Goal: Task Accomplishment & Management: Manage account settings

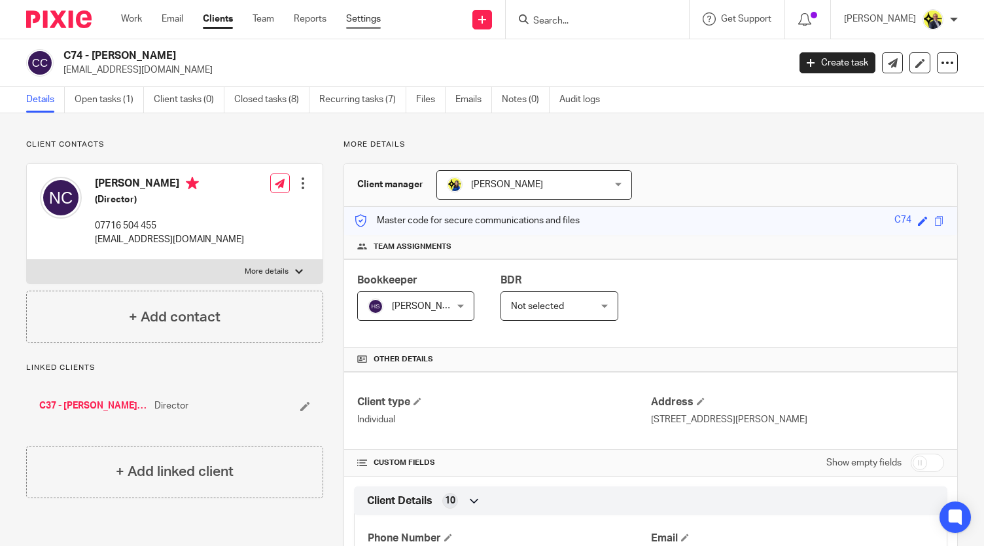
click at [357, 23] on link "Settings" at bounding box center [363, 18] width 35 height 13
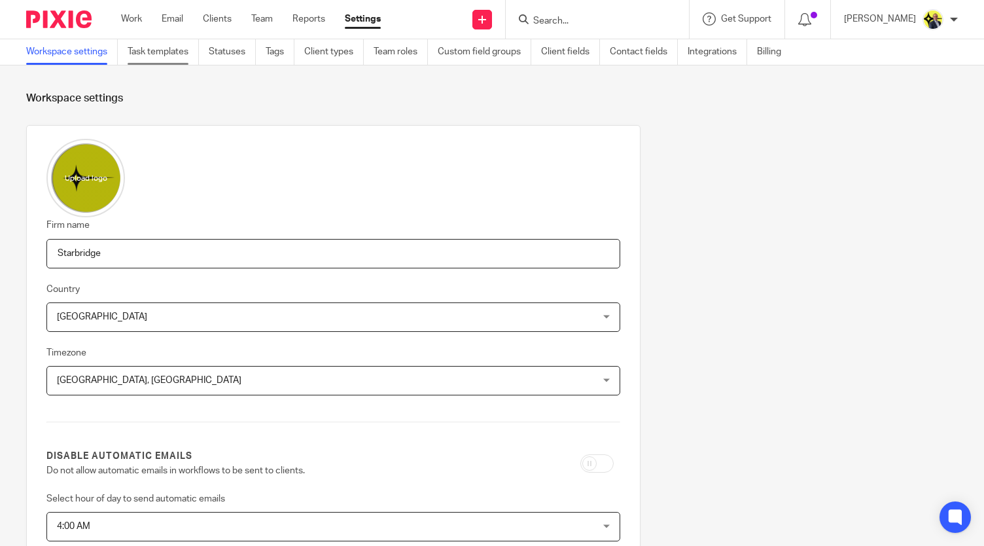
click at [157, 54] on link "Task templates" at bounding box center [163, 52] width 71 height 26
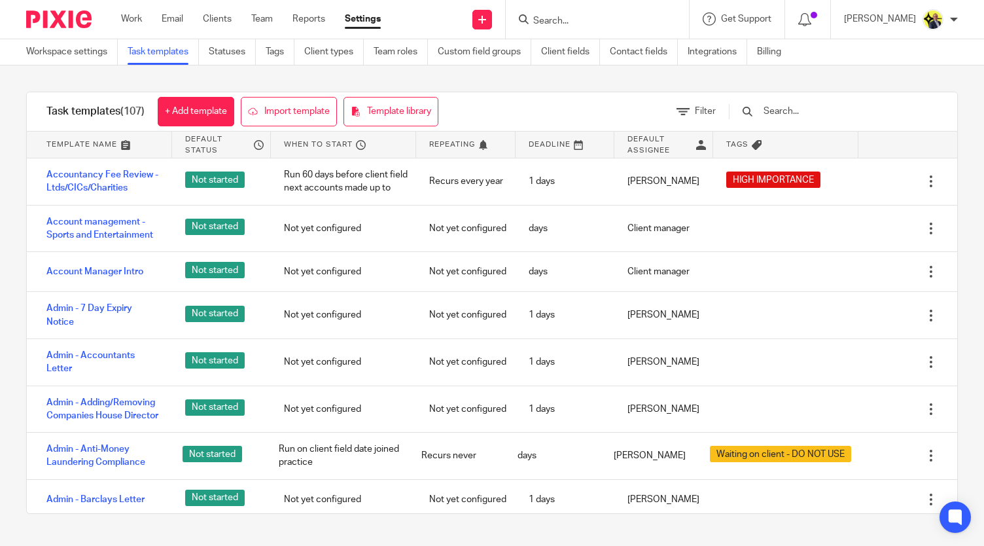
click at [815, 105] on input "text" at bounding box center [838, 111] width 152 height 14
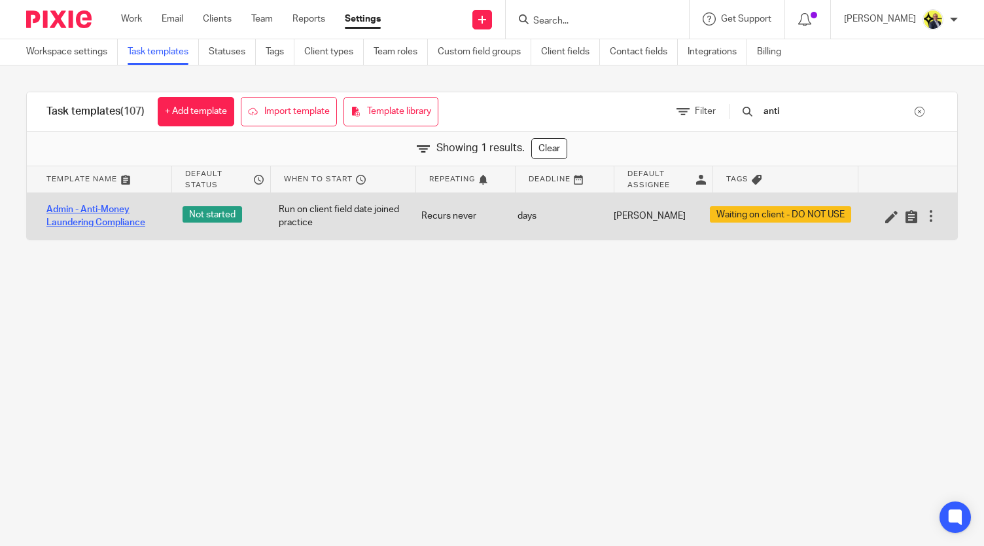
type input "anti"
click at [113, 222] on link "Admin - Anti-Money Laundering Compliance" at bounding box center [101, 216] width 110 height 27
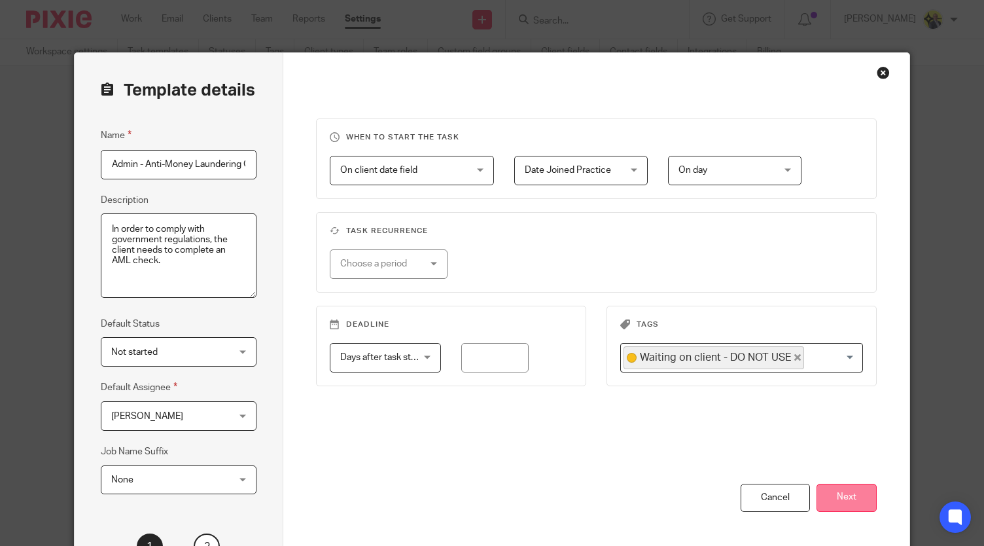
click at [852, 496] on button "Next" at bounding box center [847, 497] width 60 height 28
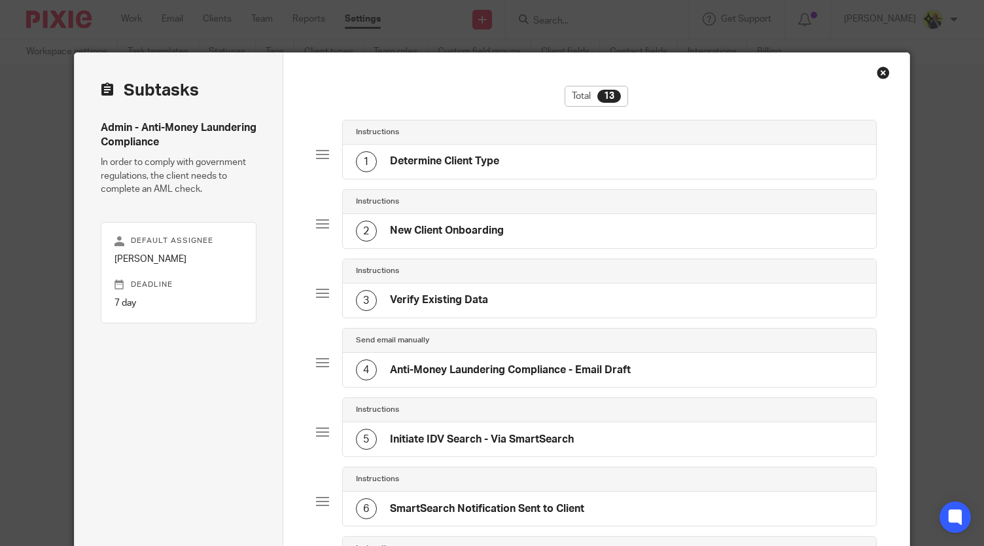
click at [520, 154] on div "1 Determine Client Type" at bounding box center [609, 162] width 533 height 34
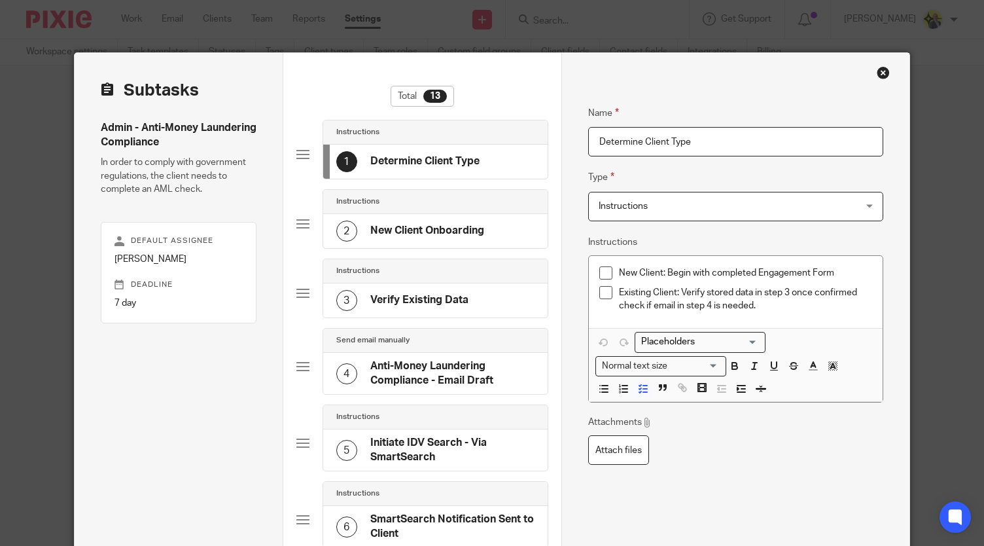
drag, startPoint x: 696, startPoint y: 141, endPoint x: 581, endPoint y: 143, distance: 115.2
click at [777, 312] on div "New Client: Begin with completed Engagement Form Existing Client: Verify stored…" at bounding box center [736, 292] width 294 height 73
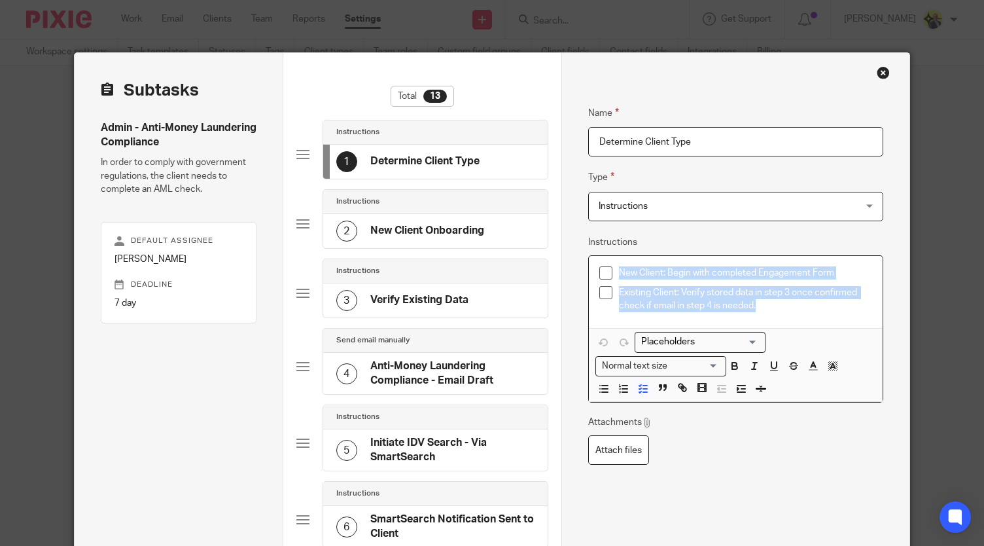
drag, startPoint x: 782, startPoint y: 311, endPoint x: 595, endPoint y: 270, distance: 191.6
click at [599, 270] on ul "New Client: Begin with completed Engagement Form Existing Client: Verify stored…" at bounding box center [735, 289] width 273 height 46
copy ul "New Client: Begin with completed Engagement Form Existing Client: Verify stored…"
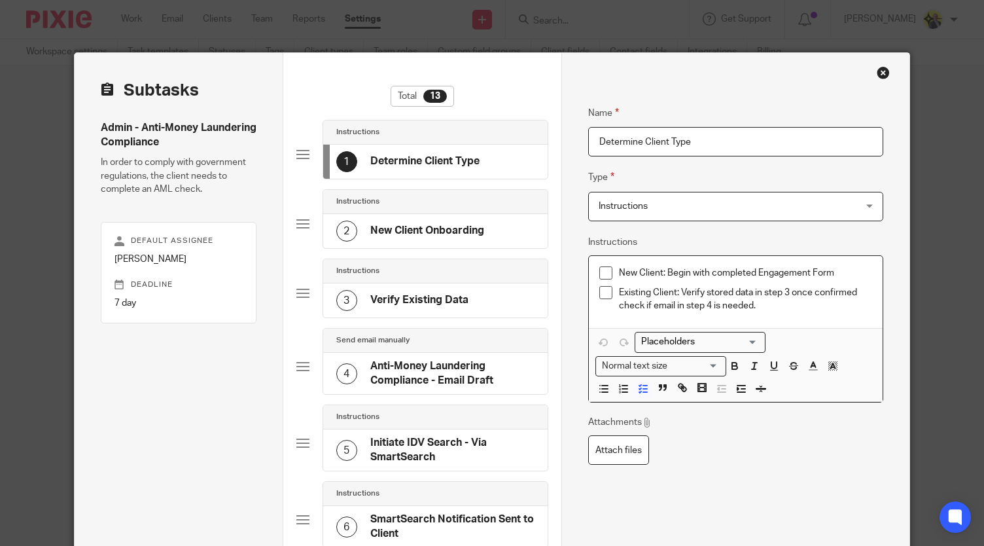
click at [420, 224] on h4 "New Client Onboarding" at bounding box center [427, 231] width 114 height 14
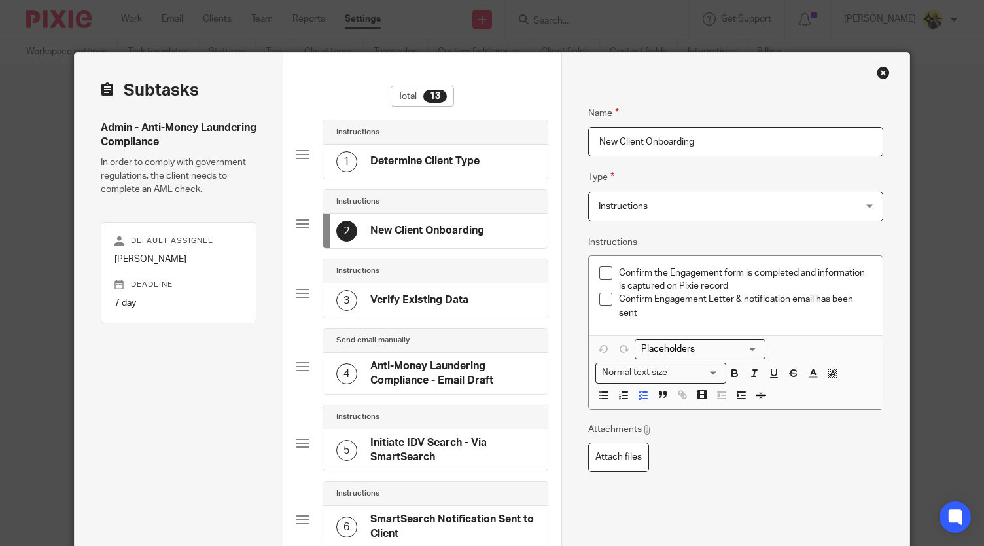
drag, startPoint x: 701, startPoint y: 141, endPoint x: 572, endPoint y: 145, distance: 128.9
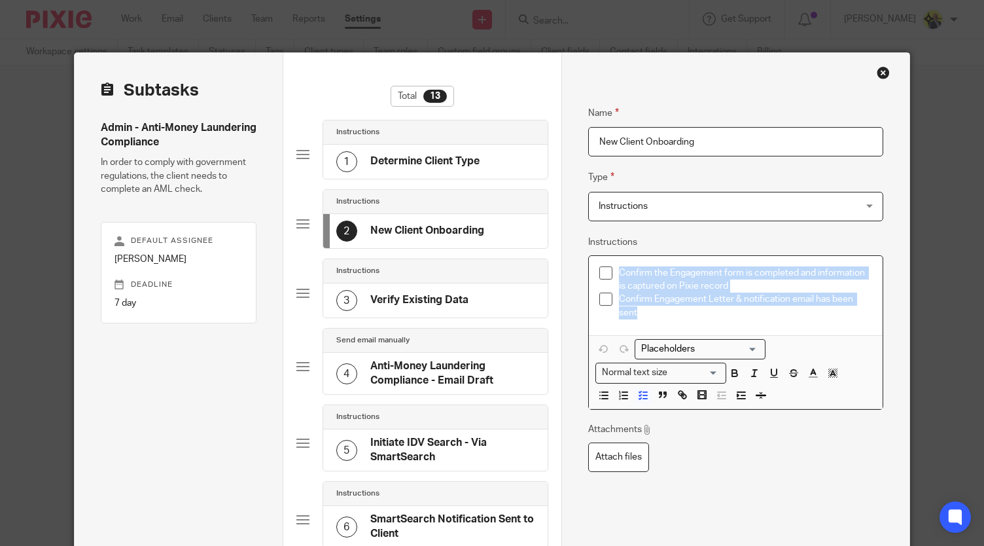
drag, startPoint x: 675, startPoint y: 317, endPoint x: 550, endPoint y: 274, distance: 132.2
copy ul "Confirm the Engagement form is completed and information is captured on Pixie r…"
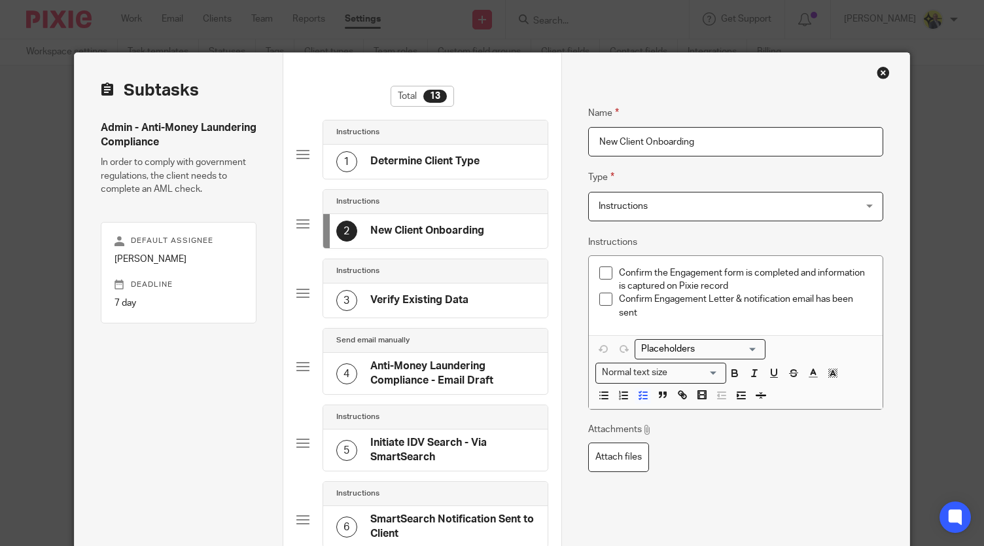
click at [450, 308] on div "3 Verify Existing Data" at bounding box center [402, 300] width 132 height 21
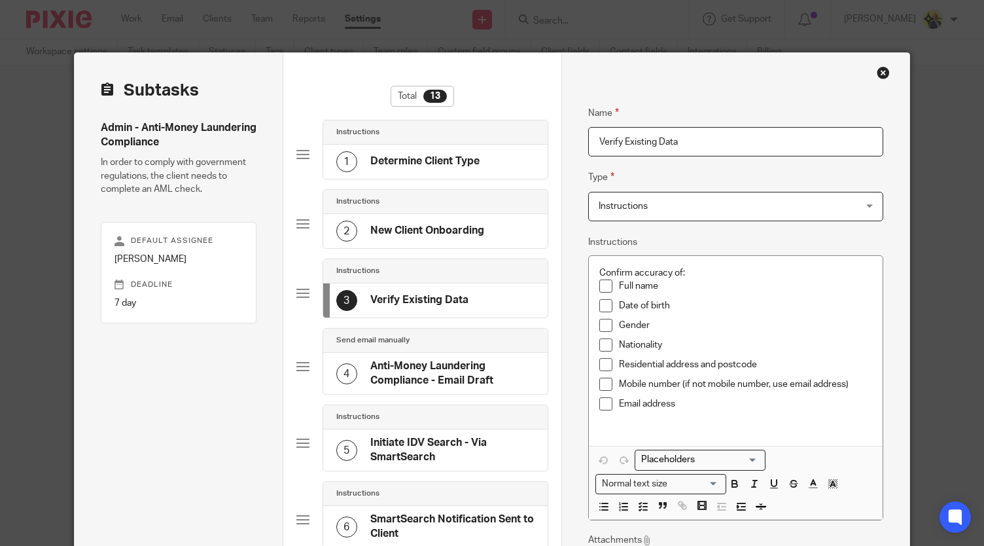
drag, startPoint x: 690, startPoint y: 144, endPoint x: 576, endPoint y: 146, distance: 113.9
click at [731, 368] on p "Residential address and postcode" at bounding box center [745, 364] width 253 height 13
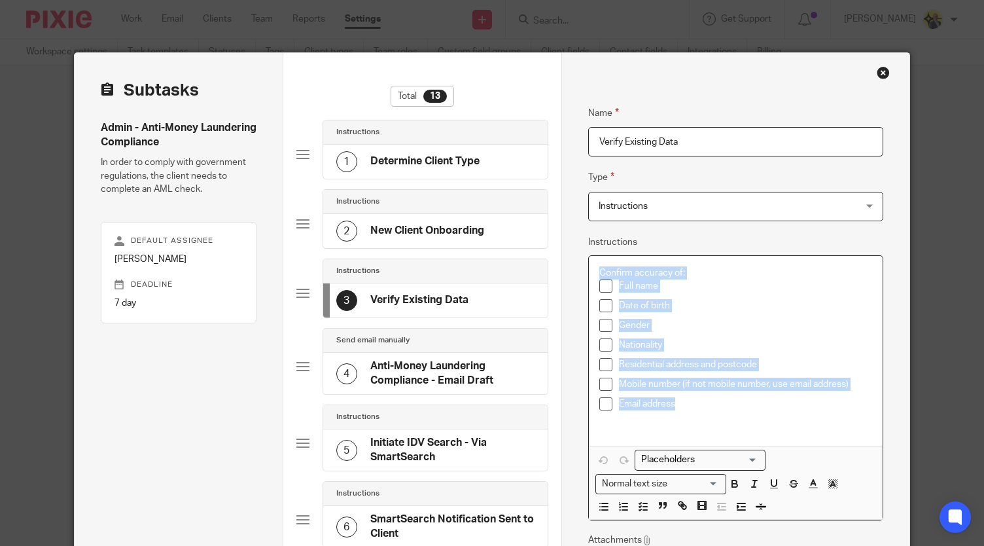
drag, startPoint x: 688, startPoint y: 409, endPoint x: 589, endPoint y: 265, distance: 174.9
click at [589, 265] on div "Confirm accuracy of: Full name Date of birth Gender Nationality Residential add…" at bounding box center [736, 351] width 294 height 190
copy div "Confirm accuracy of: Full name Date of birth Gender Nationality Residential add…"
click at [462, 384] on h4 "Anti-Money Laundering Compliance - Email Draft" at bounding box center [452, 373] width 164 height 28
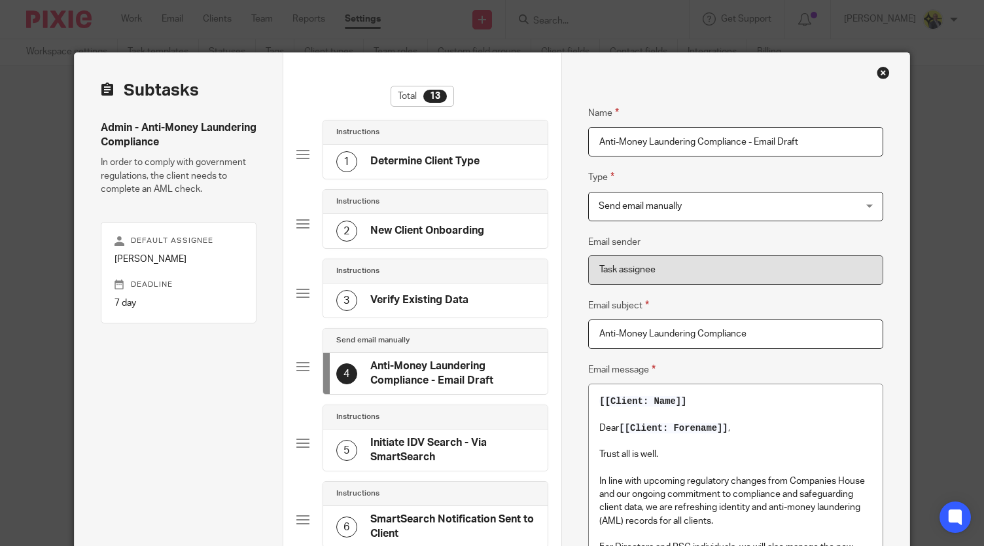
click at [741, 502] on p "In line with upcoming regulatory changes from Companies House and our ongoing c…" at bounding box center [735, 500] width 273 height 53
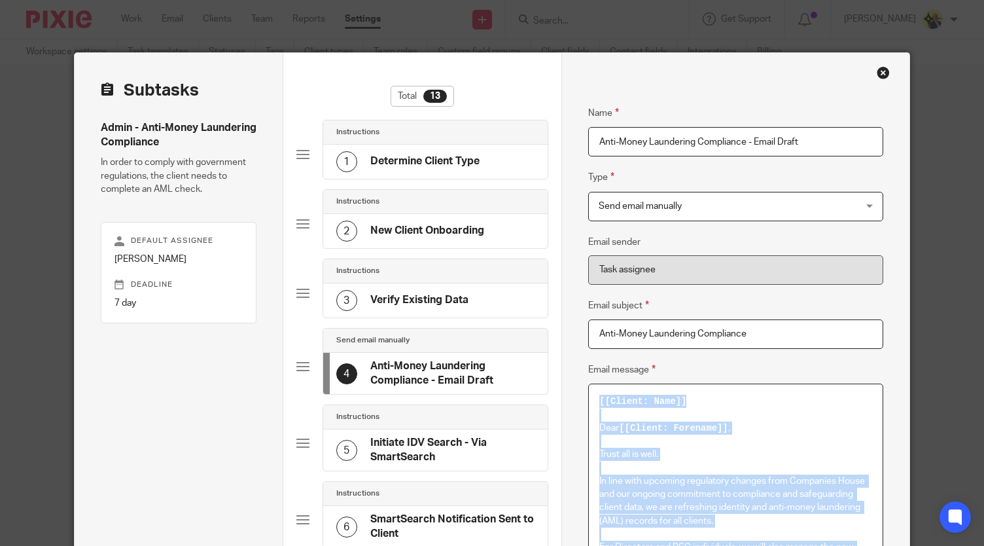
copy div "[[Client: Name]] Dear [[Client: Forename]] , Trust all is well. In line with up…"
click at [772, 334] on input "Anti-Money Laundering Compliance" at bounding box center [735, 333] width 295 height 29
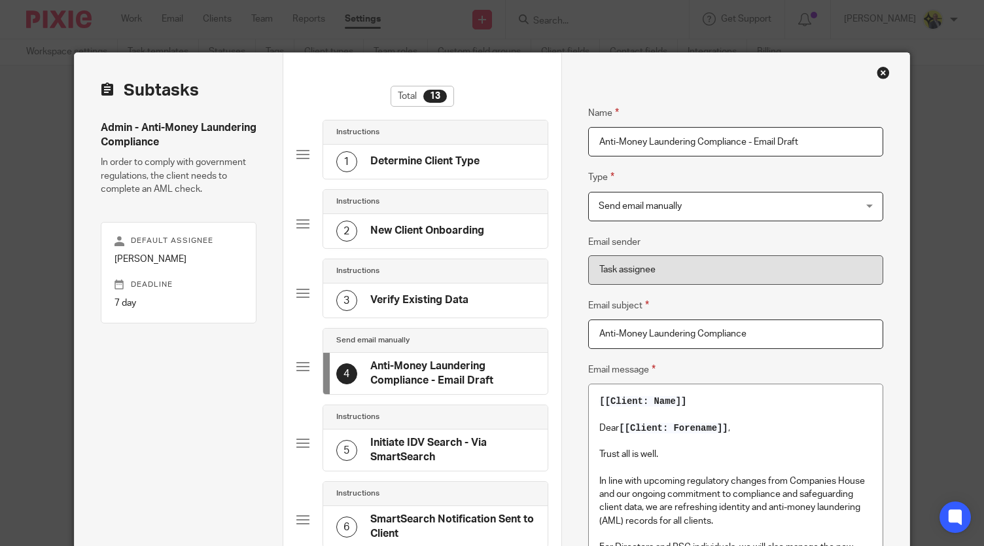
click at [445, 436] on h4 "Initiate IDV Search - Via SmartSearch" at bounding box center [452, 450] width 164 height 28
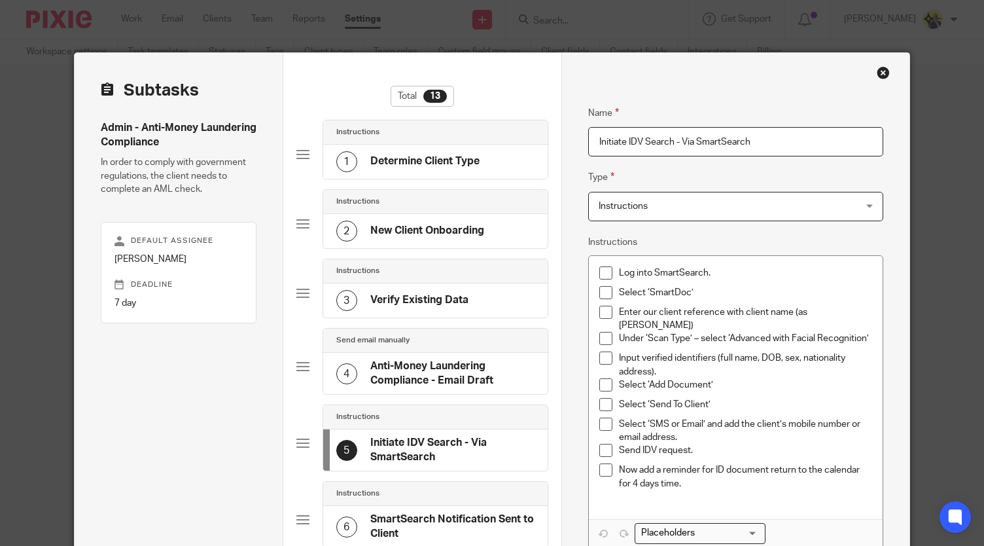
click at [759, 137] on input "Initiate IDV Search - Via SmartSearch" at bounding box center [735, 141] width 295 height 29
click at [704, 474] on p "Now add a reminder for ID document return to the calendar for 4 days time." at bounding box center [745, 476] width 253 height 27
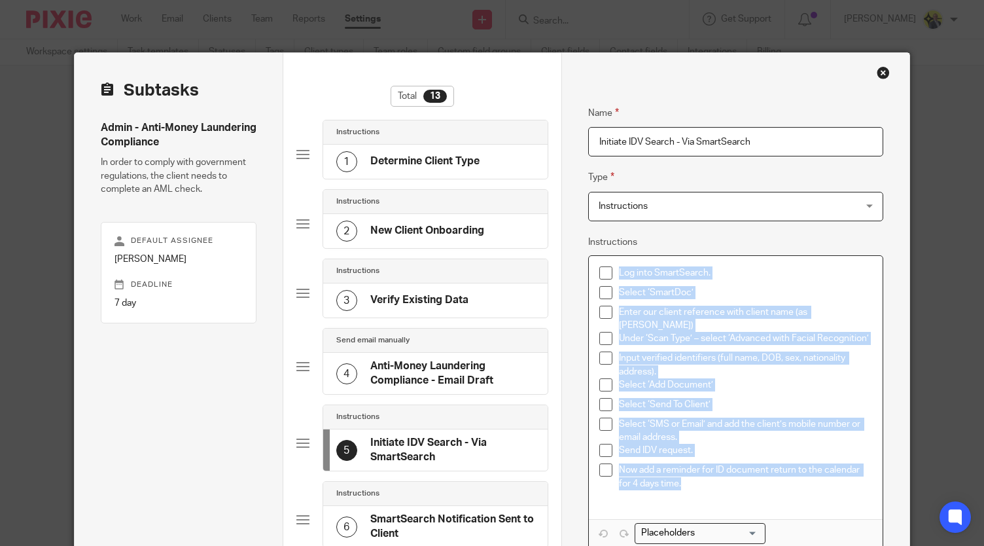
copy ul "Log into SmartSearch. Select ‘SmartDoc’ Enter our client reference with client …"
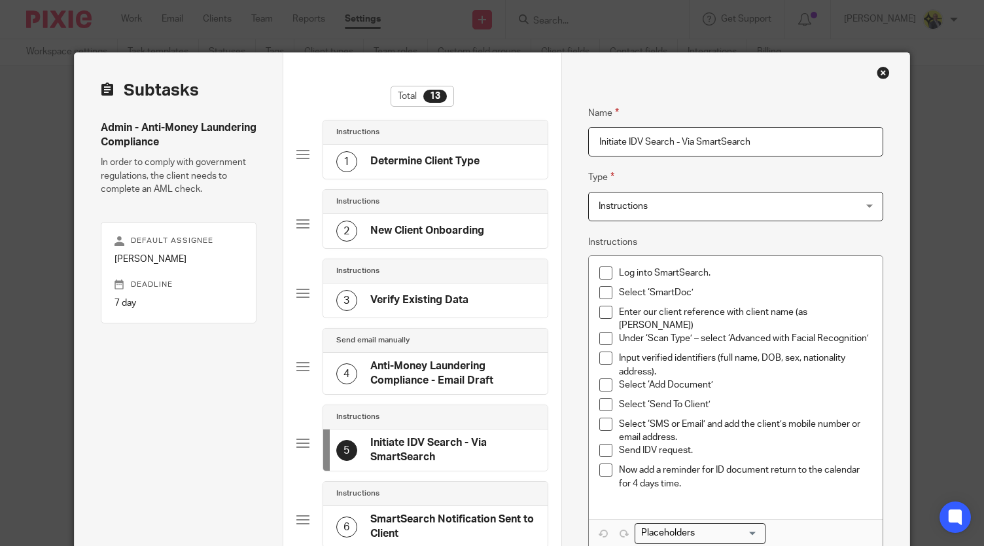
click at [387, 528] on h4 "SmartSearch Notification Sent to Client" at bounding box center [452, 526] width 164 height 28
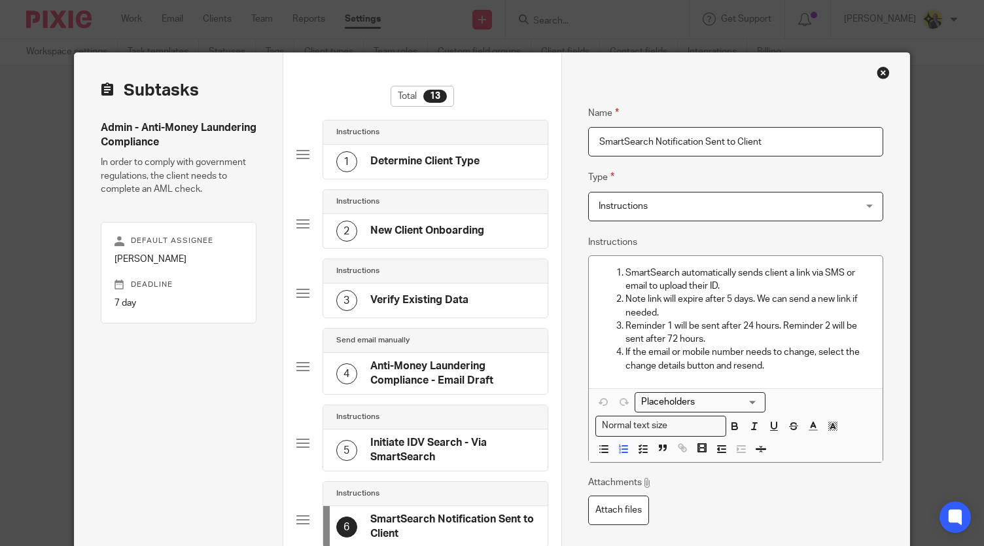
click at [767, 137] on input "SmartSearch Notification Sent to Client" at bounding box center [735, 141] width 295 height 29
click at [671, 353] on p "If the email or mobile number needs to change, select the change details button…" at bounding box center [748, 358] width 247 height 27
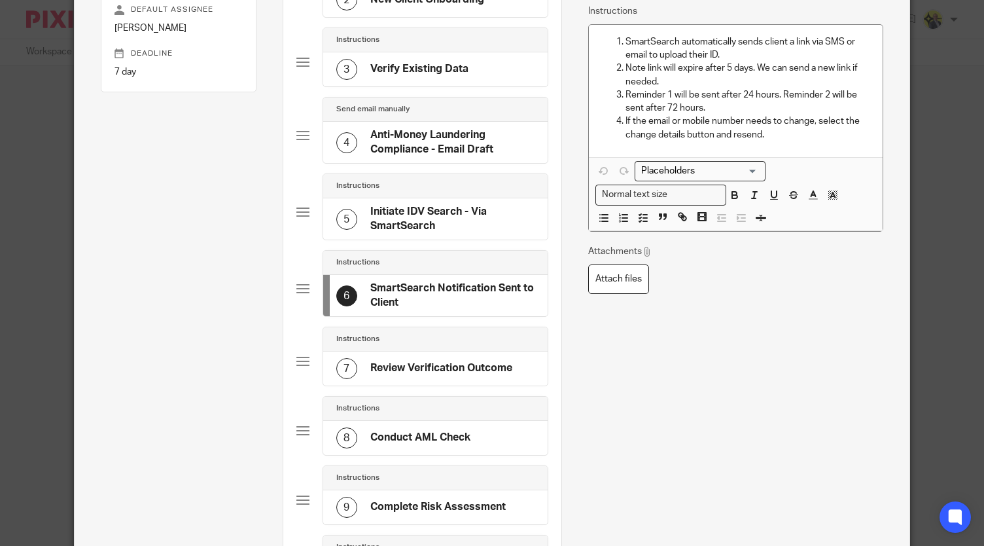
scroll to position [232, 0]
click at [451, 360] on h4 "Review Verification Outcome" at bounding box center [441, 367] width 142 height 14
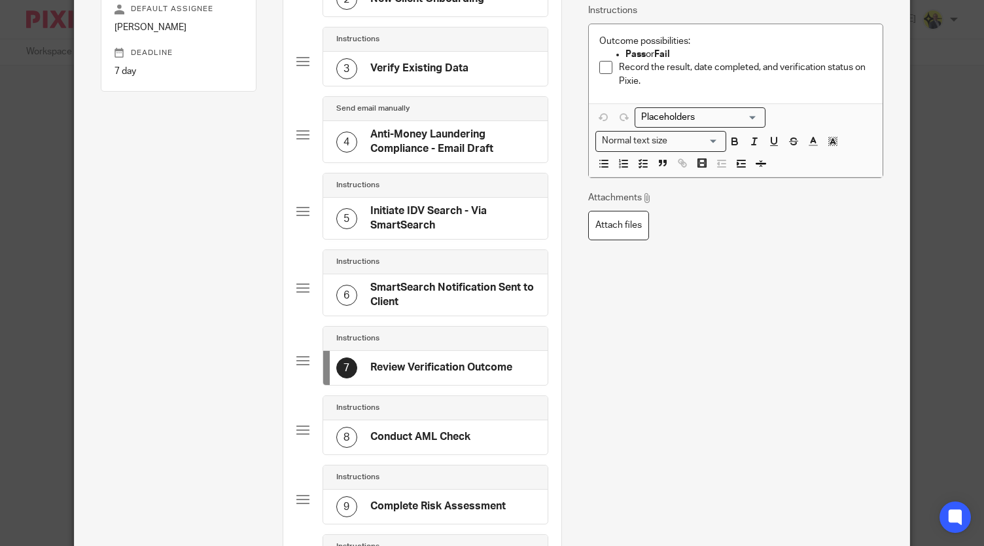
scroll to position [0, 0]
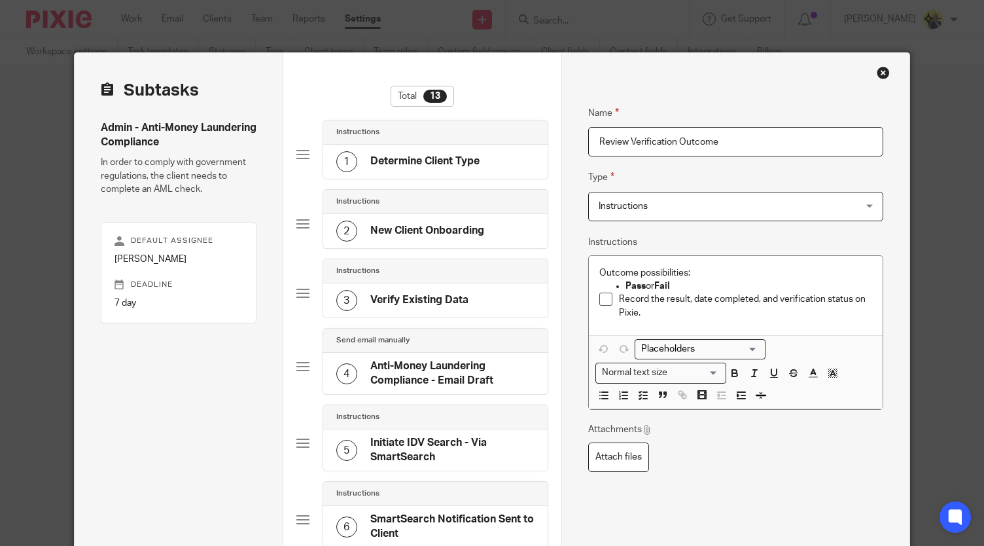
click at [684, 307] on p "Record the result, date completed, and verification status on Pixie." at bounding box center [745, 305] width 253 height 27
copy div "Outcome possibilities: Pass or Fail"
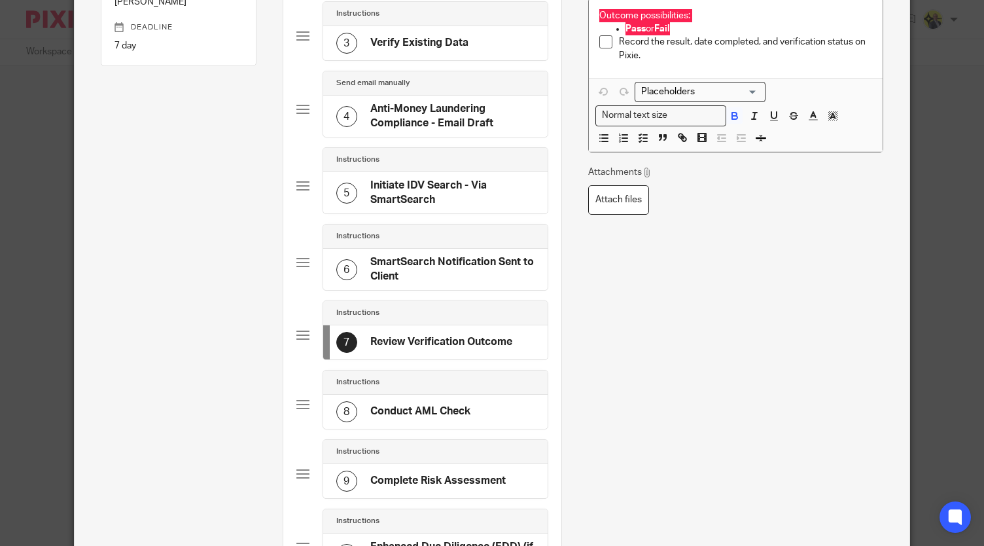
scroll to position [258, 0]
click at [432, 404] on h4 "Conduct AML Check" at bounding box center [420, 411] width 100 height 14
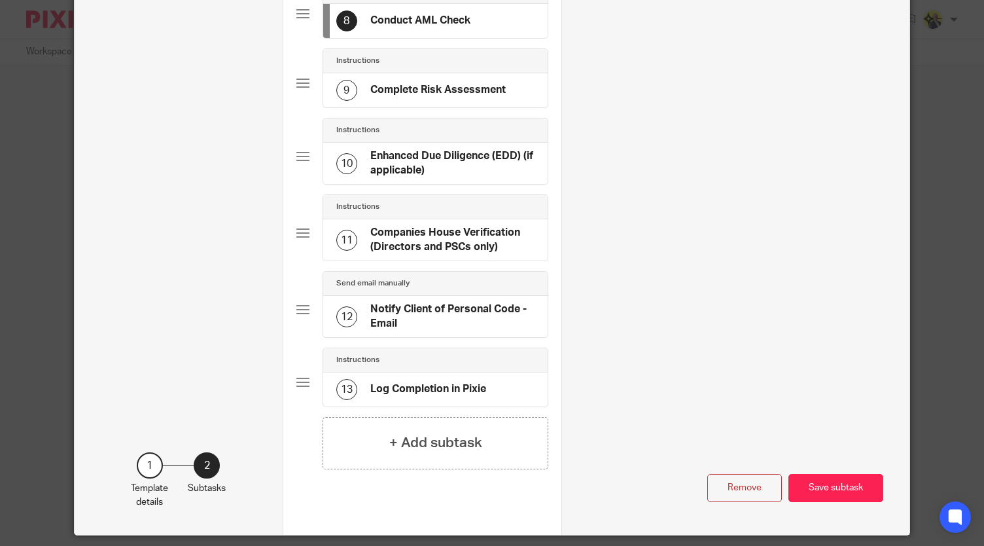
scroll to position [648, 0]
click at [453, 432] on h4 "+ Add subtask" at bounding box center [435, 442] width 93 height 20
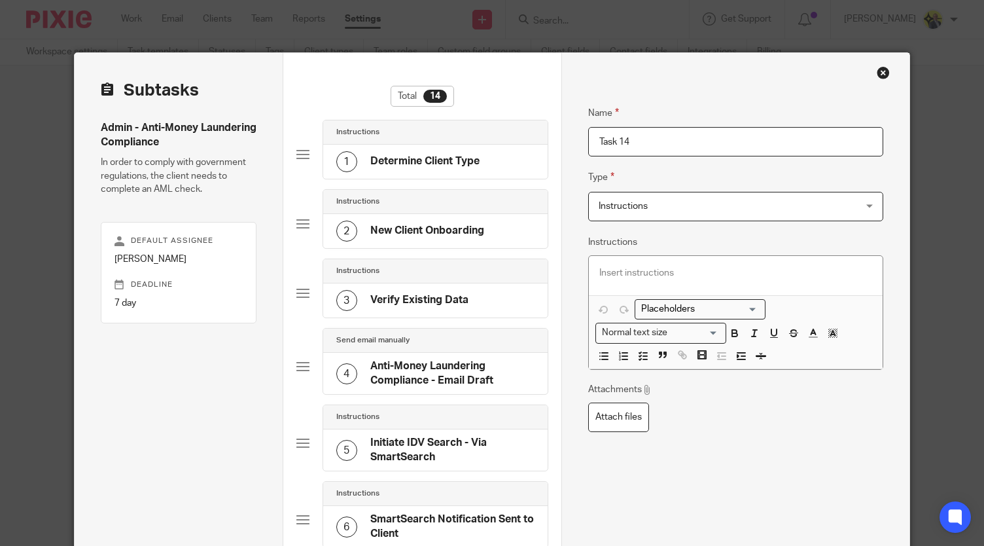
scroll to position [0, 0]
drag, startPoint x: 642, startPoint y: 133, endPoint x: 550, endPoint y: 154, distance: 94.5
type input "Failed Checks"
click at [643, 359] on line "button" at bounding box center [645, 359] width 4 height 0
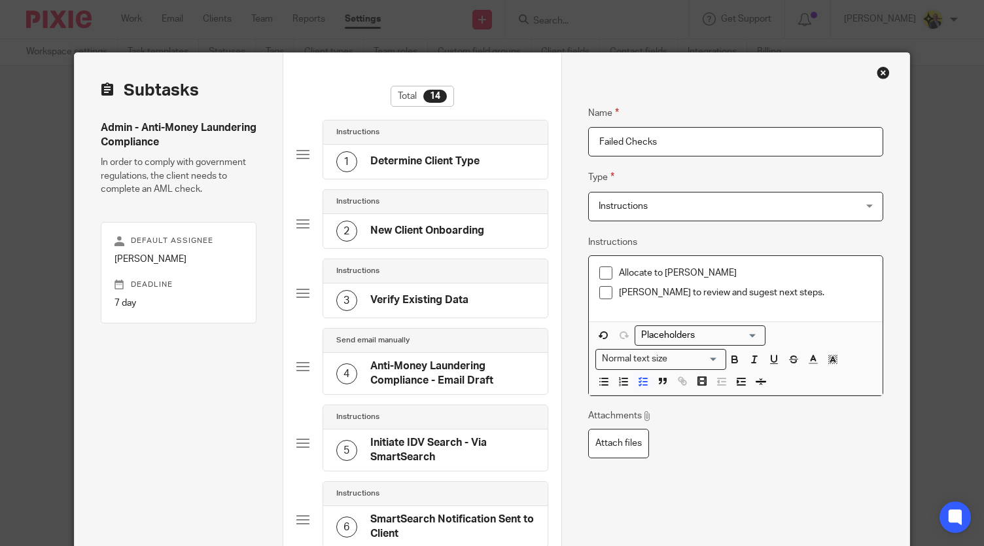
click at [754, 292] on p "Dan Whitehead to review and sugest next steps." at bounding box center [745, 292] width 253 height 13
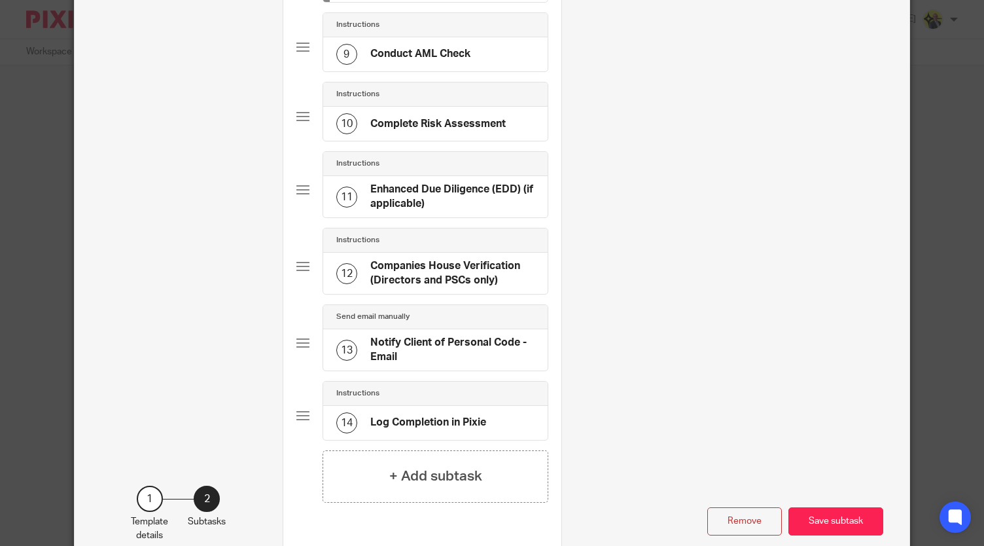
scroll to position [749, 0]
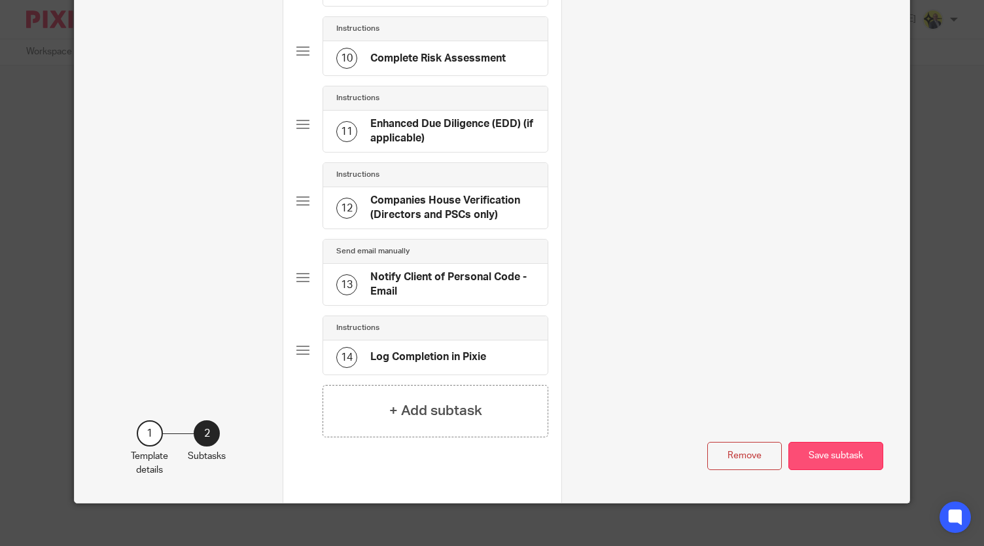
click at [841, 447] on button "Save subtask" at bounding box center [835, 456] width 95 height 28
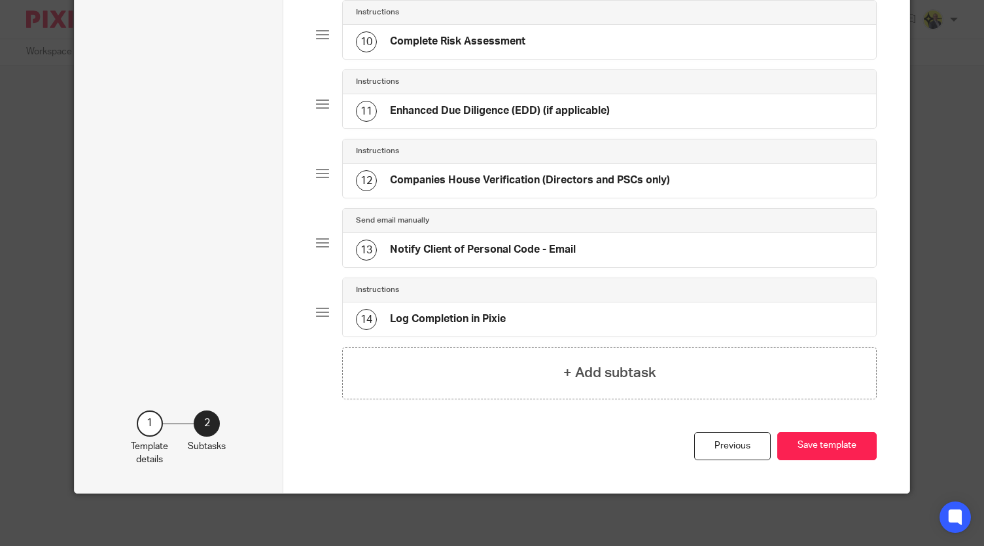
scroll to position [734, 0]
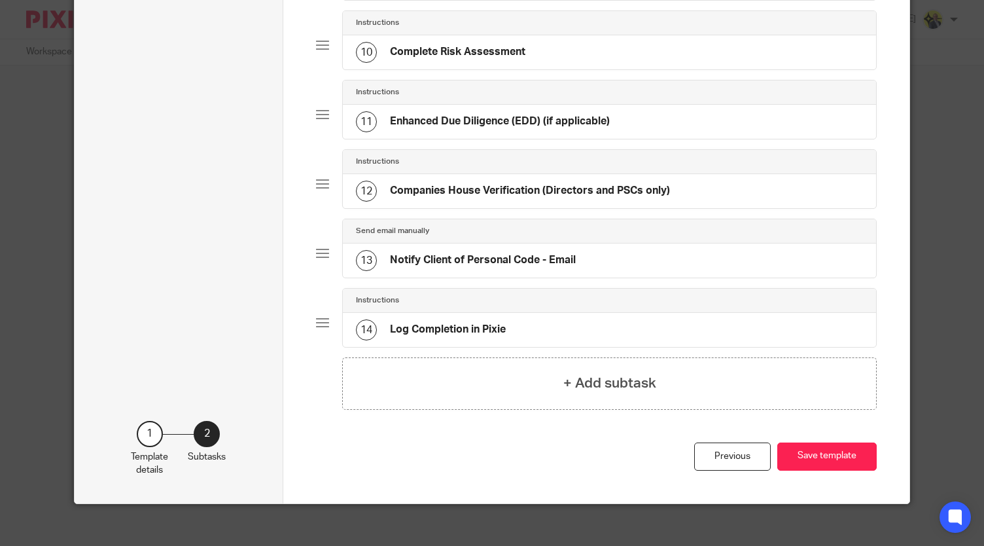
click at [841, 447] on button "Save template" at bounding box center [826, 456] width 99 height 28
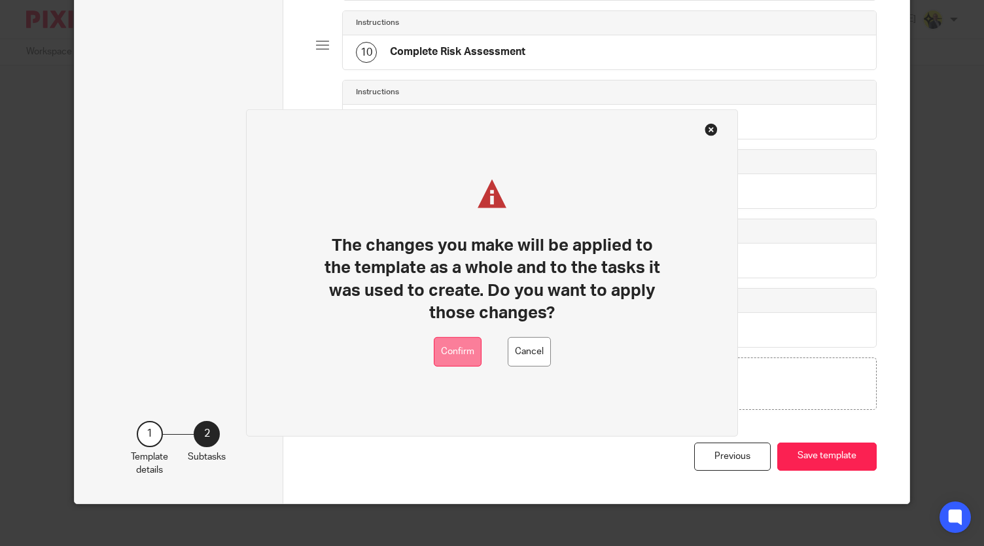
click at [457, 355] on button "Confirm" at bounding box center [458, 351] width 48 height 29
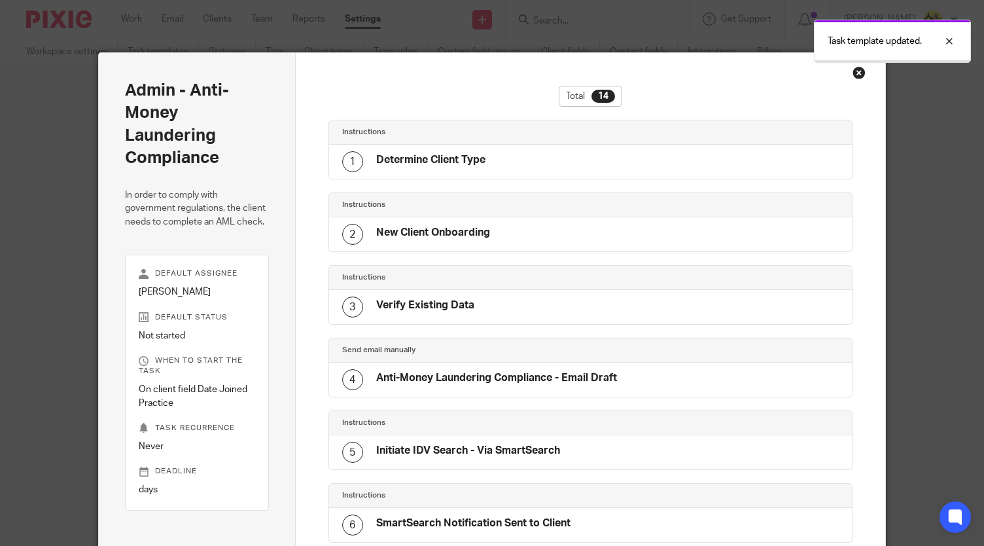
scroll to position [700, 0]
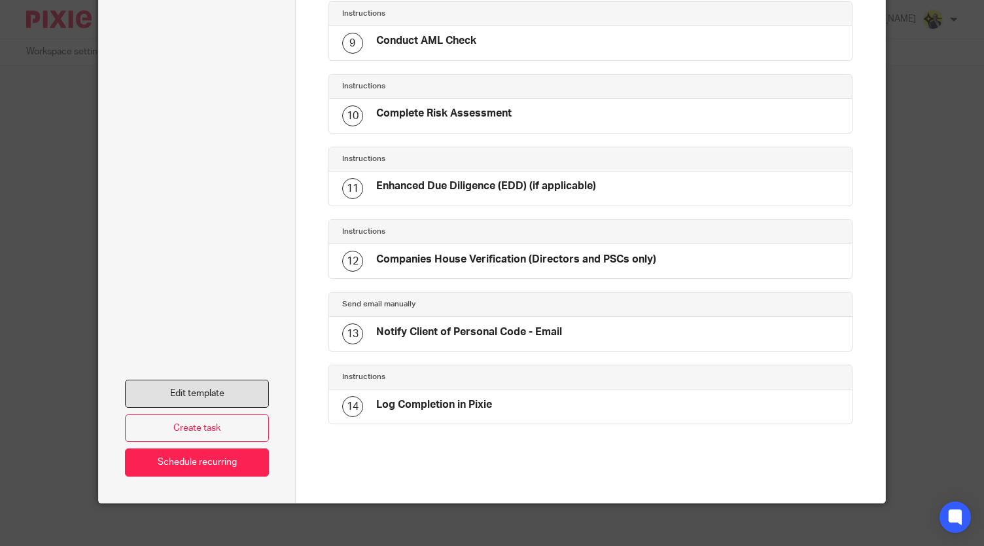
click at [214, 379] on link "Edit template" at bounding box center [196, 393] width 143 height 28
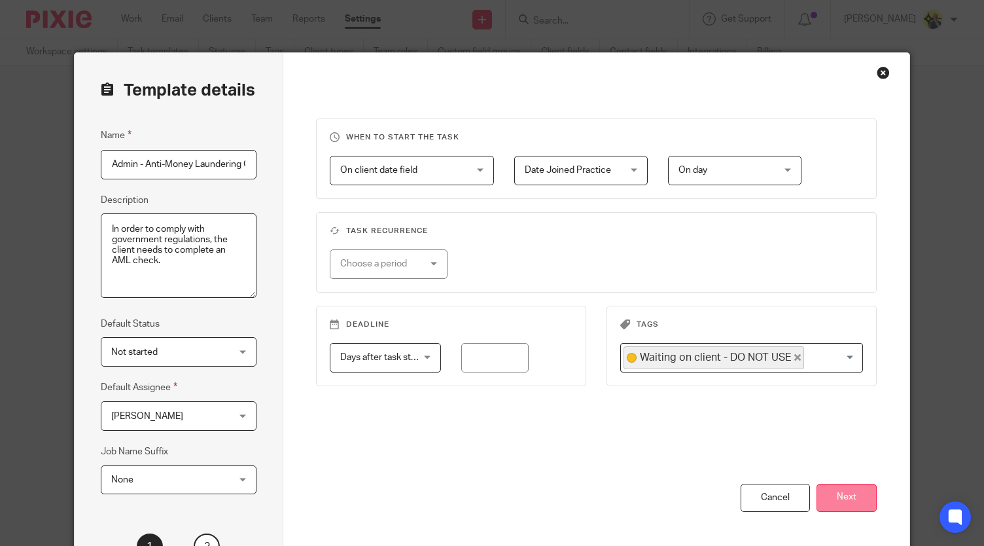
click at [843, 504] on button "Next" at bounding box center [847, 497] width 60 height 28
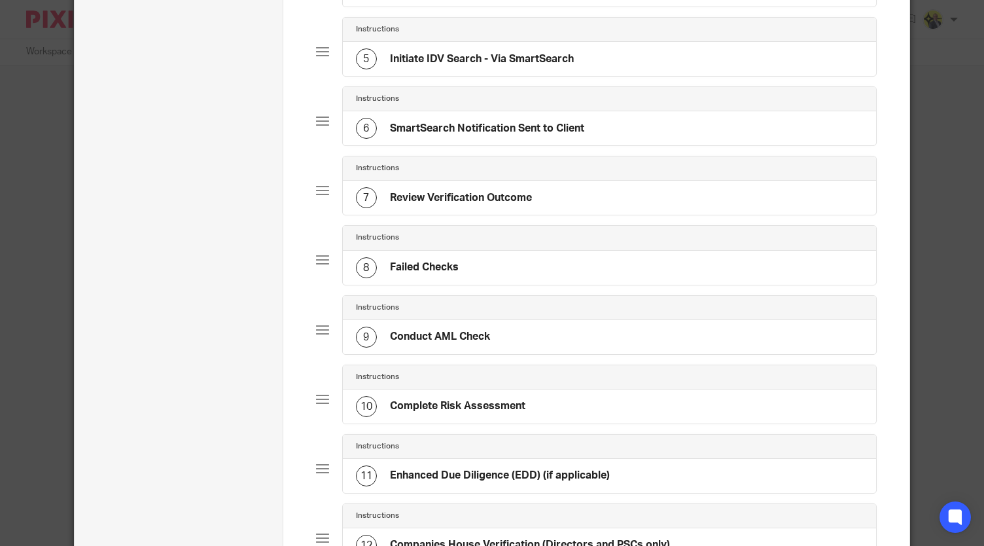
scroll to position [383, 0]
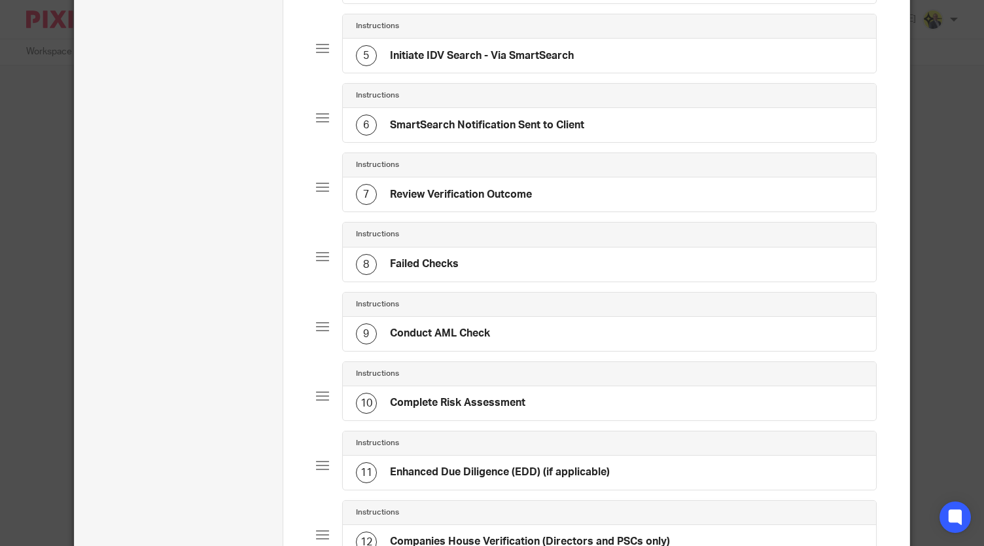
click at [470, 256] on div "8 Failed Checks" at bounding box center [609, 264] width 533 height 34
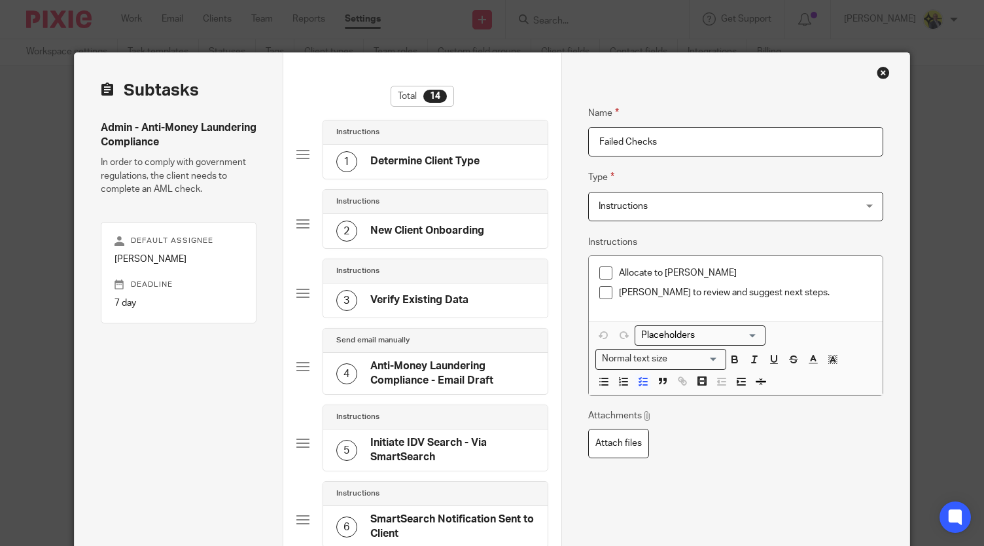
click at [839, 296] on p "[PERSON_NAME] to review and suggest next steps." at bounding box center [745, 292] width 253 height 13
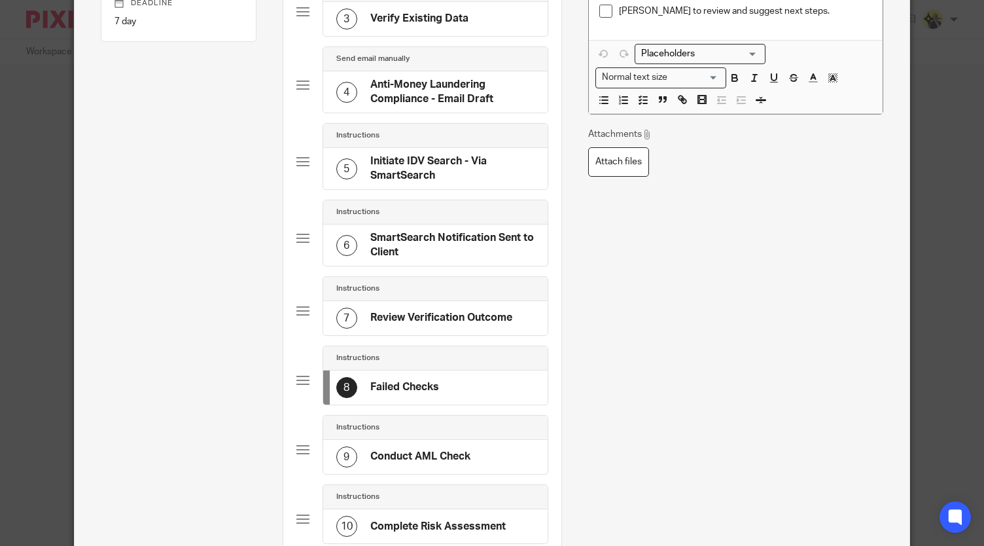
scroll to position [282, 0]
click at [427, 451] on h4 "Conduct AML Check" at bounding box center [420, 456] width 100 height 14
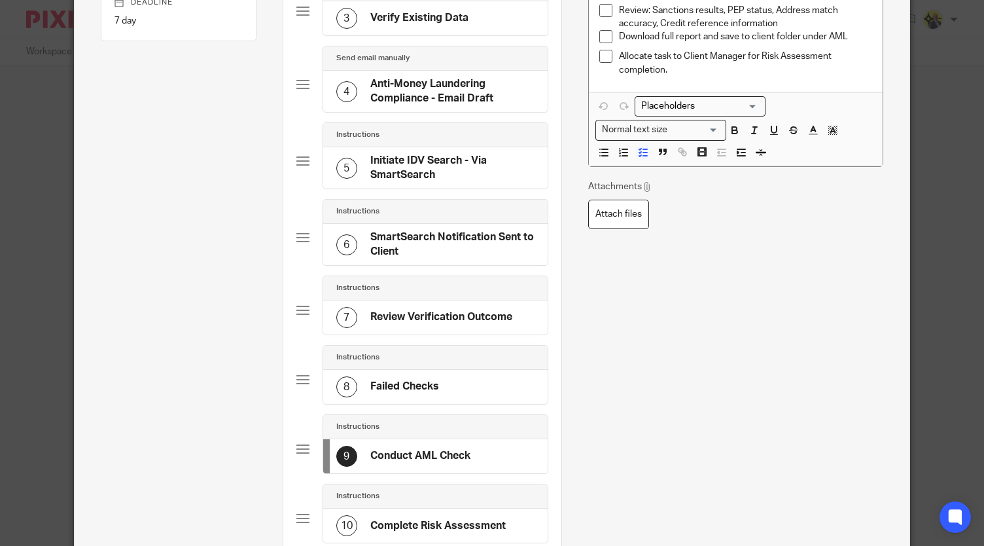
scroll to position [0, 0]
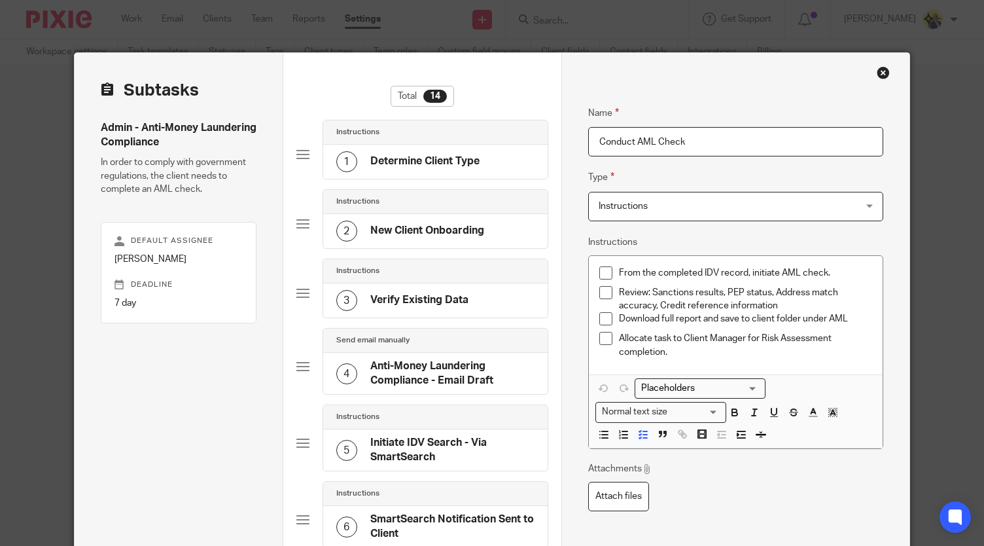
click at [721, 139] on input "Conduct AML Check" at bounding box center [735, 141] width 295 height 29
click at [681, 350] on p "Allocate task to Client Manager for Risk Assessment completion." at bounding box center [745, 345] width 253 height 27
copy li "From the completed IDV record, initiate AML check."
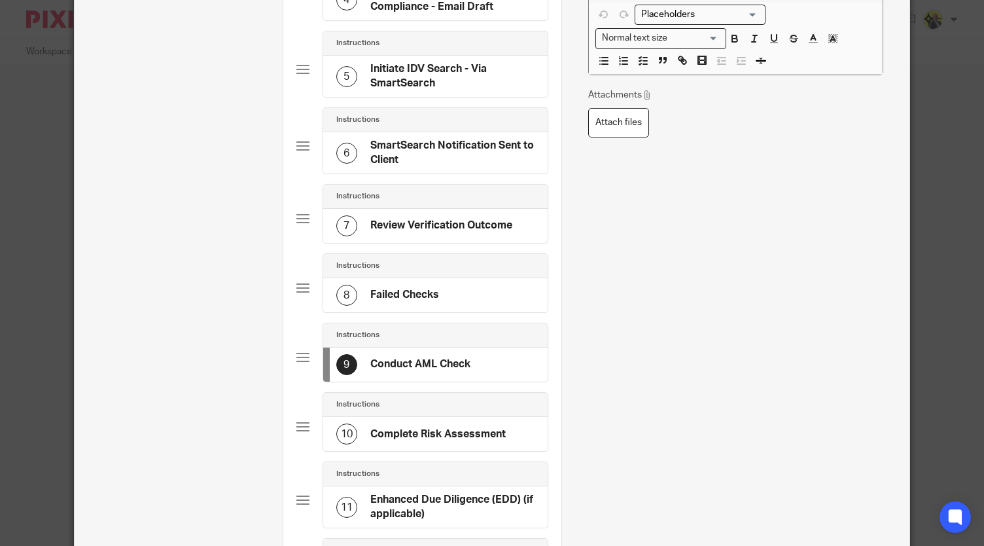
scroll to position [393, 0]
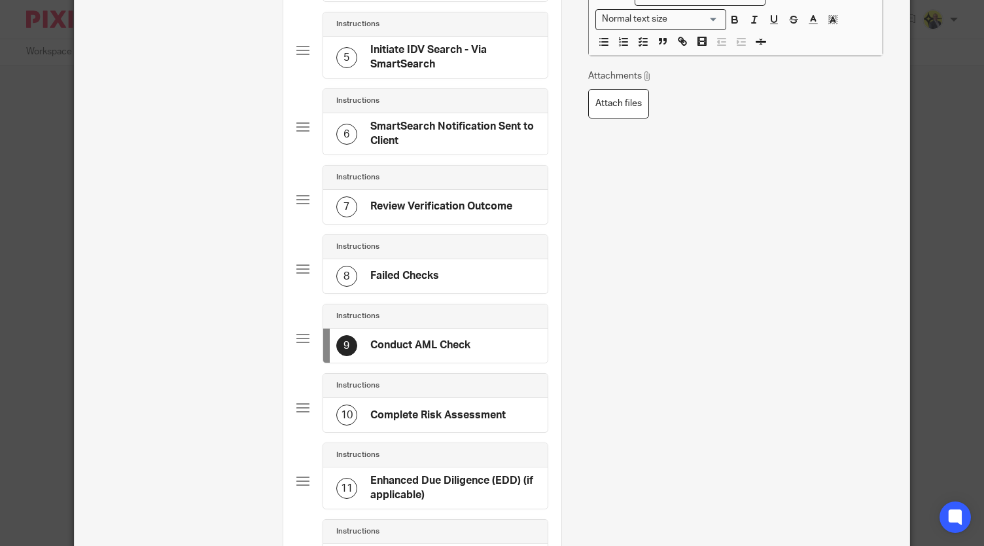
click at [434, 412] on h4 "Complete Risk Assessment" at bounding box center [437, 415] width 135 height 14
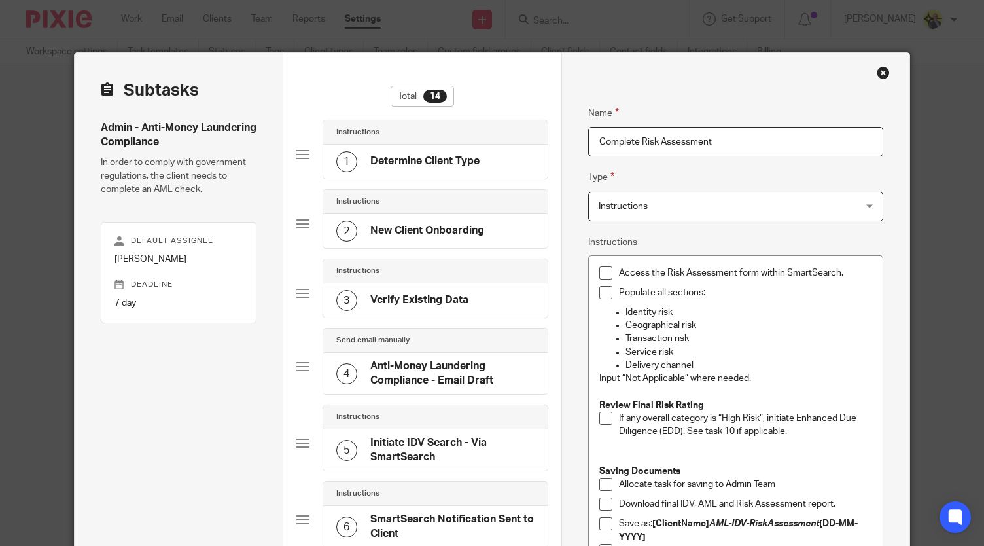
click at [721, 147] on input "Complete Risk Assessment" at bounding box center [735, 141] width 295 height 29
click at [809, 345] on p "Service risk" at bounding box center [748, 351] width 247 height 13
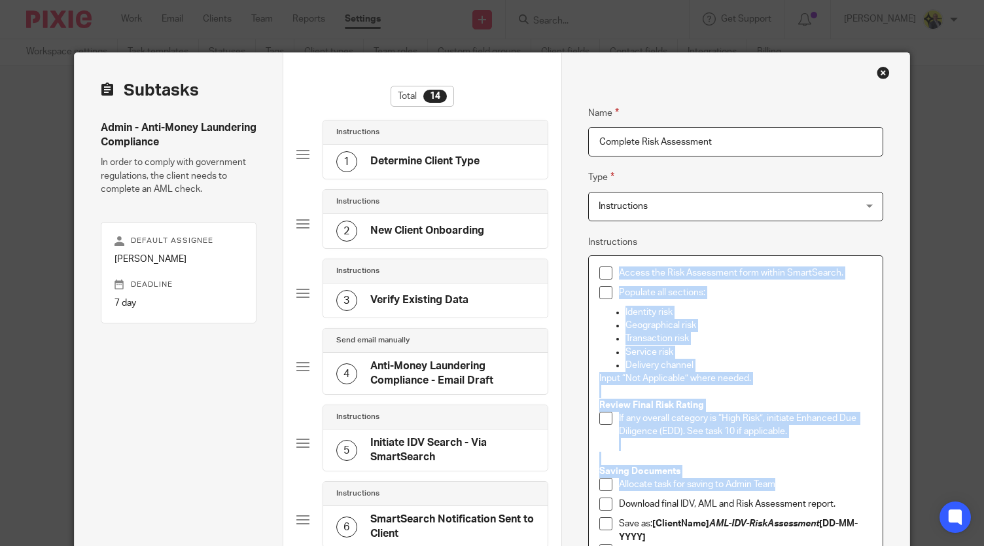
copy div "Access the Risk Assessment form within SmartSearch. Populate all sections: Iden…"
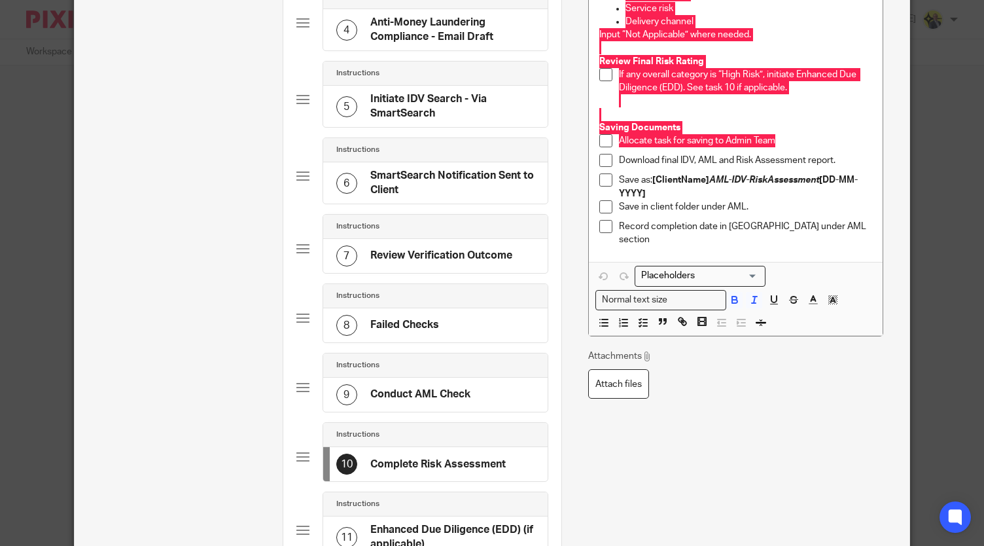
scroll to position [343, 0]
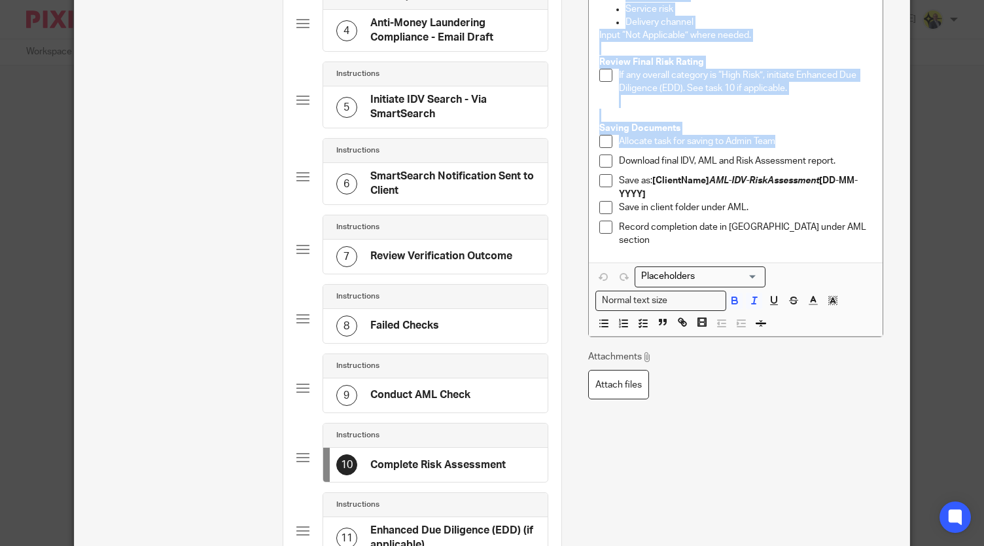
click at [793, 143] on p "Allocate task for saving to Admin Team" at bounding box center [745, 141] width 253 height 13
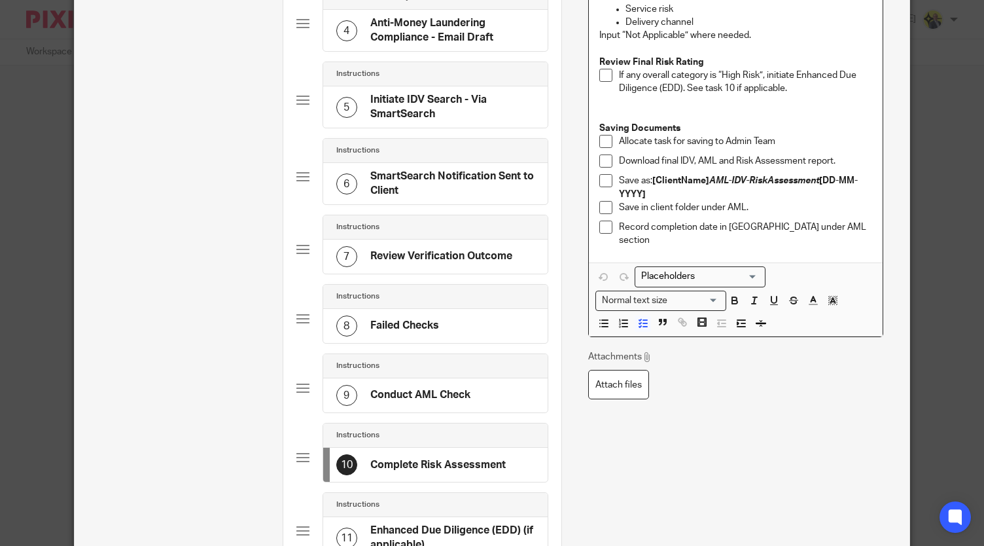
click at [726, 90] on p "If any overall category is “High Risk”, initiate Enhanced Due Diligence (EDD). …" at bounding box center [745, 82] width 253 height 27
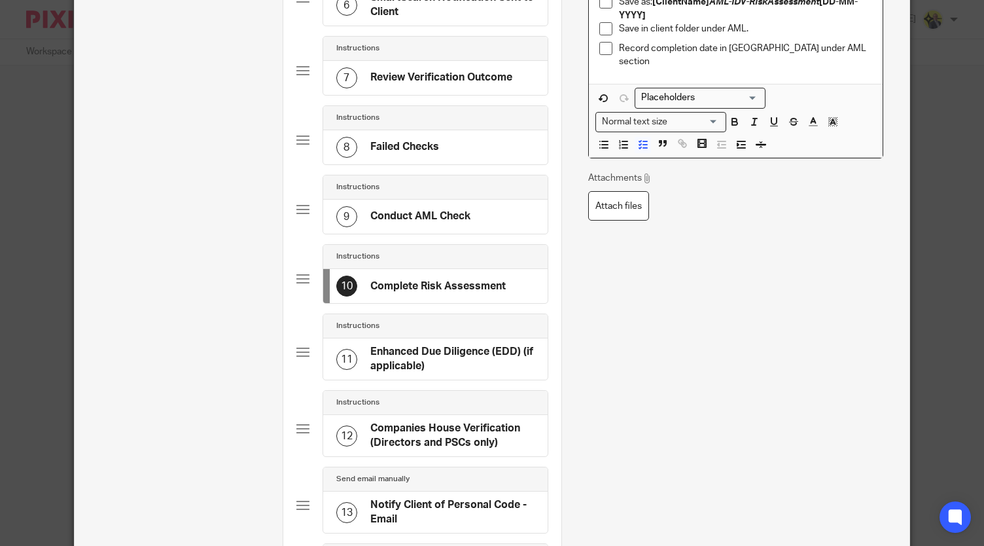
scroll to position [523, 0]
click at [453, 343] on h4 "Enhanced Due Diligence (EDD) (if applicable)" at bounding box center [452, 357] width 164 height 28
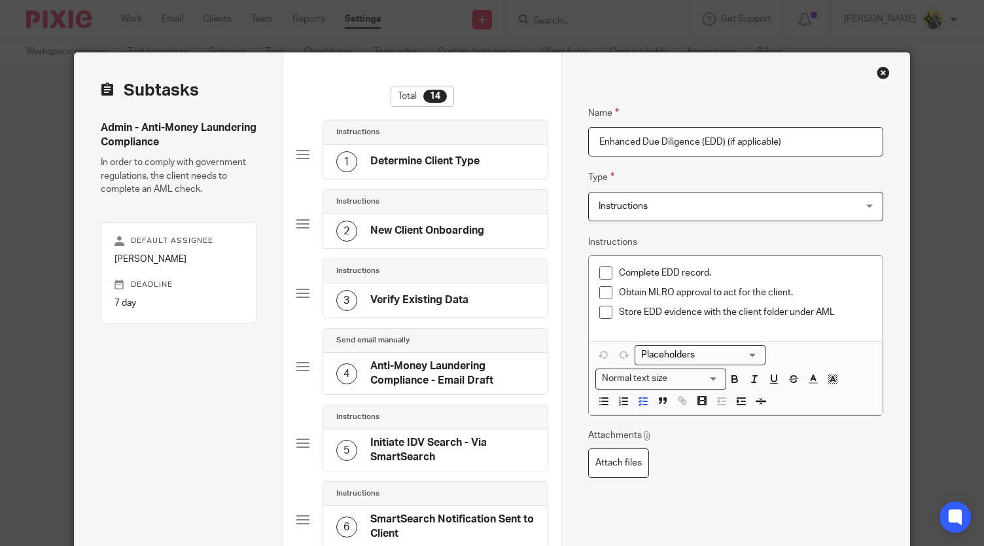
click at [792, 133] on input "Enhanced Due Diligence (EDD) (if applicable)" at bounding box center [735, 141] width 295 height 29
click at [843, 315] on p "Store EDD evidence with the client folder under AML" at bounding box center [745, 312] width 253 height 13
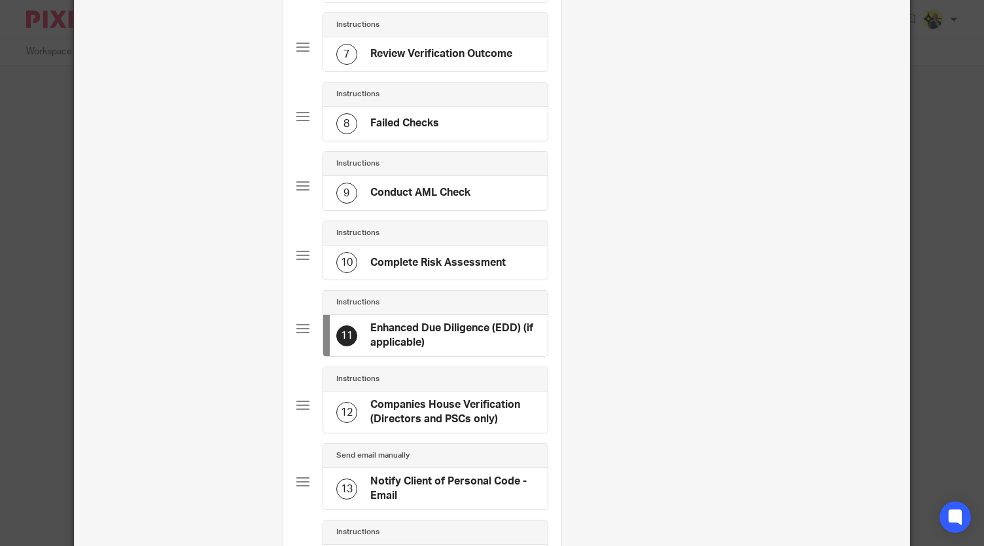
scroll to position [546, 0]
click at [474, 402] on h4 "Companies House Verification (Directors and PSCs only)" at bounding box center [452, 411] width 164 height 28
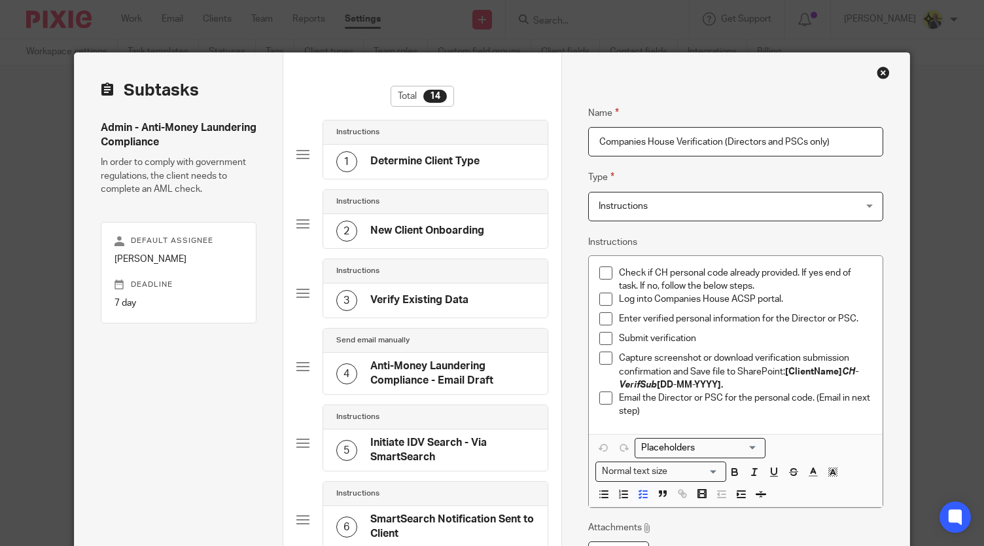
click at [841, 142] on input "Companies House Verification (Directors and PSCs only)" at bounding box center [735, 141] width 295 height 29
click at [697, 416] on p "Email the Director or PSC for the personal code. (Email in next step)" at bounding box center [745, 404] width 253 height 27
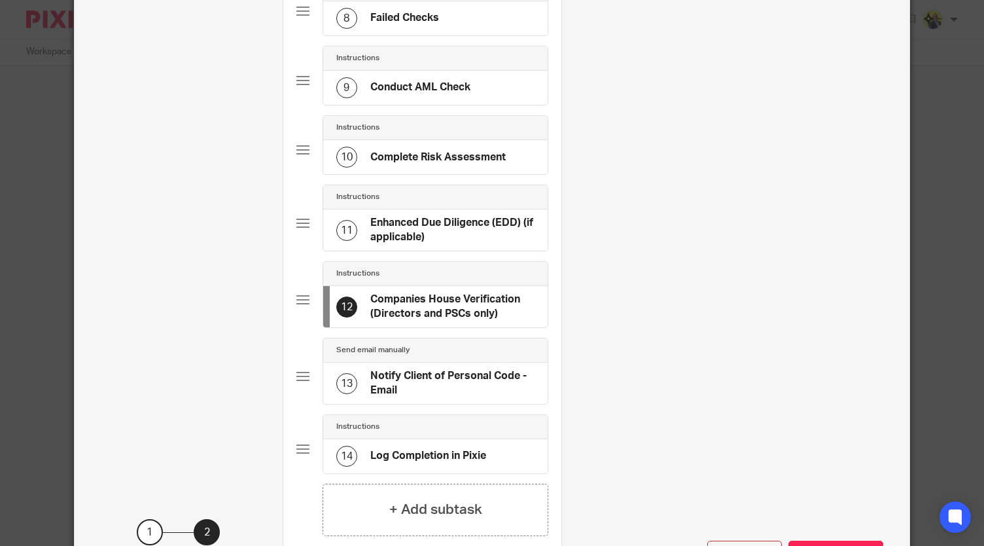
scroll to position [749, 0]
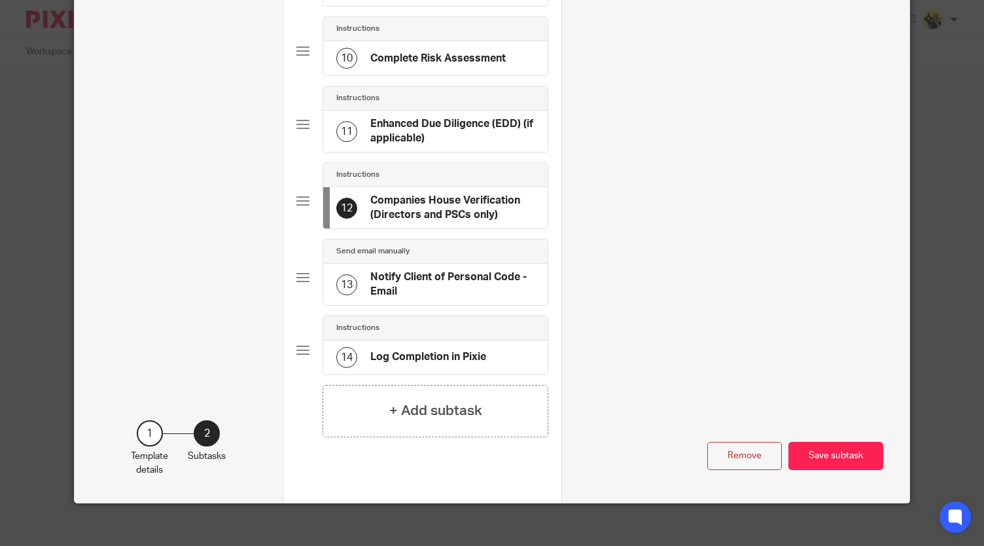
click at [445, 270] on h4 "Notify Client of Personal Code - Email" at bounding box center [452, 284] width 164 height 28
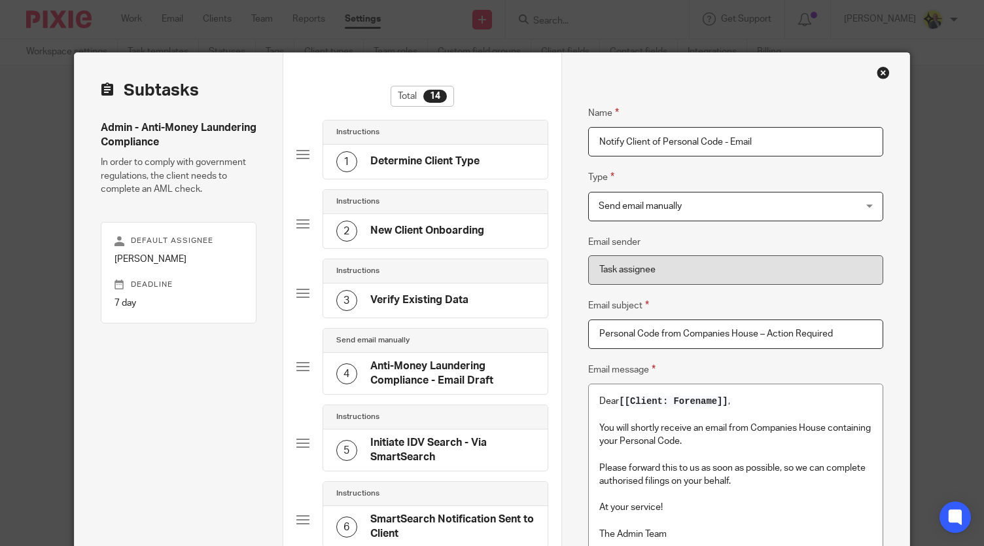
click at [792, 146] on input "Notify Client of Personal Code - Email" at bounding box center [735, 141] width 295 height 29
click at [841, 334] on input "Personal Code from Companies House – Action Required" at bounding box center [735, 333] width 295 height 29
click at [699, 512] on p "At your service!" at bounding box center [735, 507] width 273 height 13
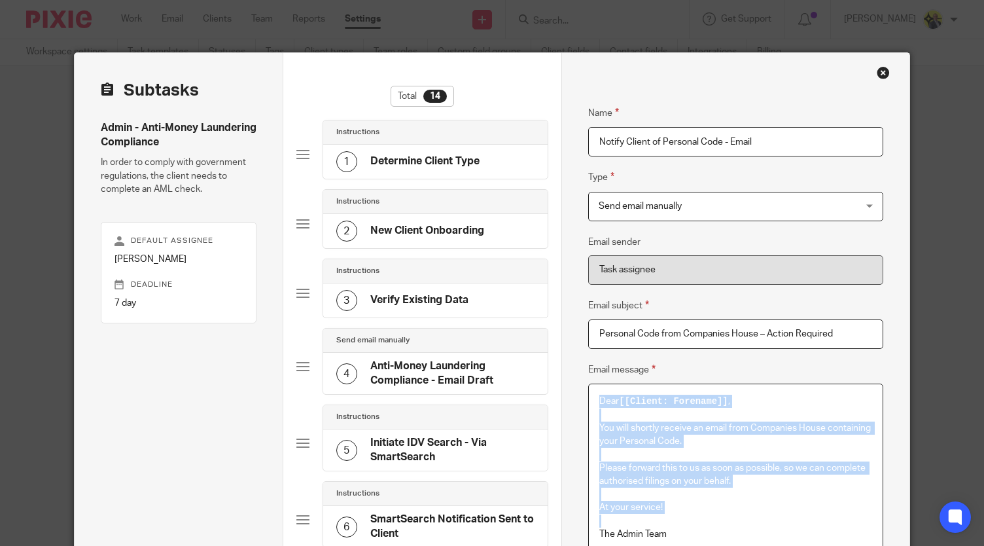
copy div "Dear [[Client: Forename]] , You will shortly receive an email from Companies Ho…"
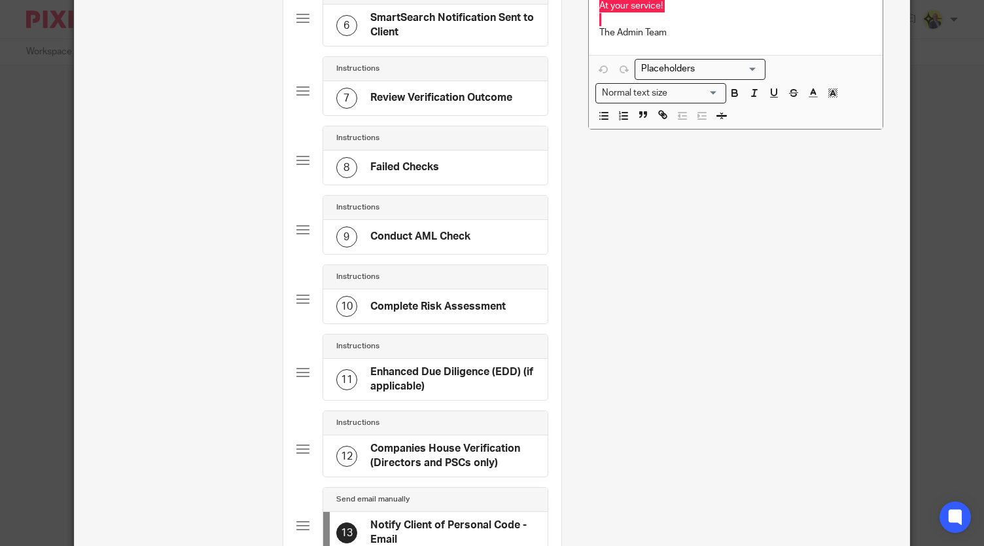
scroll to position [749, 0]
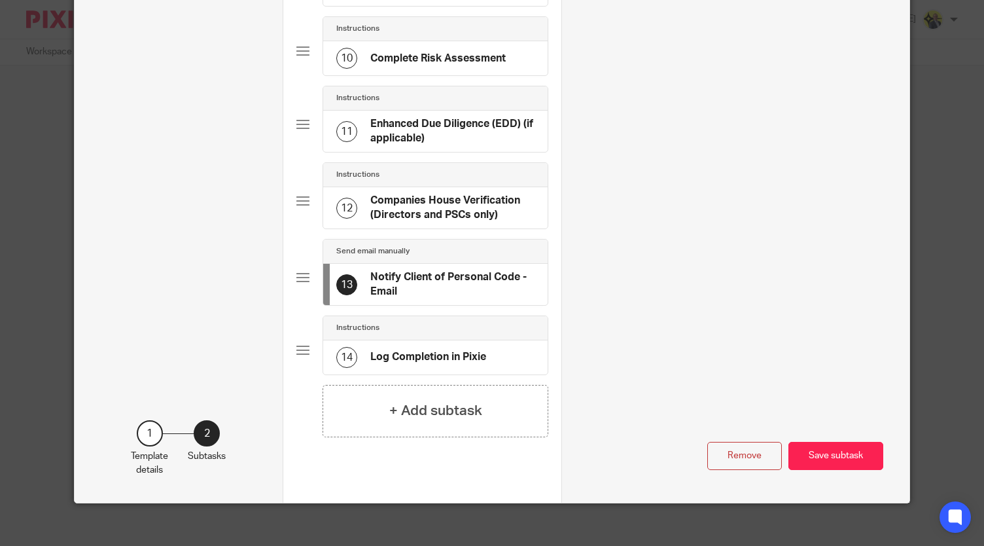
click at [415, 350] on h4 "Log Completion in Pixie" at bounding box center [428, 357] width 116 height 14
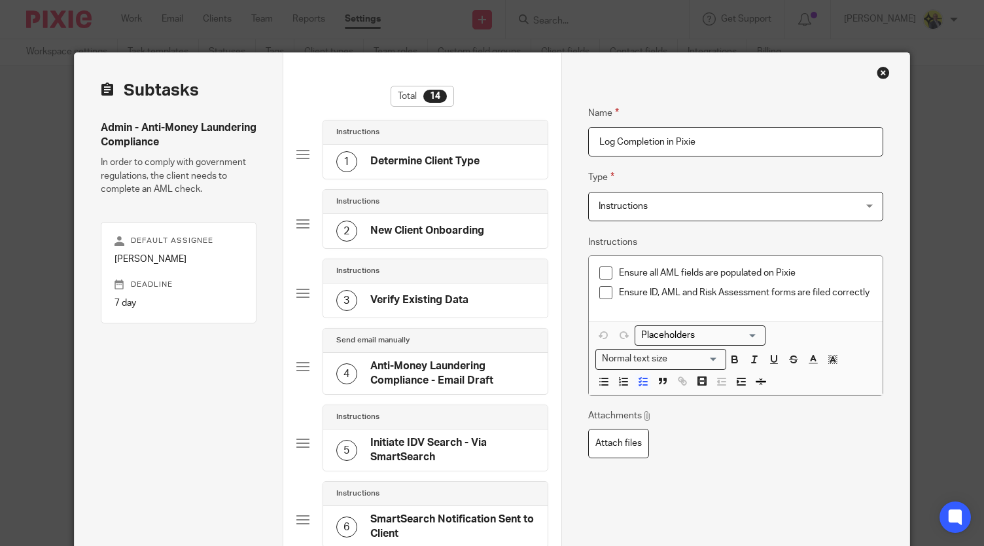
click at [708, 152] on input "Log Completion in Pixie" at bounding box center [735, 141] width 295 height 29
click at [866, 300] on div "Ensure ID, AML and Risk Assessment forms are filed correctly" at bounding box center [745, 296] width 253 height 20
click at [666, 481] on div "Name Log Completion in Pixie Type Instructions Instructions Instructions Docume…" at bounding box center [735, 462] width 295 height 752
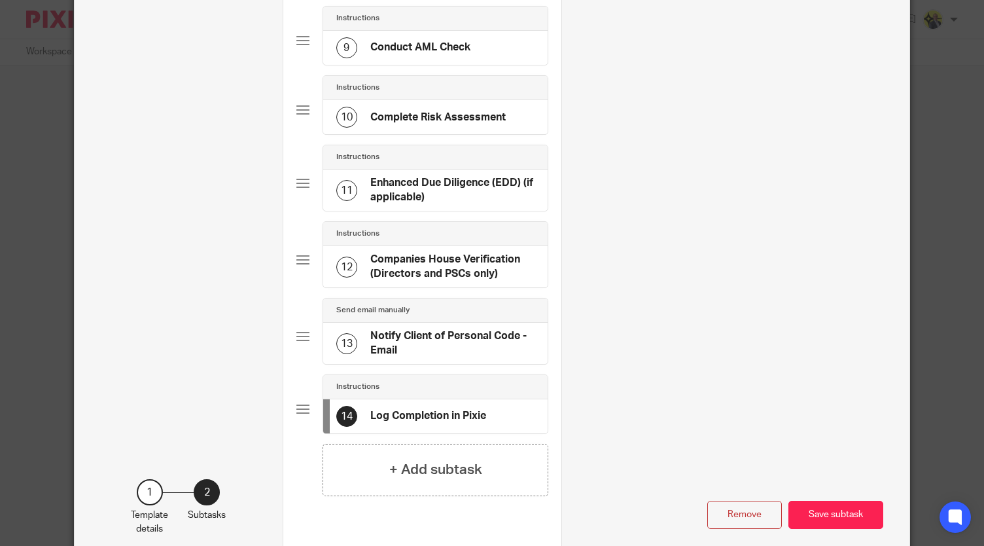
scroll to position [714, 0]
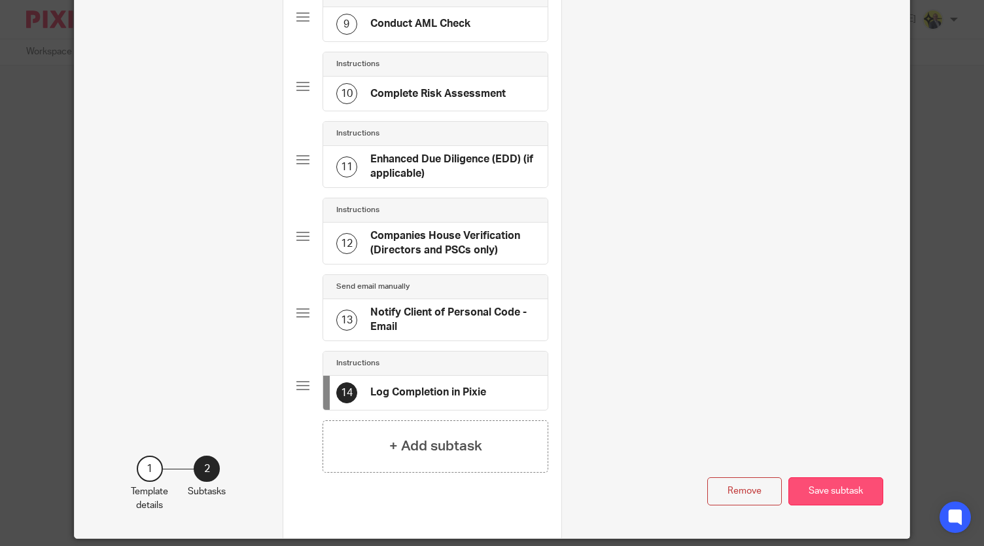
click at [818, 477] on button "Save subtask" at bounding box center [835, 491] width 95 height 28
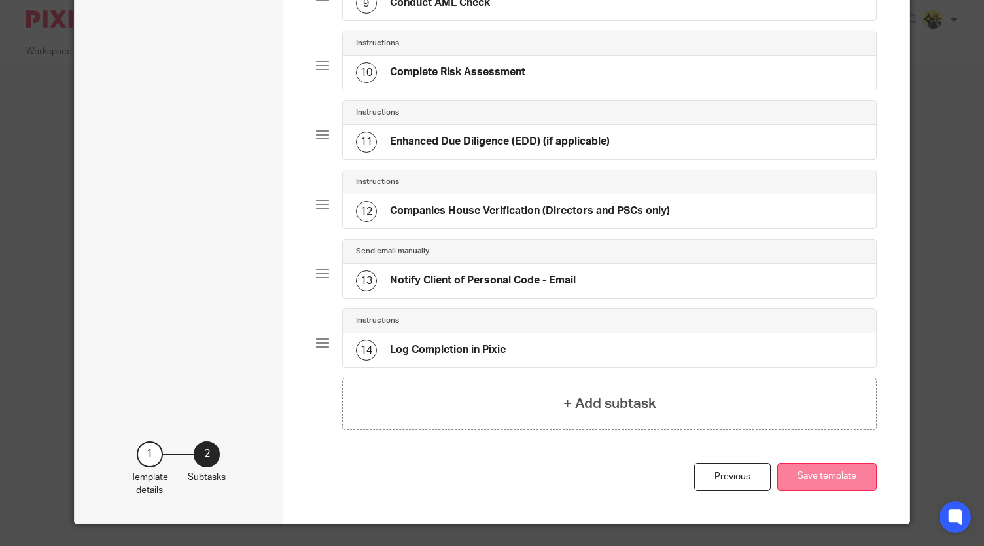
click at [817, 474] on button "Save template" at bounding box center [826, 477] width 99 height 28
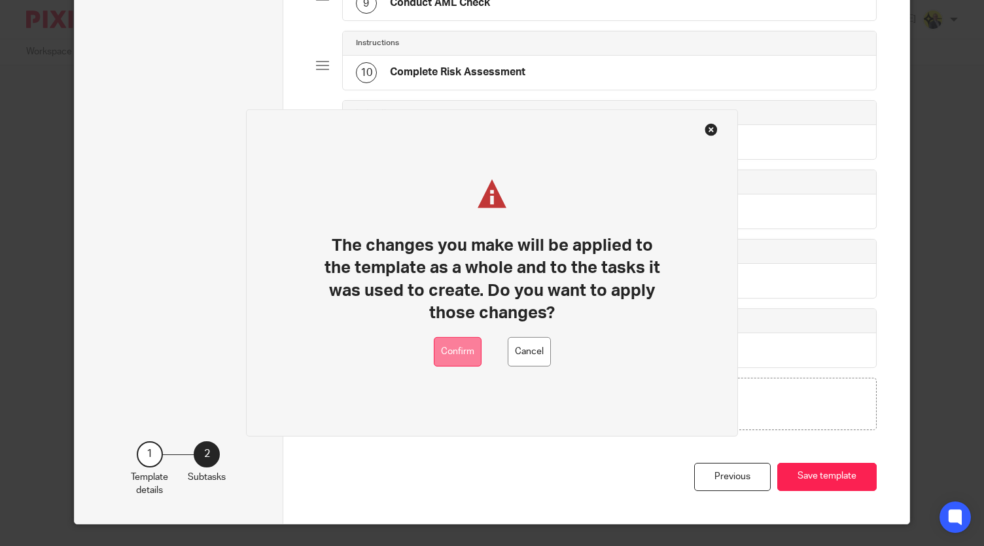
click at [463, 347] on button "Confirm" at bounding box center [458, 351] width 48 height 29
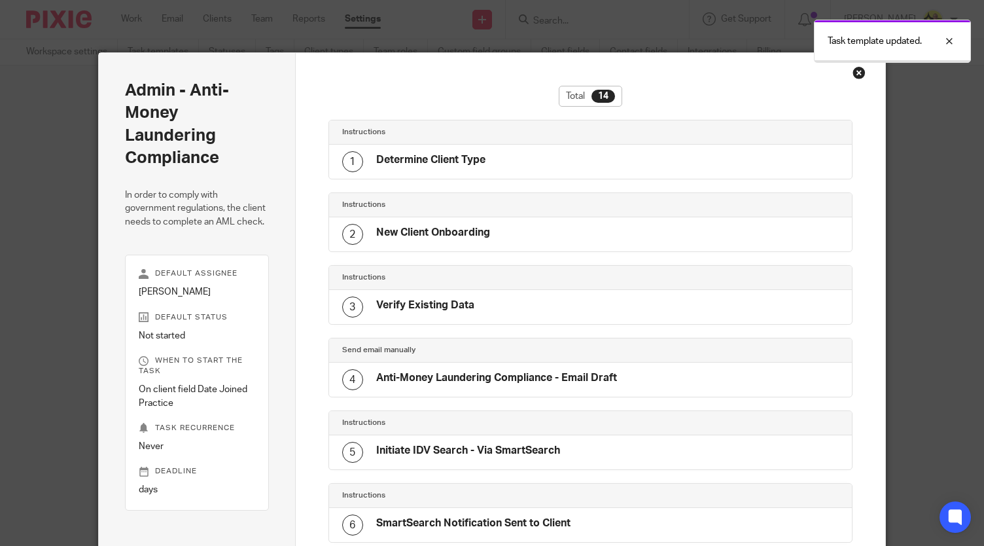
scroll to position [700, 0]
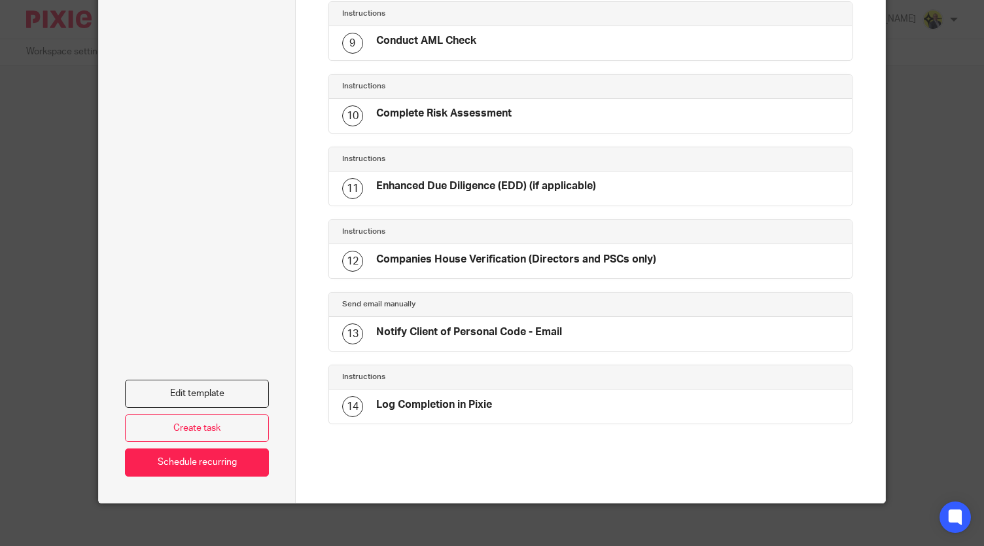
click at [810, 154] on div "Instructions" at bounding box center [590, 159] width 497 height 10
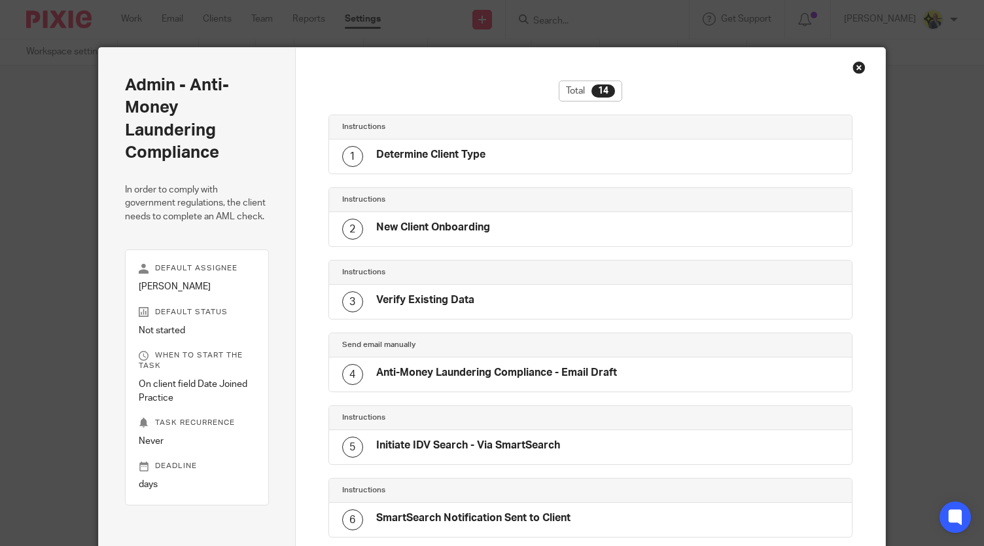
scroll to position [0, 0]
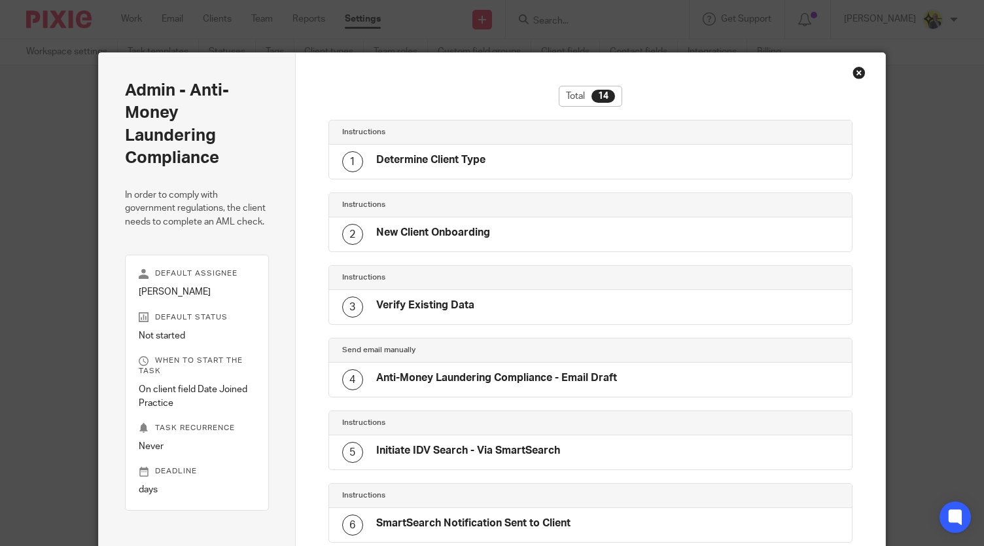
click at [478, 154] on h4 "Determine Client Type" at bounding box center [430, 160] width 109 height 14
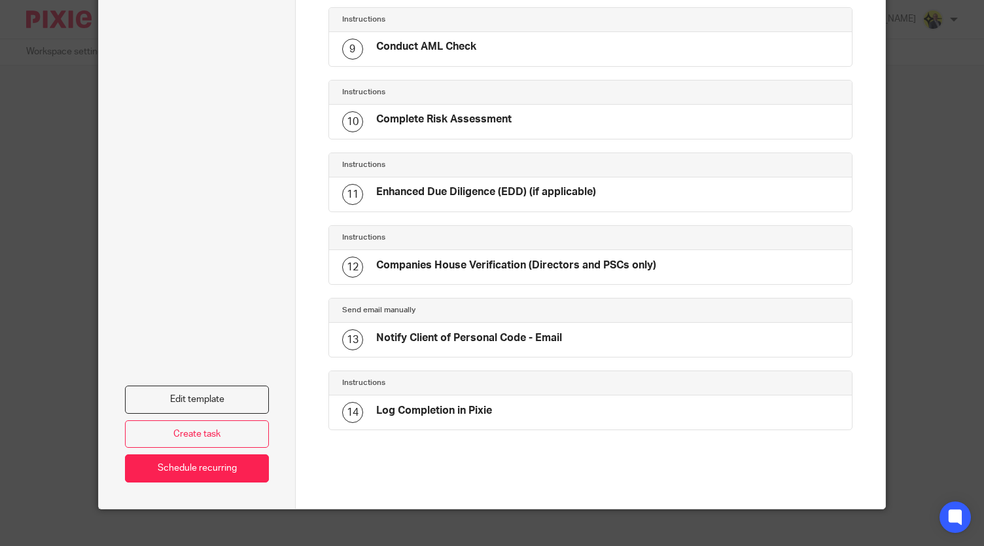
scroll to position [700, 0]
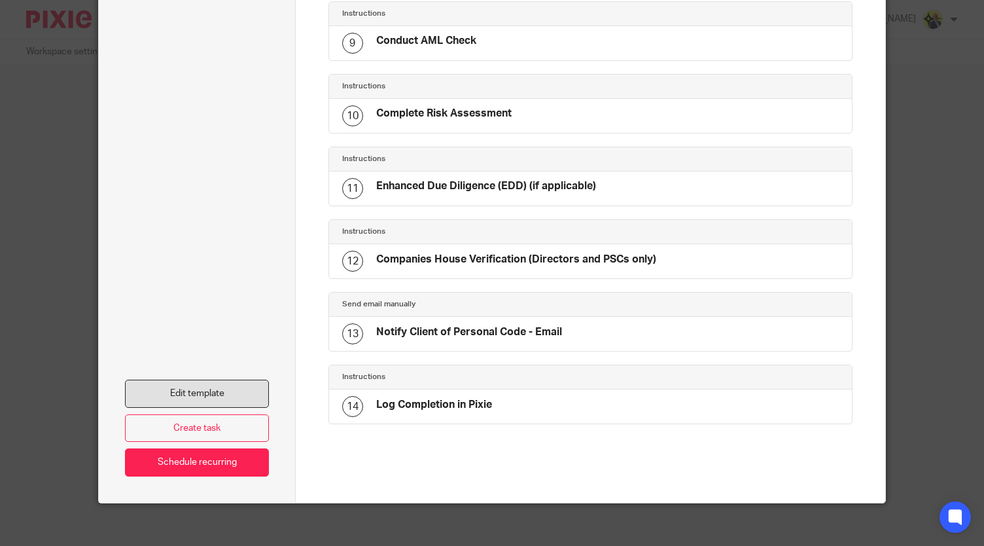
click at [198, 381] on link "Edit template" at bounding box center [196, 393] width 143 height 28
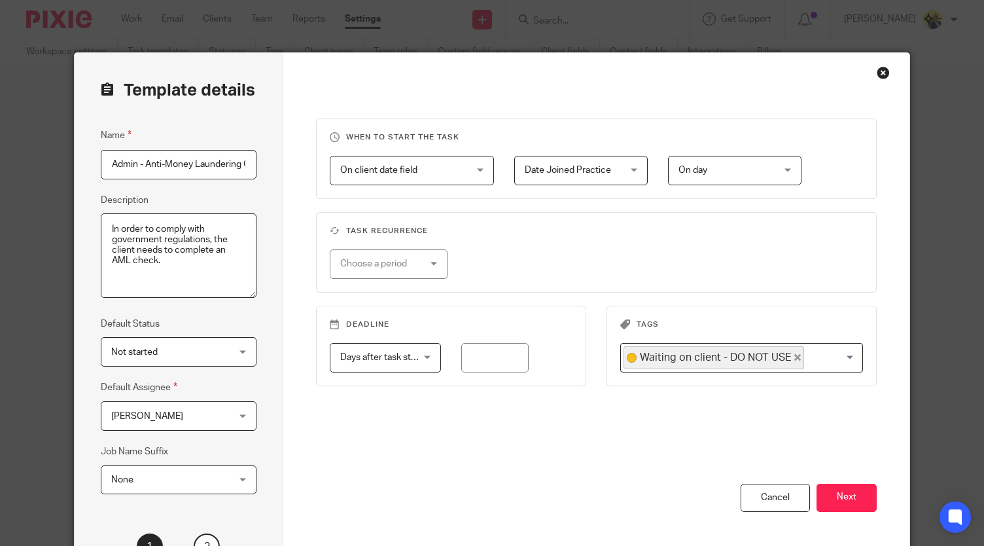
scroll to position [0, 48]
click at [849, 499] on button "Next" at bounding box center [847, 497] width 60 height 28
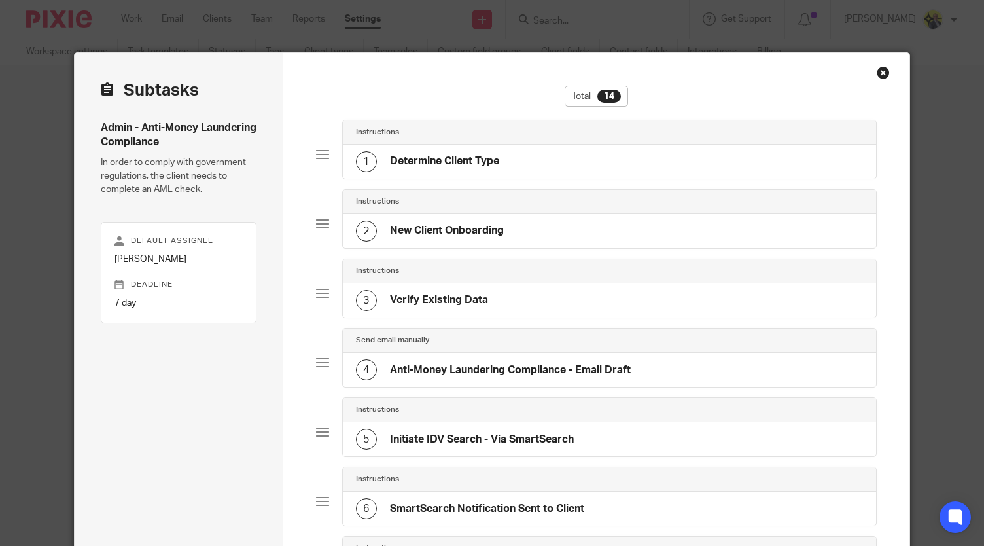
click at [497, 156] on div "1 Determine Client Type" at bounding box center [609, 162] width 533 height 34
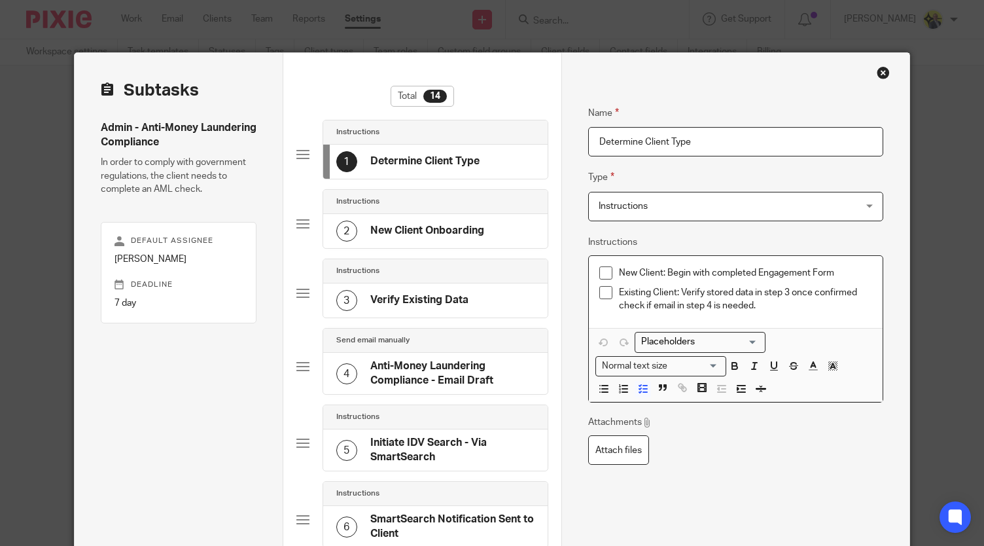
click at [619, 269] on p "New Client: Begin with completed Engagement Form" at bounding box center [745, 272] width 253 height 13
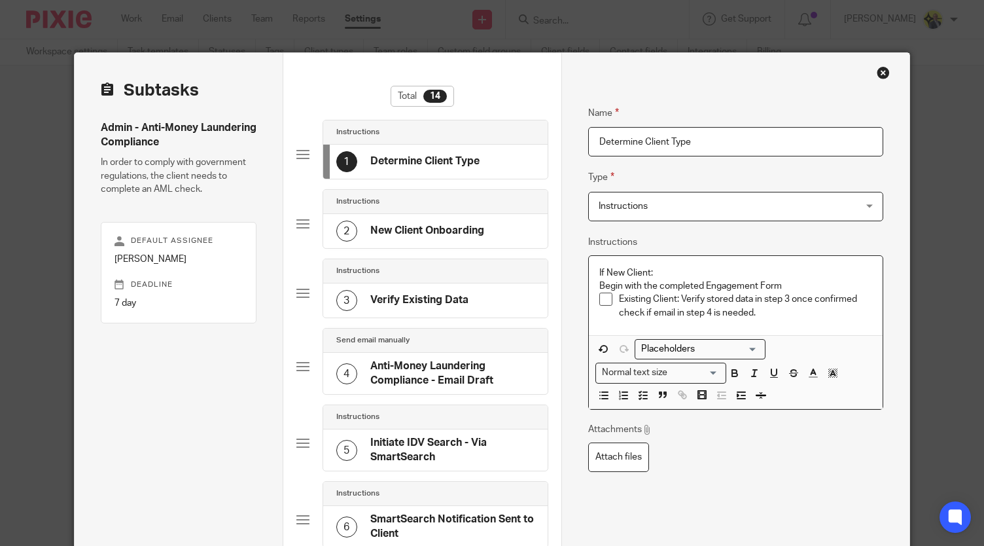
click at [591, 286] on div "If New Client: Begin with the completed Engagement Form Existing Client: Verify…" at bounding box center [736, 295] width 294 height 79
click at [641, 392] on icon "button" at bounding box center [643, 395] width 12 height 12
click at [665, 272] on p "If New Client: Begin with the completed Engagement Form" at bounding box center [735, 279] width 273 height 27
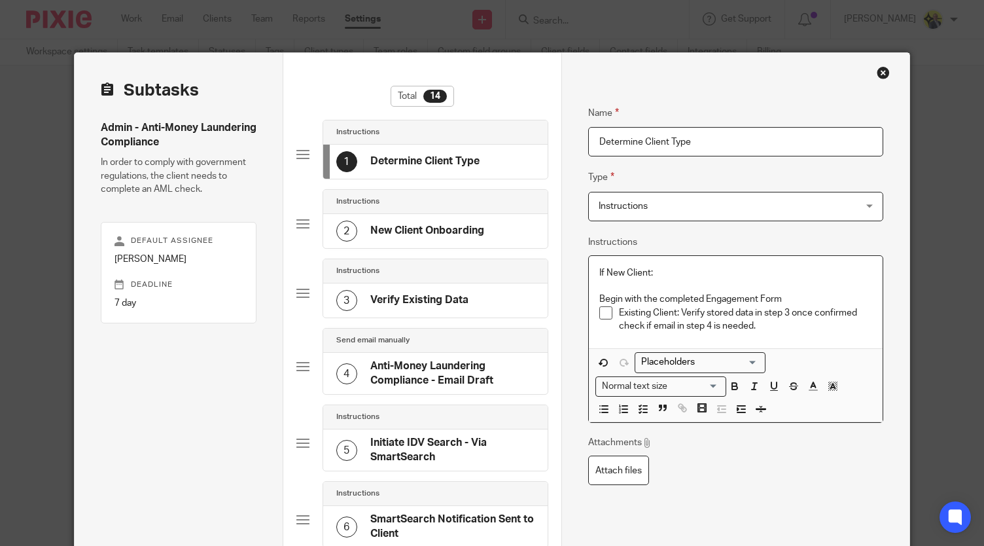
click at [593, 296] on div "If New Client: Begin with the completed Engagement Form Existing Client: Verify…" at bounding box center [736, 302] width 294 height 92
click at [639, 403] on icon "button" at bounding box center [643, 409] width 12 height 12
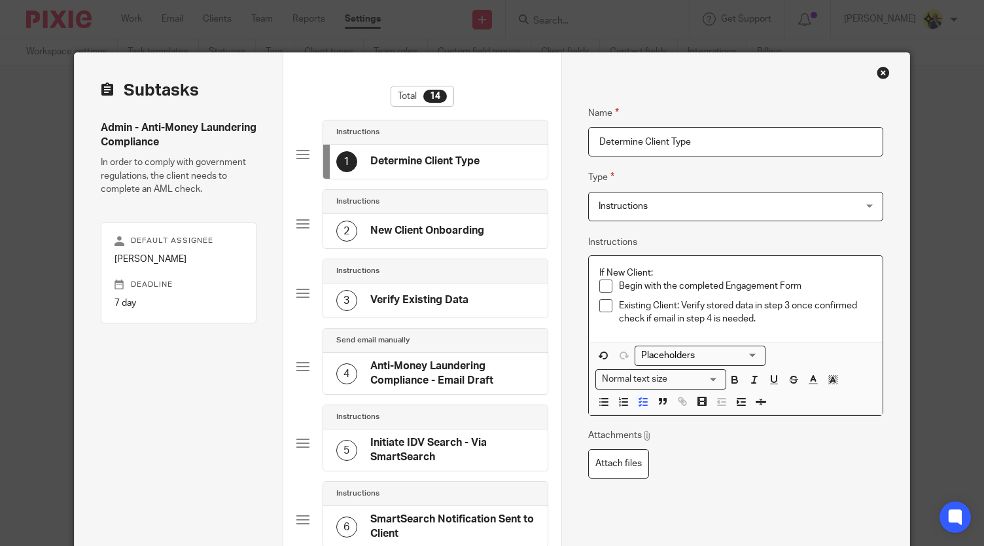
click at [670, 286] on p "Begin with the completed Engagement Form" at bounding box center [745, 285] width 253 height 13
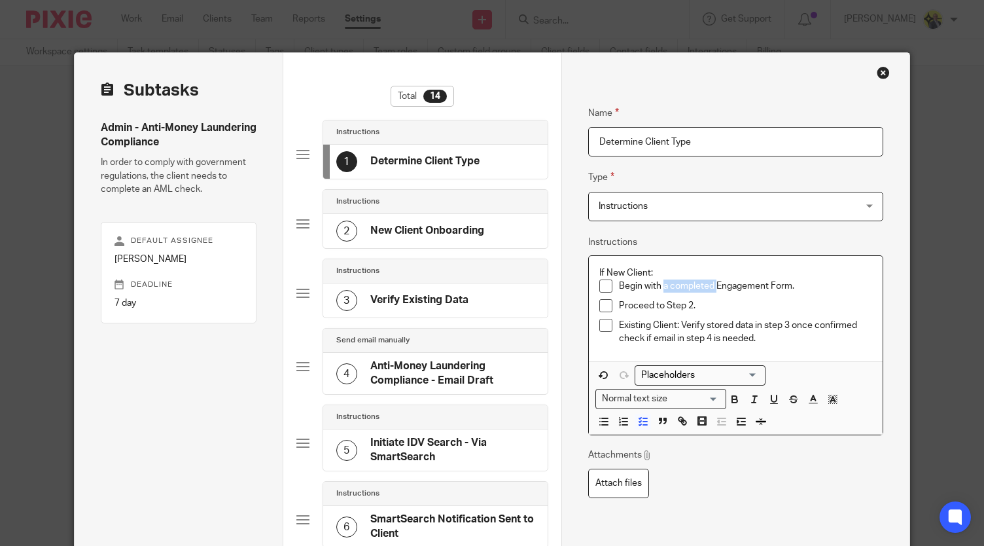
drag, startPoint x: 659, startPoint y: 286, endPoint x: 713, endPoint y: 289, distance: 54.4
click at [713, 289] on p "Begin with a completed Engagement Form." at bounding box center [745, 285] width 253 height 13
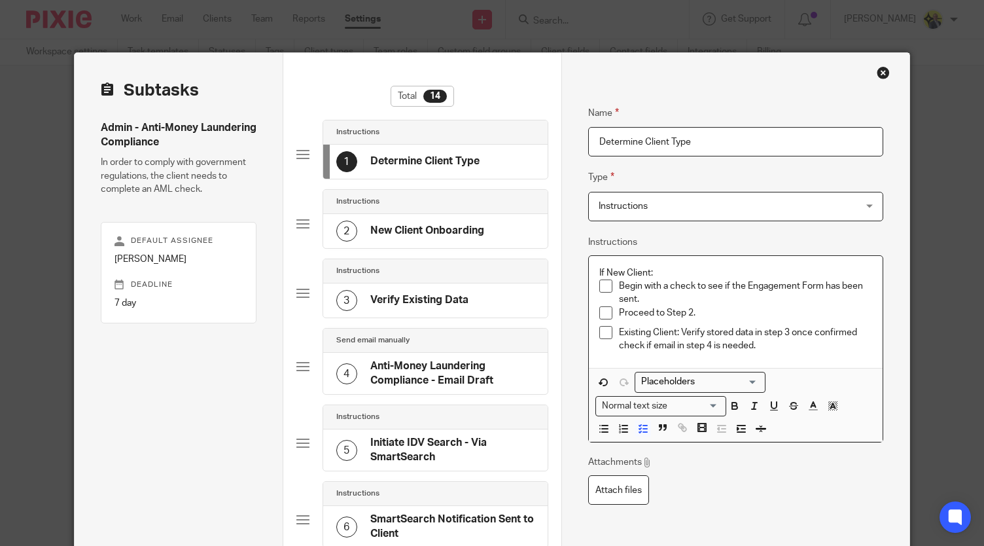
click at [612, 312] on li "Proceed to Step 2." at bounding box center [735, 316] width 273 height 20
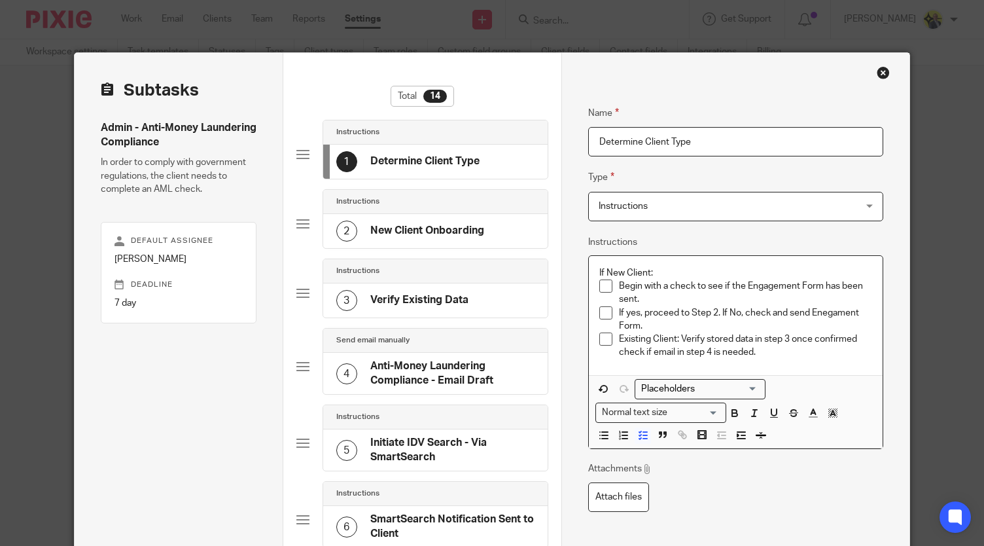
click at [829, 313] on p "If yes, proceed to Step 2. If No, check and send Enegament Form." at bounding box center [745, 319] width 253 height 27
click at [705, 329] on p "If yes, proceed to Step 2. If No, check and send the Engagement Form." at bounding box center [745, 319] width 253 height 27
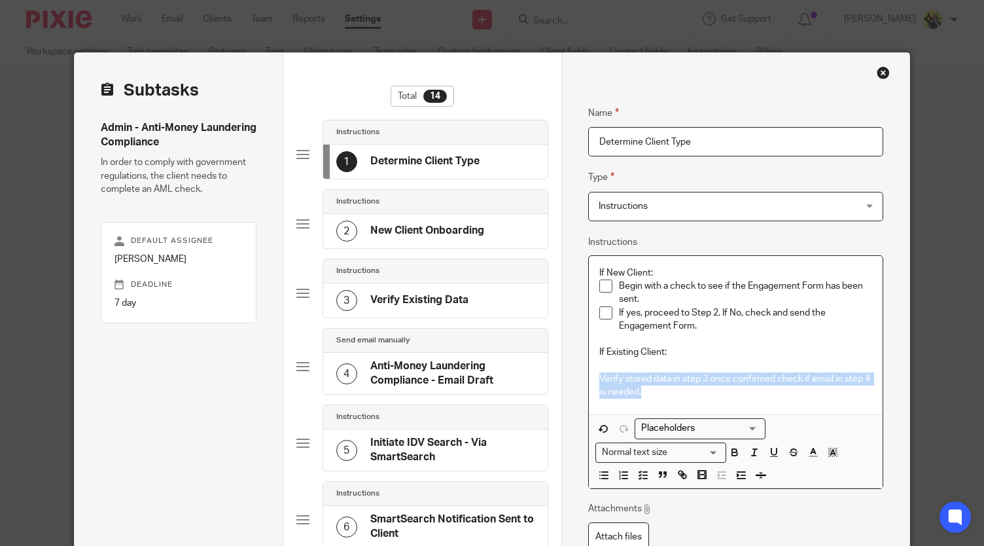
drag, startPoint x: 646, startPoint y: 391, endPoint x: 590, endPoint y: 381, distance: 56.5
click at [590, 381] on div "If New Client: Begin with a check to see if the Engagement Form has been sent. …" at bounding box center [736, 335] width 294 height 159
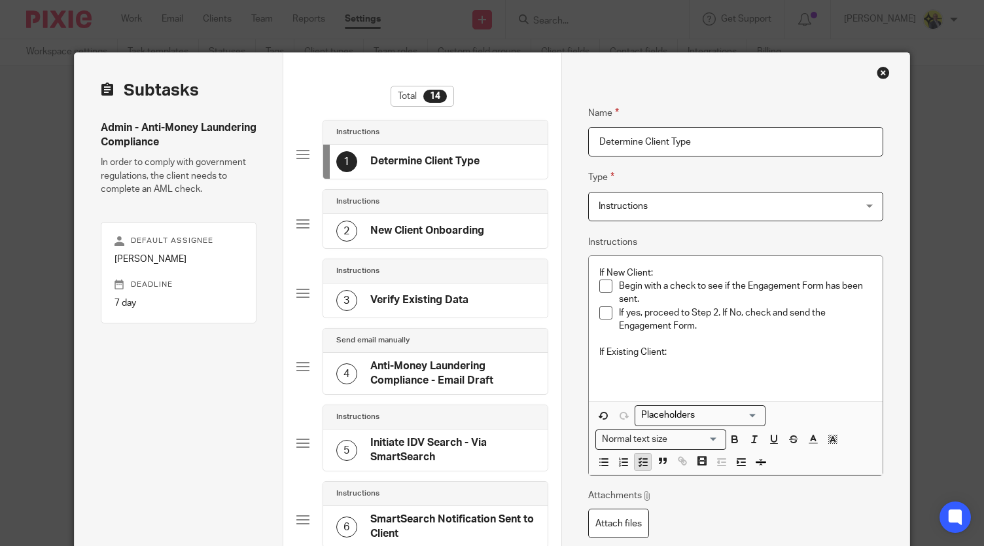
click at [643, 462] on line "button" at bounding box center [645, 462] width 4 height 0
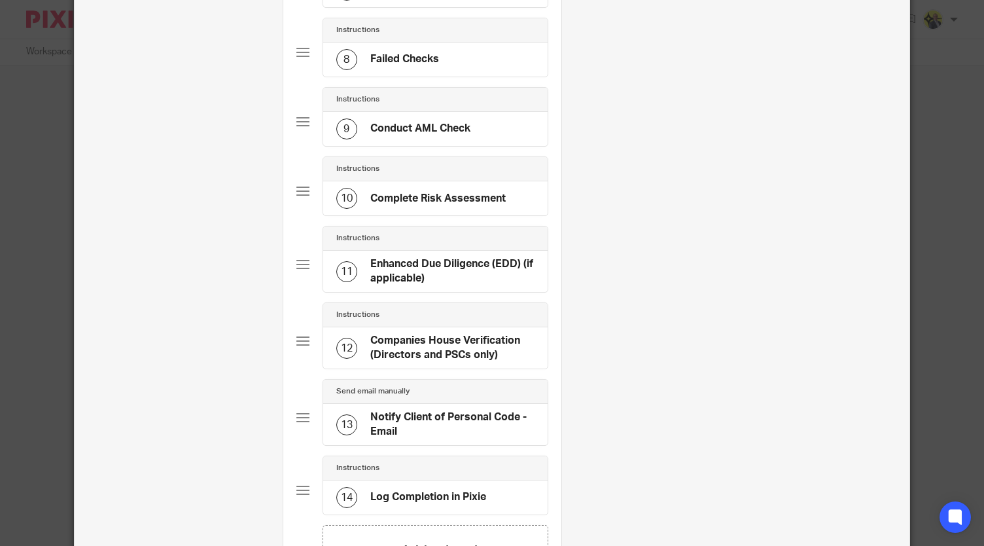
scroll to position [749, 0]
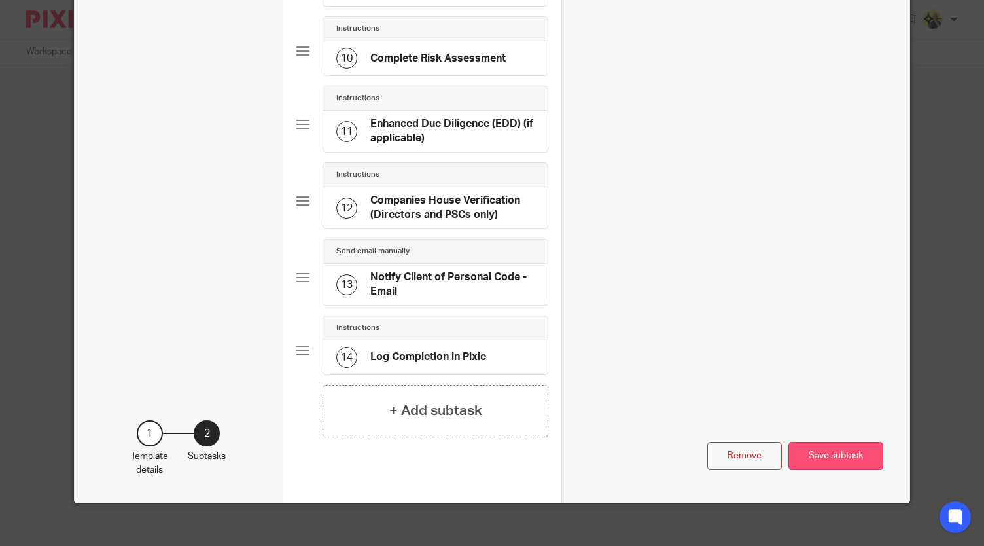
click at [830, 444] on button "Save subtask" at bounding box center [835, 456] width 95 height 28
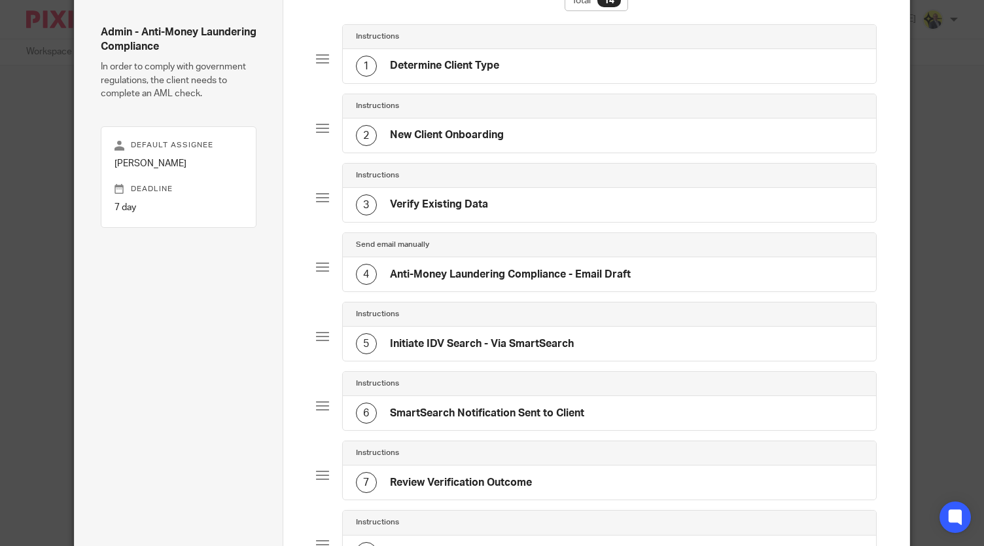
scroll to position [94, 0]
click at [542, 130] on div "2 New Client Onboarding" at bounding box center [609, 137] width 533 height 34
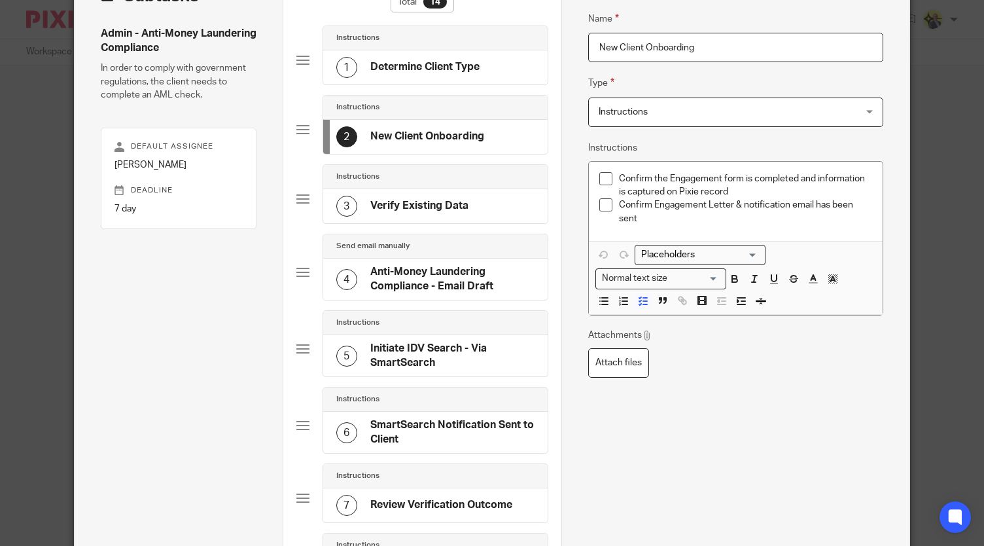
click at [438, 61] on h4 "Determine Client Type" at bounding box center [424, 67] width 109 height 14
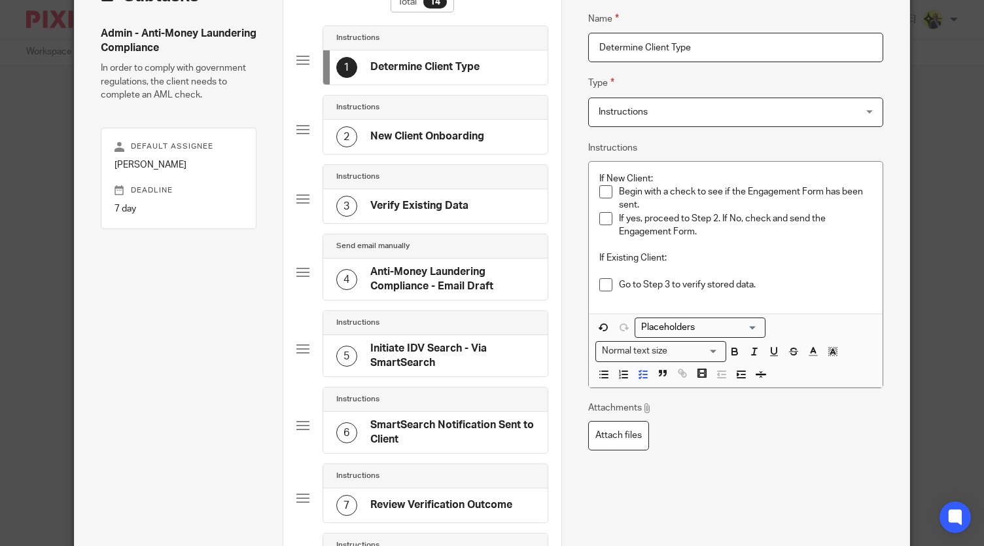
click at [442, 128] on div "2 New Client Onboarding" at bounding box center [410, 136] width 148 height 21
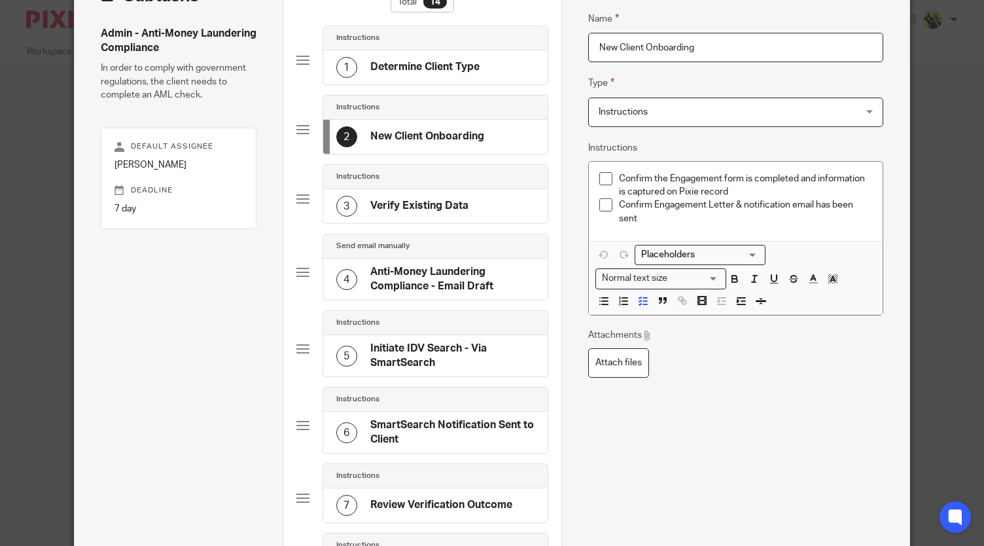
click at [722, 177] on p "Confirm the Engagement form is completed and information is captured on Pixie r…" at bounding box center [745, 185] width 253 height 27
click at [444, 54] on div "1 Determine Client Type" at bounding box center [435, 67] width 224 height 34
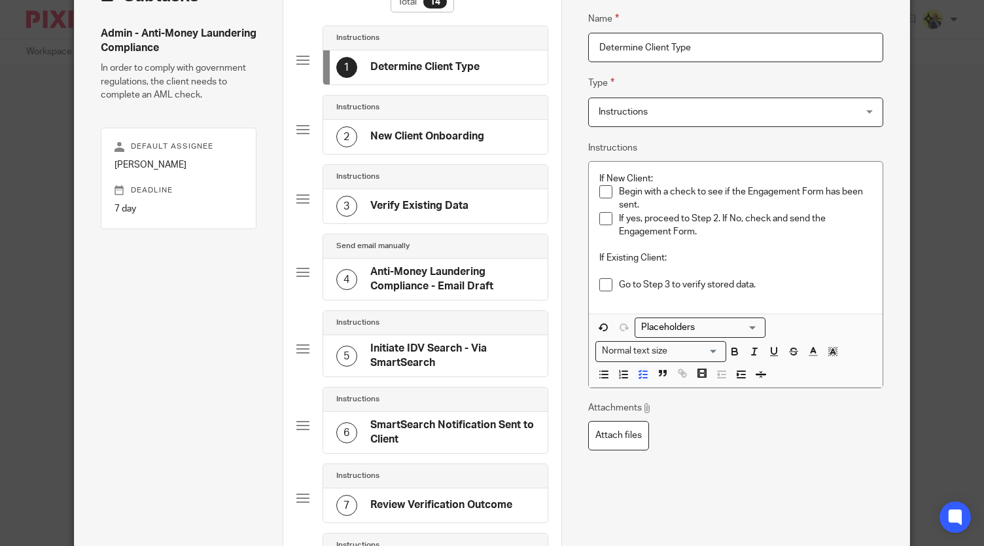
click at [816, 192] on p "Begin with a check to see if the Engagement Form has been sent." at bounding box center [745, 198] width 253 height 27
click at [689, 232] on p "If yes, proceed to Step 2. If No, check and send the Engagement Form." at bounding box center [745, 225] width 253 height 27
click at [465, 136] on h4 "New Client Onboarding" at bounding box center [427, 137] width 114 height 14
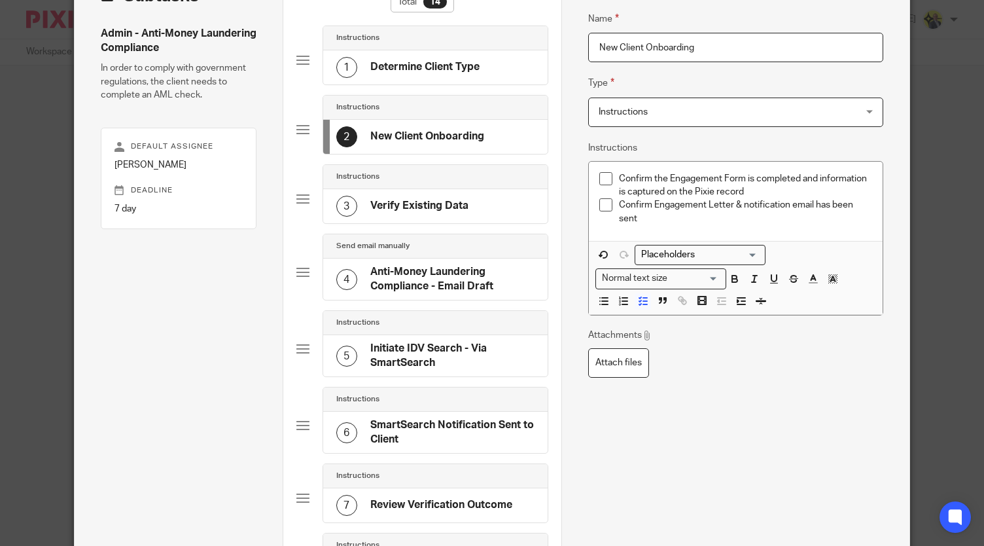
click at [738, 179] on p "Confirm the Engagement Form is completed and information is captured on the Pix…" at bounding box center [745, 185] width 253 height 27
drag, startPoint x: 745, startPoint y: 190, endPoint x: 819, endPoint y: 177, distance: 75.7
click at [819, 177] on p "Confirm the Engagement Letter is completed and information is captured on the P…" at bounding box center [745, 185] width 253 height 27
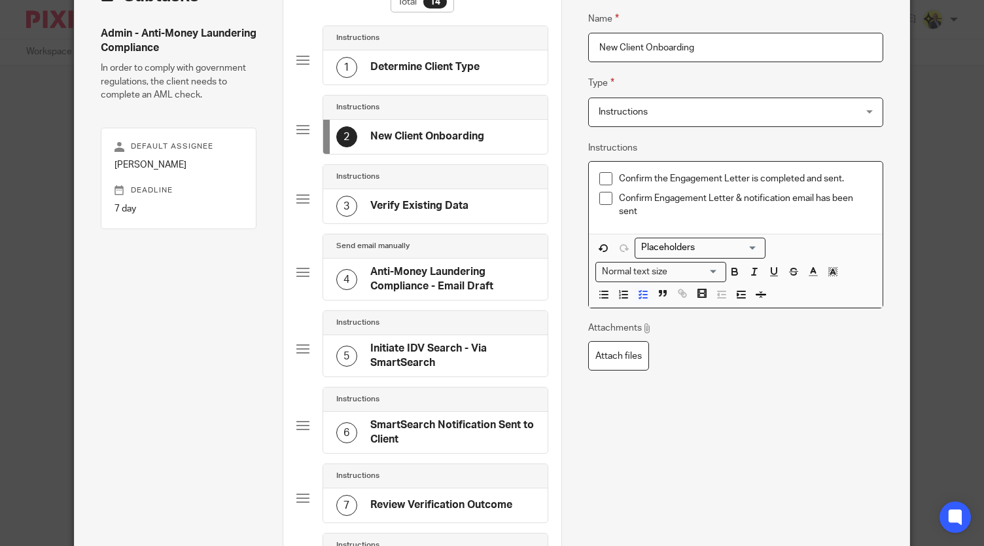
click at [463, 77] on div "1 Determine Client Type" at bounding box center [407, 67] width 143 height 21
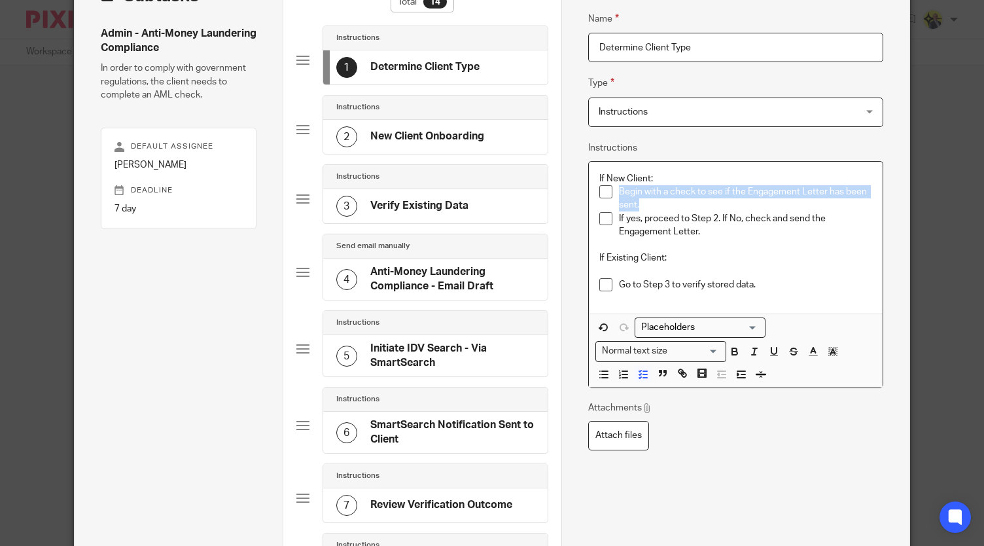
drag, startPoint x: 637, startPoint y: 203, endPoint x: 616, endPoint y: 196, distance: 22.4
click at [619, 196] on p "Begin with a check to see if the Engagement Letter has been sent." at bounding box center [745, 198] width 253 height 27
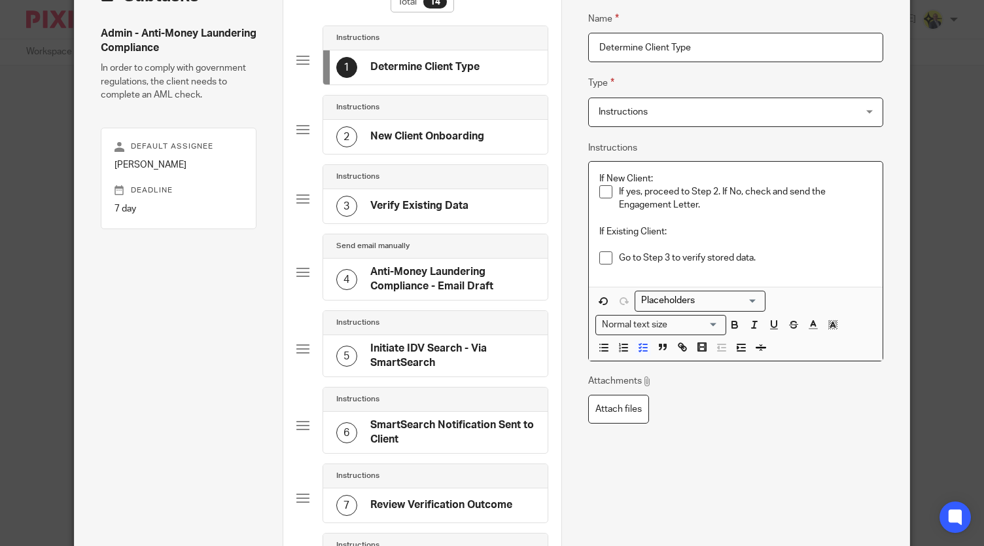
drag, startPoint x: 714, startPoint y: 206, endPoint x: 743, endPoint y: 191, distance: 32.5
click at [743, 191] on p "If yes, proceed to Step 2. If No, check and send the Engagement Letter." at bounding box center [745, 198] width 253 height 27
click at [788, 191] on p "If yes, proceed to Step 2. If No, return to inital task of New Client (Individu…" at bounding box center [745, 198] width 253 height 27
click at [791, 193] on p "If yes, proceed to Step 2. If No, return to initial task of New Client (Individ…" at bounding box center [745, 198] width 253 height 27
click at [800, 235] on p "If Existing Client:" at bounding box center [735, 231] width 273 height 13
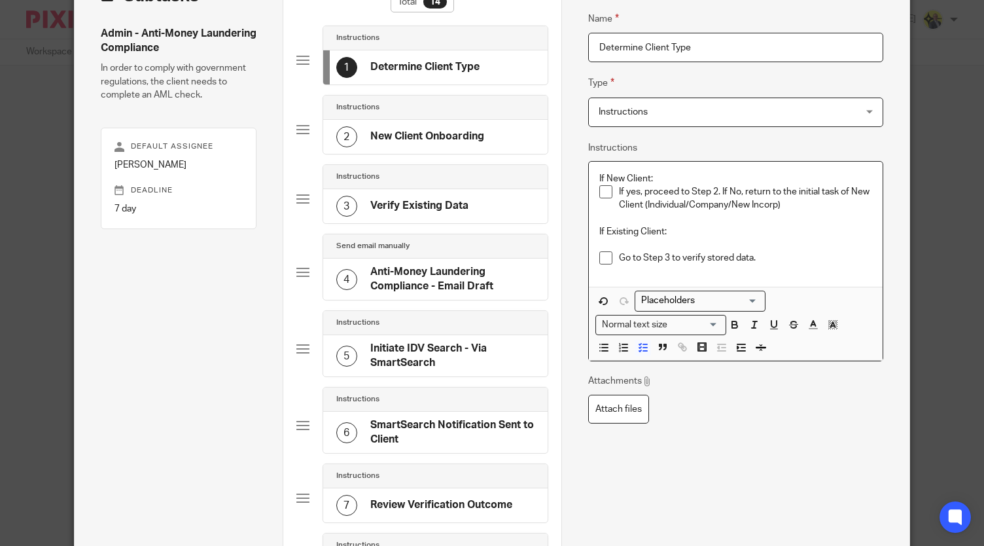
click at [717, 190] on p "If yes, proceed to Step 2. If No, return to the initial task of New Client (Ind…" at bounding box center [745, 198] width 253 height 27
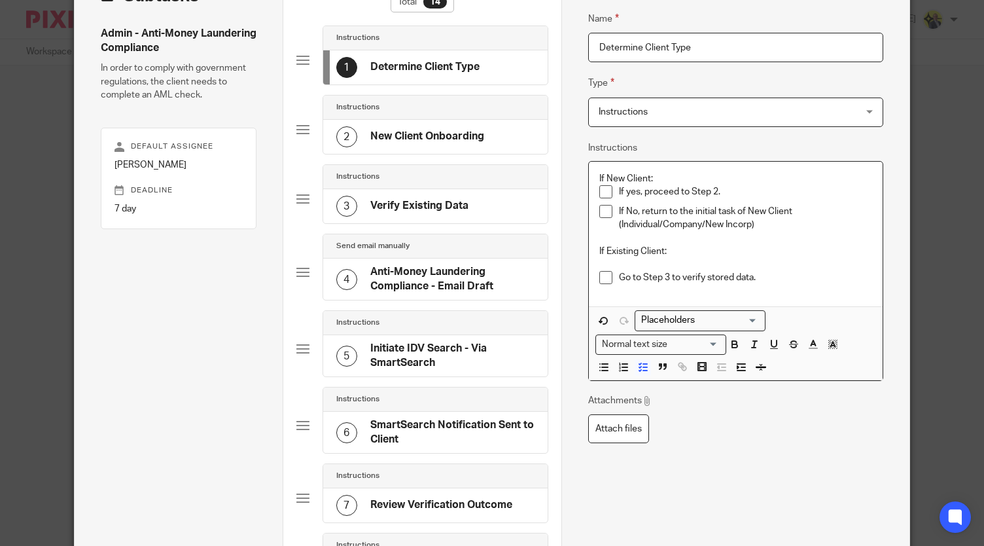
click at [631, 210] on p "If No, return to the initial task of New Client (Individual/Company/New Incorp)" at bounding box center [745, 218] width 253 height 27
click at [619, 190] on p "If yes, proceed to Step 2." at bounding box center [745, 191] width 253 height 13
click at [622, 191] on p "If yes, proceed to Step 2." at bounding box center [745, 191] width 253 height 13
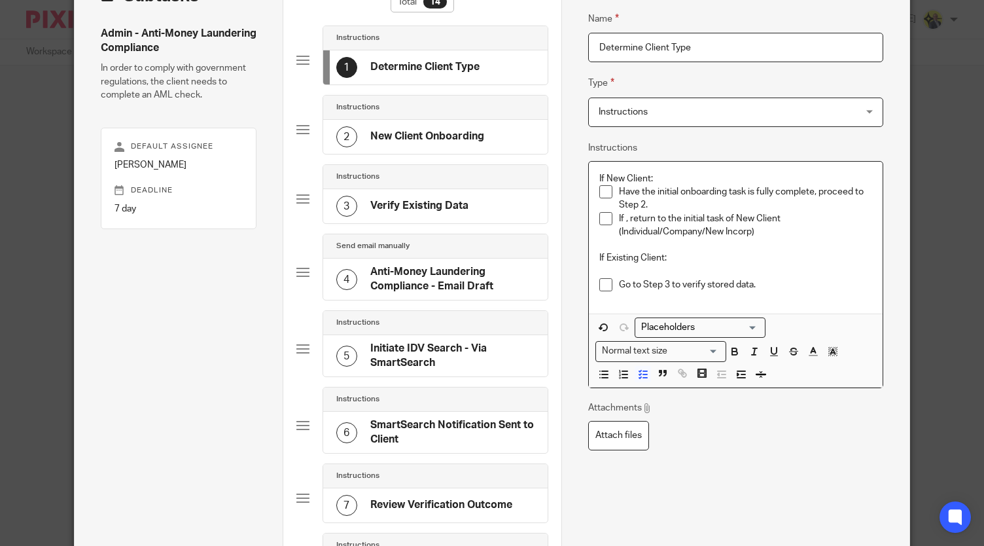
click at [619, 218] on p "If , return to the initial task of New Client (Individual/Company/New Incorp)" at bounding box center [745, 225] width 253 height 27
drag, startPoint x: 633, startPoint y: 232, endPoint x: 822, endPoint y: 238, distance: 188.5
click at [822, 238] on div "If New Client: Have the initial onboarding task is fully complete, proceed to S…" at bounding box center [736, 238] width 294 height 152
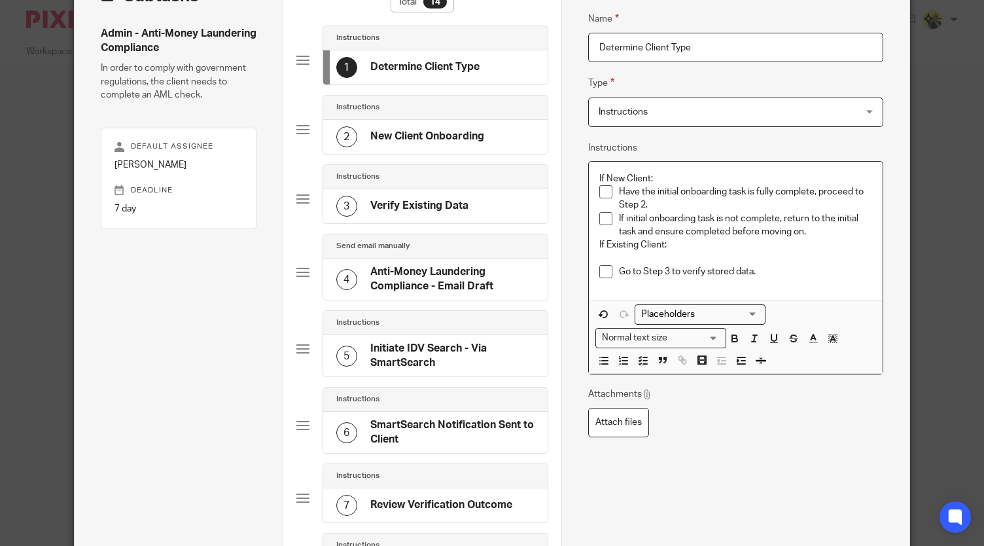
click at [797, 248] on p "If Existing Client:" at bounding box center [735, 244] width 273 height 13
click at [845, 234] on p "If the initial onboarding task is not complete, return to the initial task and …" at bounding box center [745, 225] width 253 height 27
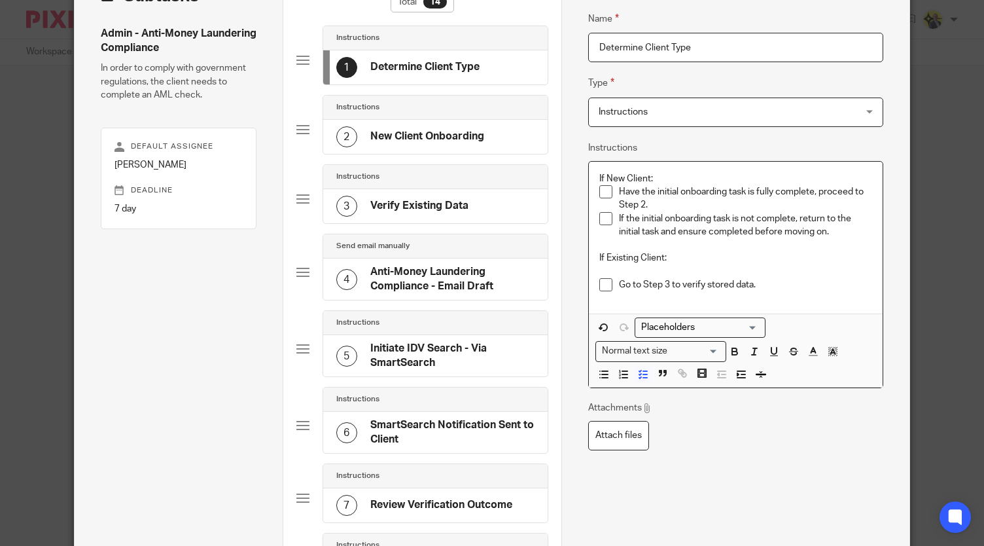
click at [635, 190] on p "Have the initial onboarding task is fully complete, proceed to Step 2." at bounding box center [745, 198] width 253 height 27
click at [772, 263] on p "If Existing Client:" at bounding box center [735, 257] width 273 height 13
click at [746, 190] on p "Has the initial onboarding task is fully complete, proceed to Step 2." at bounding box center [745, 198] width 253 height 27
click at [818, 191] on p "Has the initial onboarding task been fully complete, proceed to Step 2." at bounding box center [745, 198] width 253 height 27
click at [843, 251] on p at bounding box center [745, 244] width 253 height 13
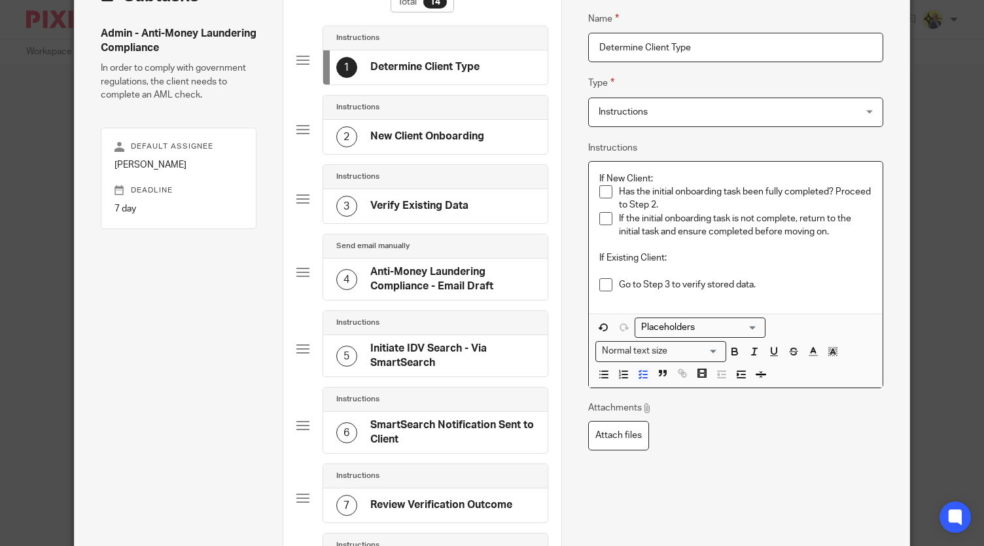
click at [650, 202] on p "Has the initial onboarding task been fully completed? Proceed to Step 2." at bounding box center [745, 198] width 253 height 27
click at [742, 249] on p at bounding box center [745, 244] width 253 height 13
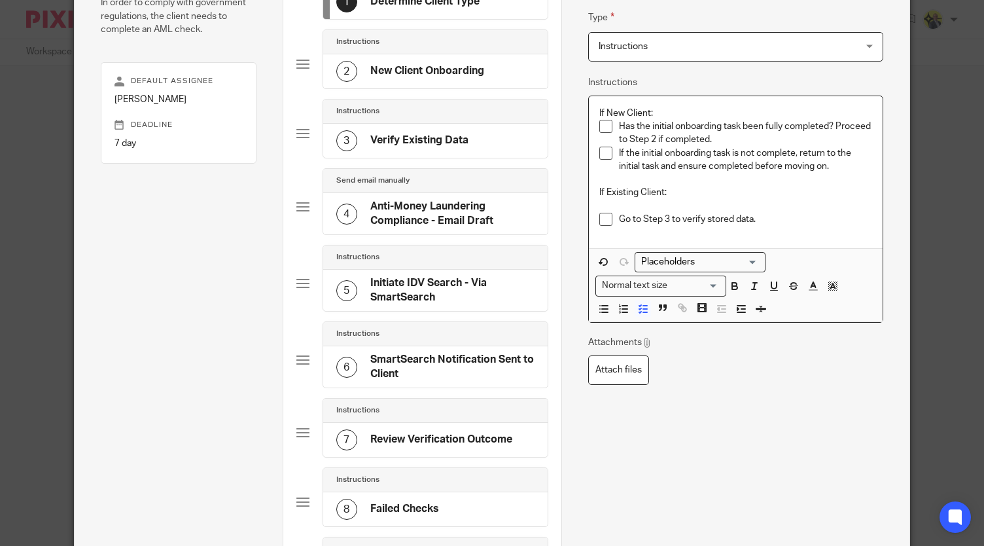
scroll to position [158, 0]
click at [665, 114] on p "If New Client:" at bounding box center [735, 114] width 273 height 13
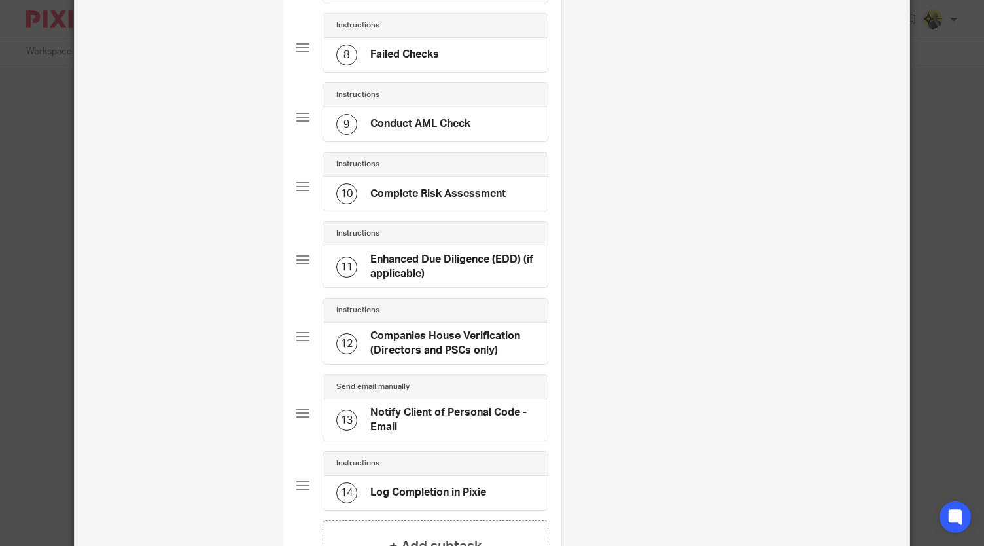
scroll to position [749, 0]
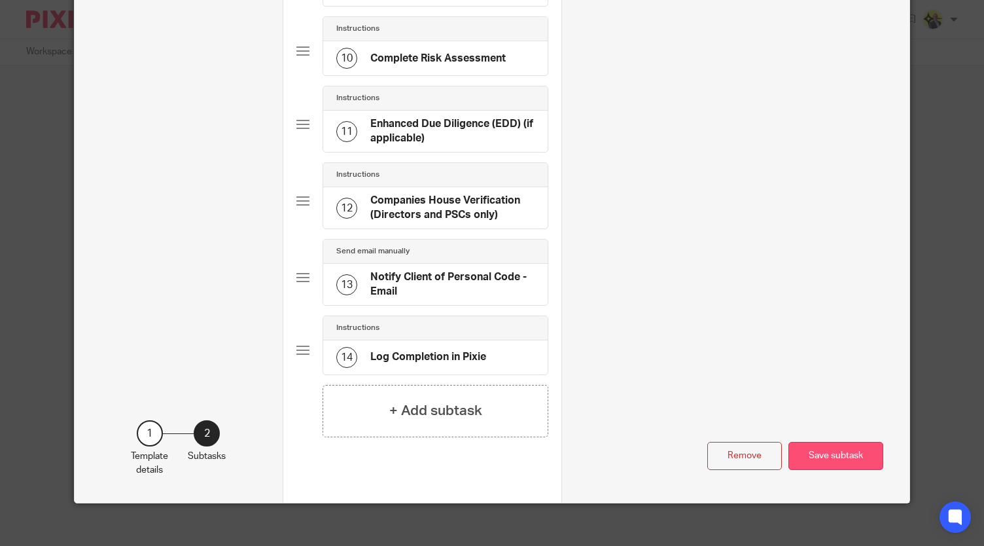
click at [838, 454] on button "Save subtask" at bounding box center [835, 456] width 95 height 28
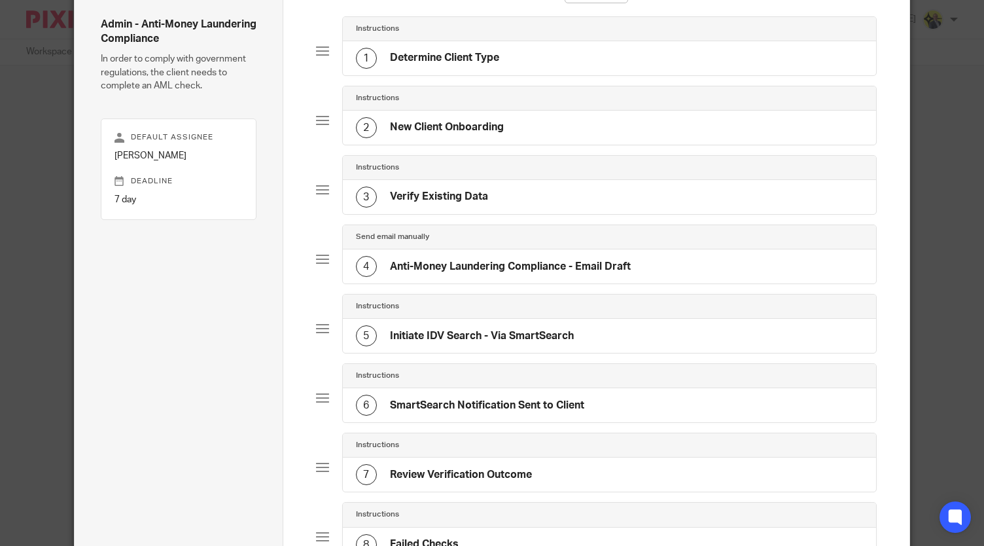
scroll to position [103, 0]
click at [596, 126] on div "2 New Client Onboarding" at bounding box center [609, 128] width 533 height 34
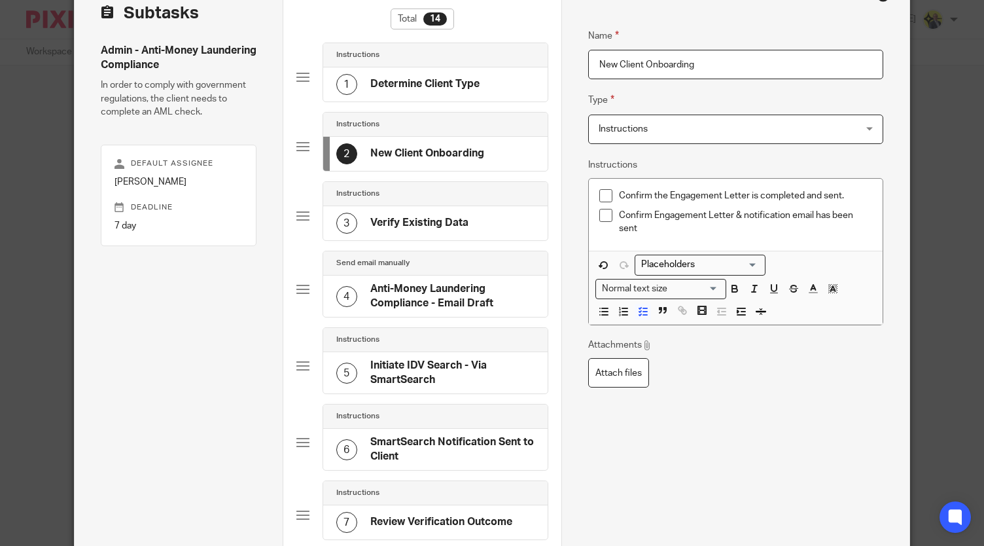
scroll to position [76, 0]
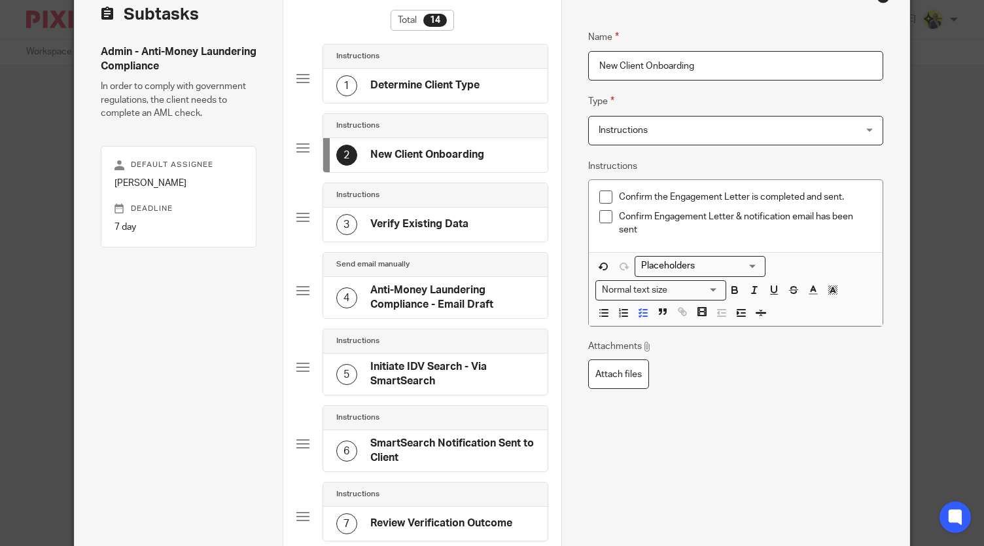
click at [494, 78] on div "1 Determine Client Type" at bounding box center [435, 86] width 224 height 34
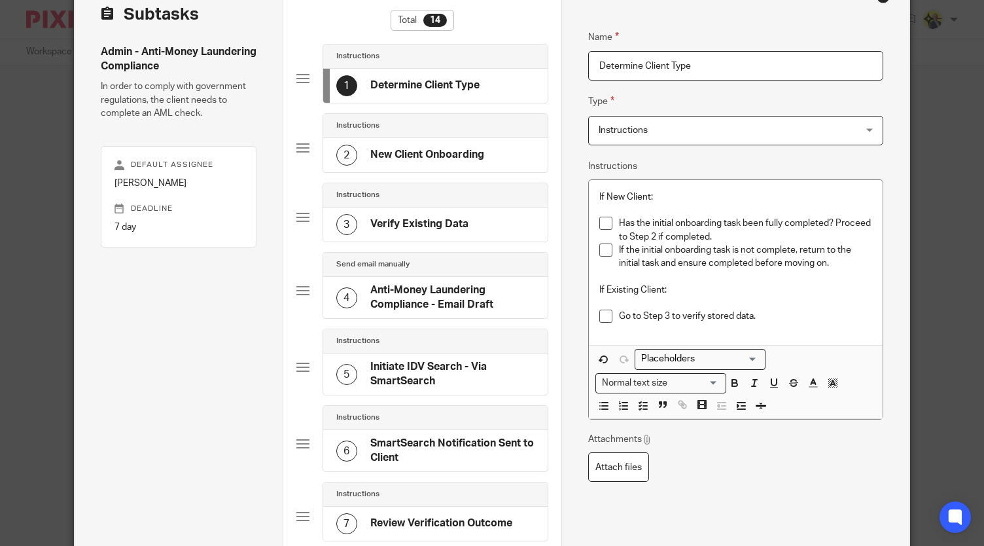
click at [493, 152] on div "2 New Client Onboarding" at bounding box center [435, 155] width 224 height 34
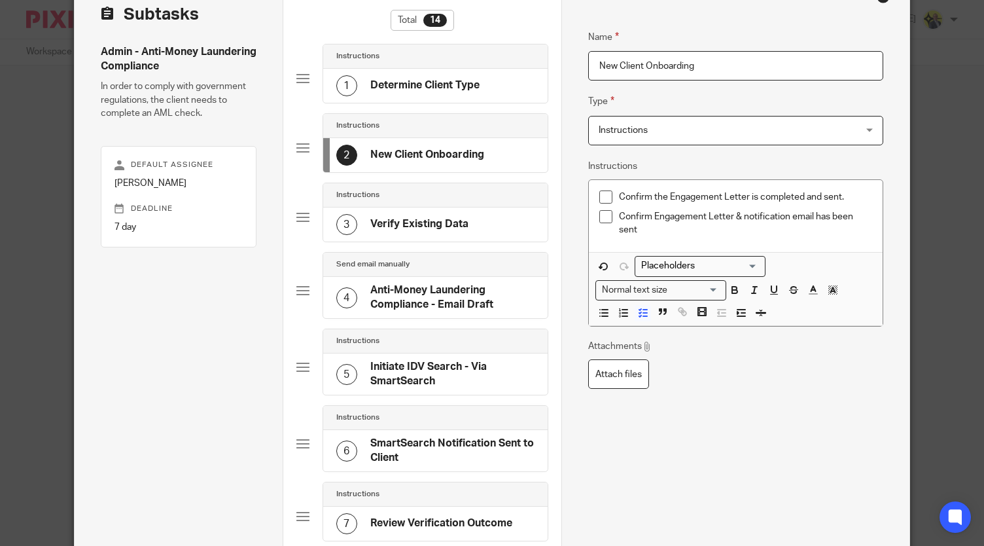
click at [480, 89] on div "1 Determine Client Type" at bounding box center [435, 86] width 224 height 34
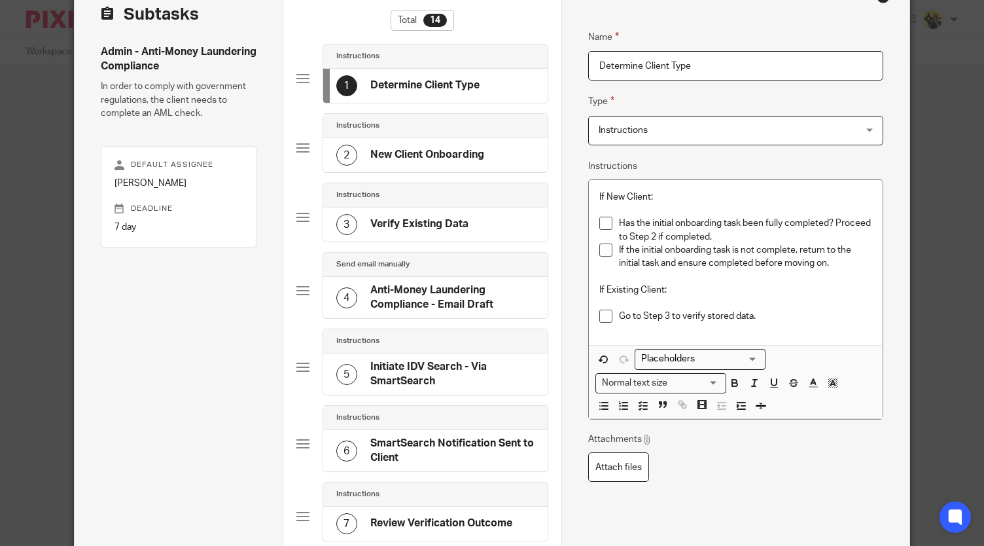
click at [495, 160] on div "2 New Client Onboarding" at bounding box center [435, 155] width 224 height 34
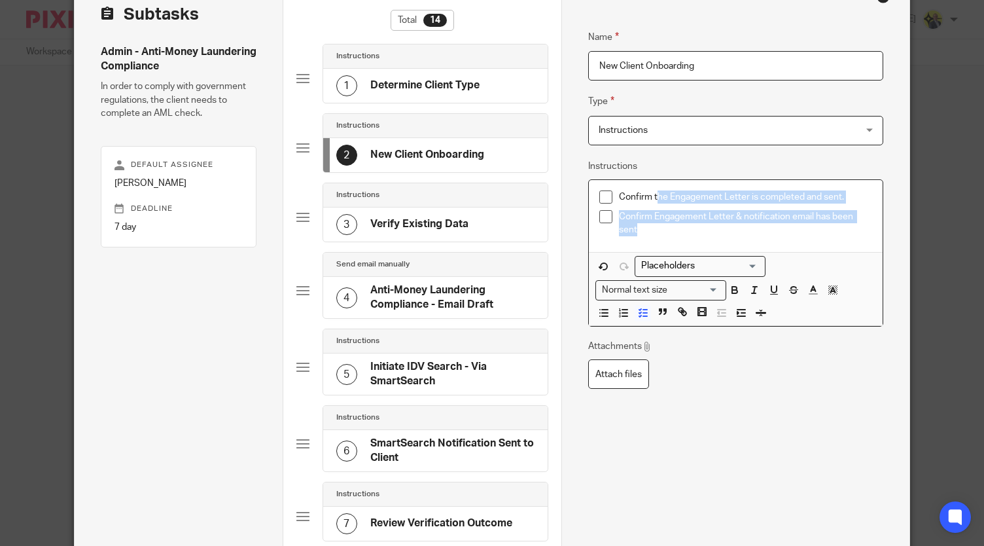
drag, startPoint x: 646, startPoint y: 223, endPoint x: 651, endPoint y: 195, distance: 28.5
click at [651, 195] on ul "Confirm the Engagement Letter is completed and sent. Confirm Engagement Letter …" at bounding box center [735, 213] width 273 height 46
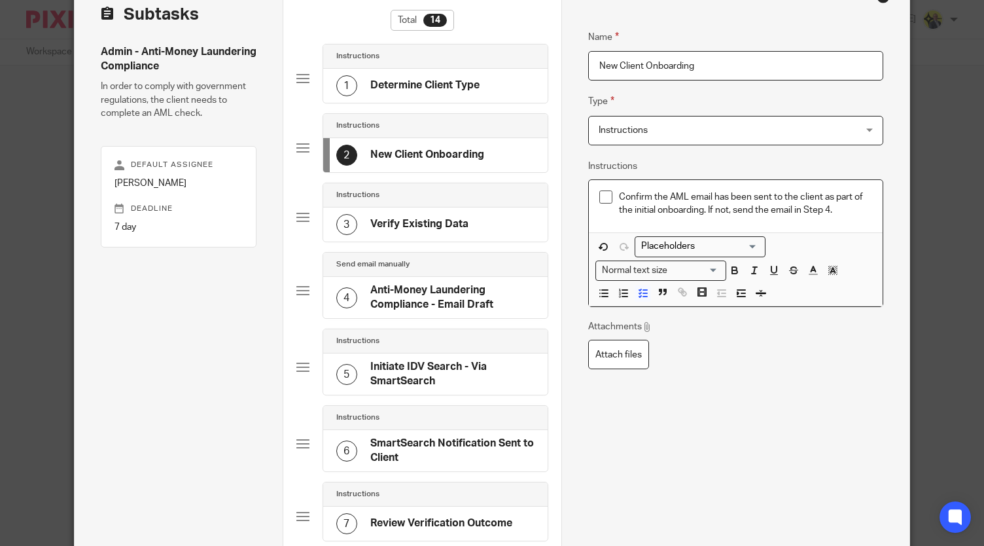
click at [846, 217] on div "Confirm the AML email has been sent to the client as part of the initial onboar…" at bounding box center [736, 206] width 294 height 53
click at [844, 209] on p "Confirm the AML email has been sent to the client as part of the initial onboar…" at bounding box center [745, 203] width 253 height 27
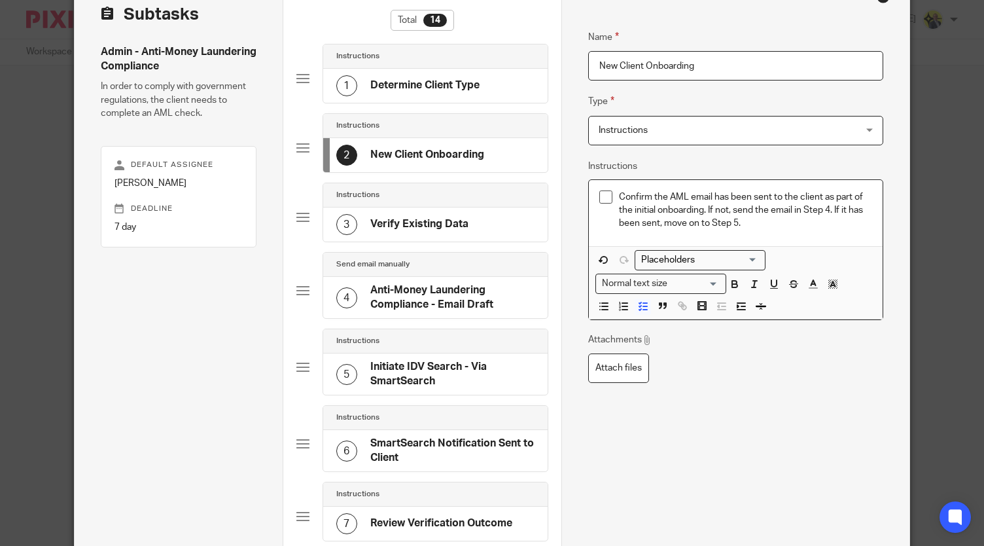
click at [771, 220] on p "Confirm the AML email has been sent to the client as part of the initial onboar…" at bounding box center [745, 210] width 253 height 40
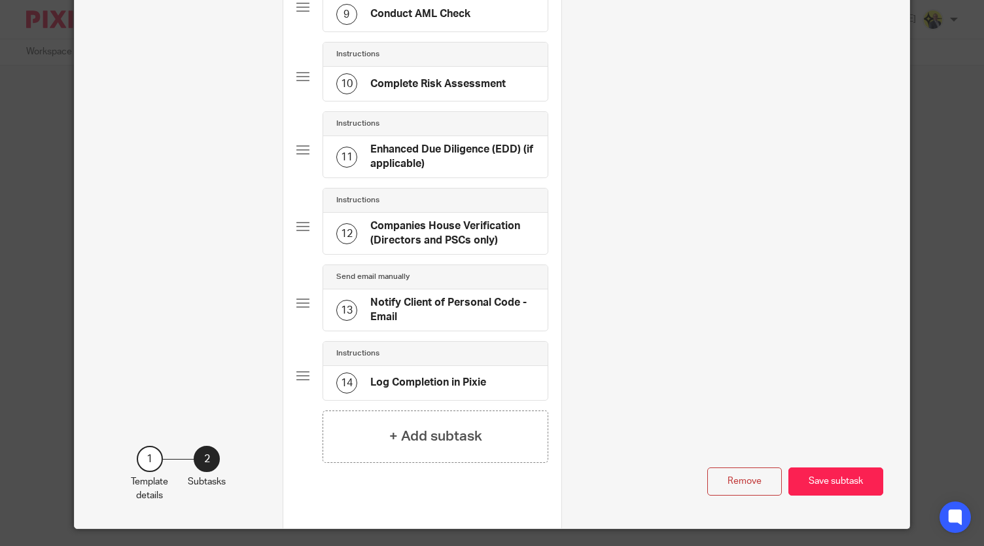
scroll to position [725, 0]
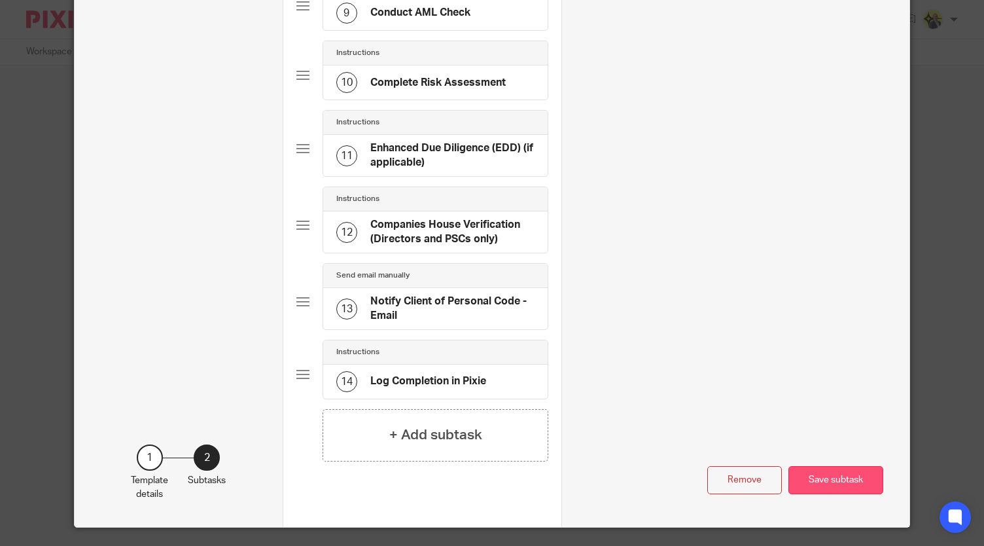
click at [821, 472] on button "Save subtask" at bounding box center [835, 480] width 95 height 28
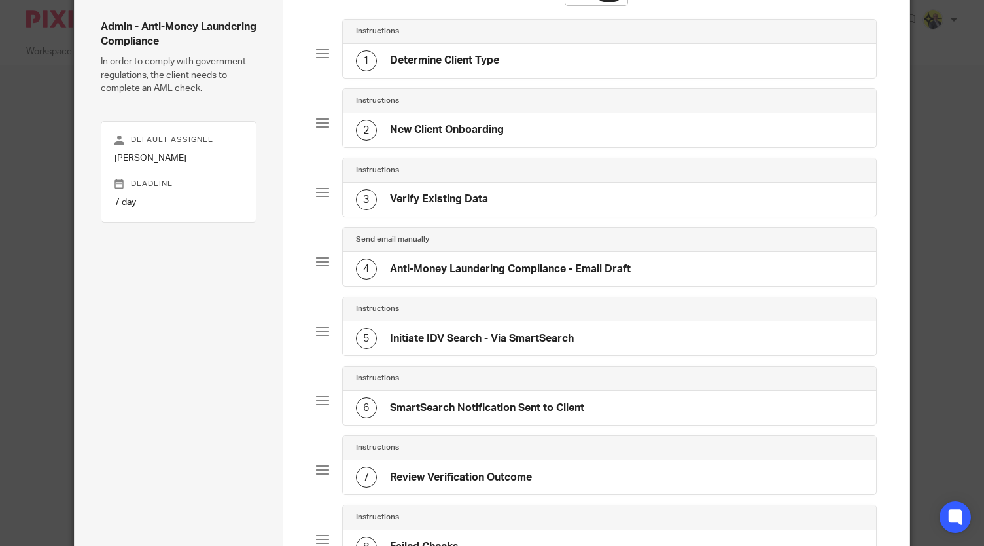
scroll to position [102, 0]
click at [661, 269] on div "4 Anti-Money Laundering Compliance - Email Draft" at bounding box center [609, 268] width 533 height 34
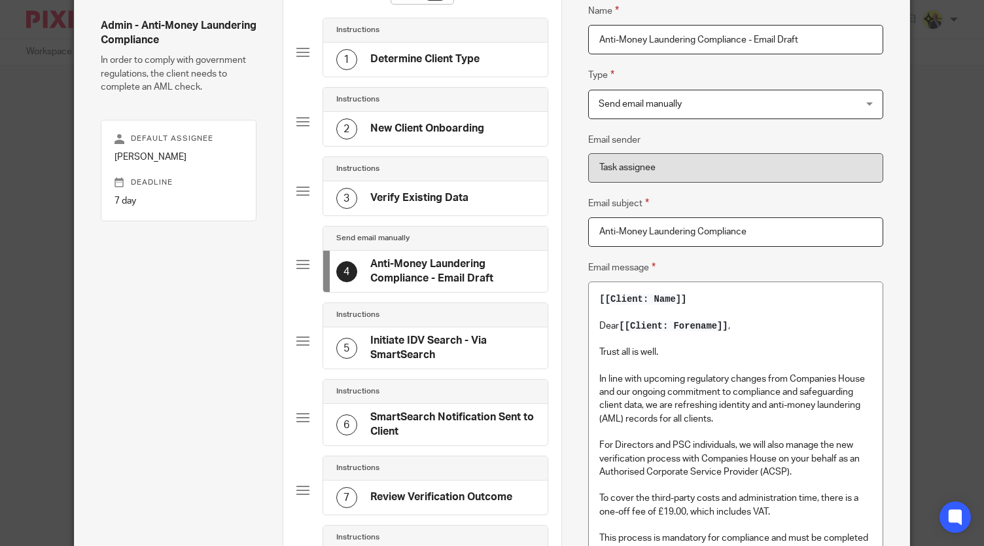
click at [479, 191] on div "3 Verify Existing Data" at bounding box center [435, 198] width 224 height 34
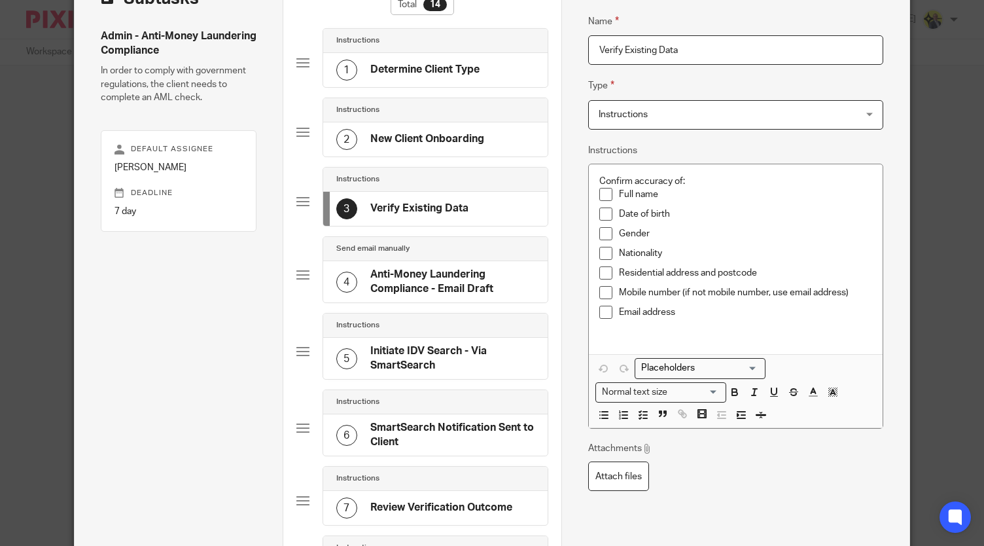
scroll to position [92, 0]
drag, startPoint x: 592, startPoint y: 179, endPoint x: 684, endPoint y: 177, distance: 92.3
click at [684, 177] on div "Confirm accuracy of: Full name Date of birth Gender Nationality Residential add…" at bounding box center [736, 259] width 294 height 190
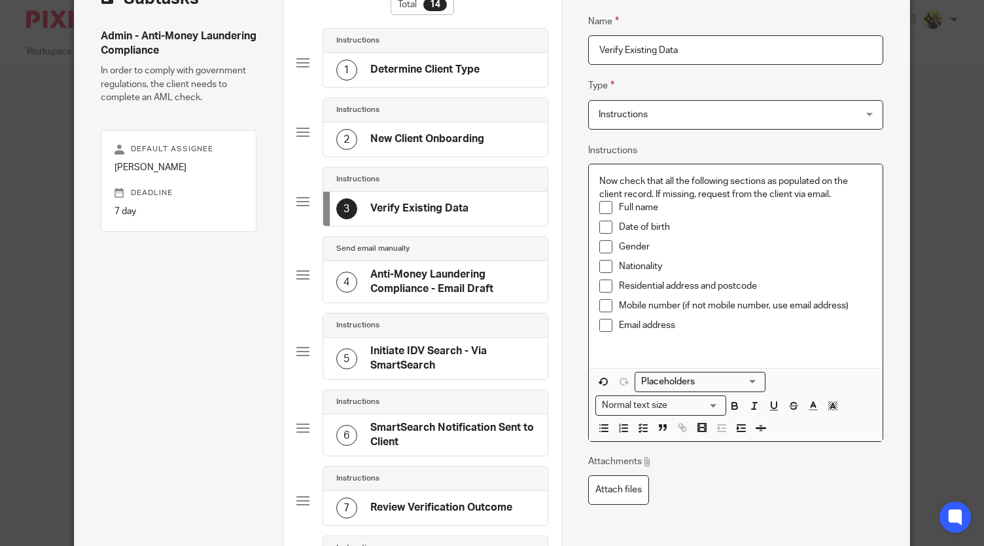
click at [840, 194] on p "Now check that all the following sections as populated on the client record. If…" at bounding box center [735, 188] width 273 height 27
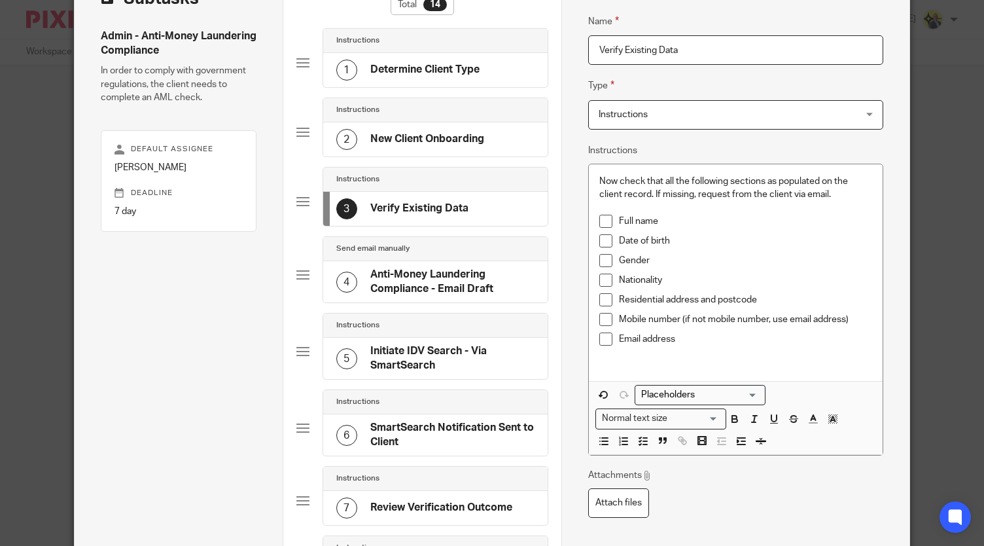
click at [478, 275] on h4 "Anti-Money Laundering Compliance - Email Draft" at bounding box center [452, 282] width 164 height 28
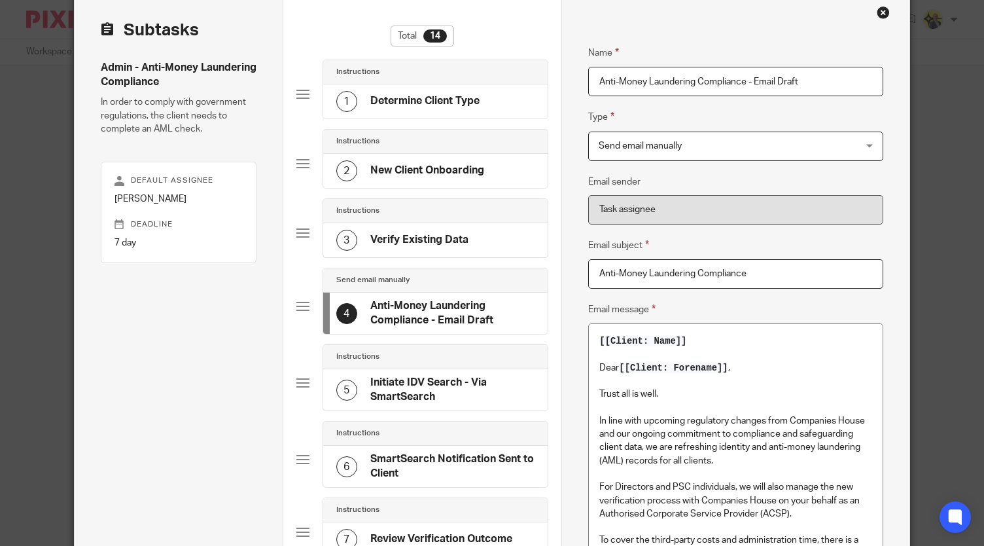
scroll to position [58, 0]
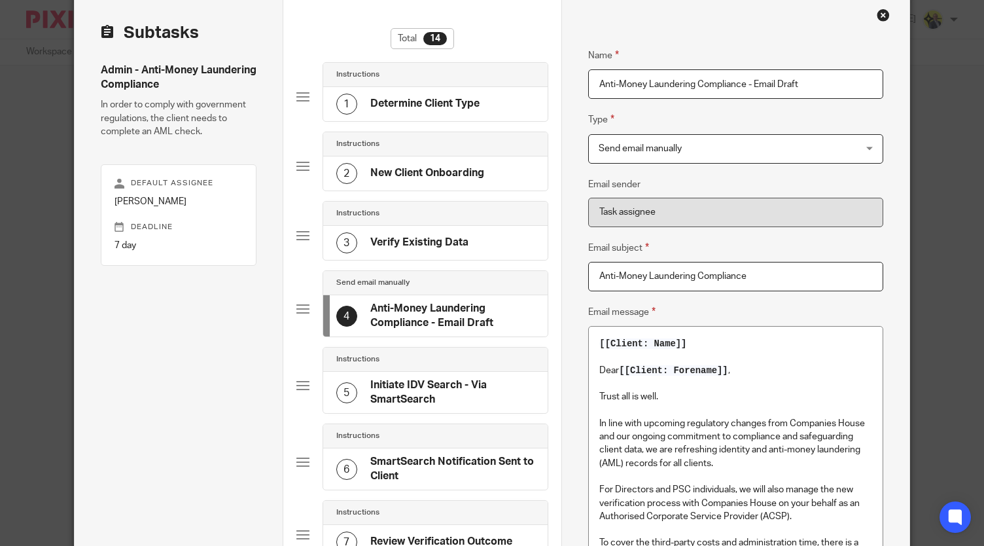
click at [808, 84] on input "Anti-Money Laundering Compliance - Email Draft" at bounding box center [735, 83] width 295 height 29
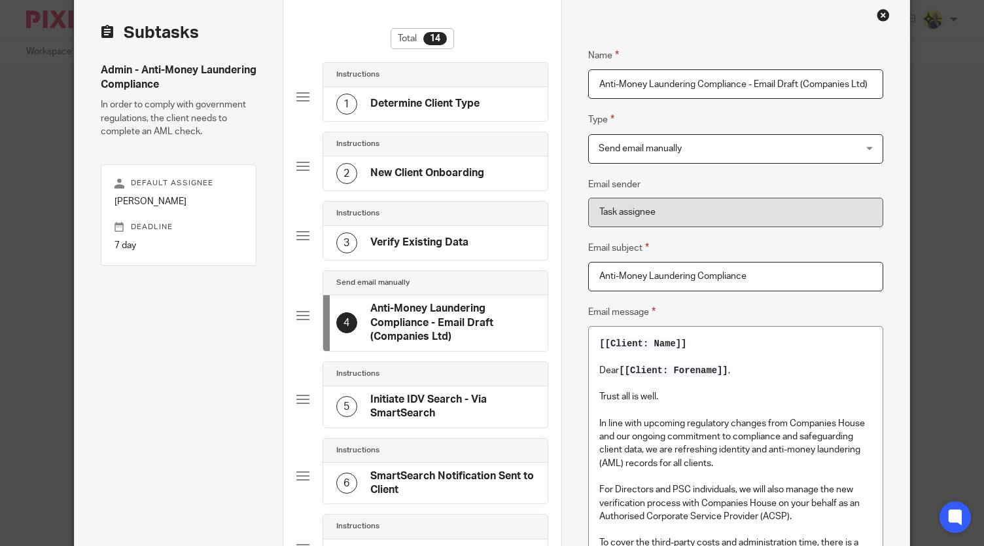
type input "Anti-Money Laundering Compliance - Email Draft (Companies Ltd)"
click at [776, 113] on fieldset "Type Send email manually Send email manually Instructions Document signing - re…" at bounding box center [735, 137] width 295 height 51
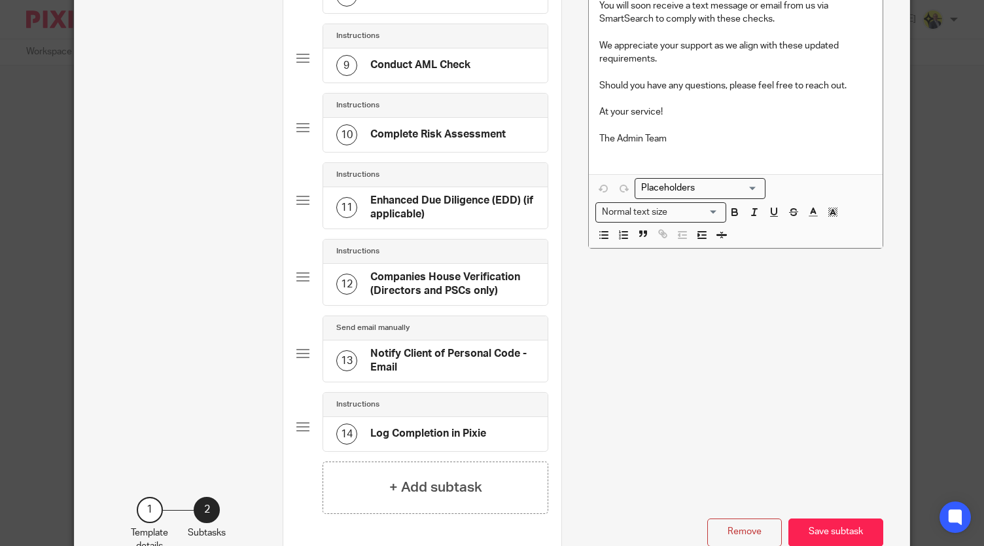
scroll to position [743, 0]
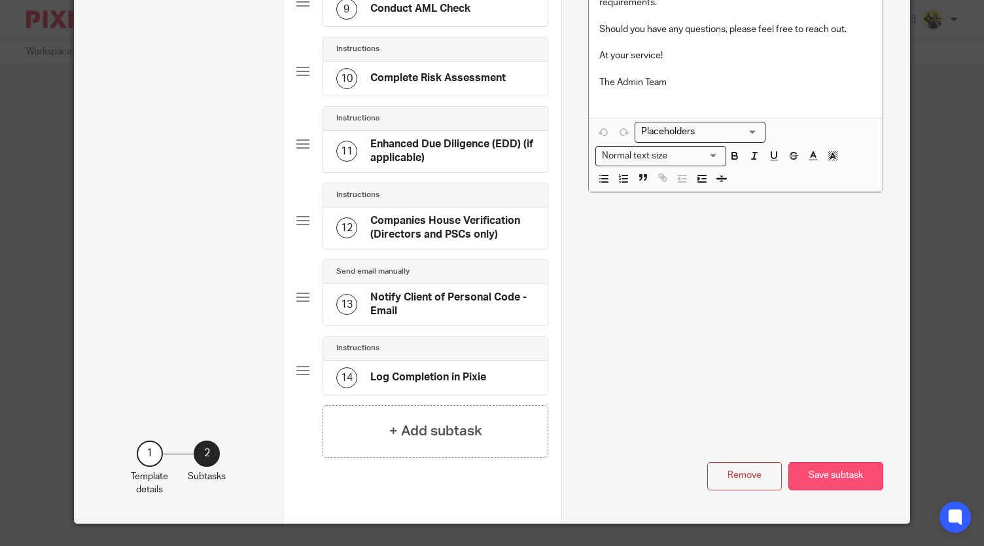
click at [826, 472] on button "Save subtask" at bounding box center [835, 476] width 95 height 28
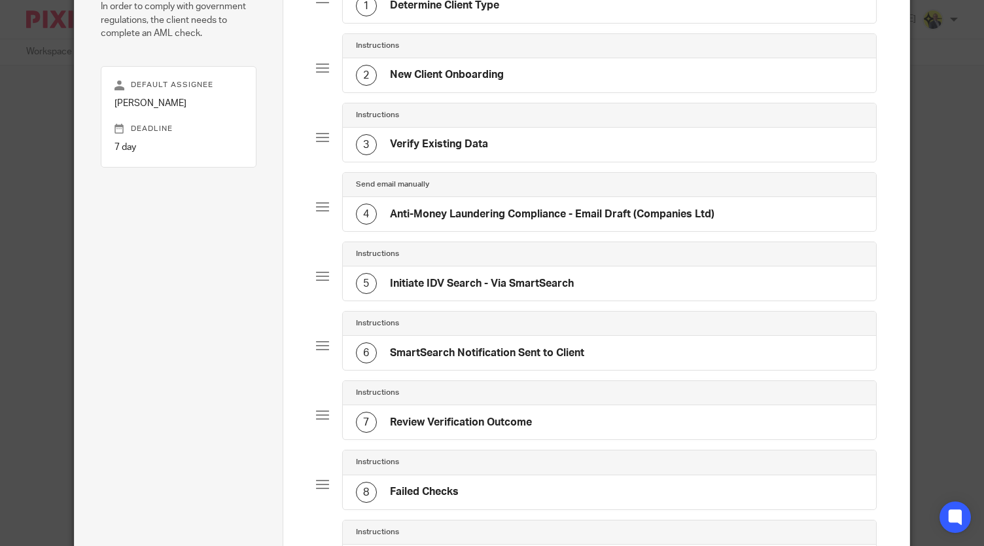
scroll to position [156, 0]
click at [744, 209] on div "4 Anti-Money Laundering Compliance - Email Draft (Companies Ltd)" at bounding box center [609, 214] width 533 height 34
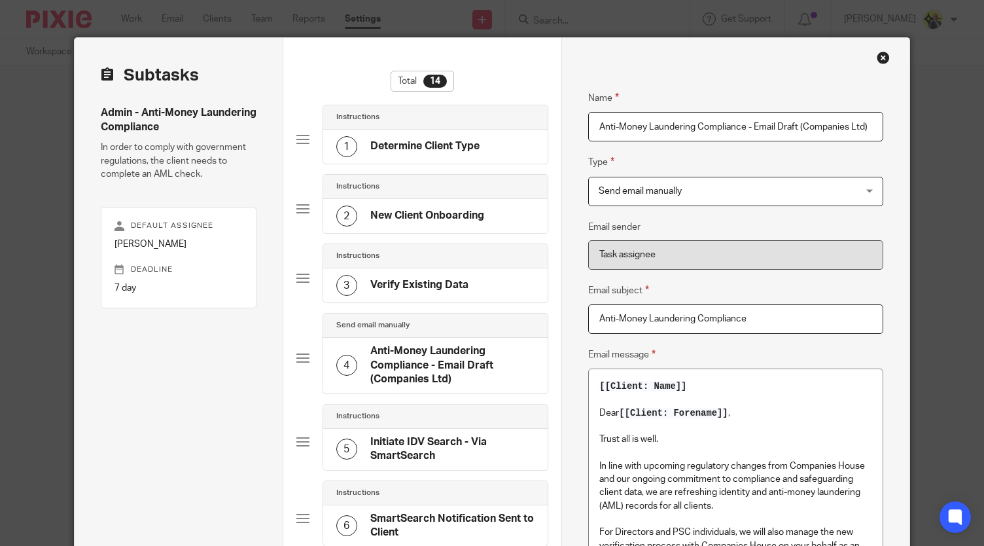
scroll to position [16, 0]
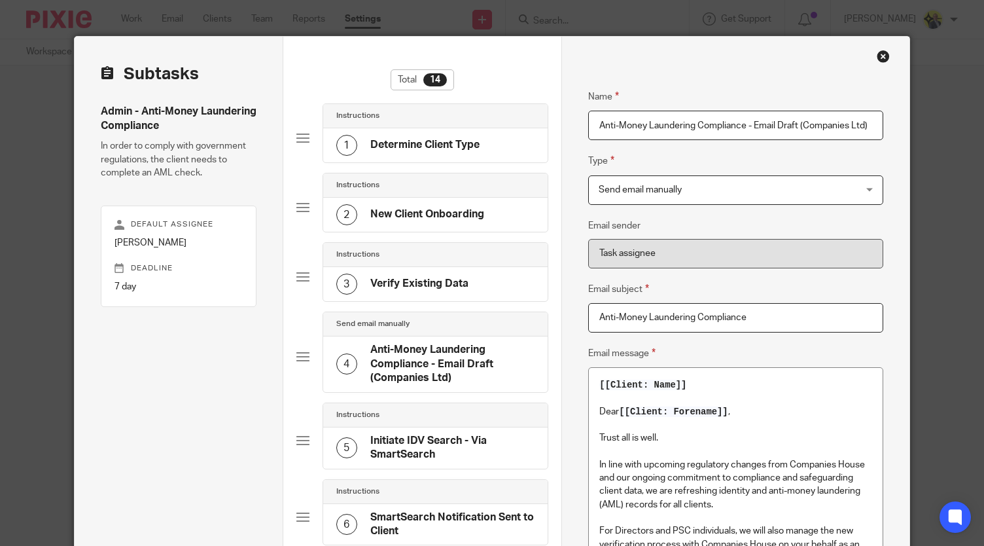
click at [747, 430] on p at bounding box center [735, 424] width 273 height 13
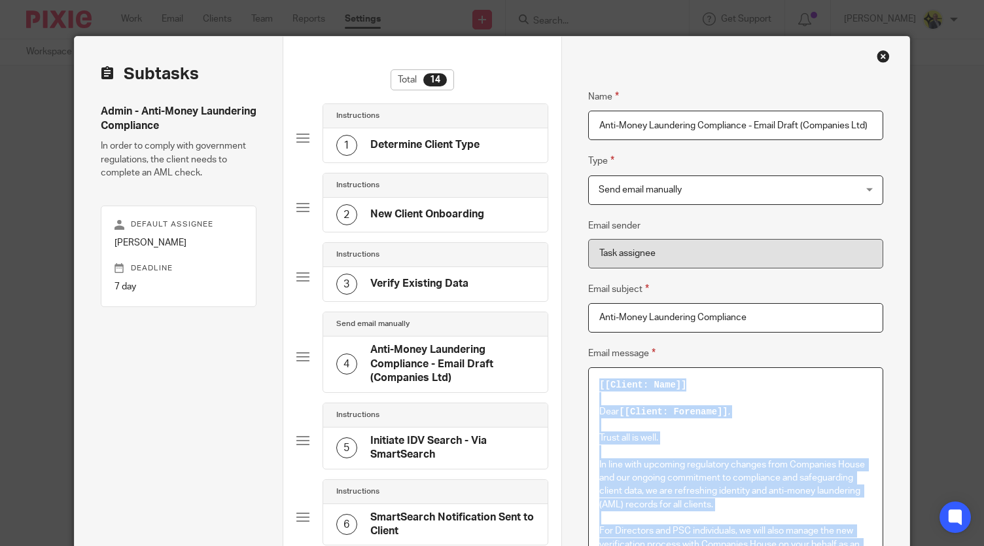
click at [733, 427] on p at bounding box center [735, 424] width 273 height 13
copy div "[[Client: Name]] Dear [[Client: Forename]] , Trust all is well. In line with up…"
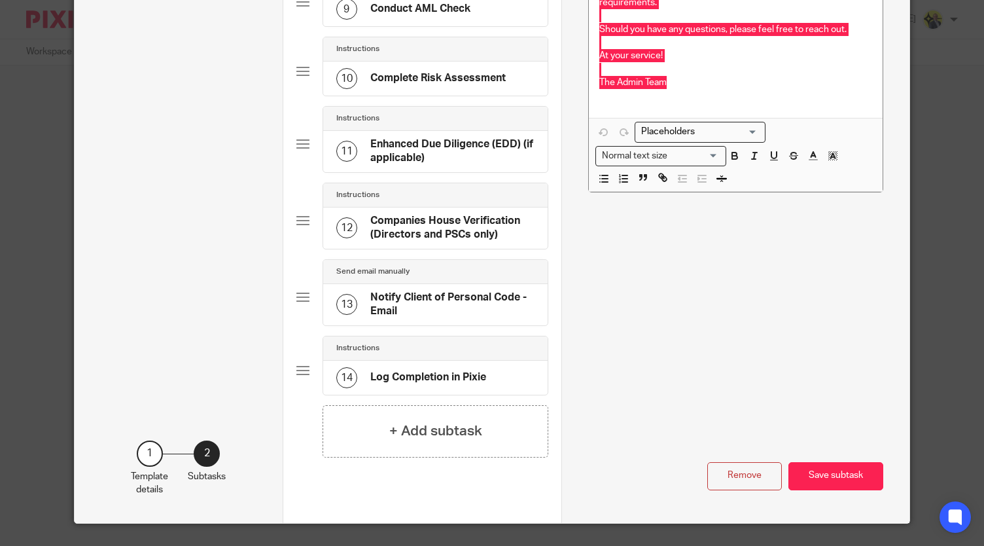
scroll to position [744, 0]
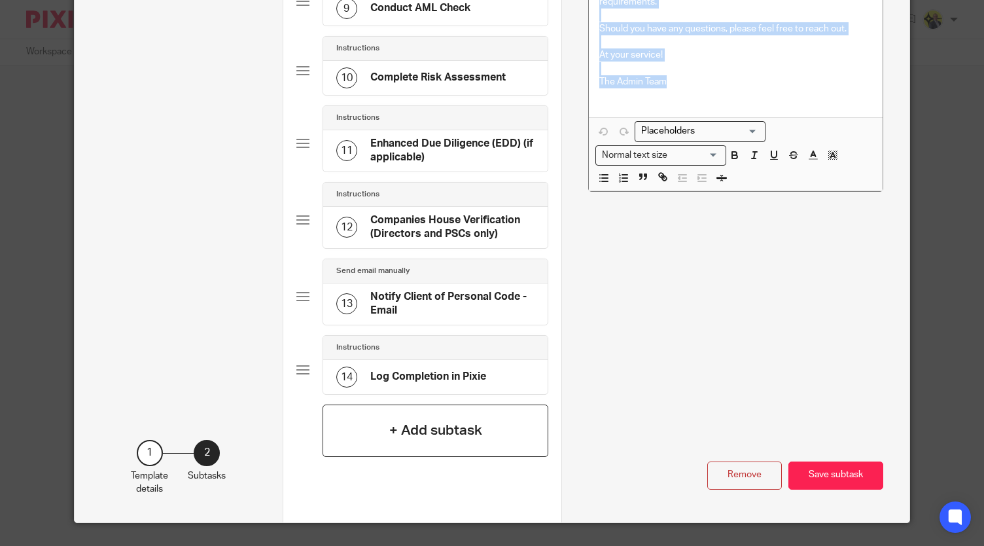
click at [432, 421] on h4 "+ Add subtask" at bounding box center [435, 430] width 93 height 20
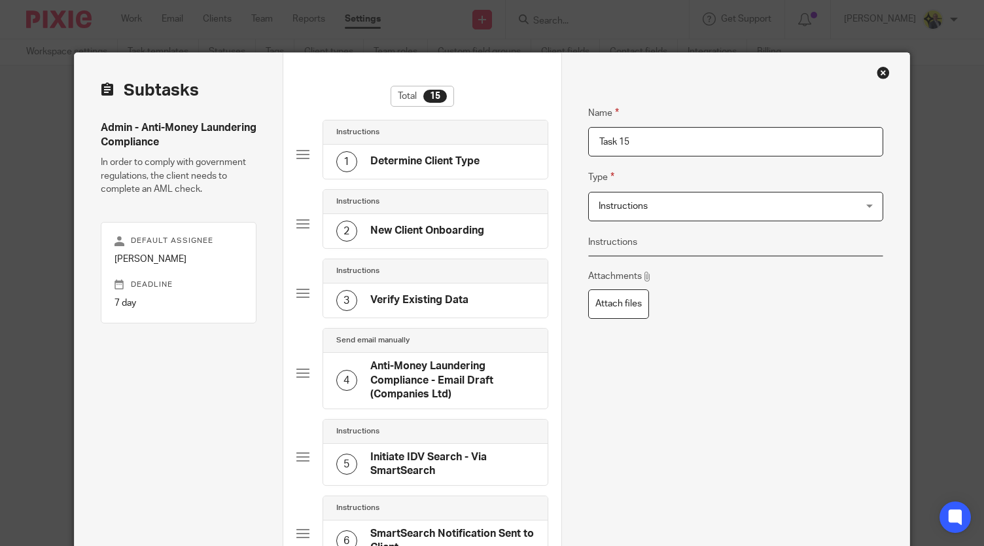
scroll to position [0, 0]
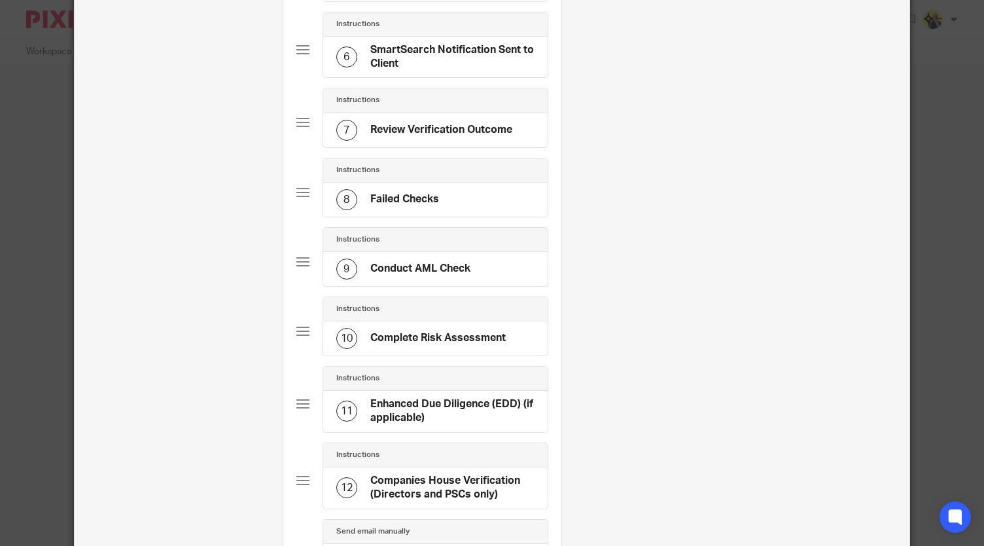
click at [355, 449] on h4 "Instructions" at bounding box center [357, 454] width 43 height 10
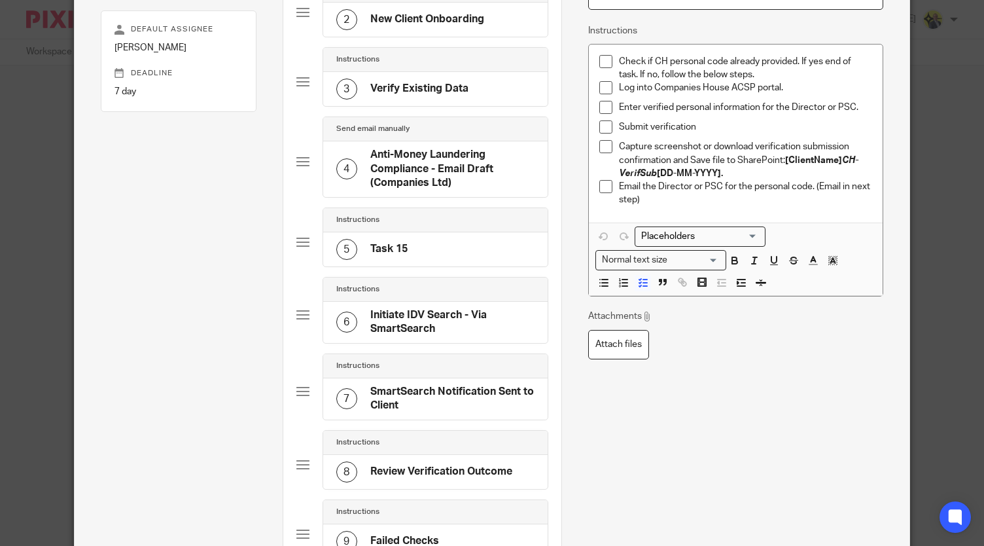
scroll to position [211, 0]
click at [432, 251] on div "5 Task 15" at bounding box center [435, 250] width 224 height 34
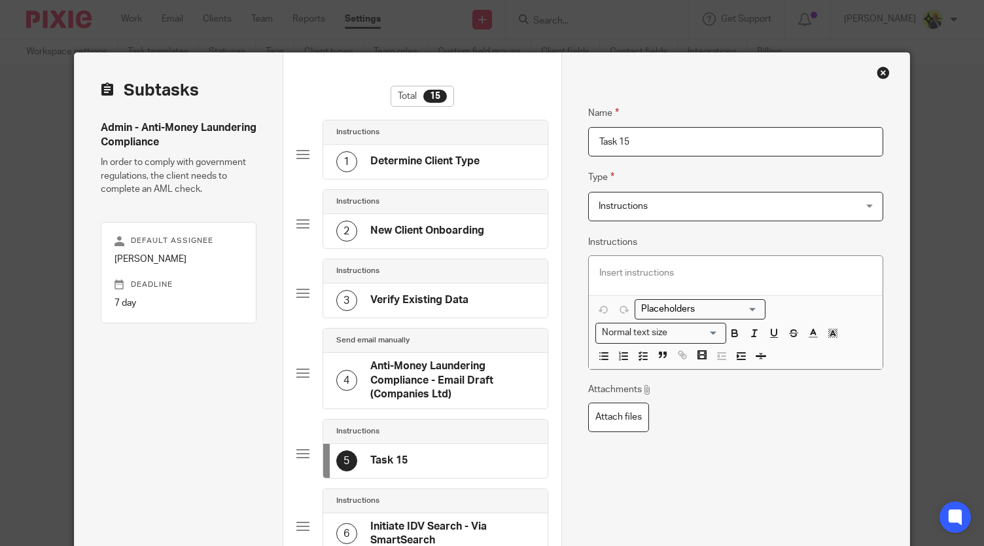
click at [465, 367] on h4 "Anti-Money Laundering Compliance - Email Draft (Companies Ltd)" at bounding box center [452, 380] width 164 height 42
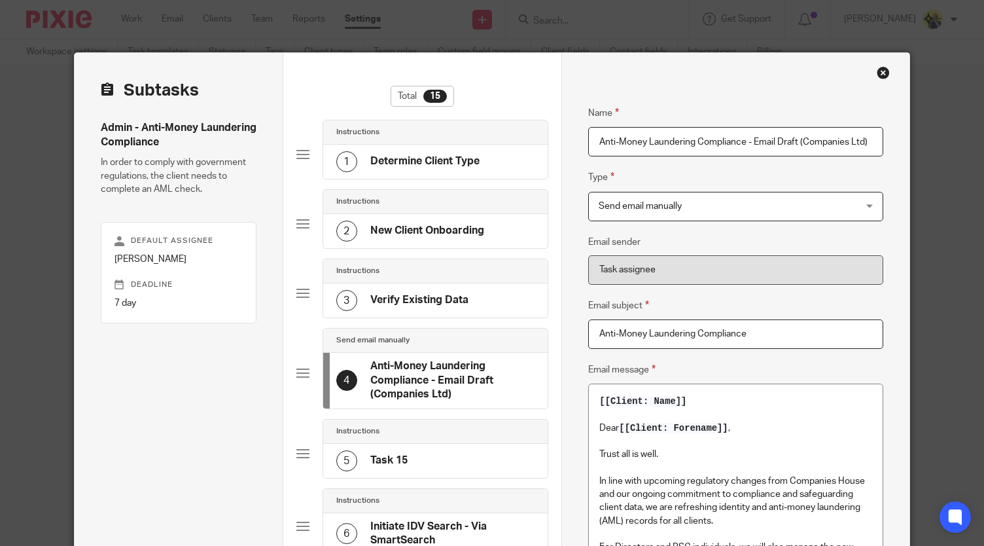
click at [724, 132] on input "Anti-Money Laundering Compliance - Email Draft (Companies Ltd)" at bounding box center [735, 141] width 295 height 29
click at [426, 451] on div "5 Task 15" at bounding box center [435, 461] width 224 height 34
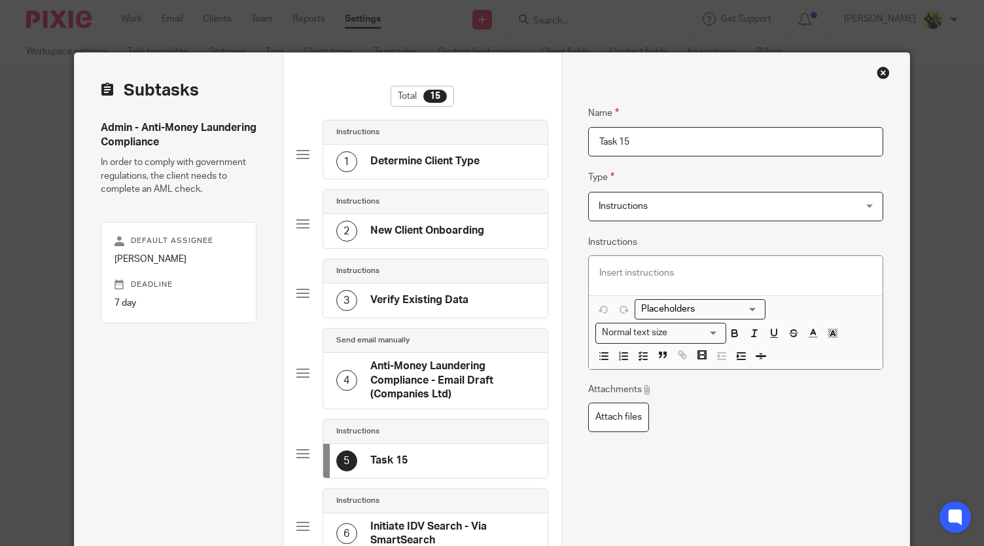
click at [669, 147] on input "Task 15" at bounding box center [735, 141] width 295 height 29
paste input "Anti-Money Laundering Compliance - Email Draft (Companies Ltd)"
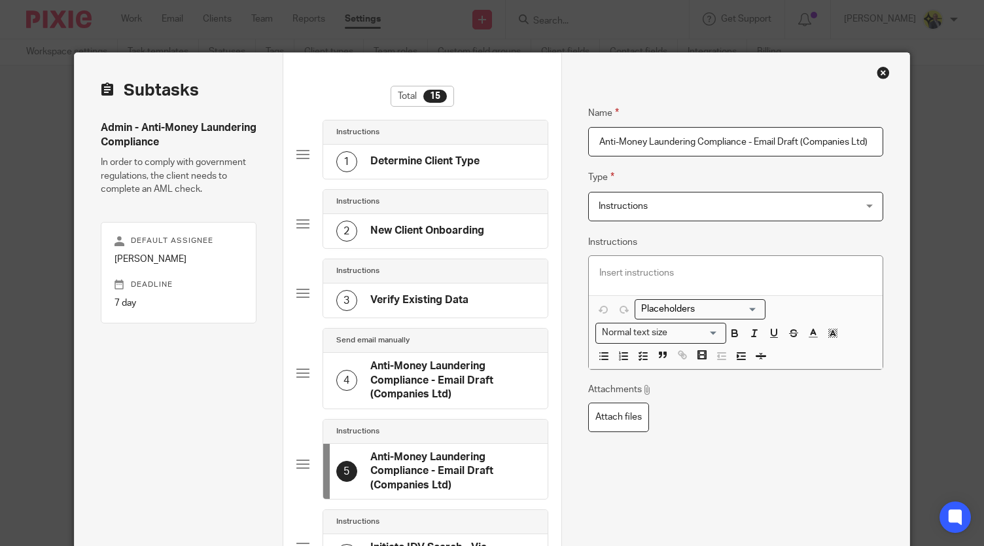
drag, startPoint x: 866, startPoint y: 142, endPoint x: 801, endPoint y: 141, distance: 64.8
click at [801, 141] on input "Anti-Money Laundering Compliance - Email Draft (Companies Ltd)" at bounding box center [735, 141] width 295 height 29
type input "Anti-Money Laundering Compliance - Email Draft (Individual/Sole Trader)"
click at [817, 171] on fieldset "Type Instructions Instructions Instructions Document signing - request signatur…" at bounding box center [735, 194] width 295 height 51
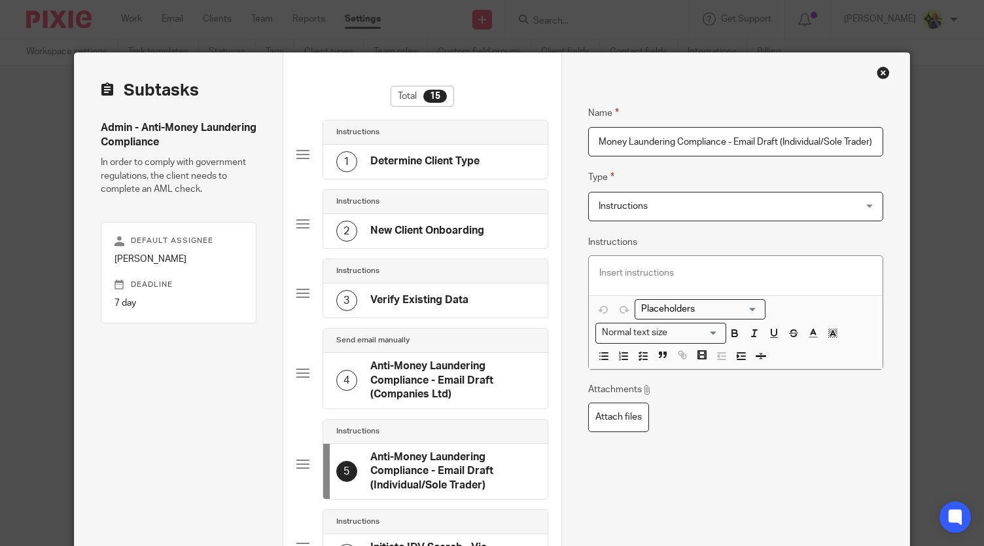
scroll to position [0, 0]
click at [831, 203] on div "Instructions Instructions" at bounding box center [735, 206] width 295 height 29
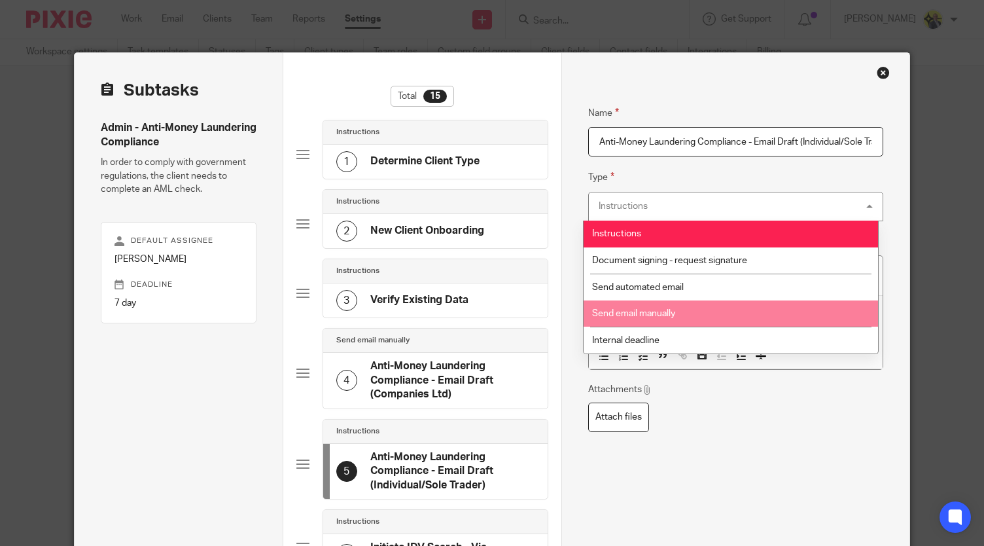
click at [684, 316] on li "Send email manually" at bounding box center [731, 313] width 294 height 27
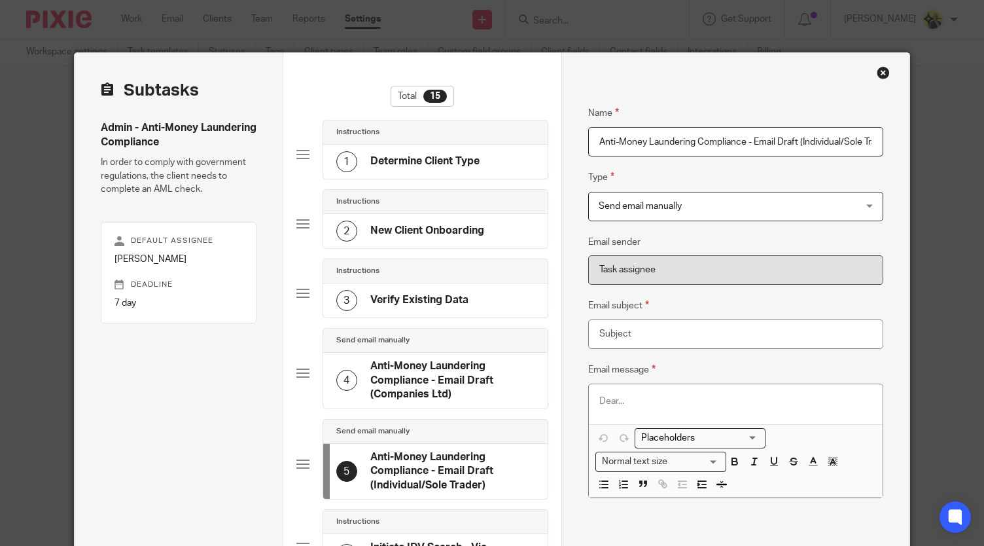
click at [608, 398] on p at bounding box center [735, 401] width 273 height 13
click at [759, 434] on div "Loading..." at bounding box center [762, 437] width 6 height 16
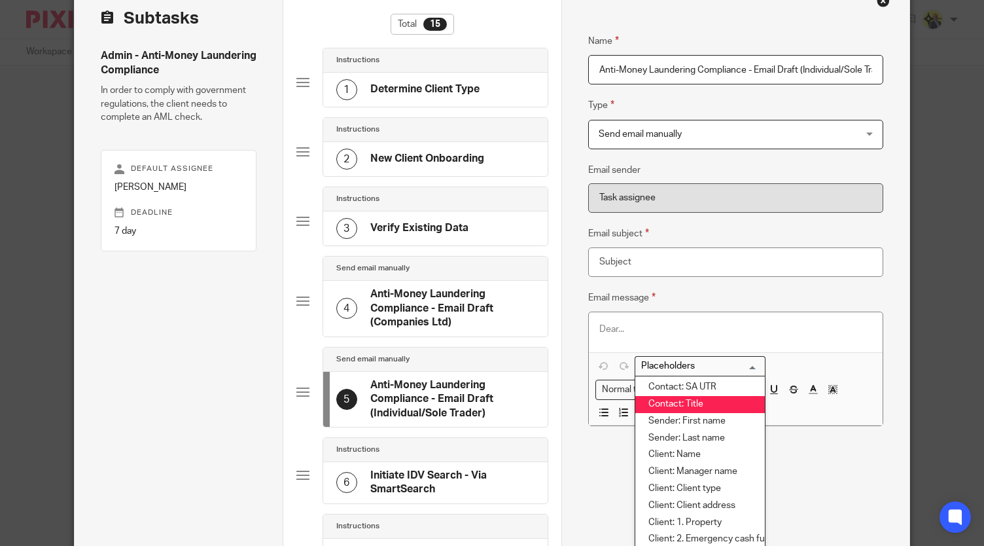
scroll to position [391, 0]
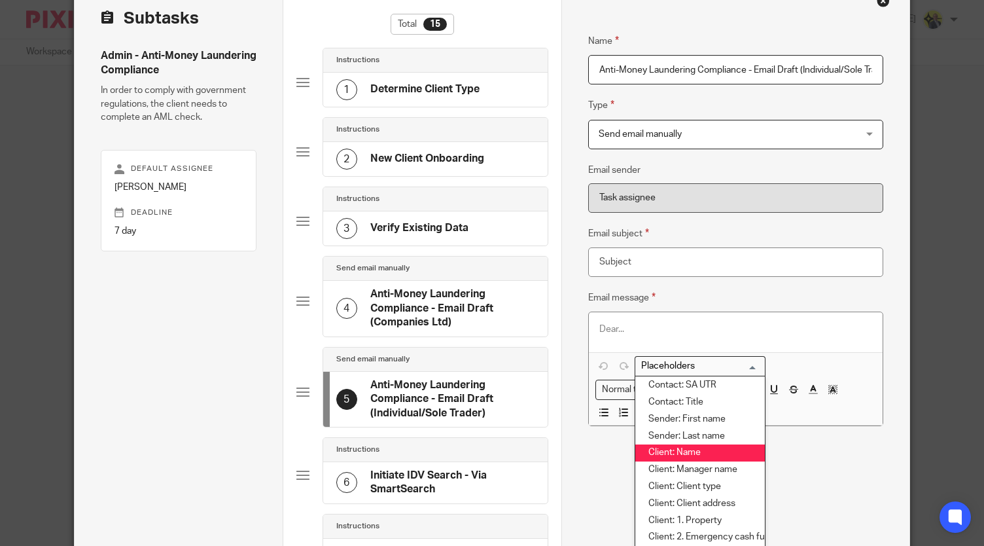
click at [688, 452] on li "Client: Name" at bounding box center [700, 452] width 130 height 17
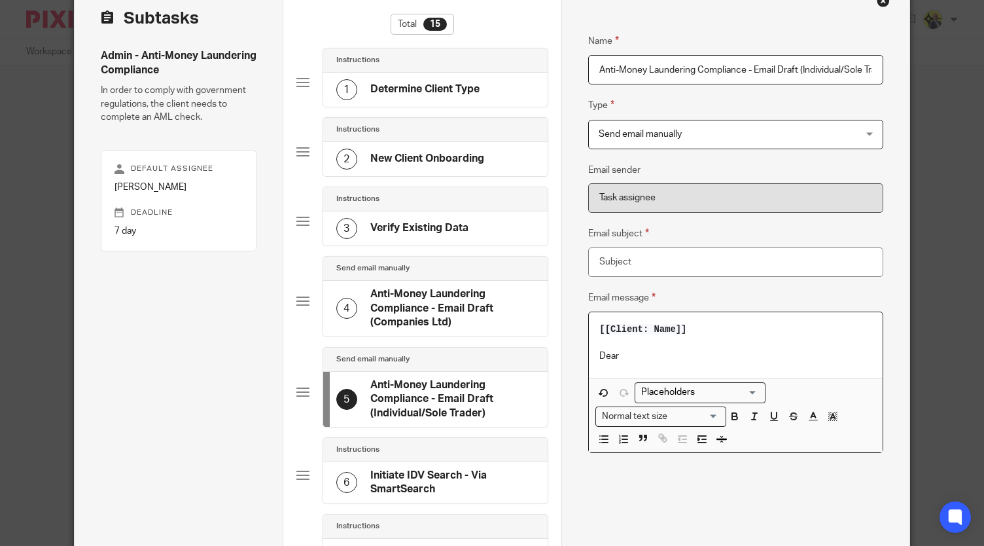
click at [746, 392] on input "Search for option" at bounding box center [697, 392] width 121 height 14
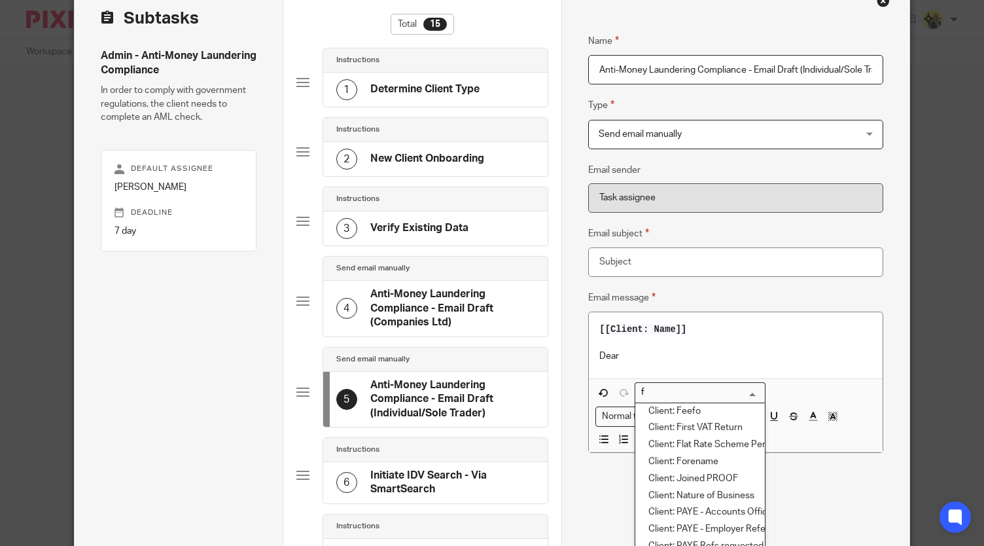
scroll to position [0, 0]
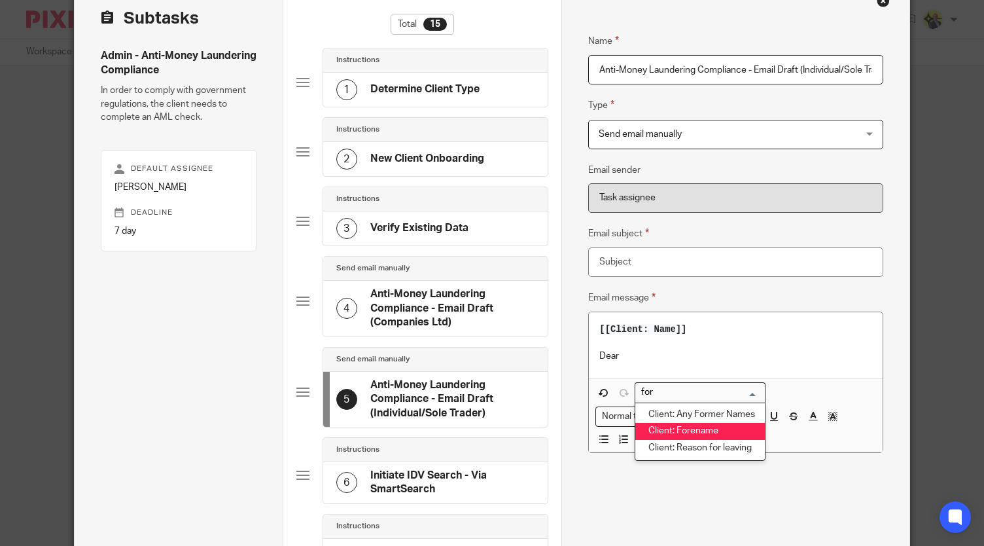
click at [691, 427] on li "Client: Forename" at bounding box center [700, 431] width 130 height 17
type input "for"
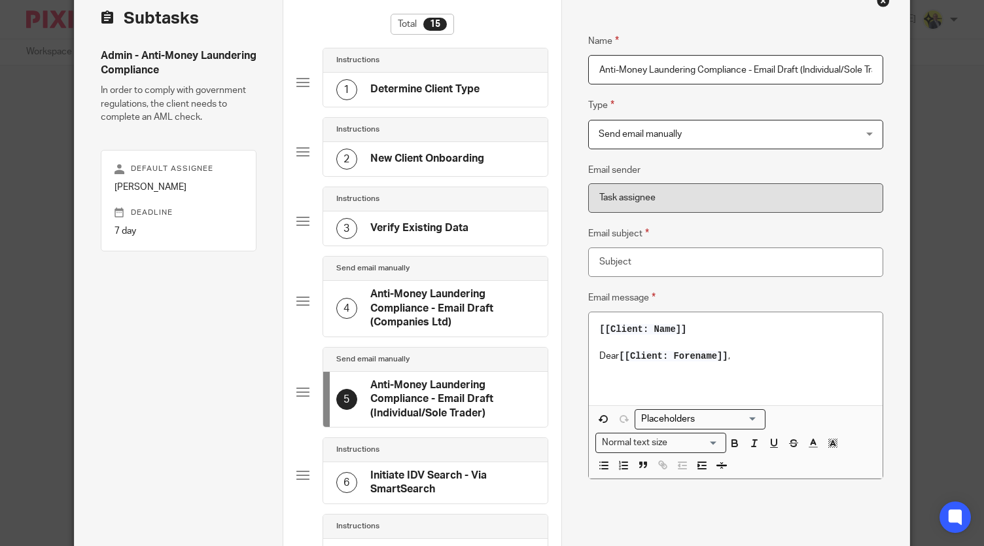
click at [599, 384] on p at bounding box center [735, 382] width 273 height 13
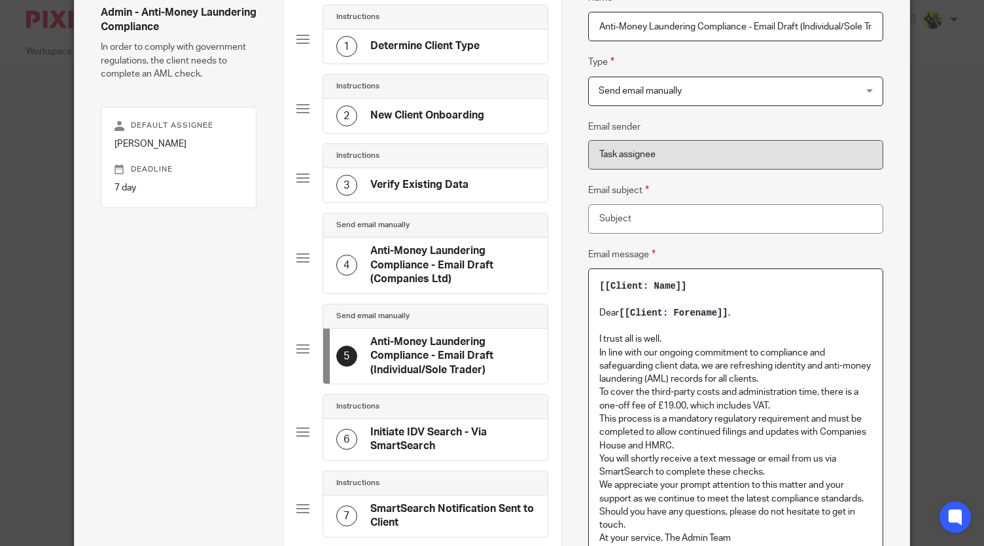
click at [683, 340] on p "I trust all is well." at bounding box center [735, 338] width 273 height 13
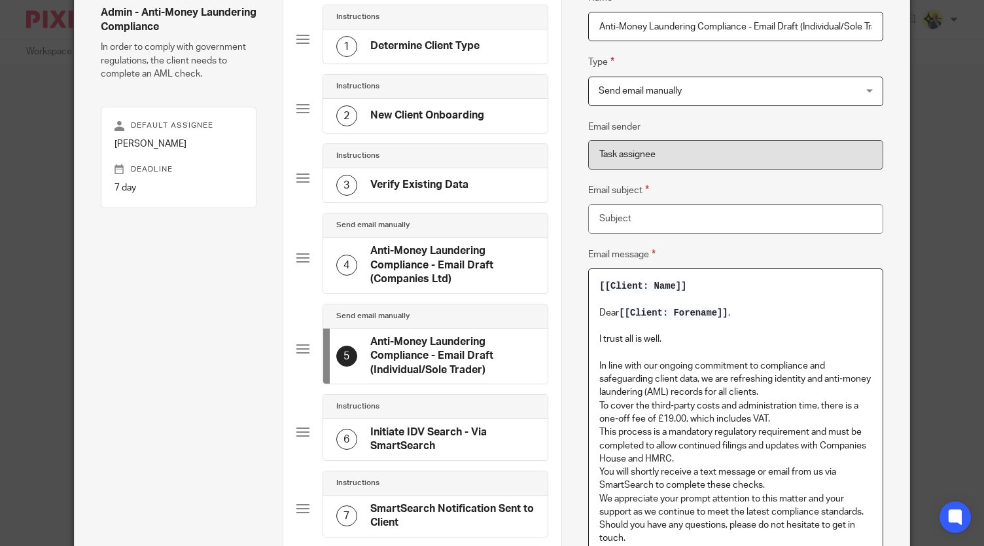
click at [590, 380] on div "[[Client: Name]] Dear [[Client: Forename]] , I trust all is well. In line with …" at bounding box center [736, 421] width 294 height 305
click at [599, 394] on p "In line with our ongoing commitment to compliance and safeguarding client data,…" at bounding box center [735, 379] width 273 height 40
click at [805, 391] on p "In line with our ongoing commitment to compliance and safeguarding client data,…" at bounding box center [735, 379] width 273 height 40
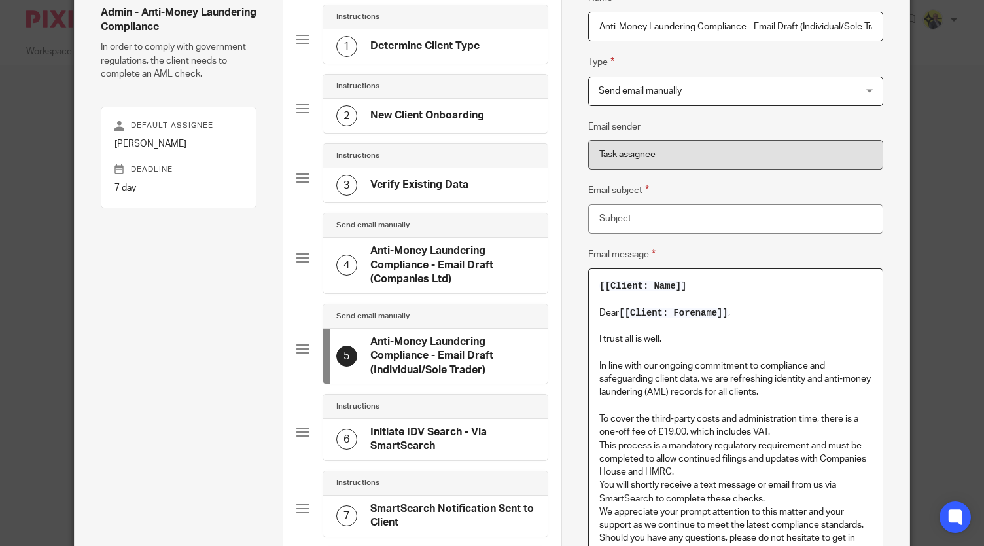
click at [782, 434] on p "To cover the third‑party costs and administration time, there is a one‑off fee …" at bounding box center [735, 425] width 273 height 27
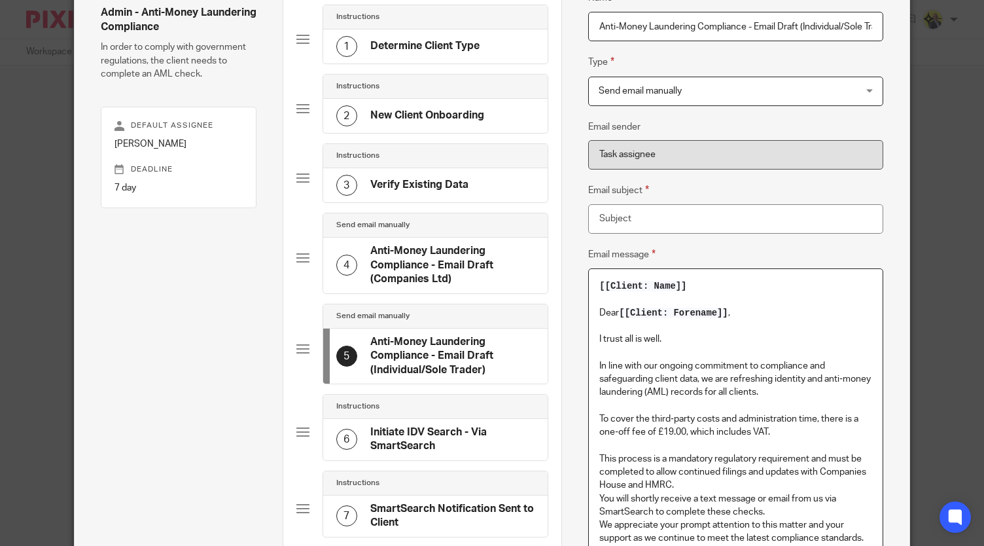
click at [697, 486] on p "This process is a mandatory regulatory requirement and must be completed to all…" at bounding box center [735, 472] width 273 height 40
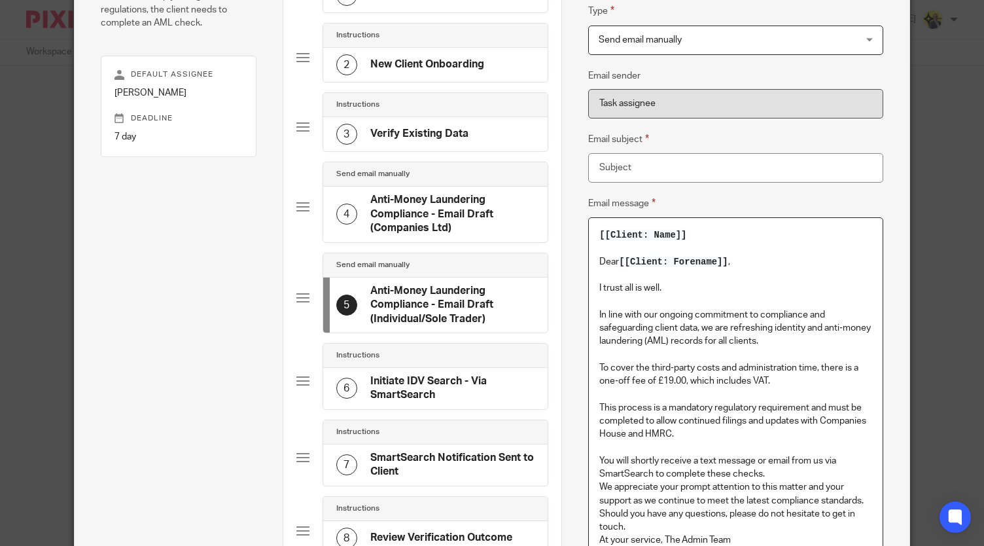
scroll to position [171, 0]
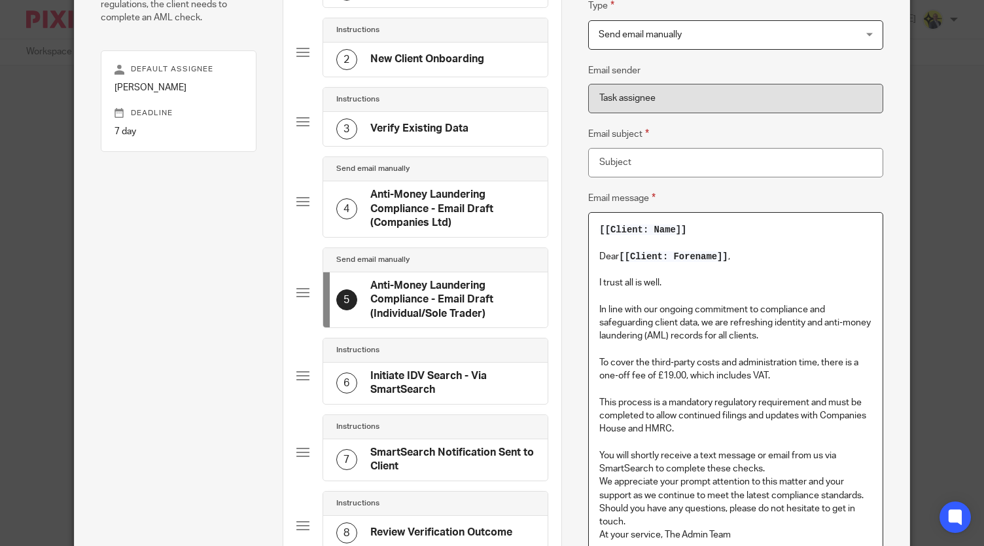
click at [772, 469] on p "You will shortly receive a text message or email from us via SmartSearch to com…" at bounding box center [735, 462] width 273 height 27
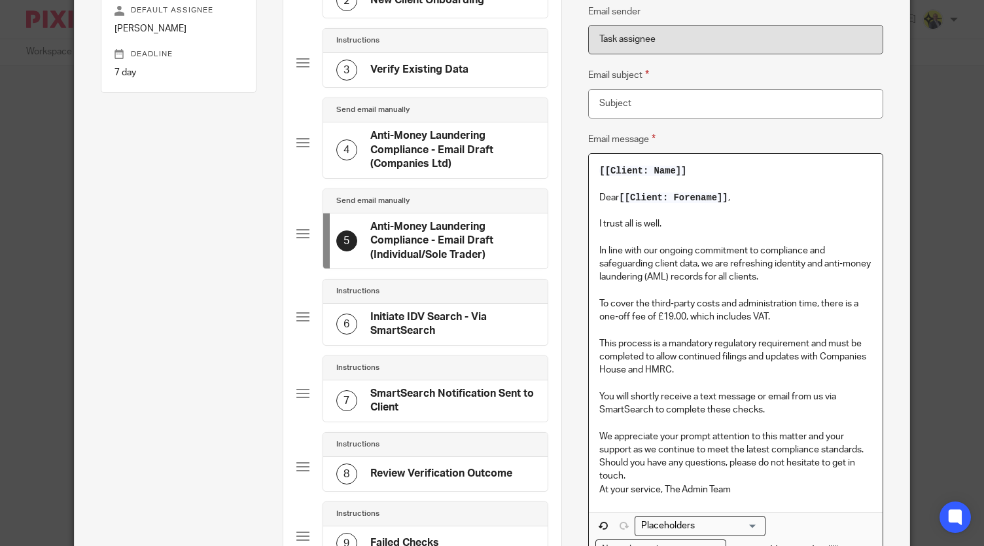
scroll to position [245, 0]
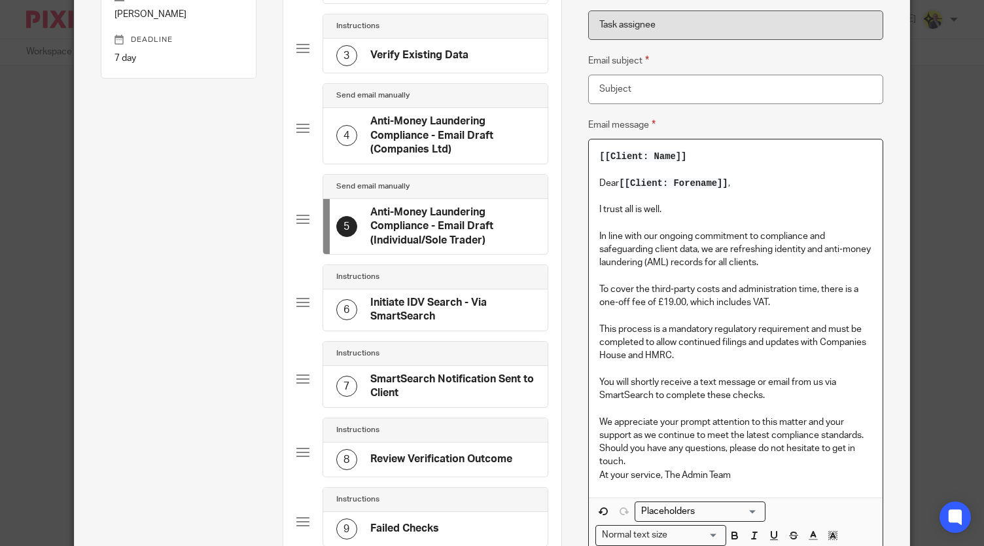
click at [866, 438] on p "We appreciate your prompt attention to this matter and your support as we conti…" at bounding box center [735, 428] width 273 height 27
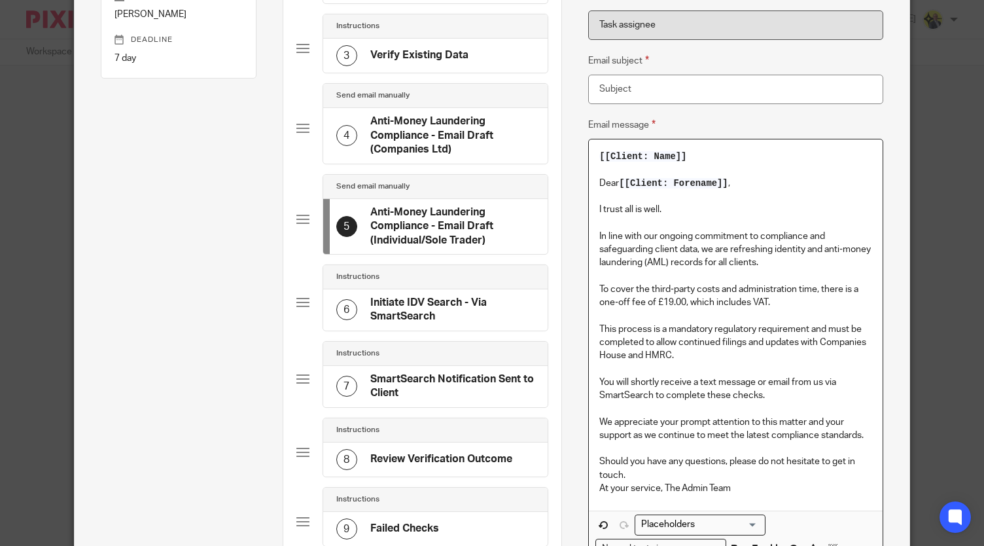
click at [684, 474] on p "Should you have any questions, please do not hesitate to get in touch." at bounding box center [735, 468] width 273 height 27
click at [658, 501] on p "At your service, The Admin Team" at bounding box center [735, 501] width 273 height 13
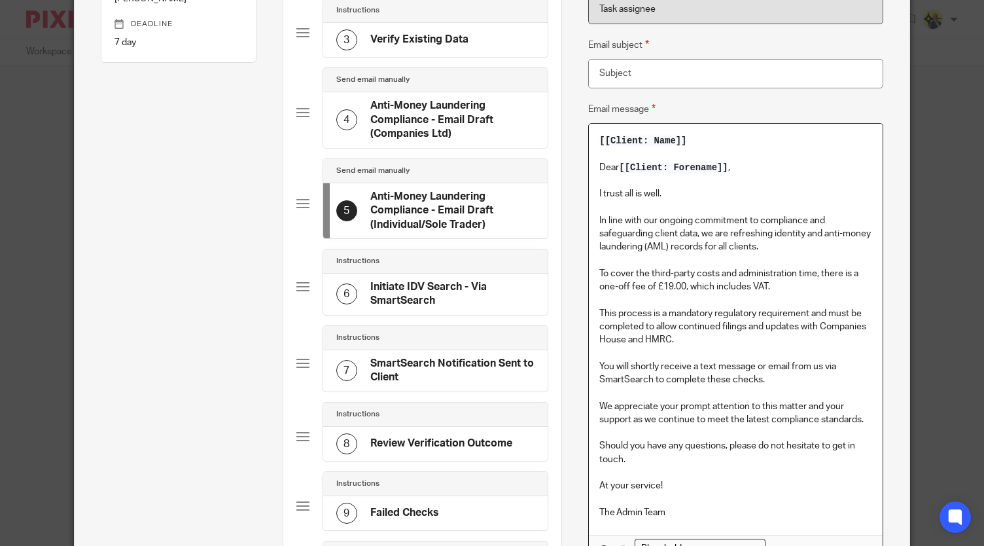
scroll to position [260, 0]
click at [848, 247] on p "In line with our ongoing commitment to compliance and safeguarding client data,…" at bounding box center [735, 234] width 273 height 40
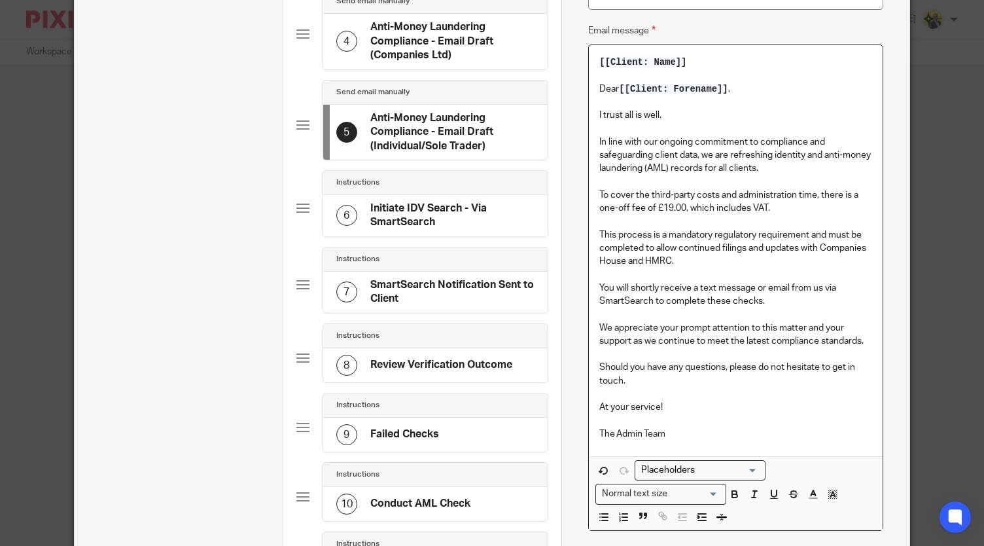
scroll to position [339, 0]
drag, startPoint x: 637, startPoint y: 260, endPoint x: 818, endPoint y: 248, distance: 181.7
click at [818, 248] on p "This process is a mandatory regulatory requirement and must be completed to all…" at bounding box center [735, 248] width 273 height 40
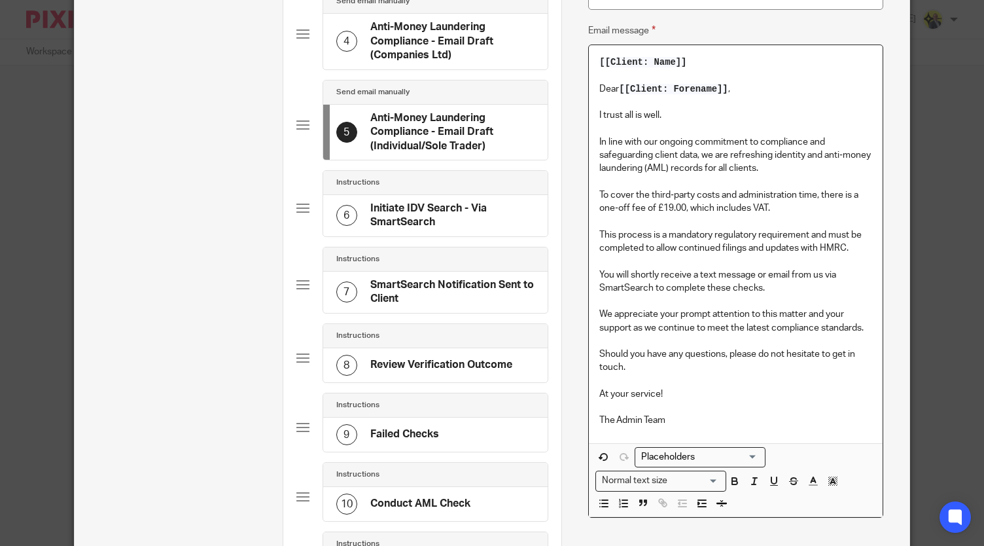
click at [847, 261] on p at bounding box center [735, 261] width 273 height 13
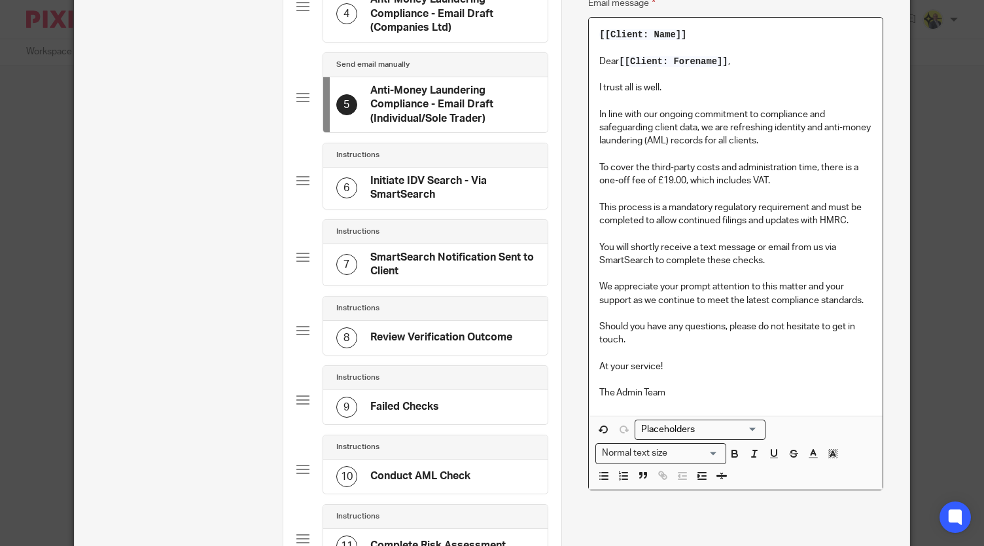
scroll to position [366, 0]
click at [784, 336] on div "[[Client: Name]] Dear [[Client: Forename]] , I trust all is well. In line with …" at bounding box center [736, 216] width 294 height 397
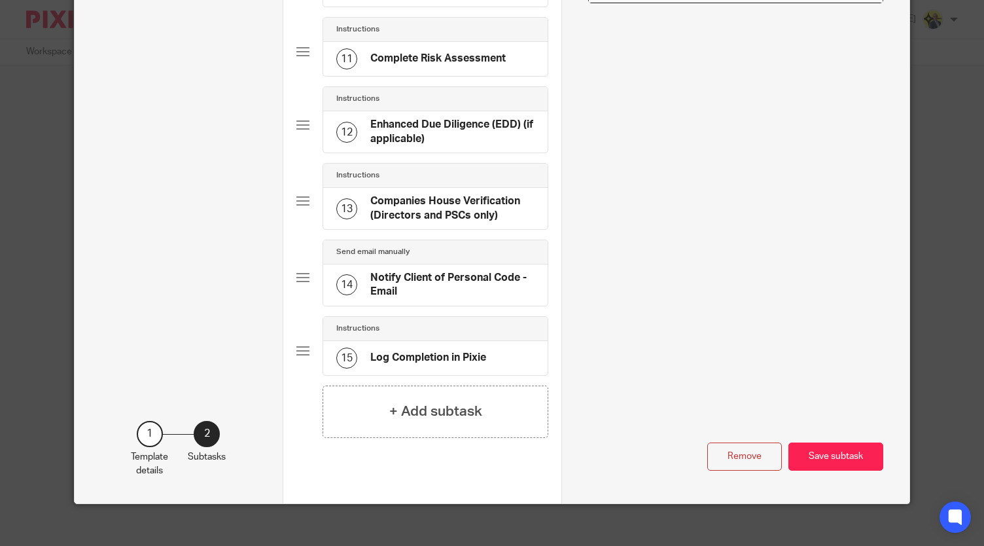
scroll to position [853, 0]
click at [820, 449] on button "Save subtask" at bounding box center [835, 456] width 95 height 28
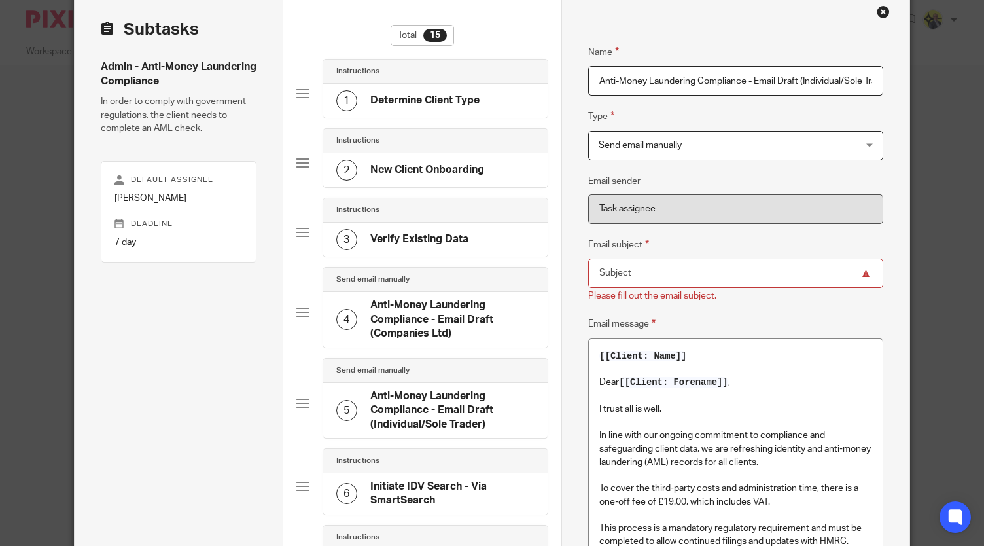
click at [724, 265] on input "Email subject" at bounding box center [735, 272] width 295 height 29
click at [461, 328] on h4 "Anti-Money Laundering Compliance - Email Draft (Companies Ltd)" at bounding box center [452, 319] width 164 height 42
click at [611, 271] on input "Email subject" at bounding box center [735, 272] width 295 height 29
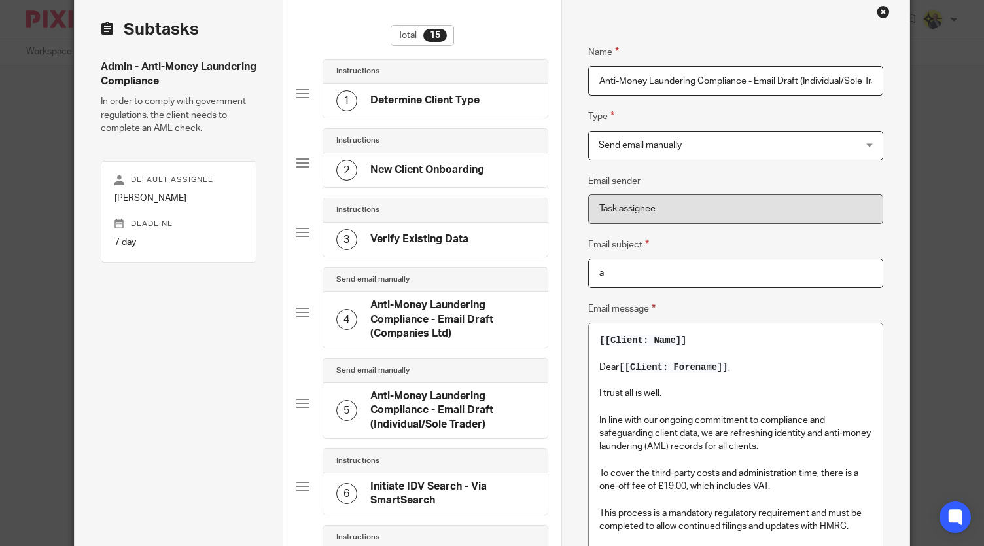
type input "a"
click at [463, 306] on h4 "Anti-Money Laundering Compliance - Email Draft (Companies Ltd)" at bounding box center [452, 319] width 164 height 42
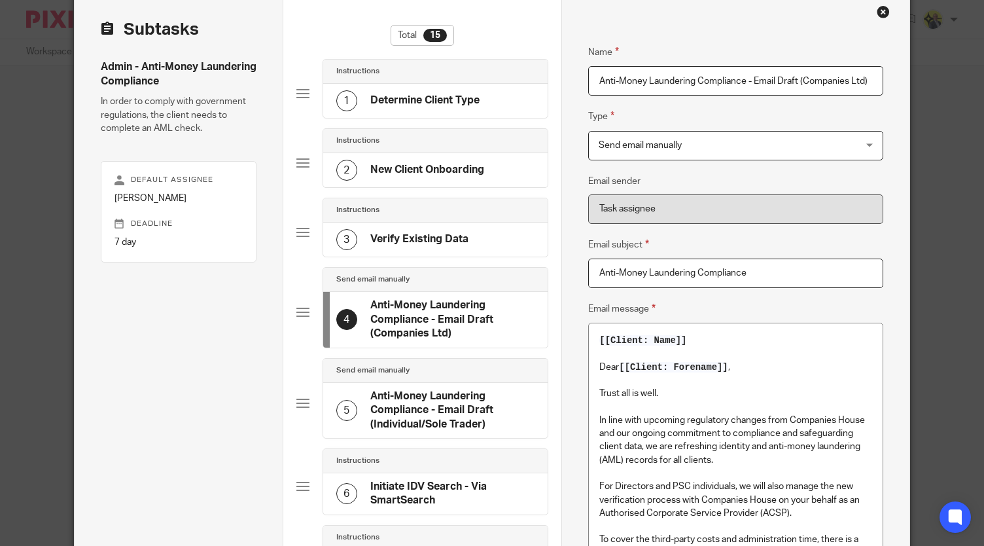
click at [748, 273] on input "Anti-Money Laundering Compliance" at bounding box center [735, 272] width 295 height 29
click at [814, 269] on input "Anti-Money Laundering Compliance Checks" at bounding box center [735, 272] width 295 height 29
click at [591, 273] on input "Anti-Money Laundering Compliance Checks" at bounding box center [735, 272] width 295 height 29
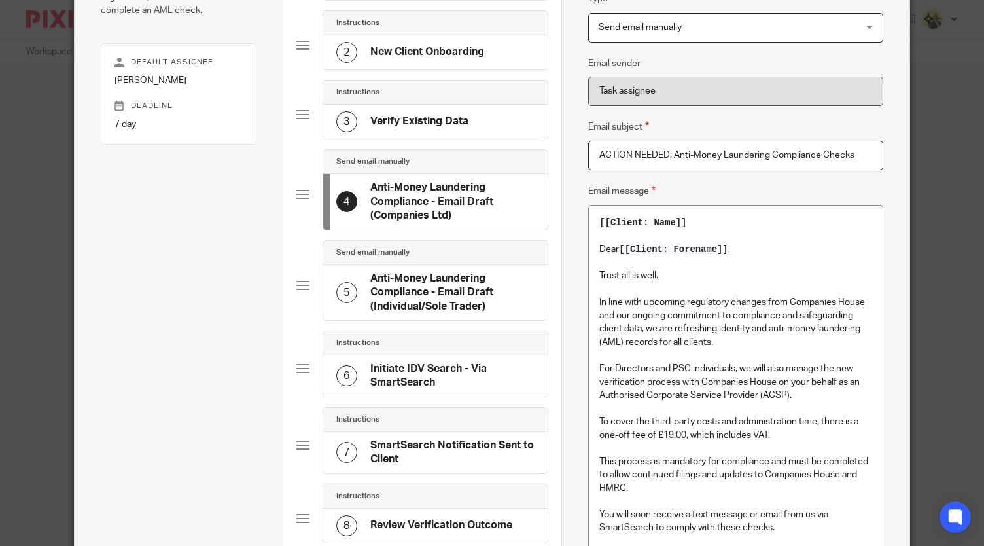
scroll to position [178, 0]
type input "ACTION NEEDED: Anti-Money Laundering Compliance Checks"
click at [440, 300] on h4 "Anti-Money Laundering Compliance - Email Draft (Individual/Sole Trader)" at bounding box center [452, 293] width 164 height 42
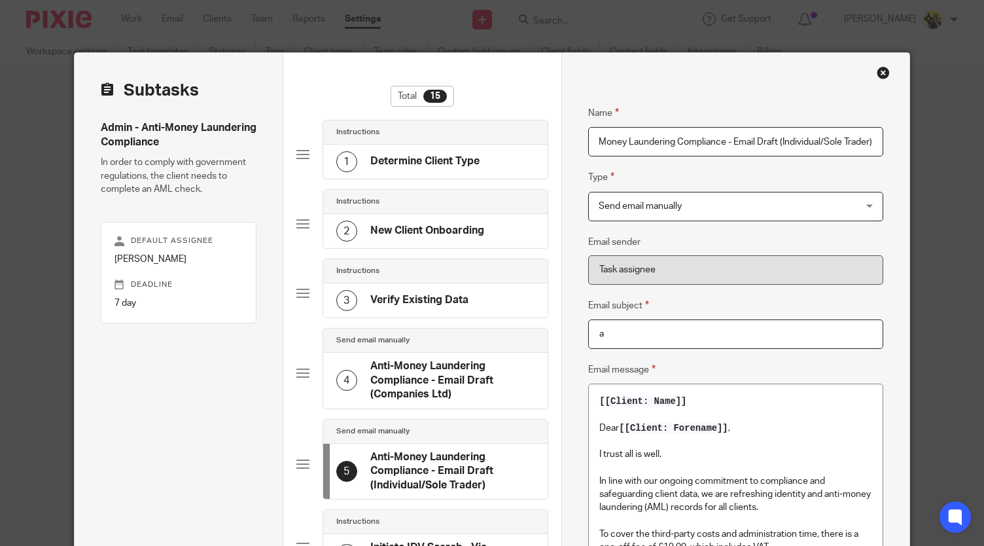
click at [671, 325] on input "a" at bounding box center [735, 333] width 295 height 29
paste input "ACTION NEEDED: Anti-Money Laundering Compliance Checks"
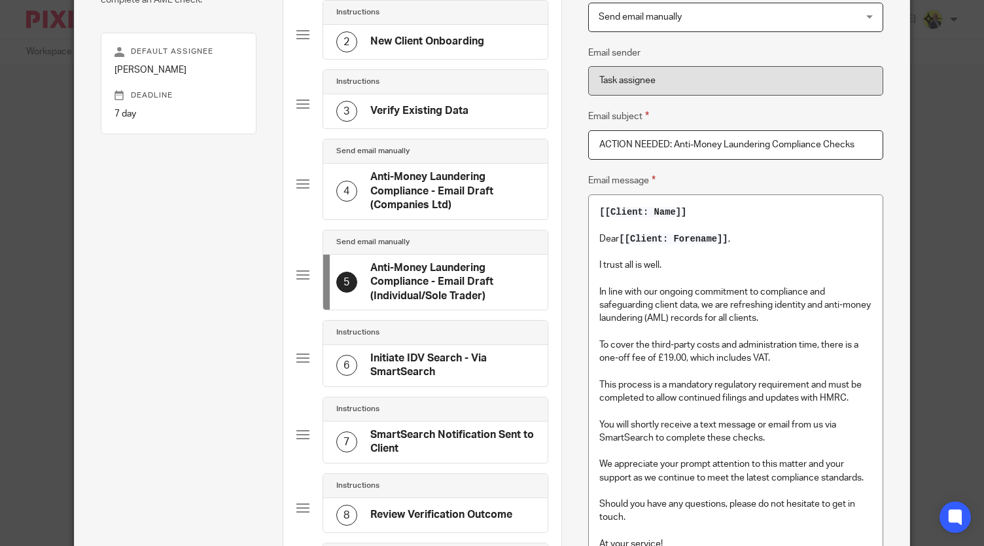
scroll to position [189, 0]
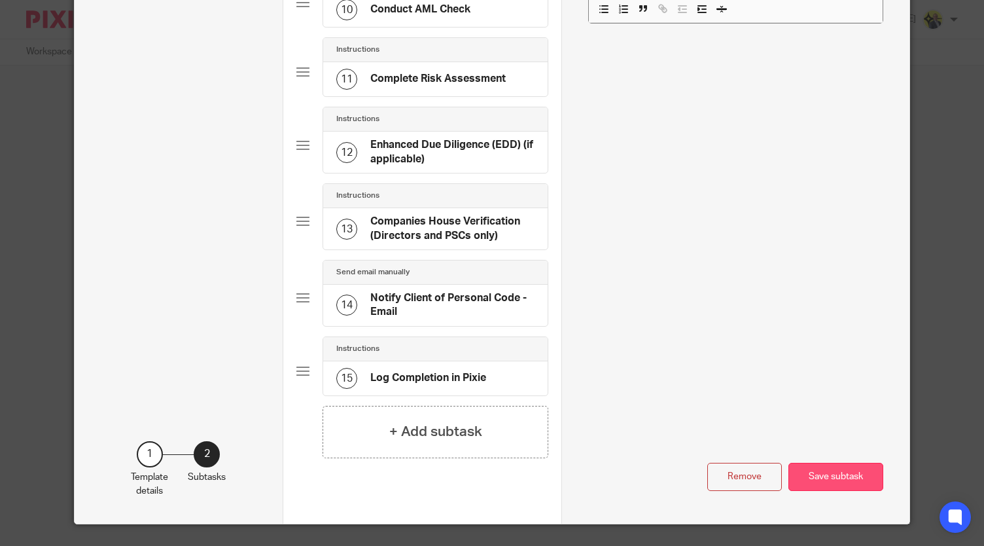
type input "ACTION NEEDED: Anti-Money Laundering Compliance Checks"
click at [839, 463] on button "Save subtask" at bounding box center [835, 477] width 95 height 28
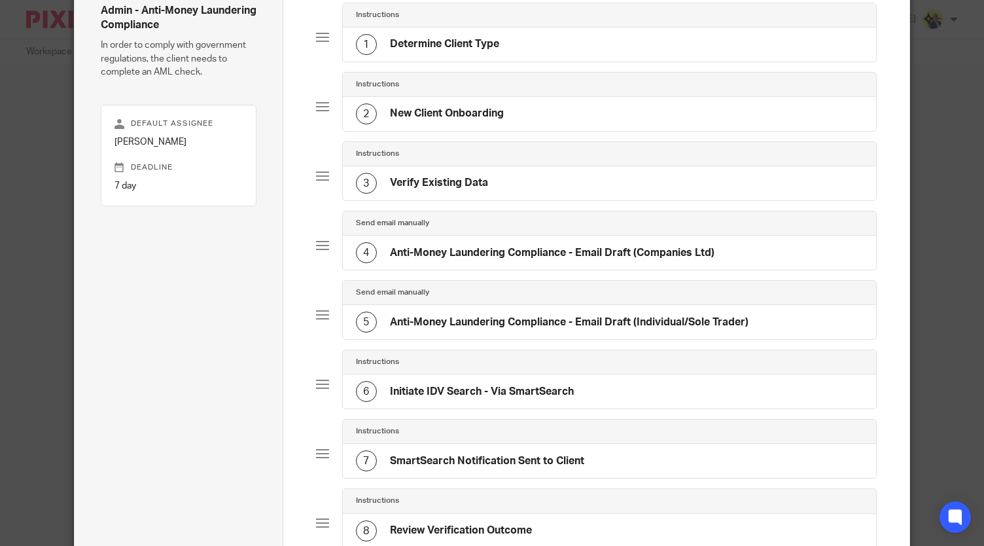
scroll to position [116, 0]
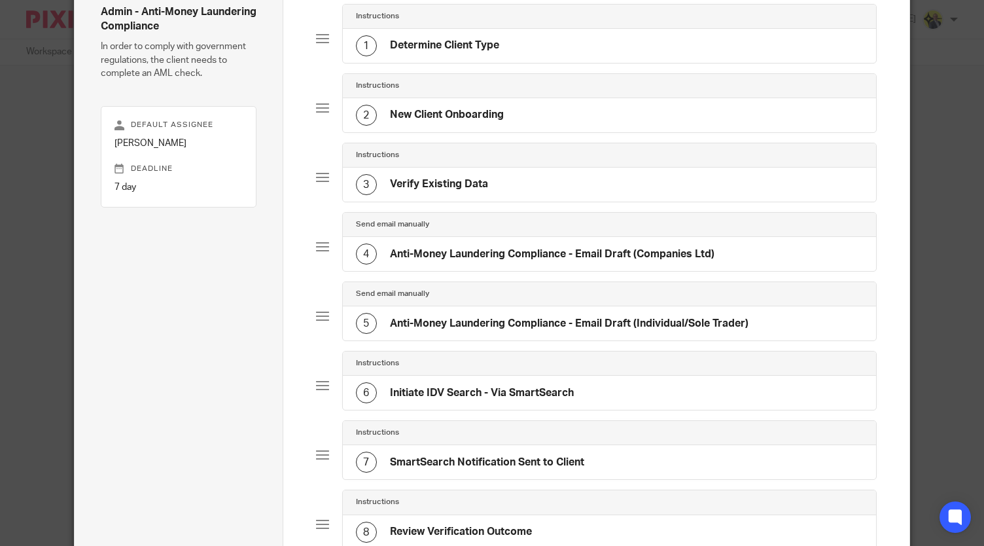
click at [526, 182] on div "3 Verify Existing Data" at bounding box center [609, 184] width 533 height 34
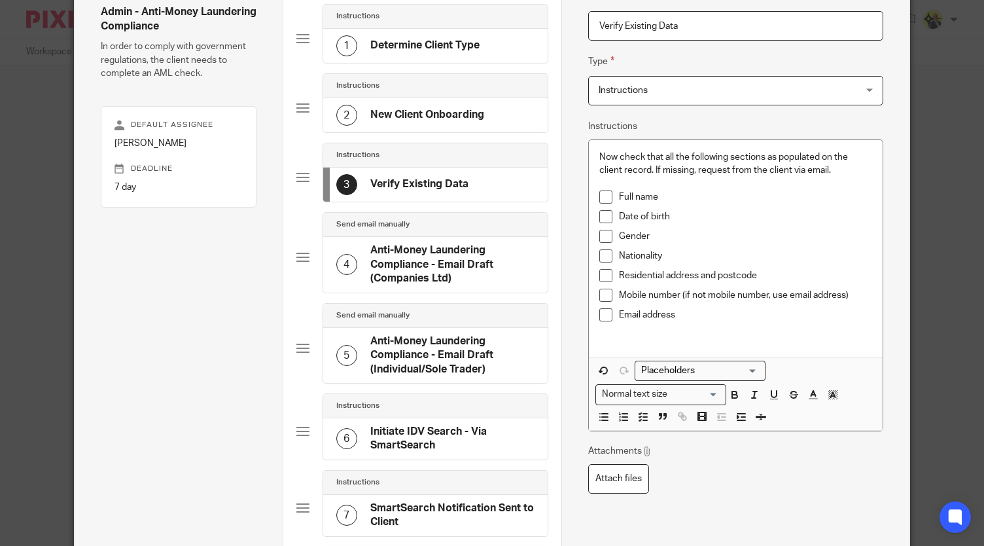
click at [470, 121] on div "2 New Client Onboarding" at bounding box center [410, 115] width 148 height 21
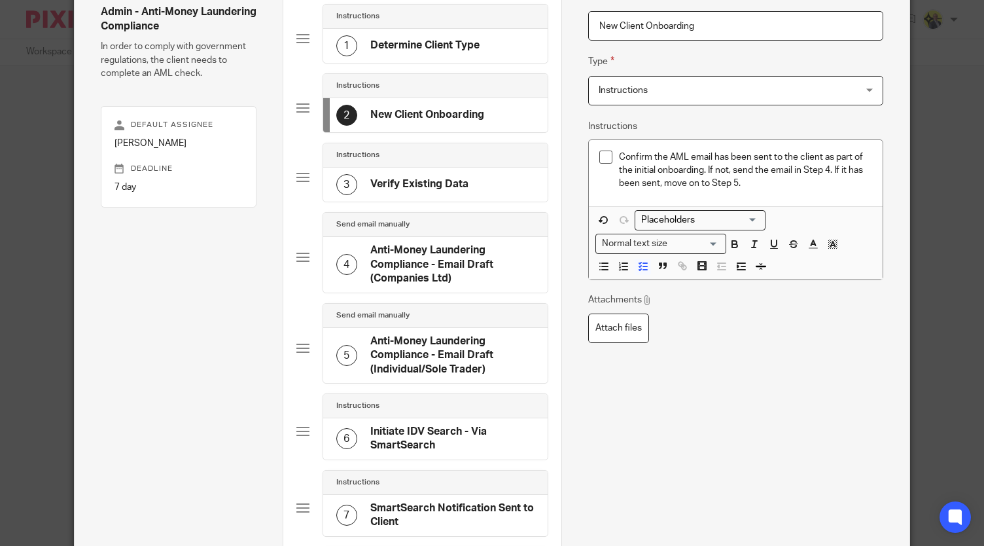
click at [826, 168] on p "Confirm the AML email has been sent to the client as part of the initial onboar…" at bounding box center [745, 170] width 253 height 40
click at [619, 185] on p "Confirm the AML email has been sent to the client as part of the initial onboar…" at bounding box center [745, 170] width 253 height 40
click at [840, 171] on p "Confirm the AML email has been sent to the client as part of the initial onboar…" at bounding box center [745, 170] width 253 height 40
click at [619, 183] on p "Confirm the AML email has been sent to the client as part of the initial onboar…" at bounding box center [745, 170] width 253 height 40
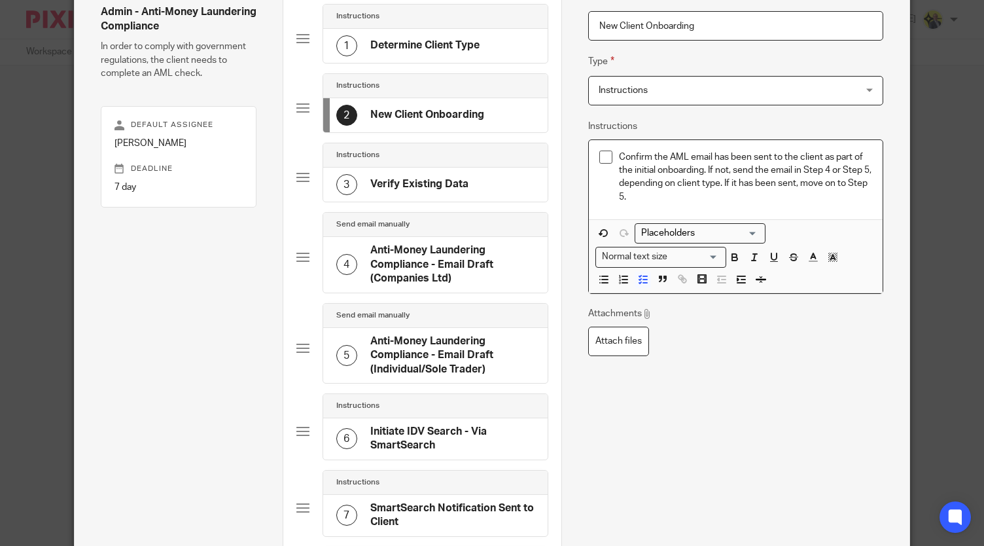
click at [690, 196] on p "Confirm the AML email has been sent to the client as part of the initial onboar…" at bounding box center [745, 176] width 253 height 53
click at [735, 183] on p "Confirm the AML email has been sent to the client as part of the initial onboar…" at bounding box center [745, 176] width 253 height 53
click at [737, 196] on p "Confirm the AML email has been sent to the client as part of the initial onboar…" at bounding box center [745, 176] width 253 height 53
click at [768, 207] on div "Confirm the AML email has been sent to the client as part of the initial onboar…" at bounding box center [736, 179] width 294 height 79
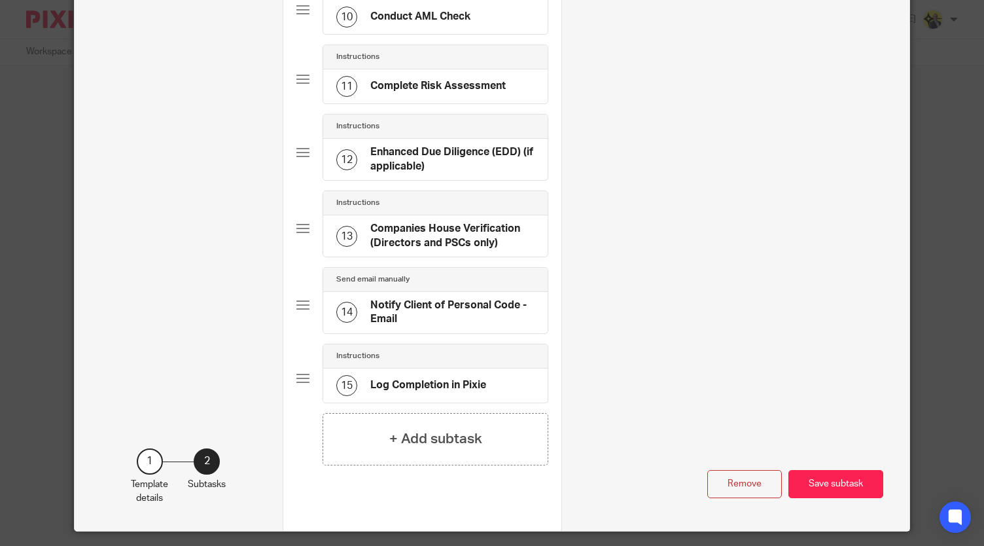
scroll to position [826, 0]
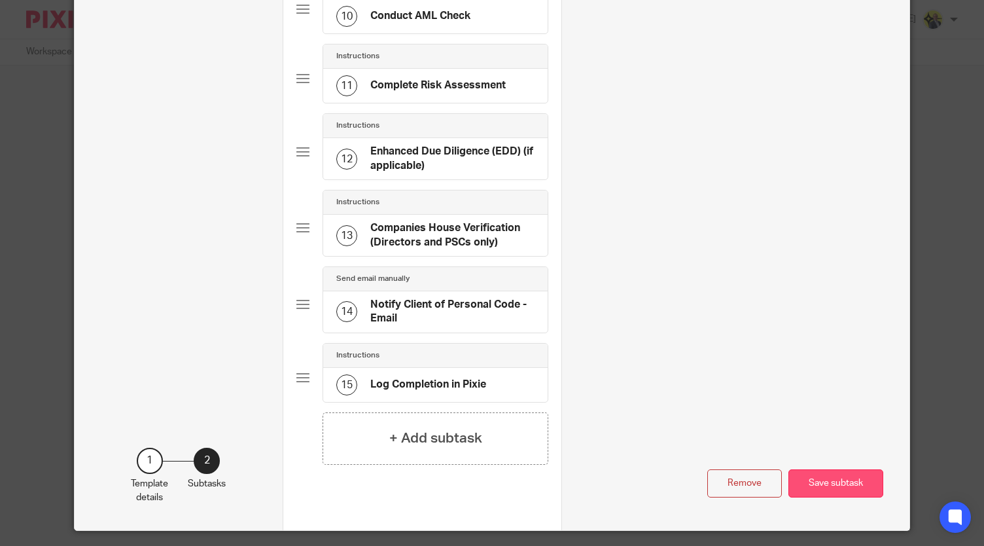
click at [814, 469] on button "Save subtask" at bounding box center [835, 483] width 95 height 28
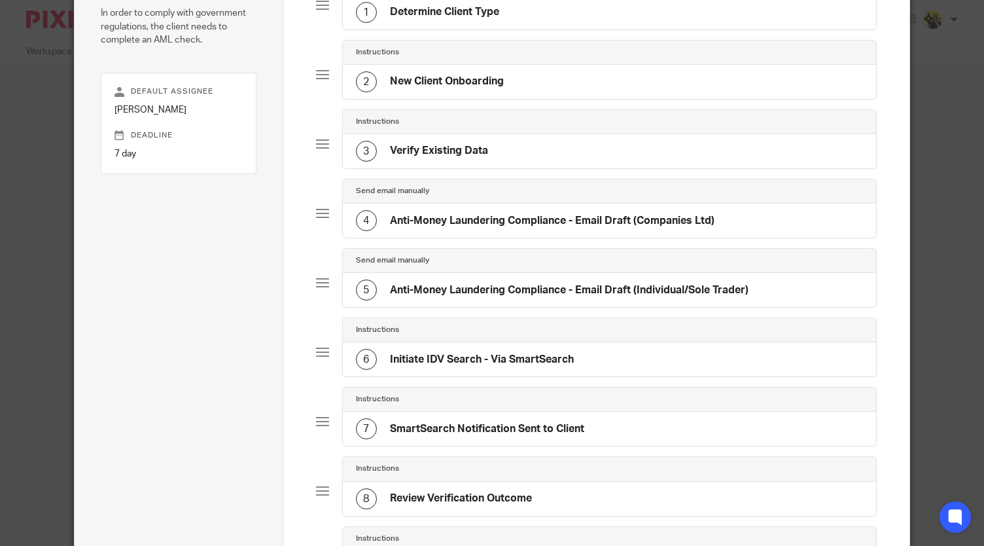
scroll to position [153, 0]
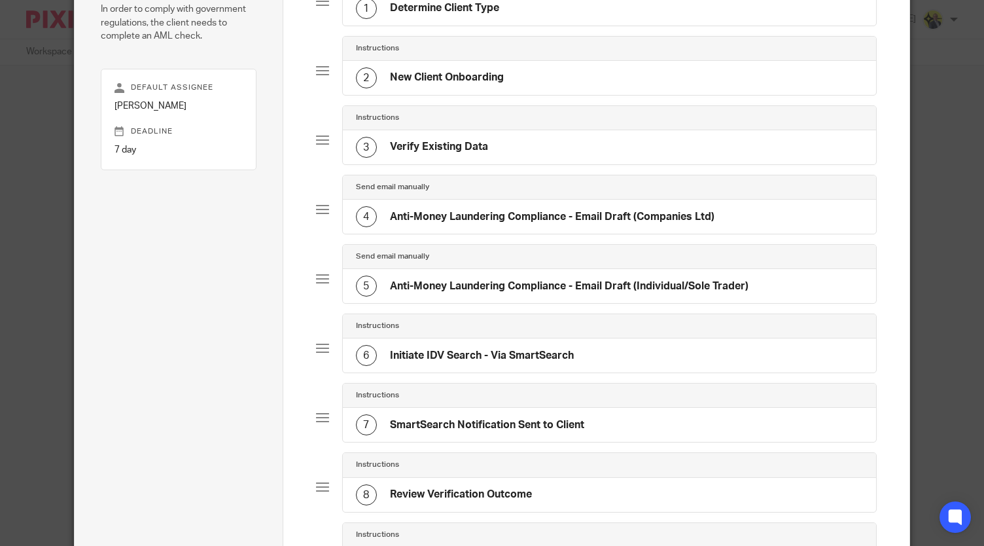
click at [594, 343] on div "6 Initiate IDV Search - Via SmartSearch" at bounding box center [609, 355] width 533 height 34
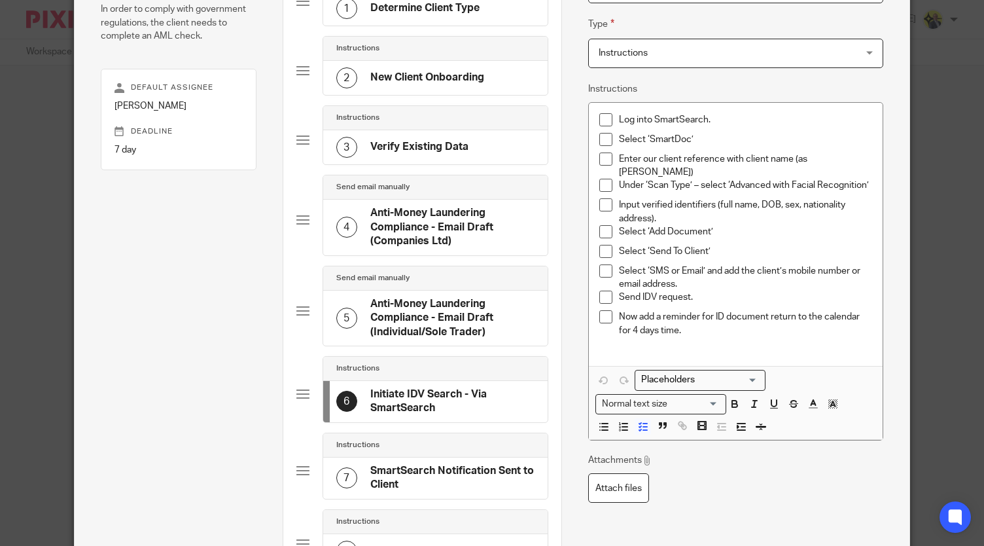
scroll to position [127, 0]
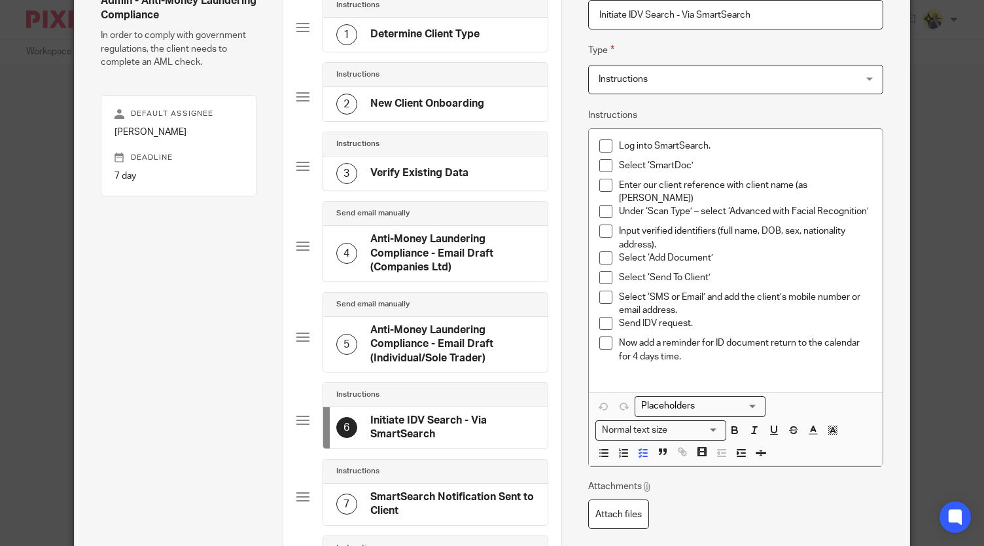
click at [458, 179] on div "3 Verify Existing Data" at bounding box center [402, 173] width 132 height 21
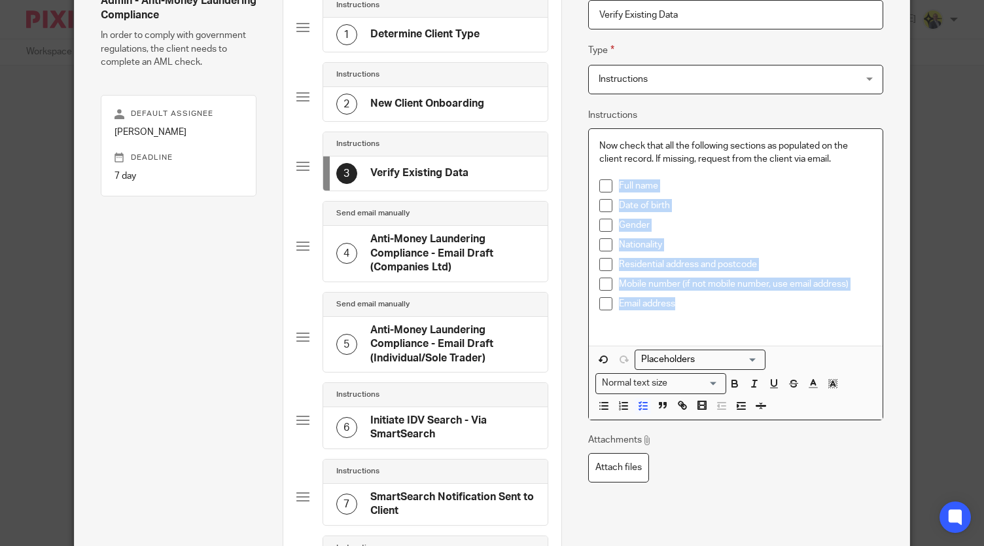
drag, startPoint x: 692, startPoint y: 304, endPoint x: 608, endPoint y: 184, distance: 146.3
click at [608, 184] on div "Now check that all the following sections as populated on the client record. If…" at bounding box center [736, 237] width 294 height 217
copy div "Full name Date of birth Gender Nationality Residential address and postcode Mob…"
click at [749, 304] on p "Email address" at bounding box center [745, 303] width 253 height 13
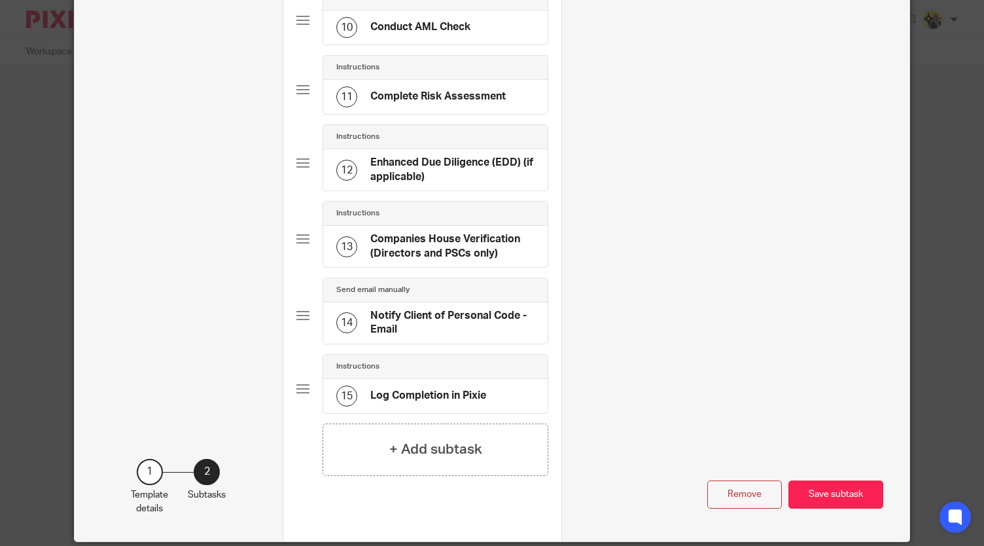
scroll to position [853, 0]
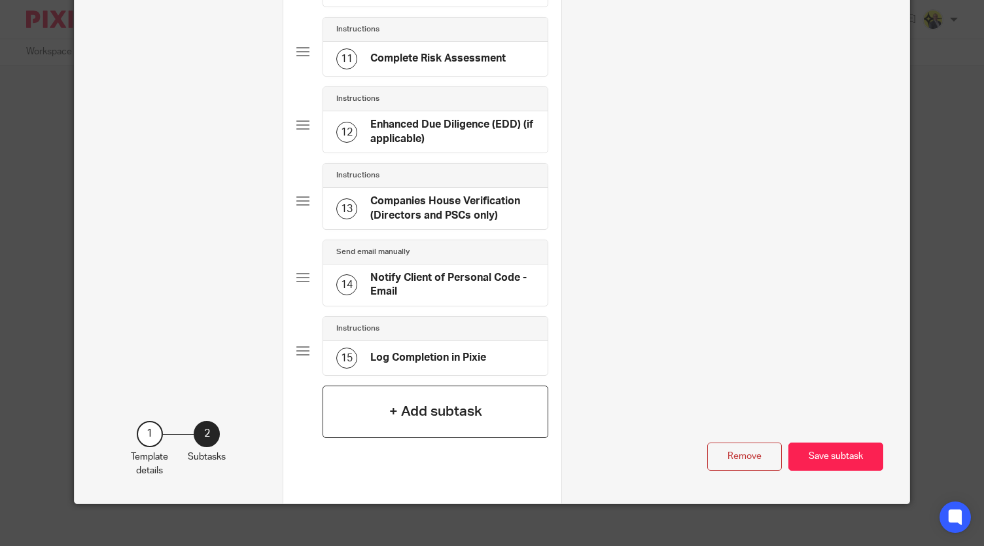
click at [406, 415] on div "+ Add subtask" at bounding box center [436, 411] width 226 height 52
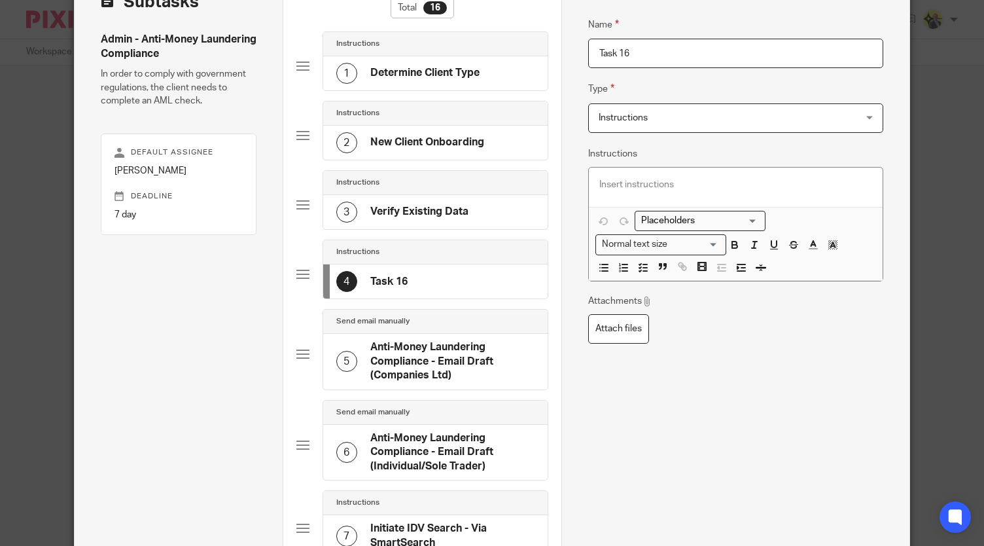
scroll to position [89, 0]
click at [612, 186] on p at bounding box center [735, 183] width 273 height 13
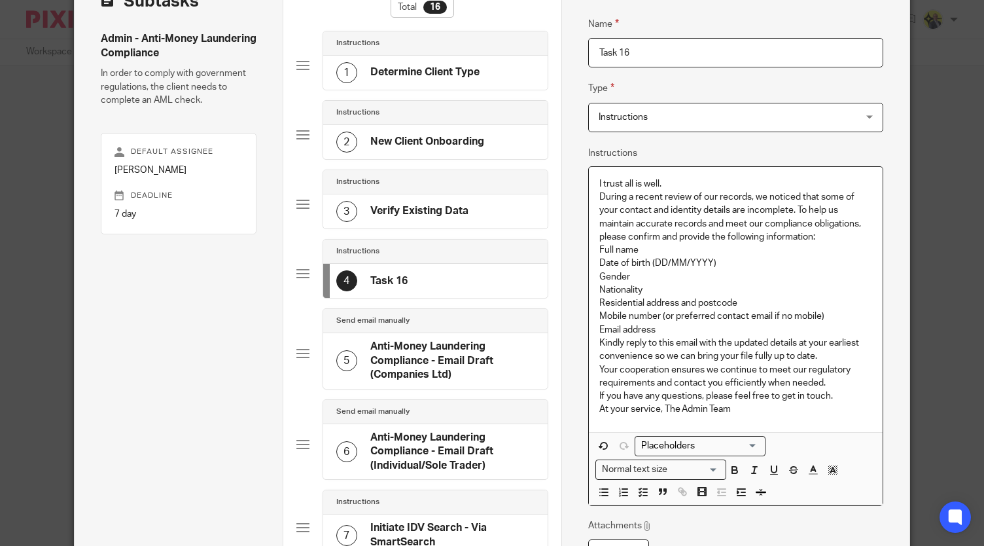
click at [665, 188] on p "I trust all is well." at bounding box center [735, 183] width 273 height 13
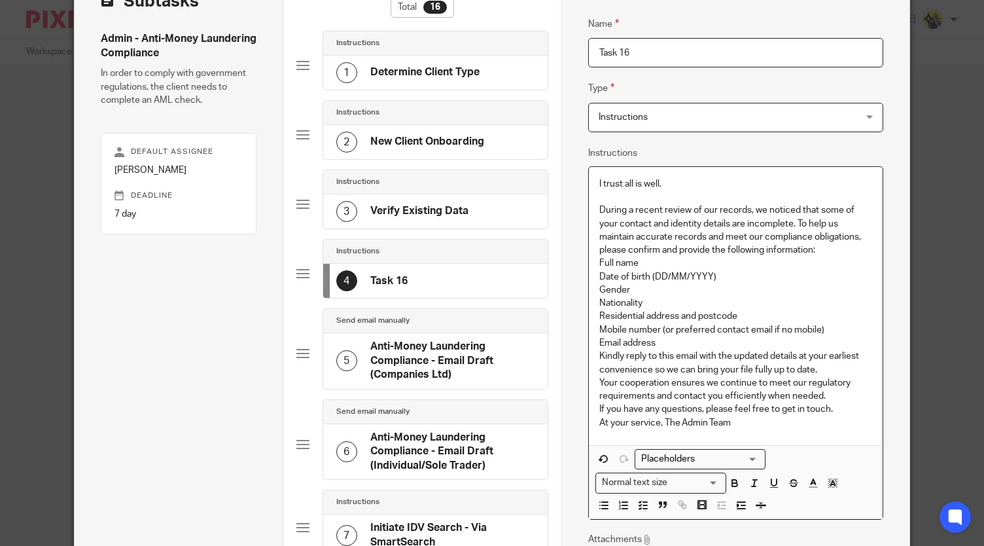
click at [820, 253] on p "During a recent review of our records, we noticed that some of your contact and…" at bounding box center [735, 229] width 273 height 53
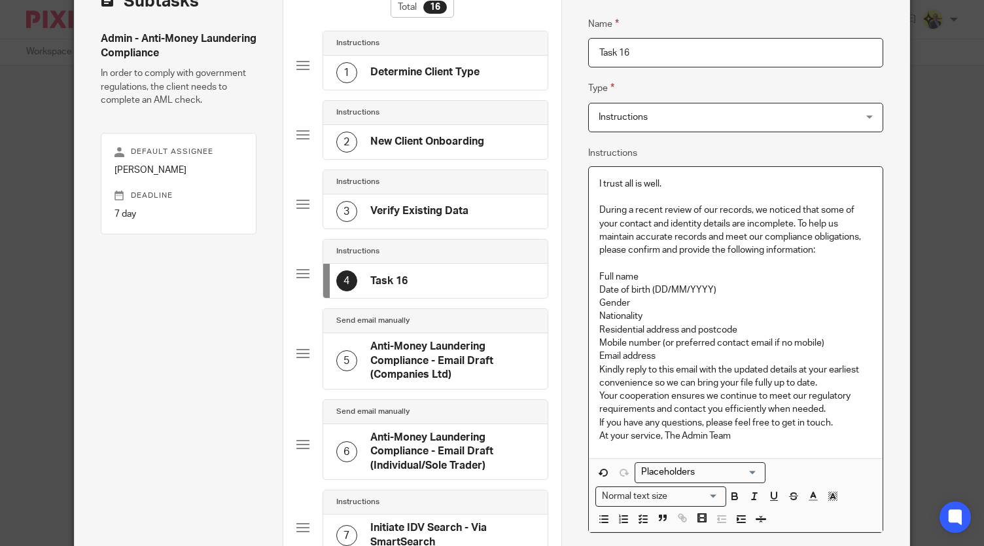
click at [653, 275] on p "Full name" at bounding box center [735, 276] width 273 height 13
click at [677, 357] on p "Email address" at bounding box center [735, 355] width 273 height 13
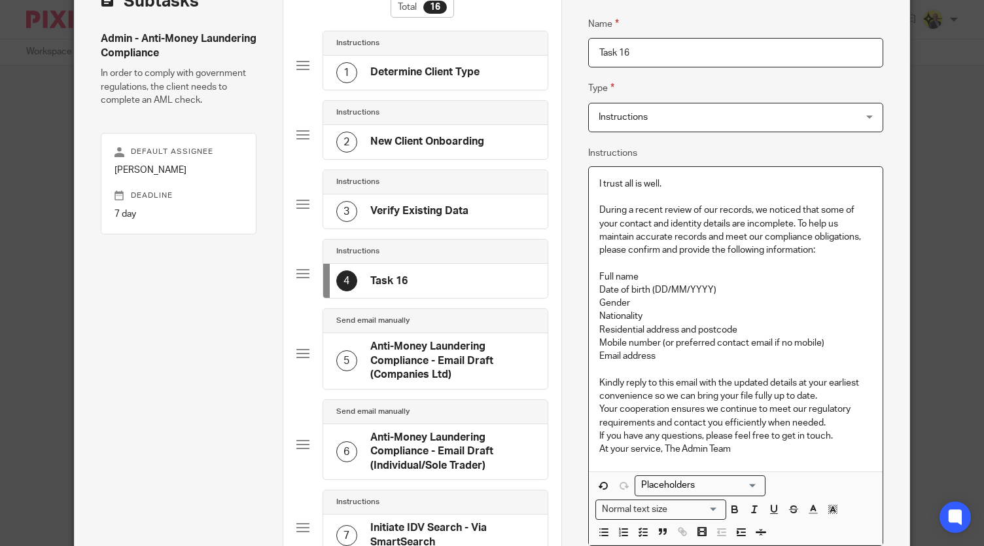
click at [824, 393] on p "Kindly reply to this email with the updated details at your earliest convenienc…" at bounding box center [735, 389] width 273 height 27
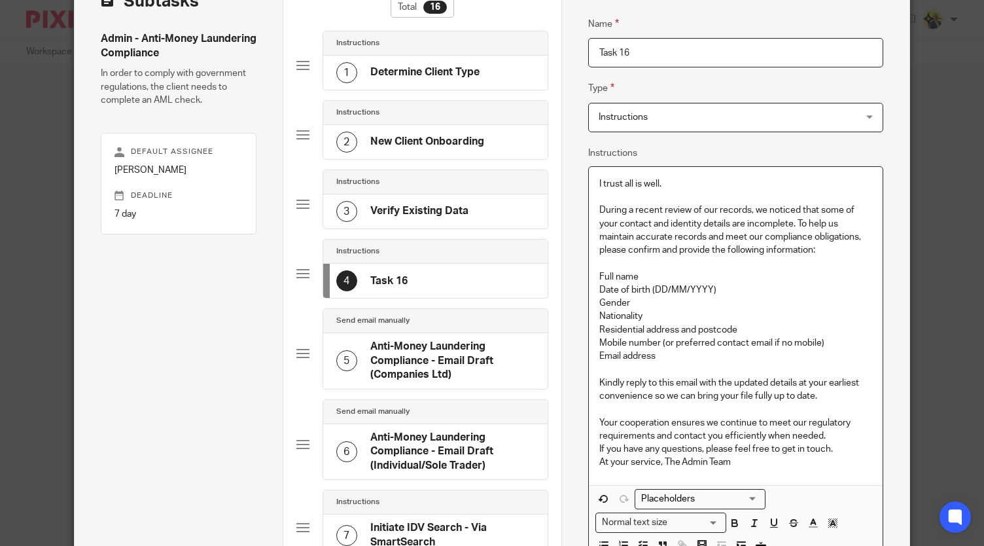
click at [826, 435] on p "Your cooperation ensures we continue to meet our regulatory requirements and co…" at bounding box center [735, 429] width 273 height 27
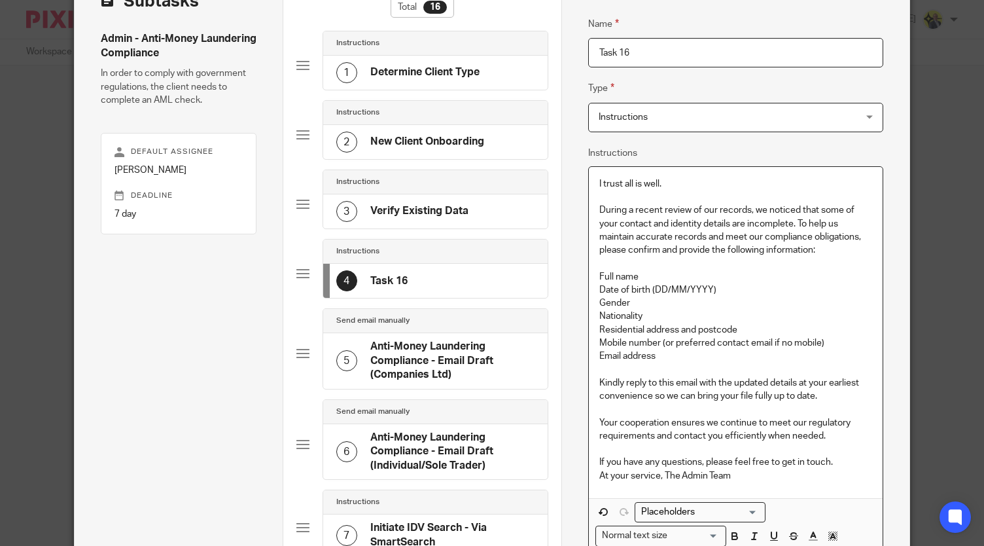
click at [832, 463] on p "If you have any questions, please feel free to get in touch." at bounding box center [735, 461] width 273 height 13
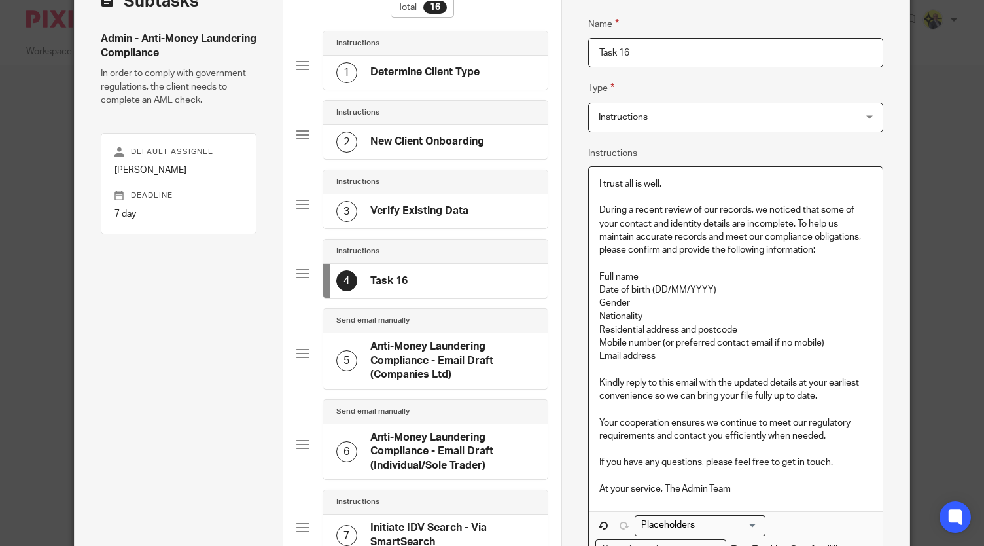
click at [659, 487] on p "At your service, The Admin Team" at bounding box center [735, 488] width 273 height 13
click at [659, 487] on p "At your service," at bounding box center [735, 488] width 273 height 13
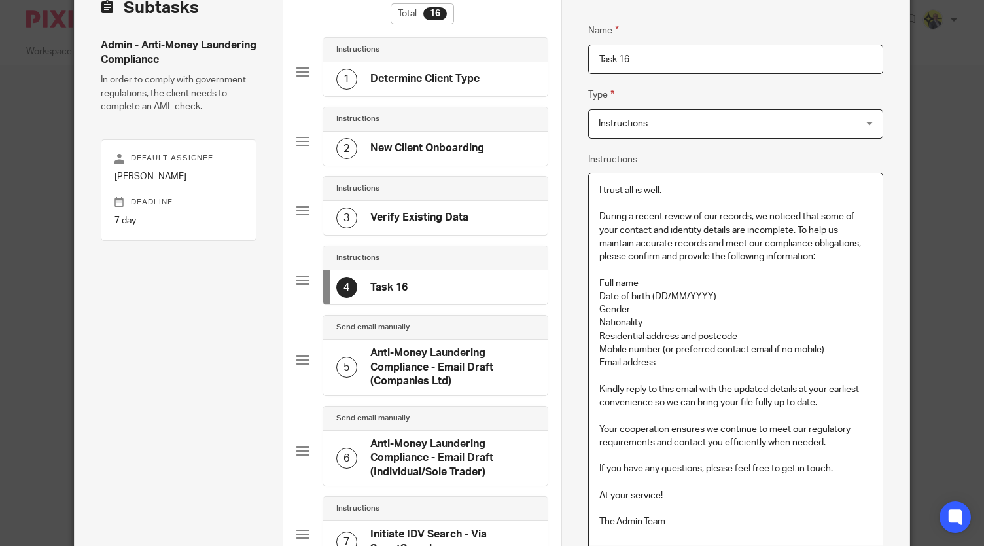
scroll to position [86, 0]
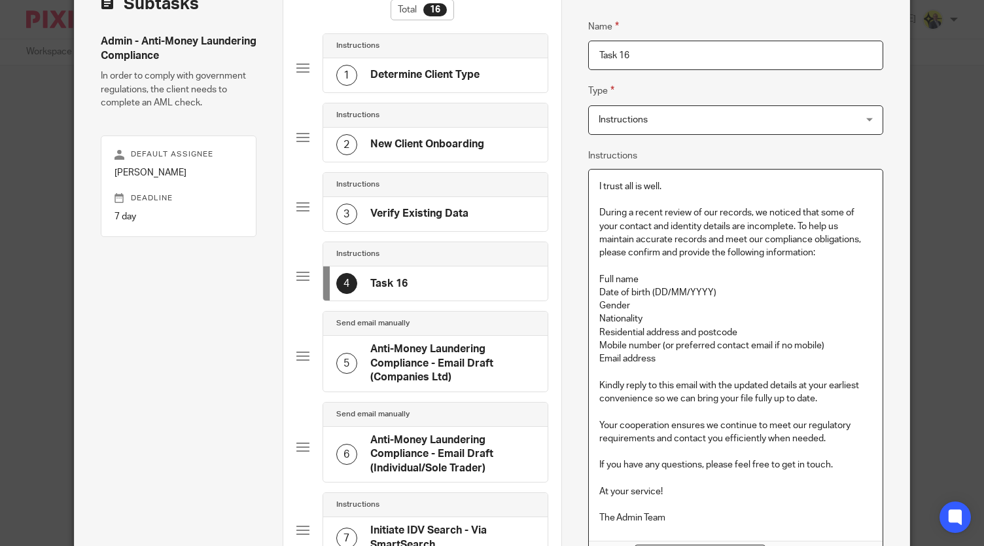
click at [591, 185] on div "I trust all is well. During a recent review of our records, we noticed that som…" at bounding box center [736, 354] width 294 height 371
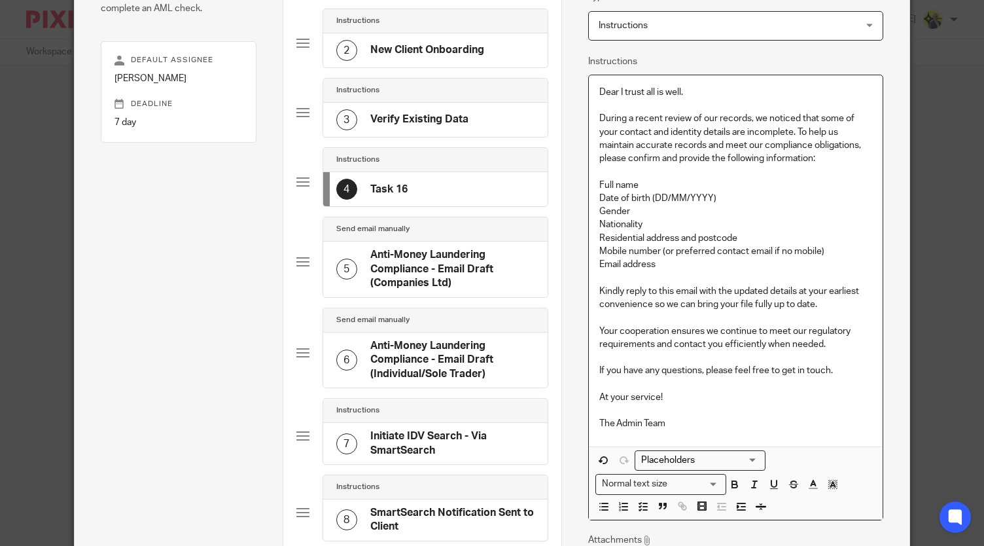
scroll to position [187, 0]
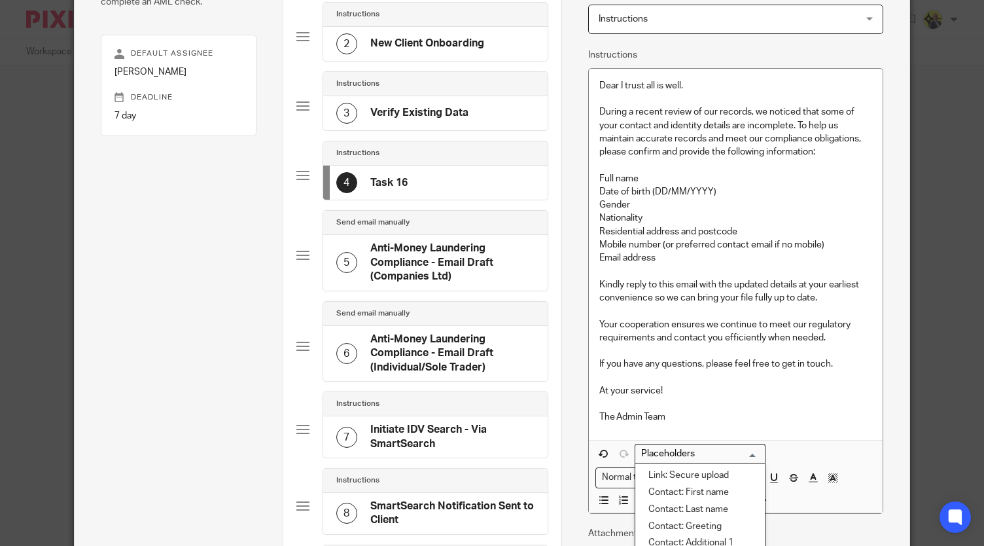
click at [741, 448] on input "Search for option" at bounding box center [697, 454] width 121 height 14
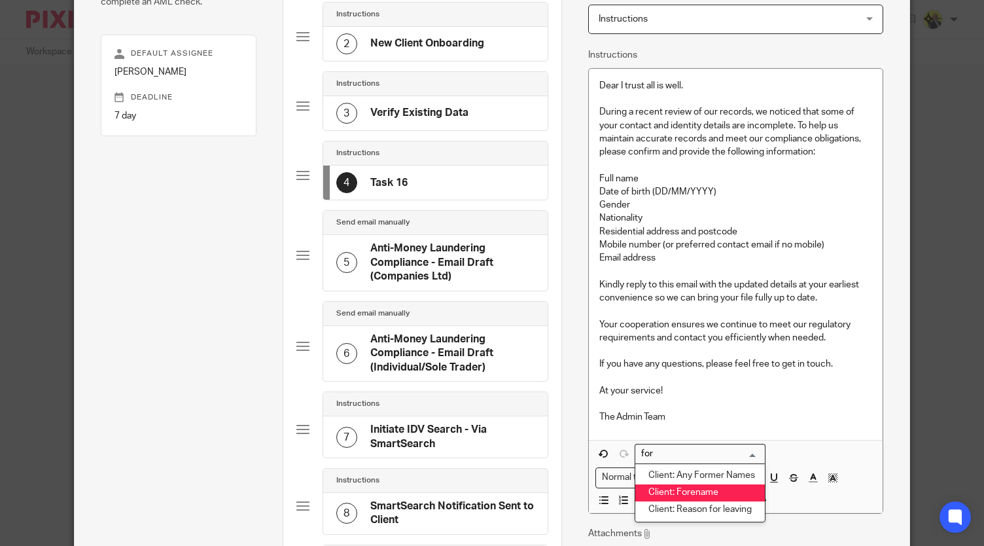
click at [710, 493] on li "Client: Forename" at bounding box center [700, 492] width 130 height 17
type input "for"
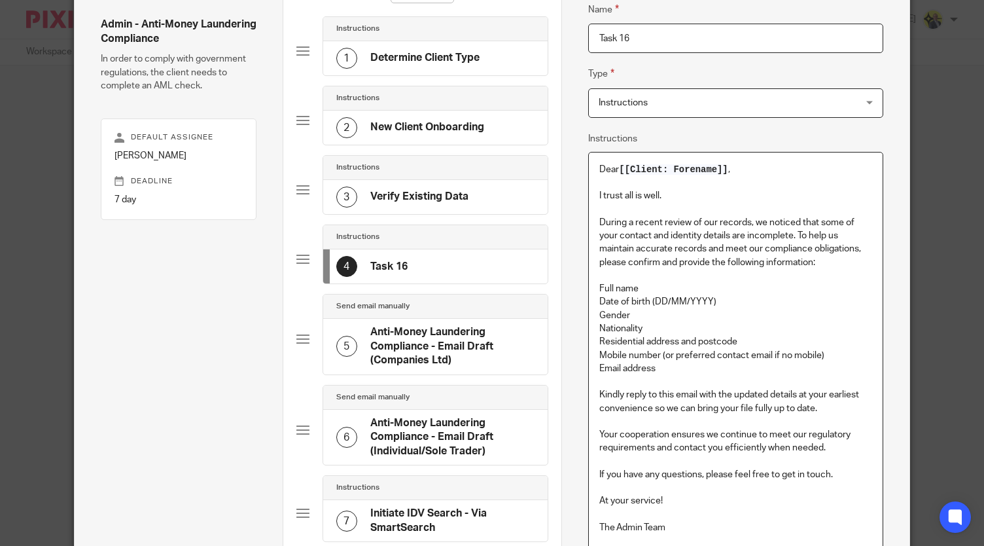
scroll to position [91, 0]
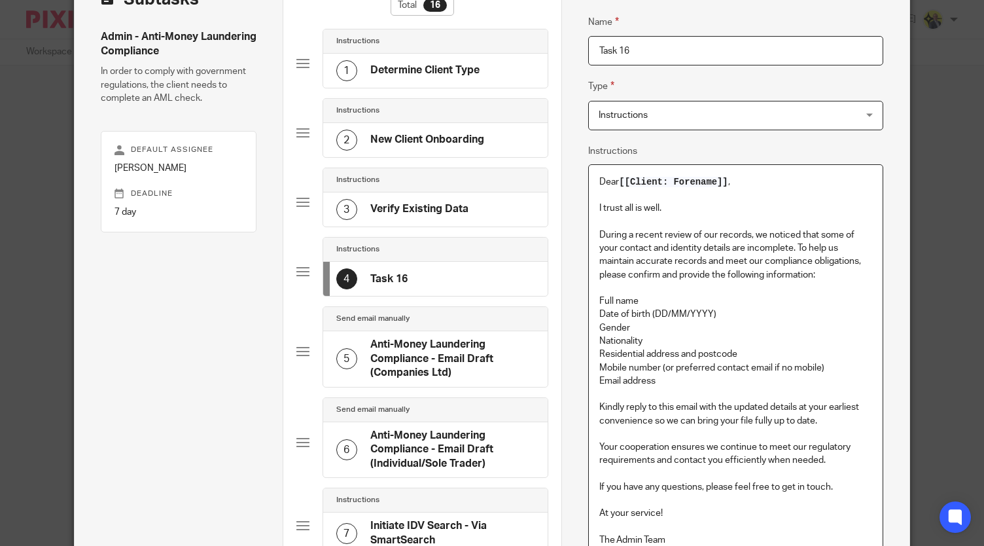
click at [591, 184] on div "Dear [[Client: Forename]] , I trust all is well. During a recent review of our …" at bounding box center [736, 363] width 294 height 397
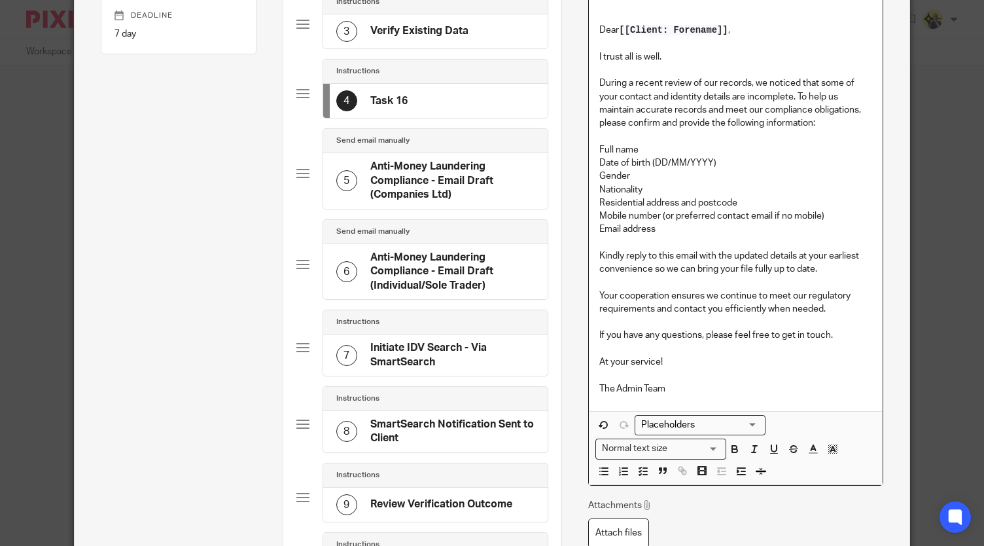
scroll to position [271, 0]
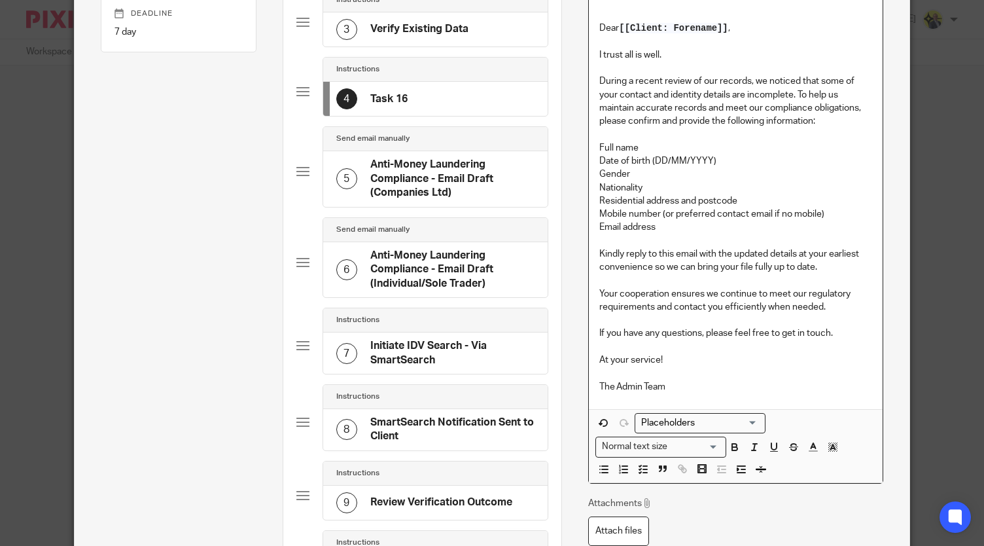
click at [731, 421] on input "Search for option" at bounding box center [697, 423] width 121 height 14
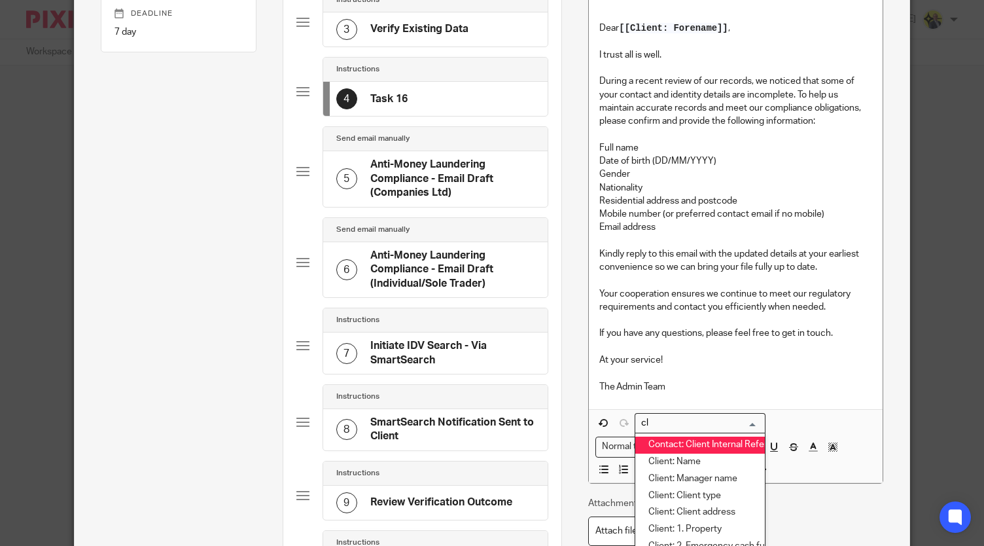
type input "c"
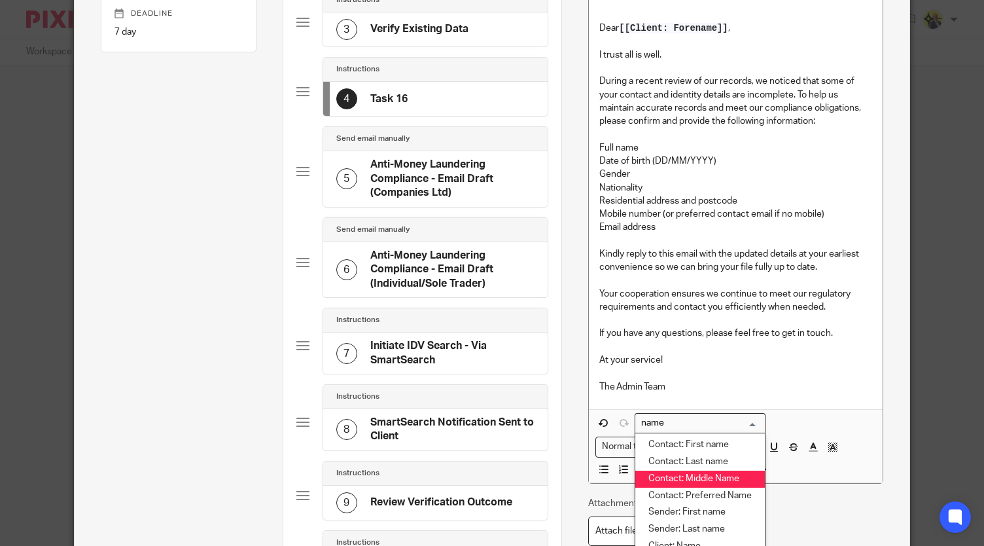
scroll to position [14, 0]
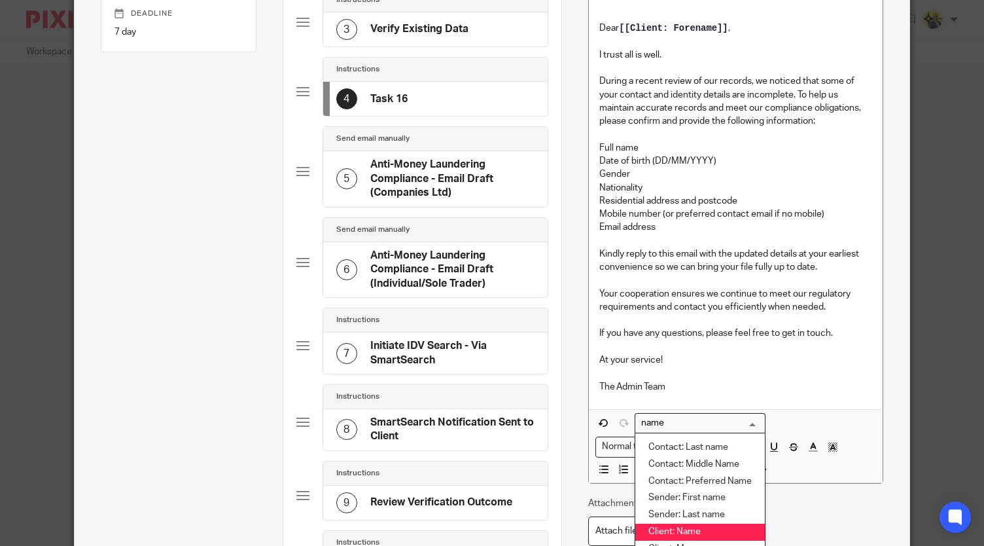
click at [691, 525] on li "Client: Name" at bounding box center [700, 531] width 130 height 17
type input "name"
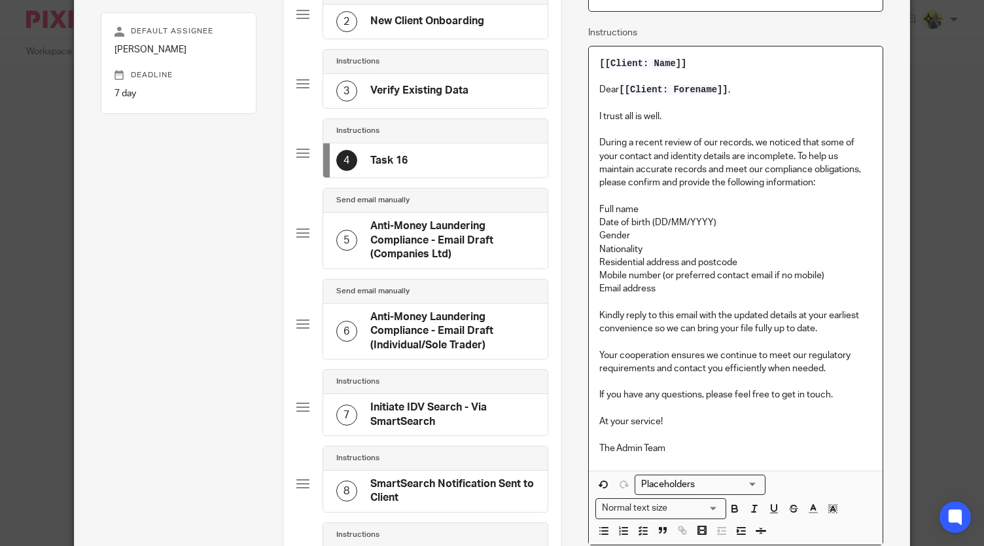
scroll to position [209, 0]
click at [773, 222] on p "Date of birth (DD/MM/YYYY)" at bounding box center [735, 223] width 273 height 13
click at [666, 213] on p "Full name" at bounding box center [735, 209] width 273 height 13
click at [733, 223] on p "Date of birth (DD/MM/YYYY)" at bounding box center [735, 223] width 273 height 13
click at [752, 265] on p "Residential address and postcode" at bounding box center [735, 262] width 273 height 13
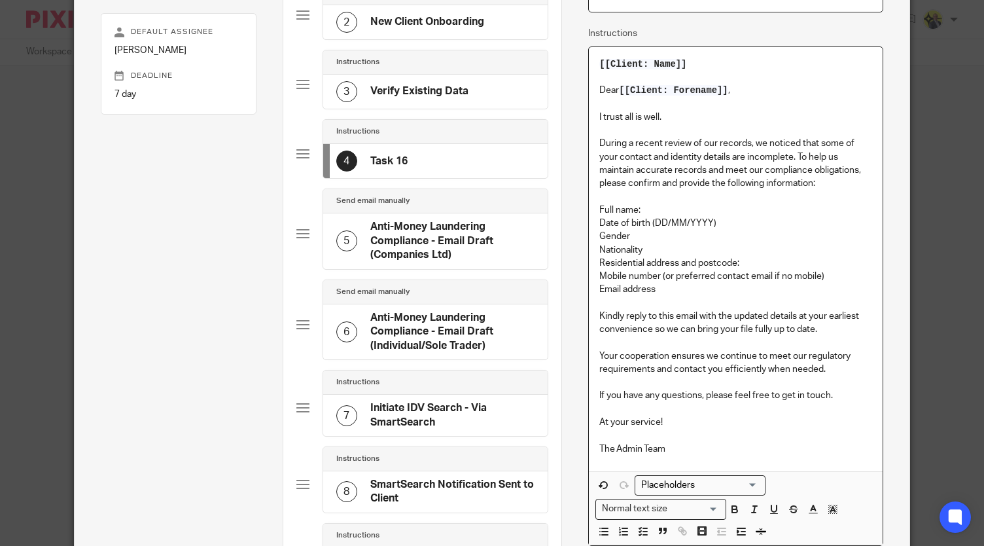
click at [751, 480] on input "Search for option" at bounding box center [697, 485] width 121 height 14
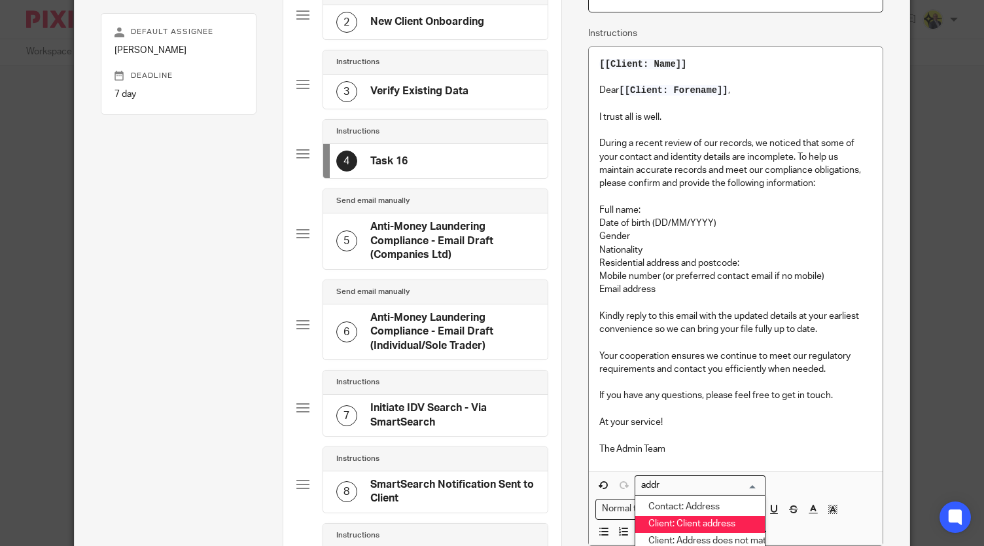
click at [711, 518] on li "Client: Client address" at bounding box center [700, 524] width 130 height 17
type input "addr"
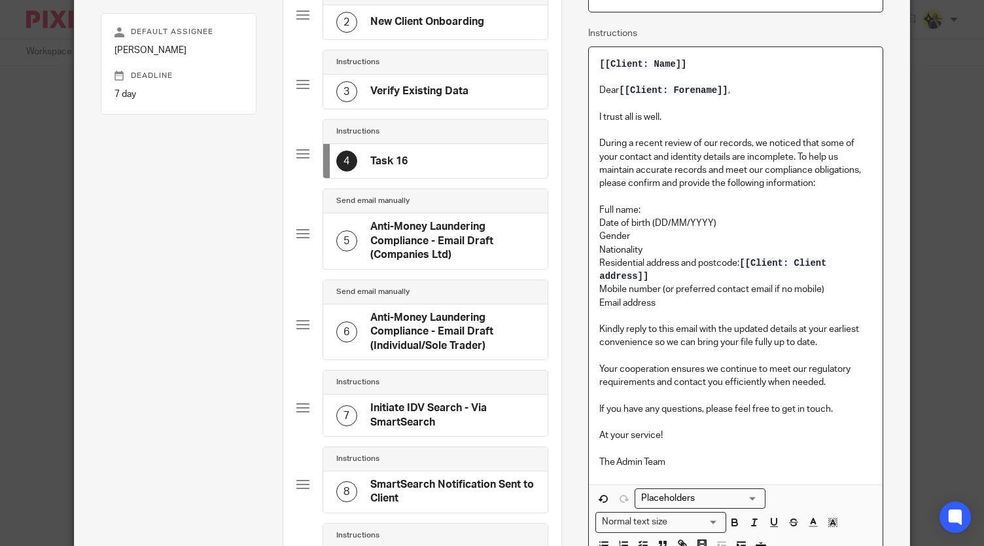
drag, startPoint x: 649, startPoint y: 276, endPoint x: 735, endPoint y: 262, distance: 87.4
click at [735, 262] on p "Residential address and postcode: [[Client: Client address]]" at bounding box center [735, 269] width 273 height 27
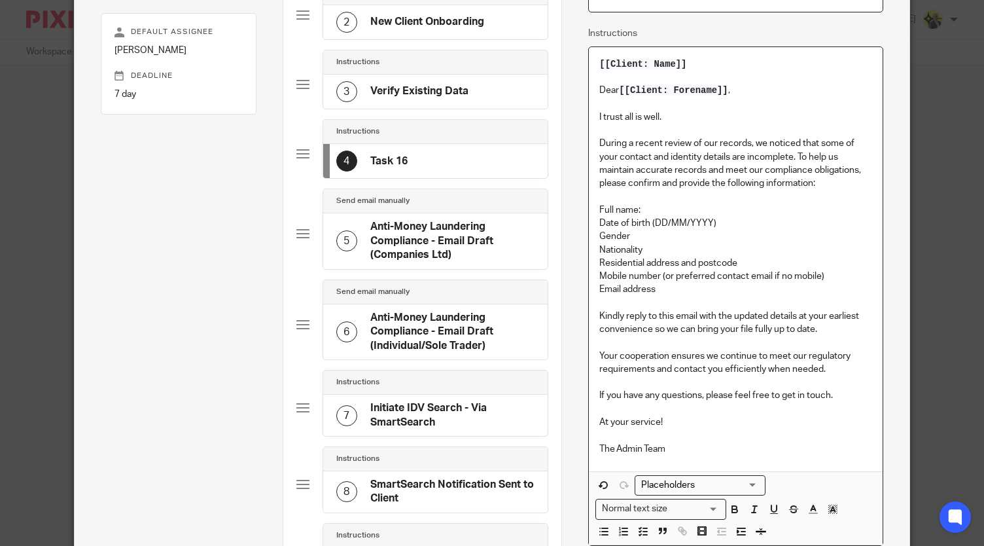
click at [639, 208] on p "Full name:" at bounding box center [735, 209] width 273 height 13
click at [718, 224] on p "Date of birth (DD/MM/YYYY)" at bounding box center [735, 223] width 273 height 13
click at [684, 222] on p "Date of birth (DD/MM/YYYY):" at bounding box center [735, 223] width 273 height 13
click at [655, 233] on p "Gender" at bounding box center [735, 236] width 273 height 13
click at [652, 245] on p "Nationality" at bounding box center [735, 249] width 273 height 13
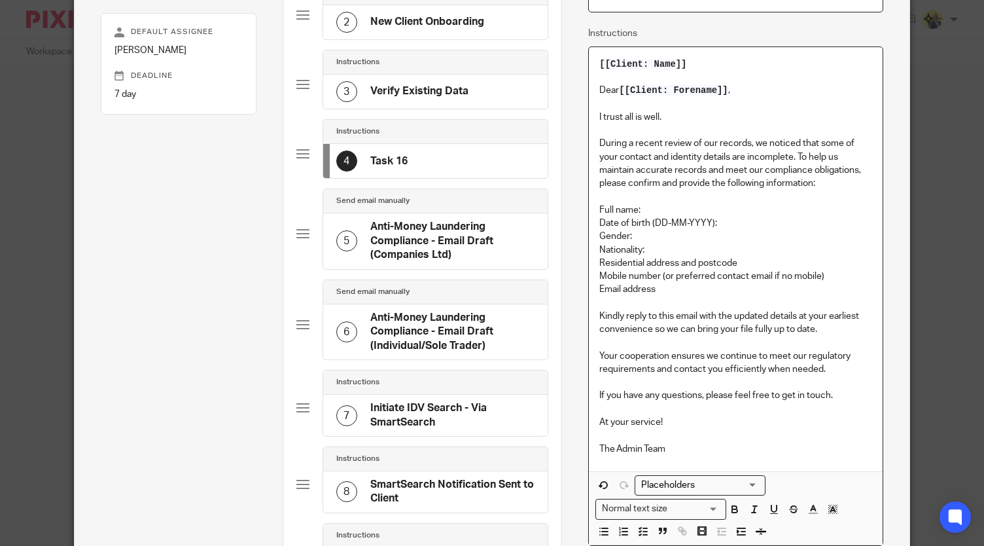
click at [741, 262] on p "Residential address and postcode" at bounding box center [735, 262] width 273 height 13
click at [828, 275] on p "Mobile number (or preferred contact email if no mobile)" at bounding box center [735, 276] width 273 height 13
click at [656, 289] on p "Email address" at bounding box center [735, 289] width 273 height 13
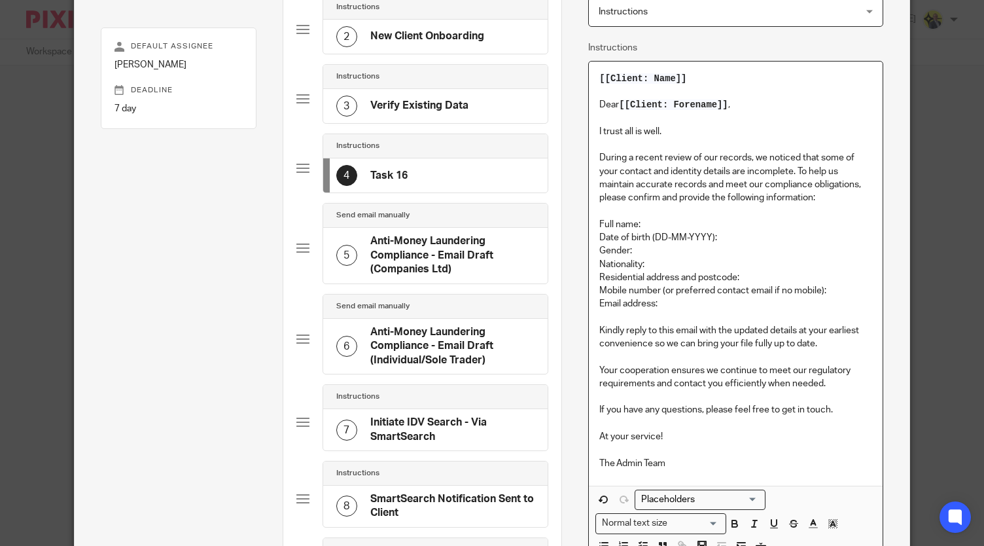
scroll to position [194, 0]
click at [691, 461] on p "The Admin Team" at bounding box center [735, 463] width 273 height 13
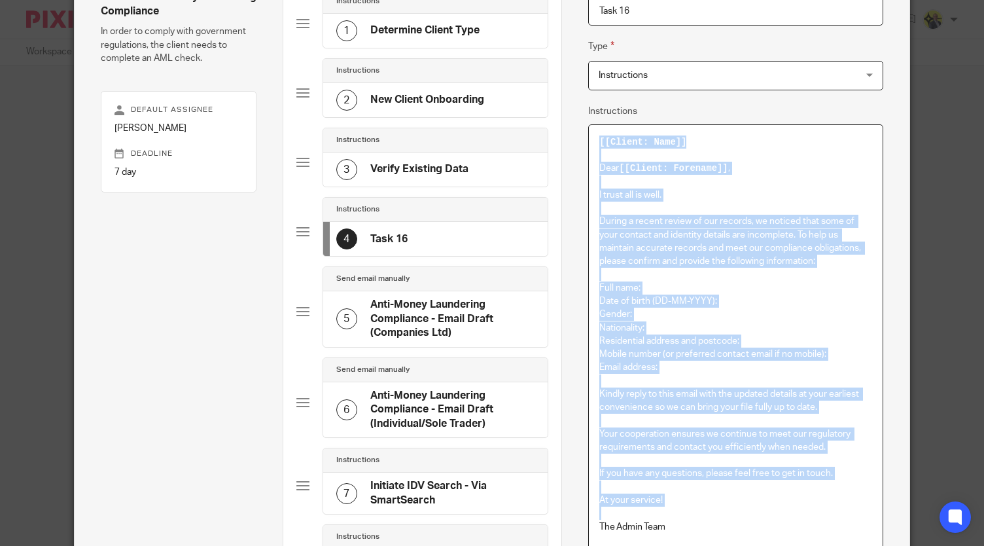
scroll to position [132, 0]
copy div "[[Client: Name]] Dear [[Client: Forename]] , I trust all is well. During a rece…"
click at [827, 84] on div "Instructions Instructions" at bounding box center [735, 74] width 295 height 29
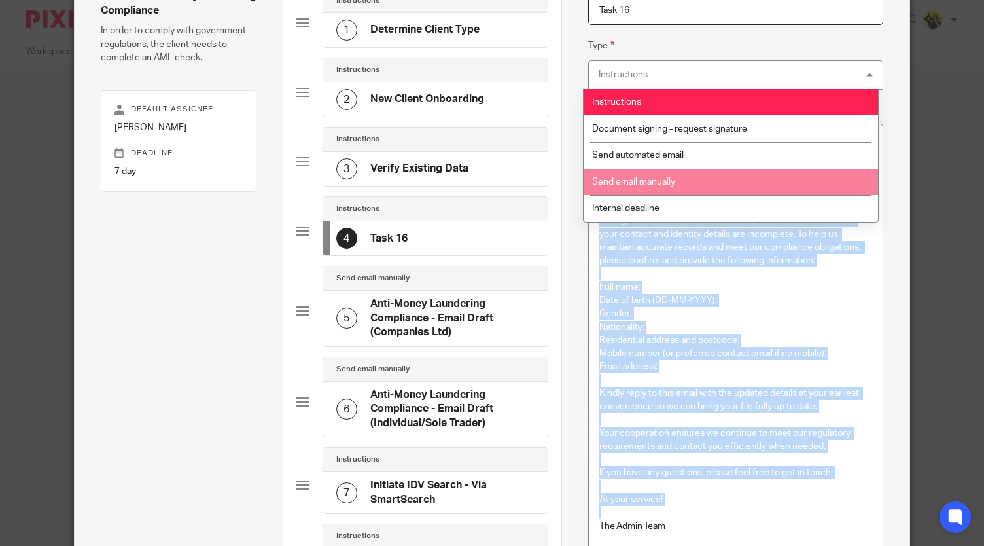
click at [683, 183] on li "Send email manually" at bounding box center [731, 182] width 294 height 27
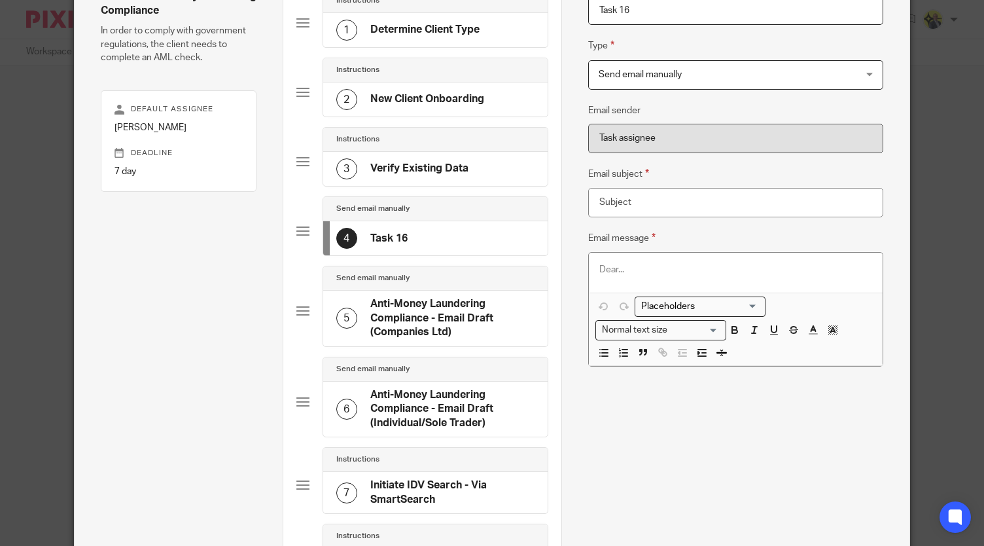
click at [617, 268] on p at bounding box center [735, 269] width 273 height 13
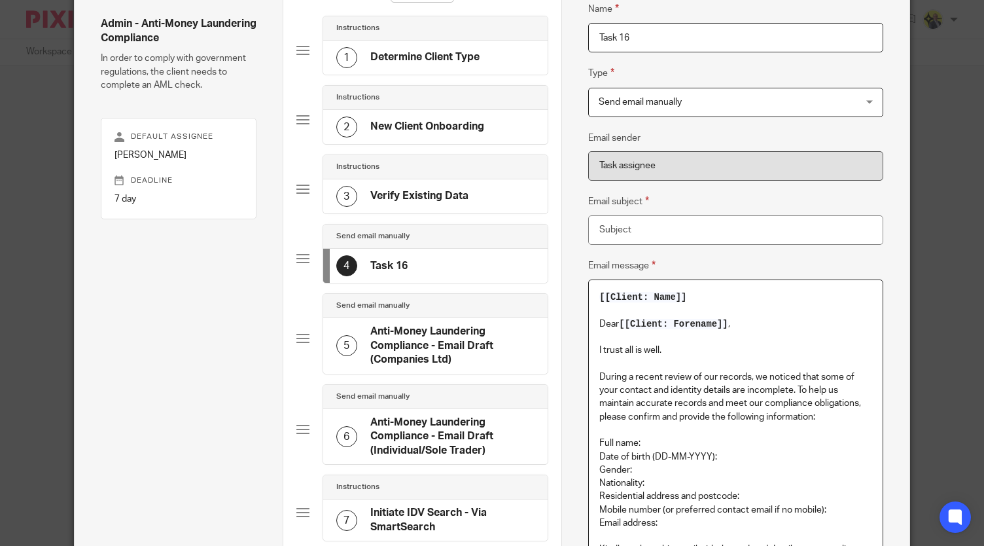
scroll to position [107, 0]
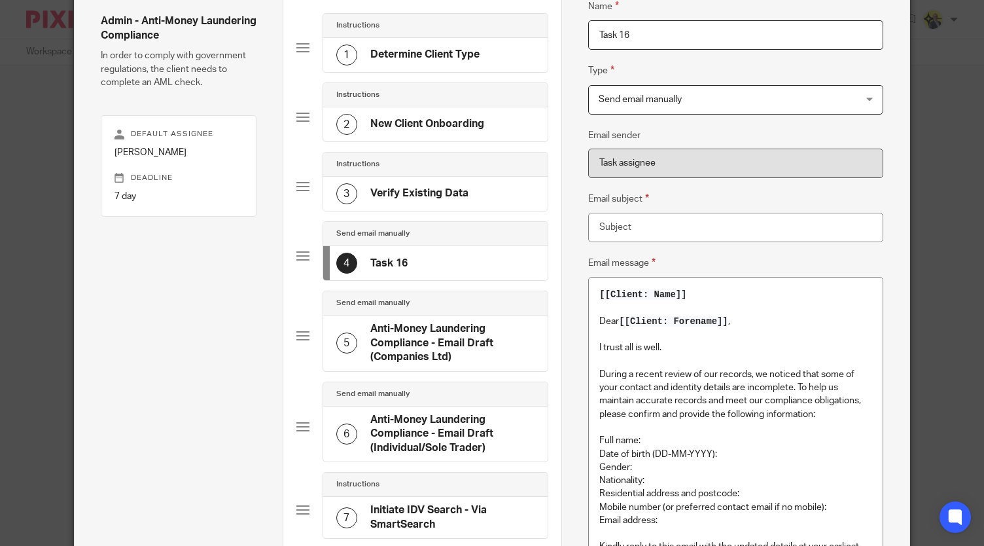
click at [617, 268] on label "Email message" at bounding box center [621, 262] width 67 height 15
click at [0, 0] on textarea "Email message" at bounding box center [0, 0] width 0 height 0
click at [627, 36] on input "Task 16" at bounding box center [735, 34] width 295 height 29
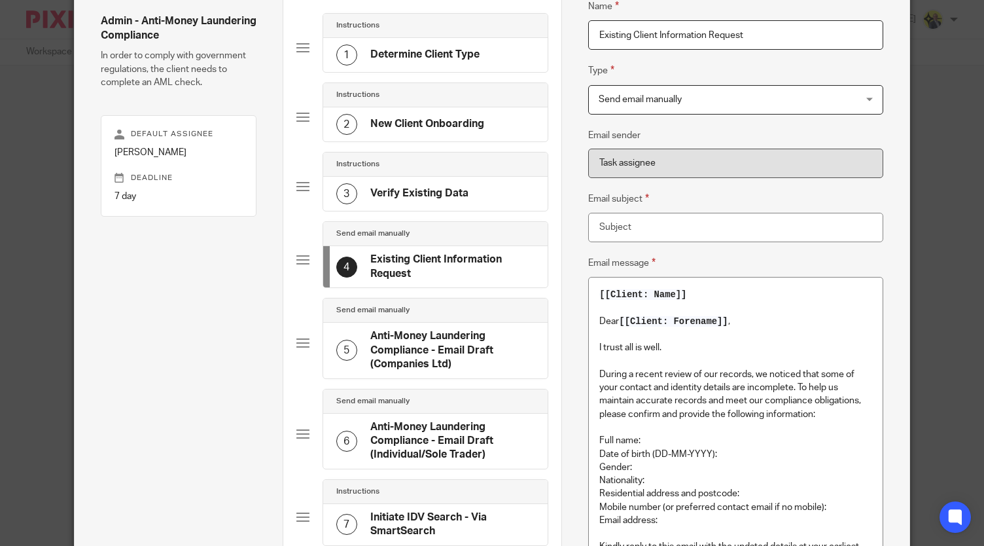
type input "Existing Client Information Request"
click at [649, 224] on input "Email subject" at bounding box center [735, 227] width 295 height 29
type input "a"
click at [694, 358] on p at bounding box center [735, 361] width 273 height 13
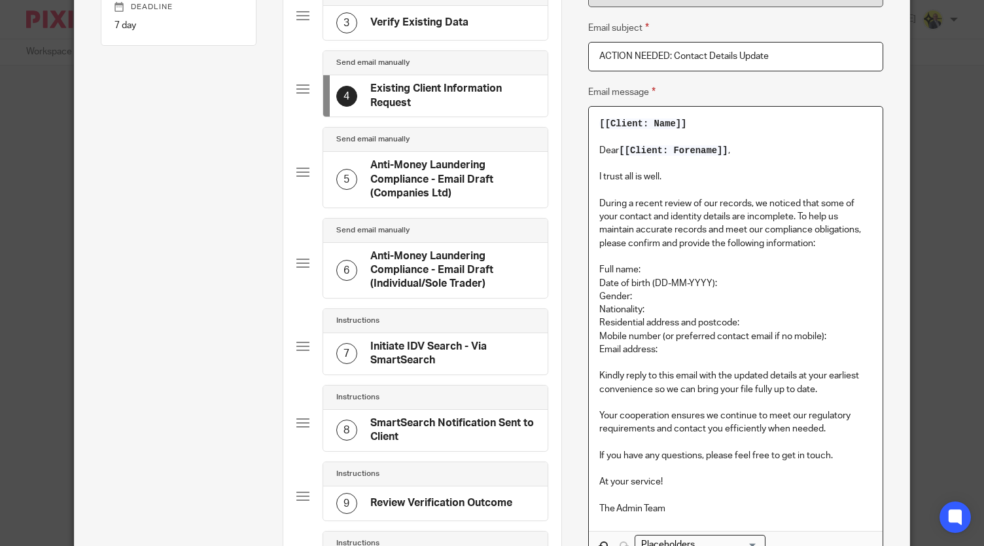
scroll to position [279, 0]
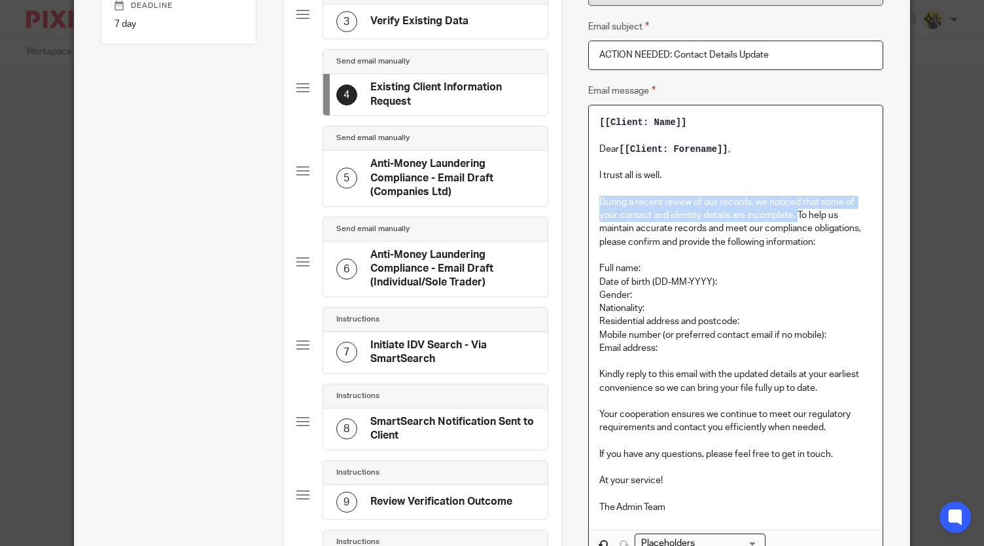
drag, startPoint x: 597, startPoint y: 201, endPoint x: 794, endPoint y: 214, distance: 197.4
click at [794, 214] on p "During a recent review of our records, we noticed that some of your contact and…" at bounding box center [735, 222] width 273 height 53
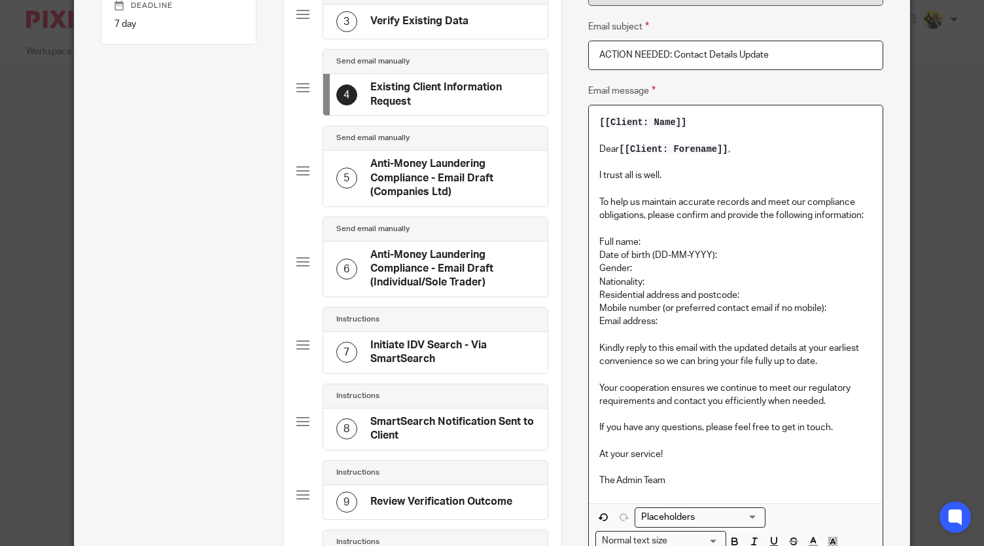
click at [780, 60] on input "ACTION NEEDED: Contact Details Update" at bounding box center [735, 55] width 295 height 29
type input "ACTION NEEDED: Contact Details Update for AML"
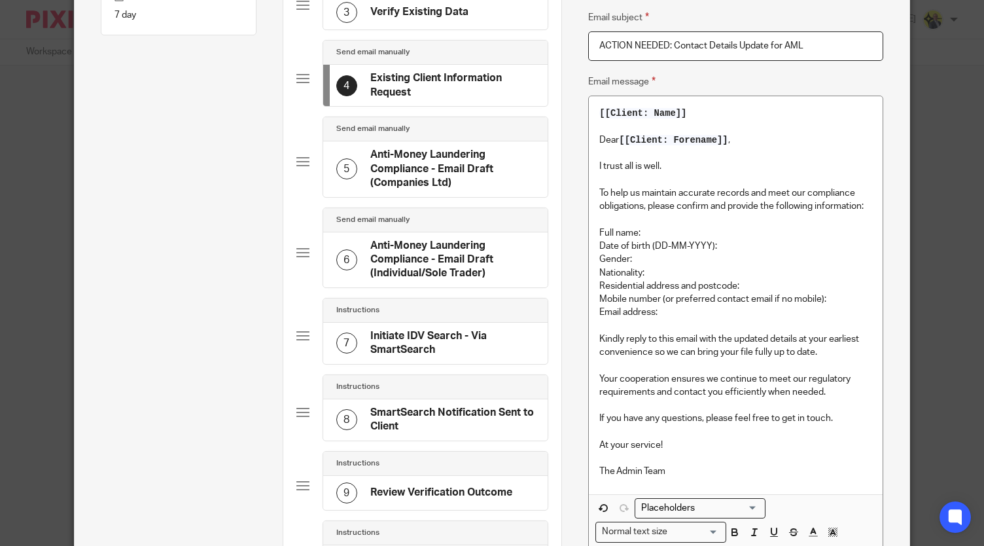
scroll to position [285, 0]
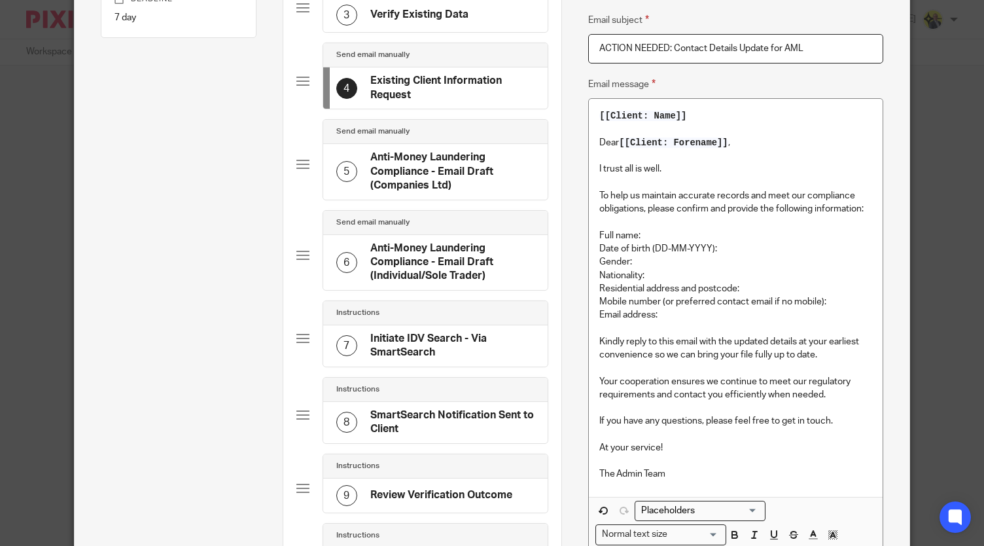
click at [455, 180] on h4 "Anti-Money Laundering Compliance - Email Draft (Companies Ltd)" at bounding box center [452, 171] width 164 height 42
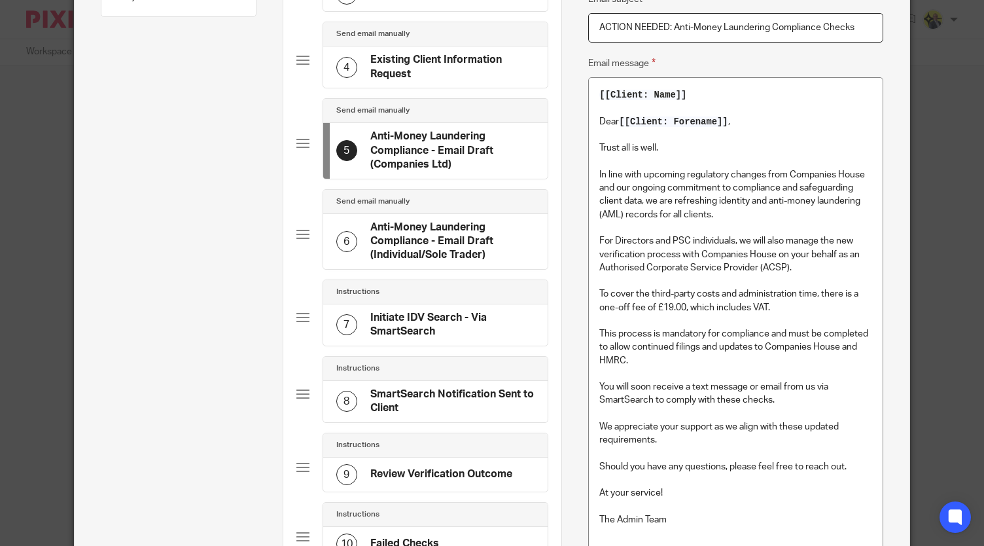
scroll to position [308, 0]
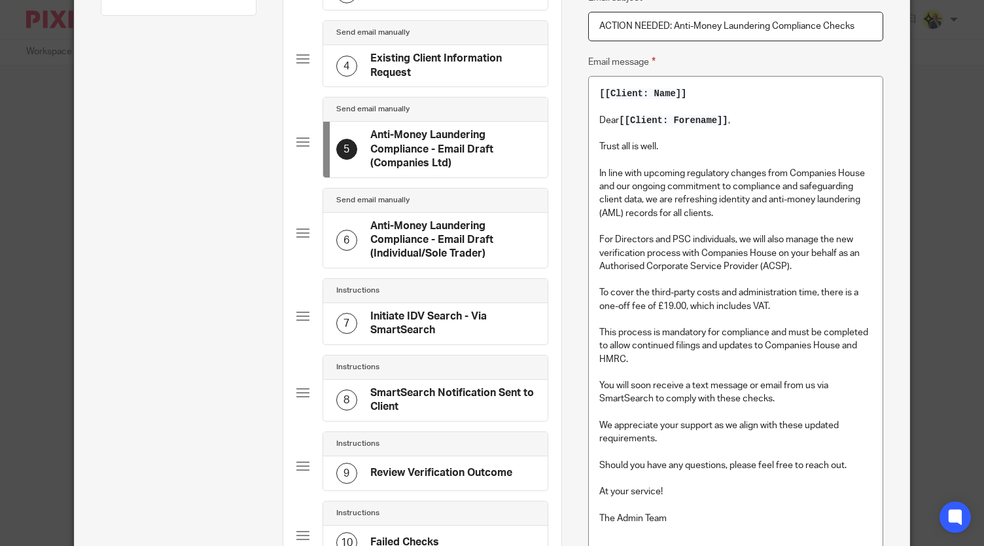
click at [420, 62] on h4 "Existing Client Information Request" at bounding box center [452, 66] width 164 height 28
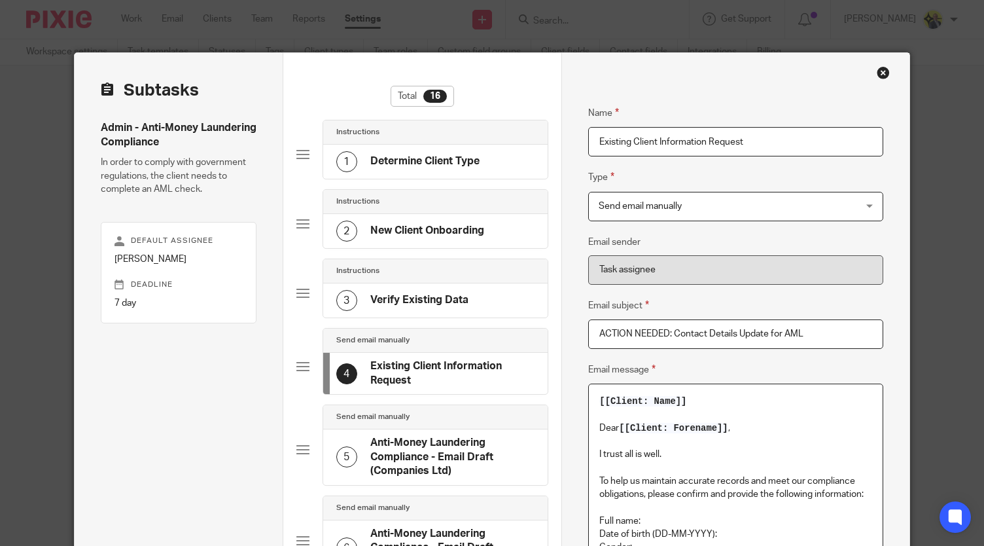
click at [719, 473] on p at bounding box center [735, 467] width 273 height 13
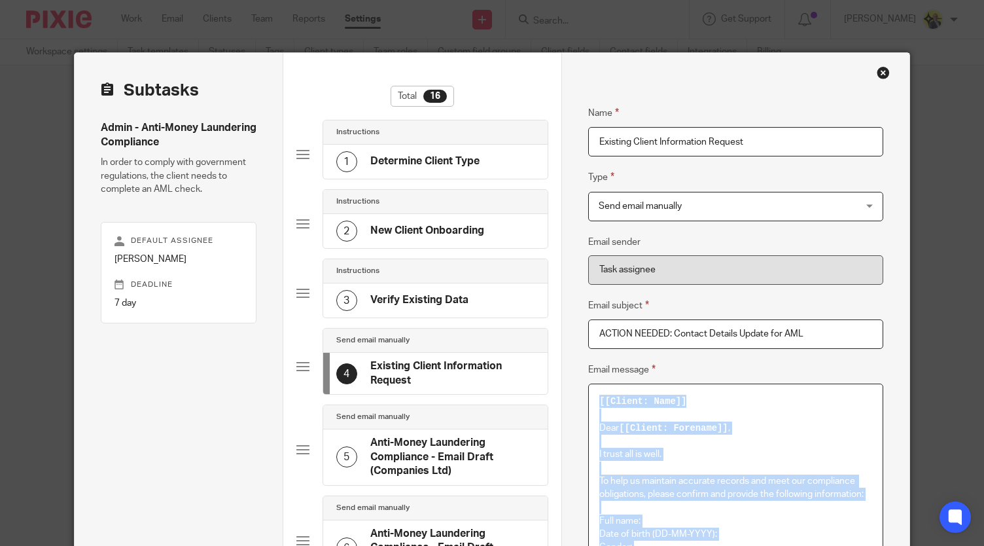
scroll to position [221, 0]
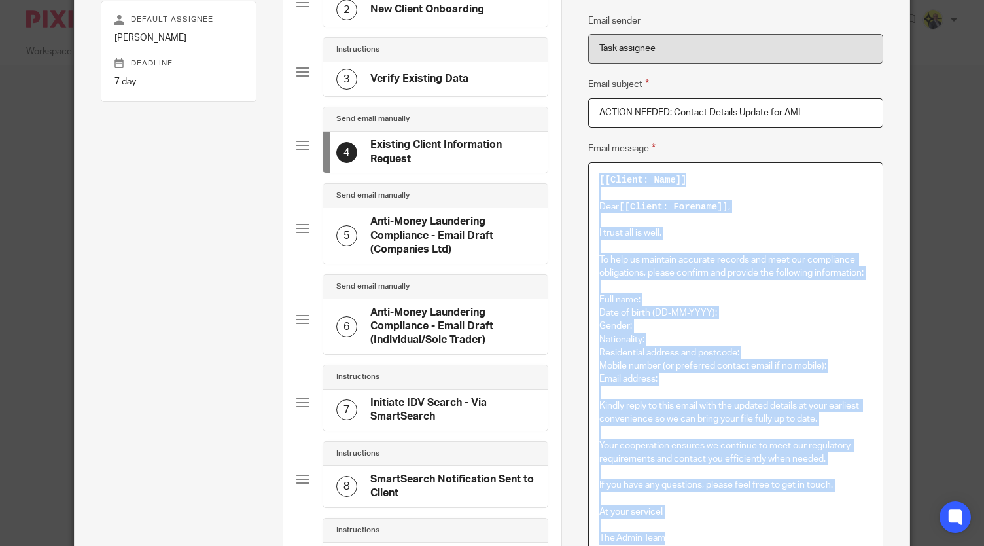
copy div "[[Client: Name]] Dear [[Client: Forename]] , I trust all is well. To help us ma…"
click at [790, 308] on p "Date of birth (DD-MM-YYYY):" at bounding box center [735, 312] width 273 height 13
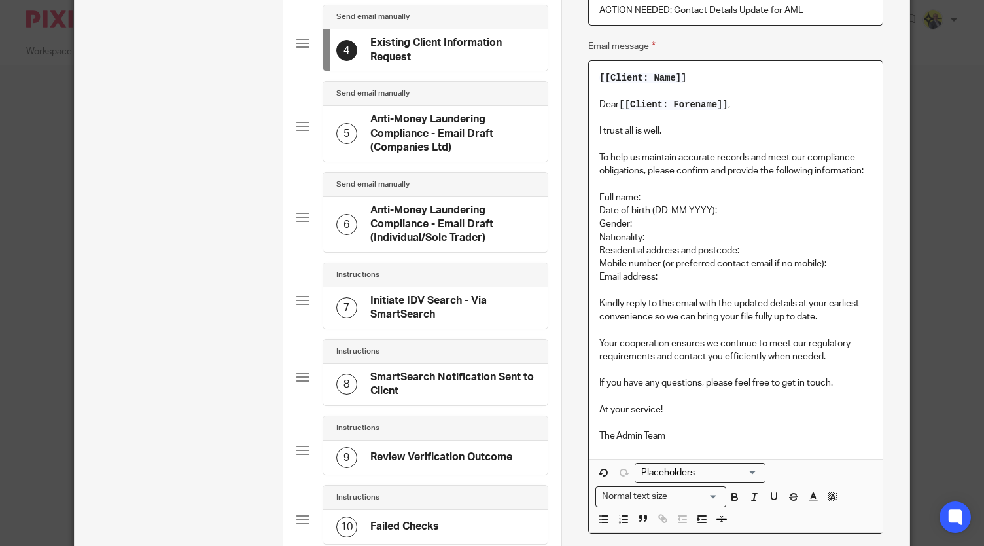
scroll to position [309, 0]
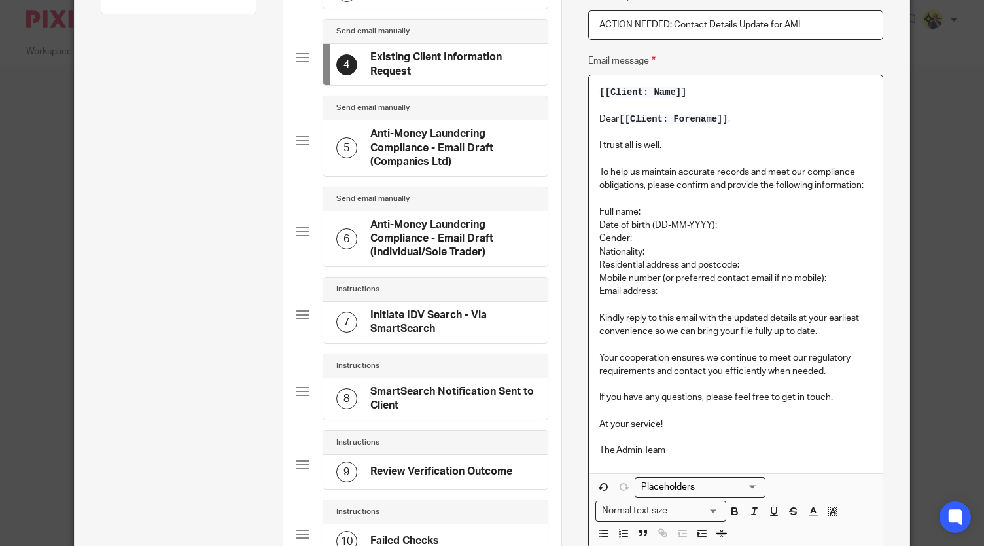
click at [484, 315] on h4 "Initiate IDV Search - Via SmartSearch" at bounding box center [452, 322] width 164 height 28
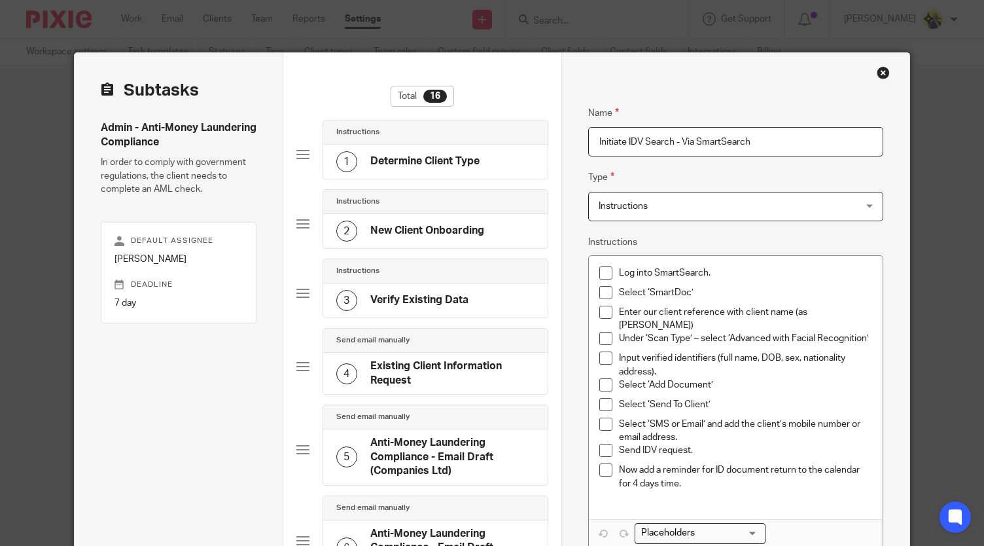
scroll to position [0, 0]
click at [441, 211] on div "Instructions" at bounding box center [435, 202] width 224 height 24
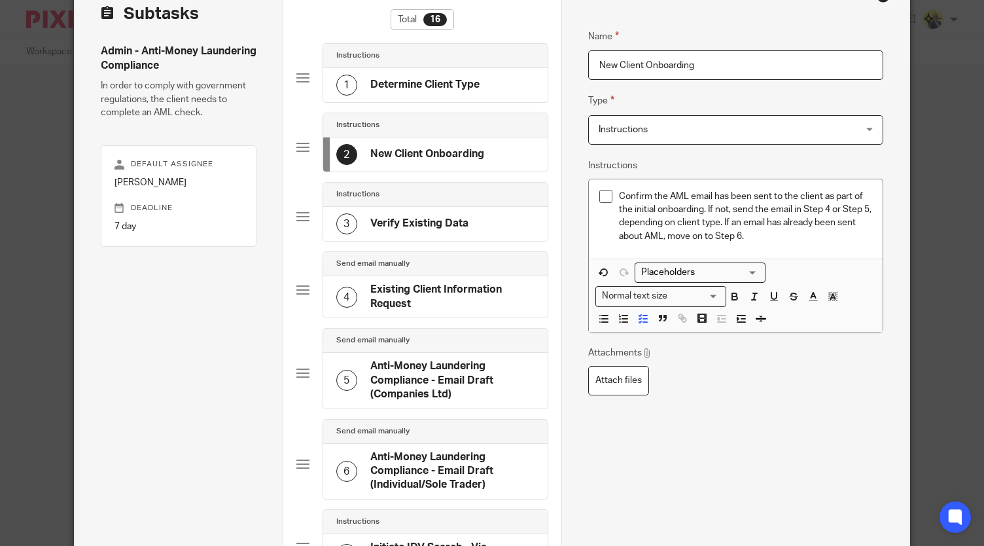
scroll to position [77, 0]
click at [823, 209] on p "Confirm the AML email has been sent to the client as part of the initial onboar…" at bounding box center [745, 216] width 253 height 53
click at [619, 223] on p "Confirm the AML email has been sent to the client as part of the initial onboar…" at bounding box center [745, 216] width 253 height 53
click at [739, 233] on p "Confirm the AML email has been sent to the client as part of the initial onboar…" at bounding box center [745, 216] width 253 height 53
click at [436, 217] on h4 "Verify Existing Data" at bounding box center [419, 224] width 98 height 14
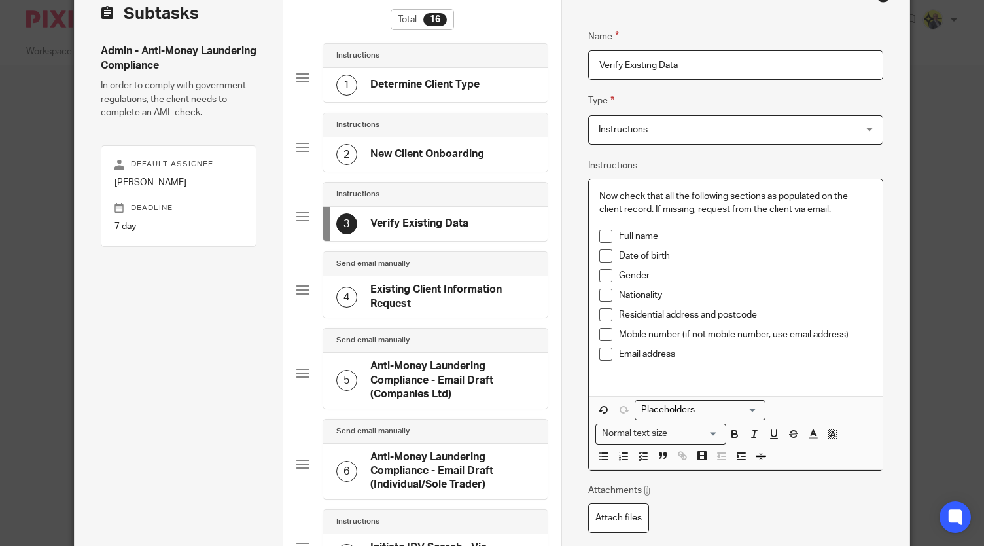
click at [823, 209] on p "Now check that all the following sections as populated on the client record. If…" at bounding box center [735, 203] width 273 height 27
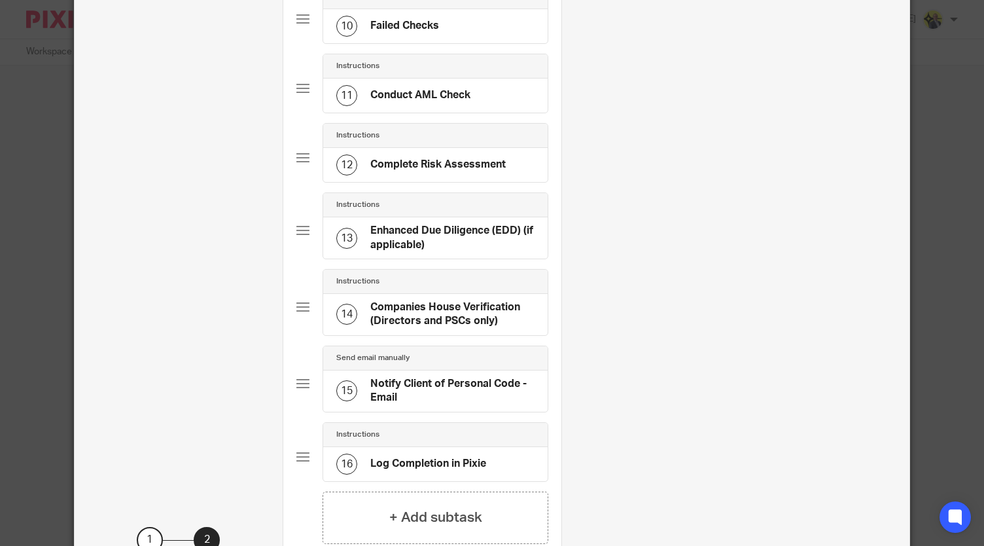
scroll to position [929, 0]
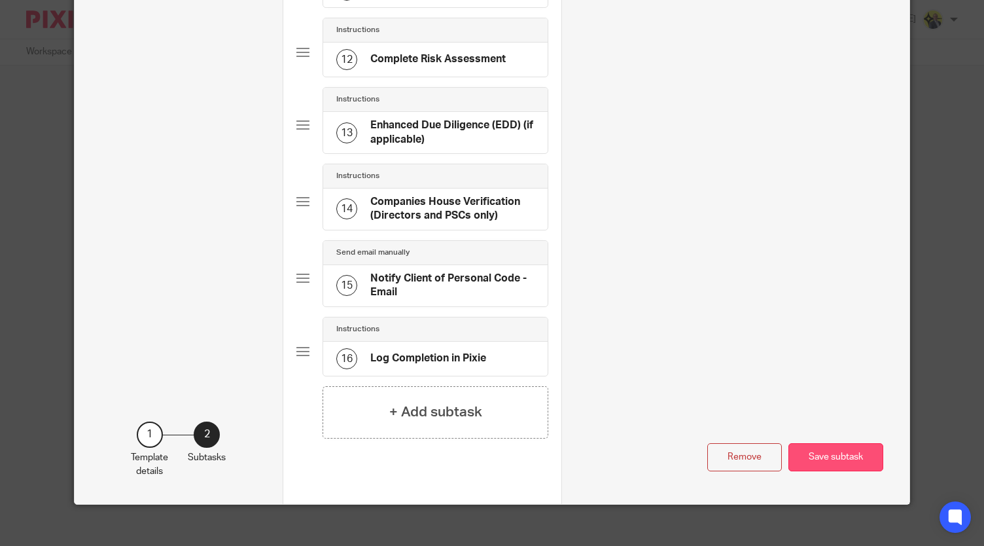
click at [824, 452] on button "Save subtask" at bounding box center [835, 457] width 95 height 28
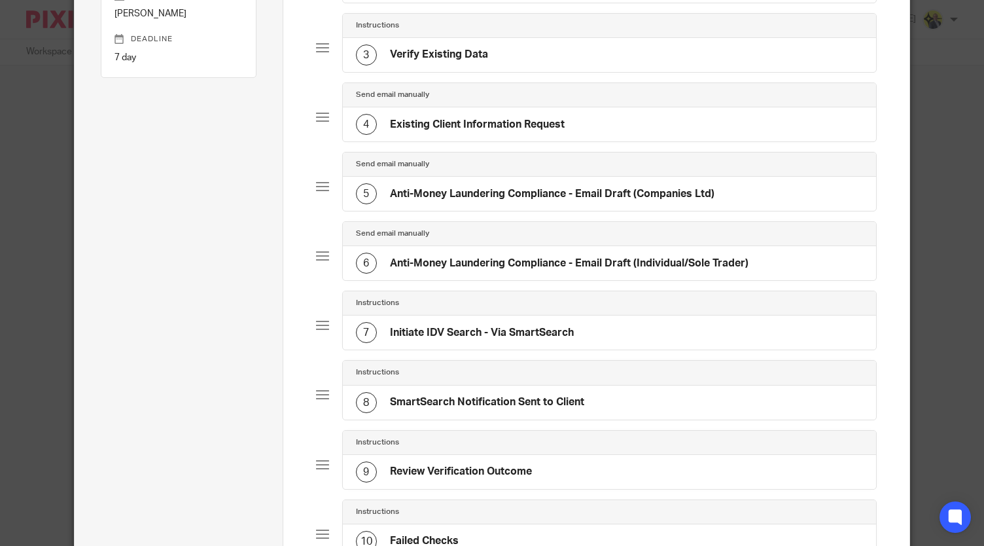
scroll to position [164, 0]
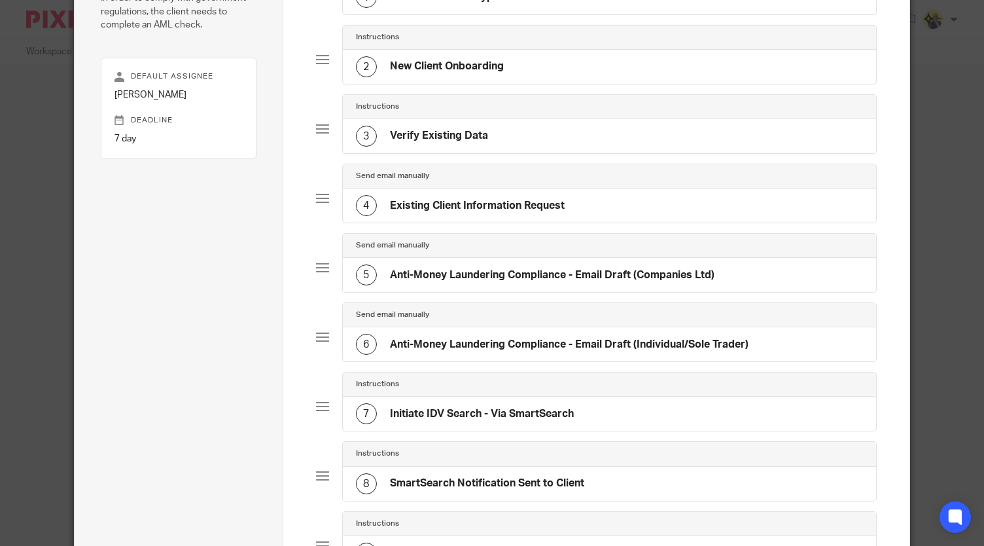
click at [553, 130] on div "3 Verify Existing Data" at bounding box center [609, 136] width 533 height 34
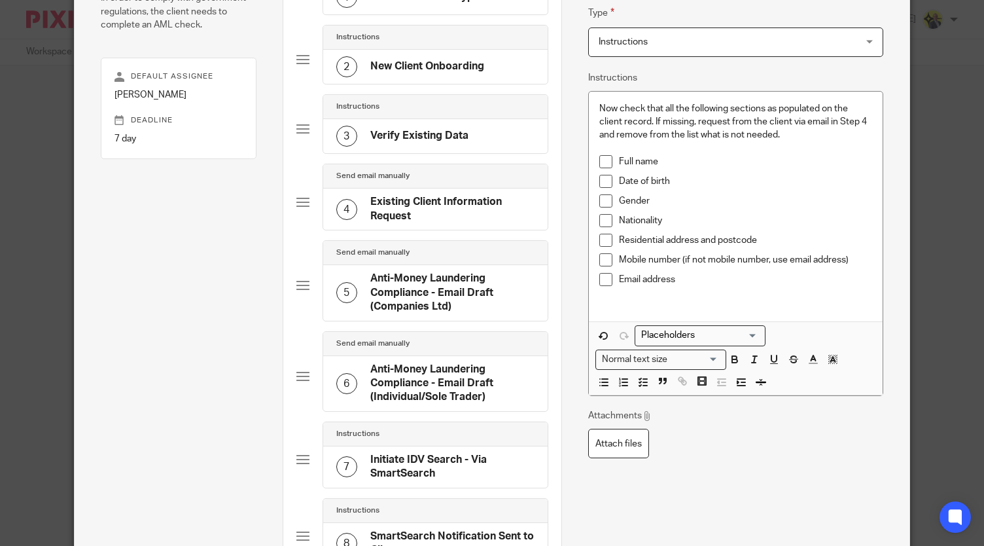
scroll to position [0, 0]
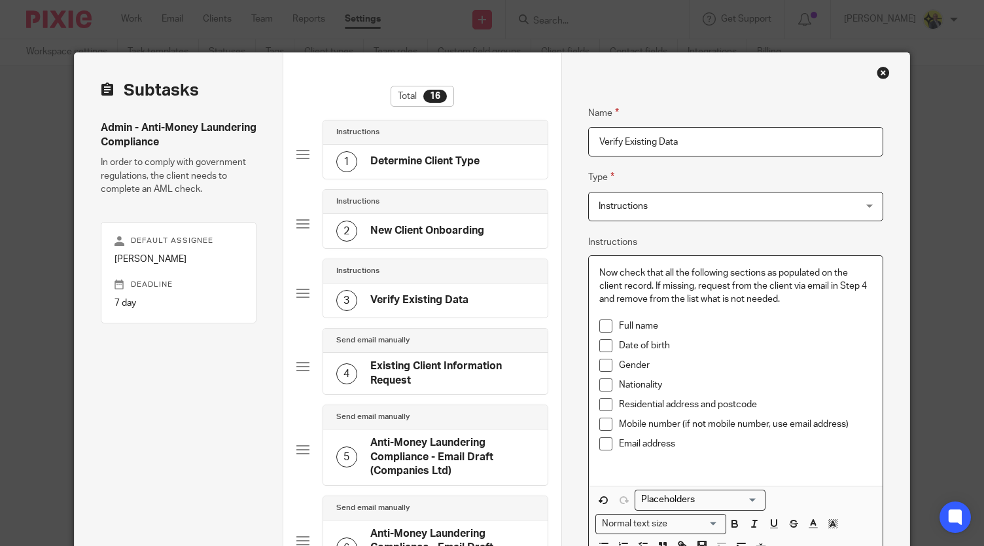
drag, startPoint x: 782, startPoint y: 298, endPoint x: 650, endPoint y: 286, distance: 133.4
click at [650, 286] on p "Now check that all the following sections as populated on the client record. If…" at bounding box center [735, 286] width 273 height 40
copy p "If missing, request from the client via email in Step 4 and remove from the lis…"
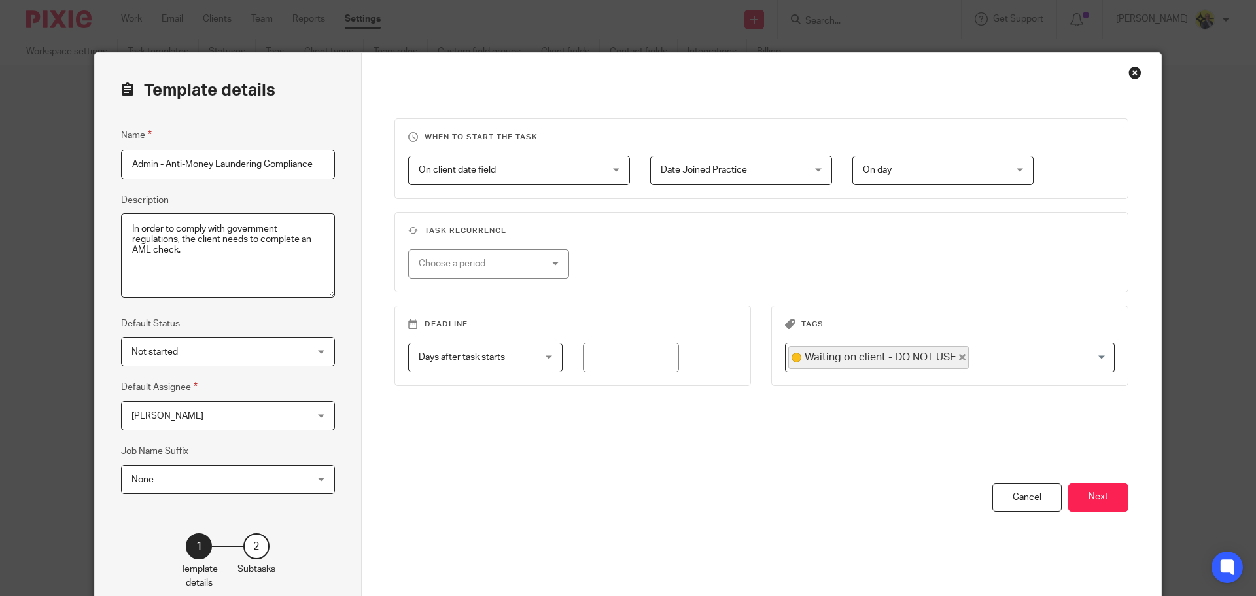
click at [983, 73] on div "Close this dialog window" at bounding box center [1135, 72] width 13 height 13
click at [983, 69] on div "Close this dialog window" at bounding box center [1135, 72] width 13 height 13
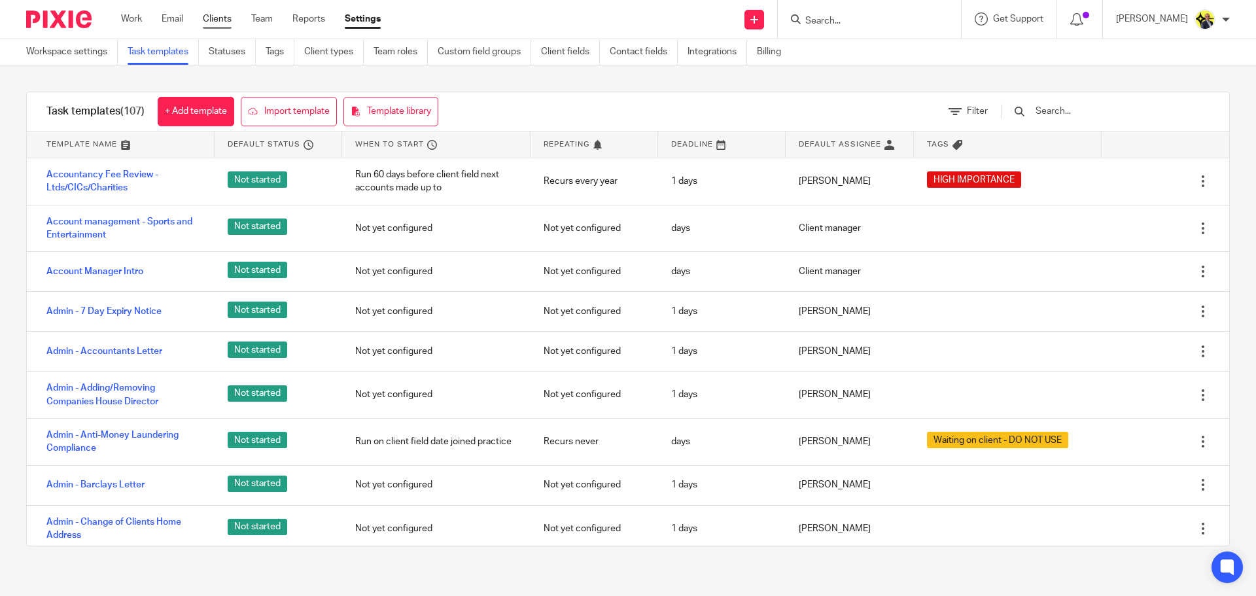
click at [211, 24] on link "Clients" at bounding box center [217, 18] width 29 height 13
click at [833, 23] on input "Search" at bounding box center [863, 22] width 118 height 12
click at [830, 25] on input "Search" at bounding box center [863, 22] width 118 height 12
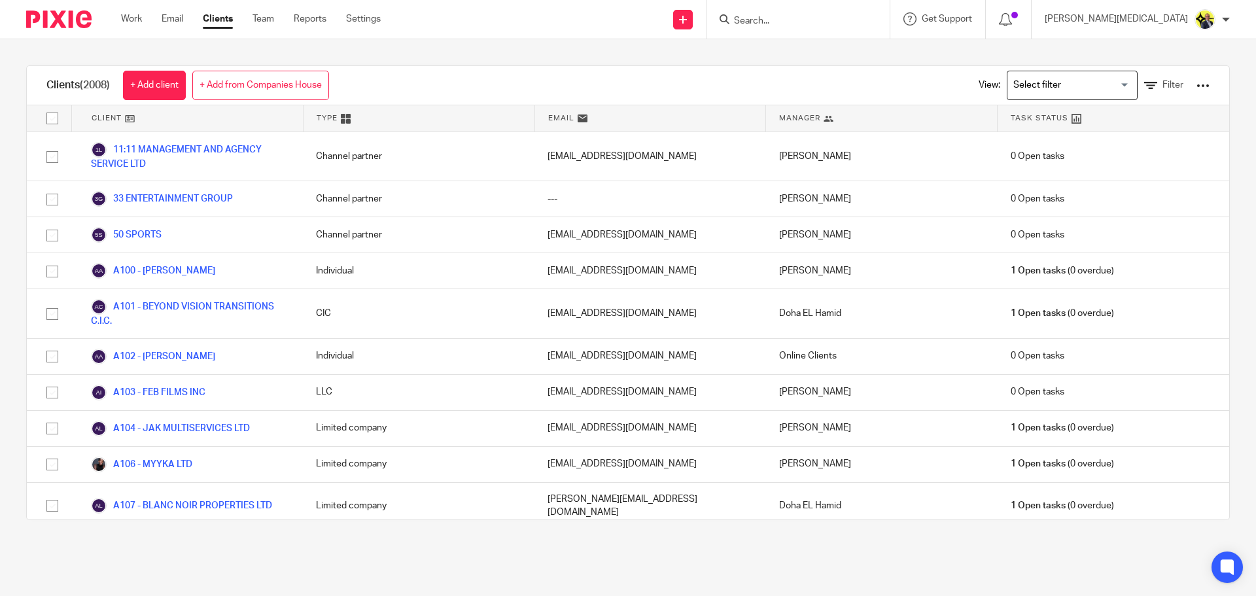
click at [834, 21] on input "Search" at bounding box center [792, 22] width 118 height 12
type input "BUZZ"
click at [874, 63] on link at bounding box center [840, 56] width 221 height 30
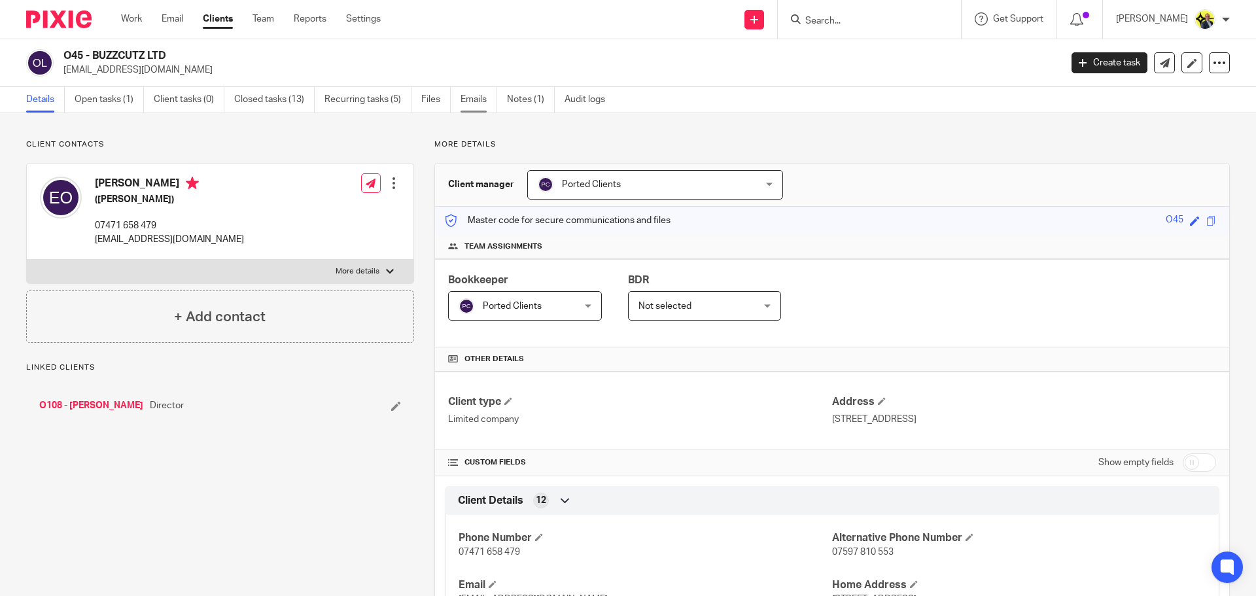
click at [468, 101] on link "Emails" at bounding box center [479, 100] width 37 height 26
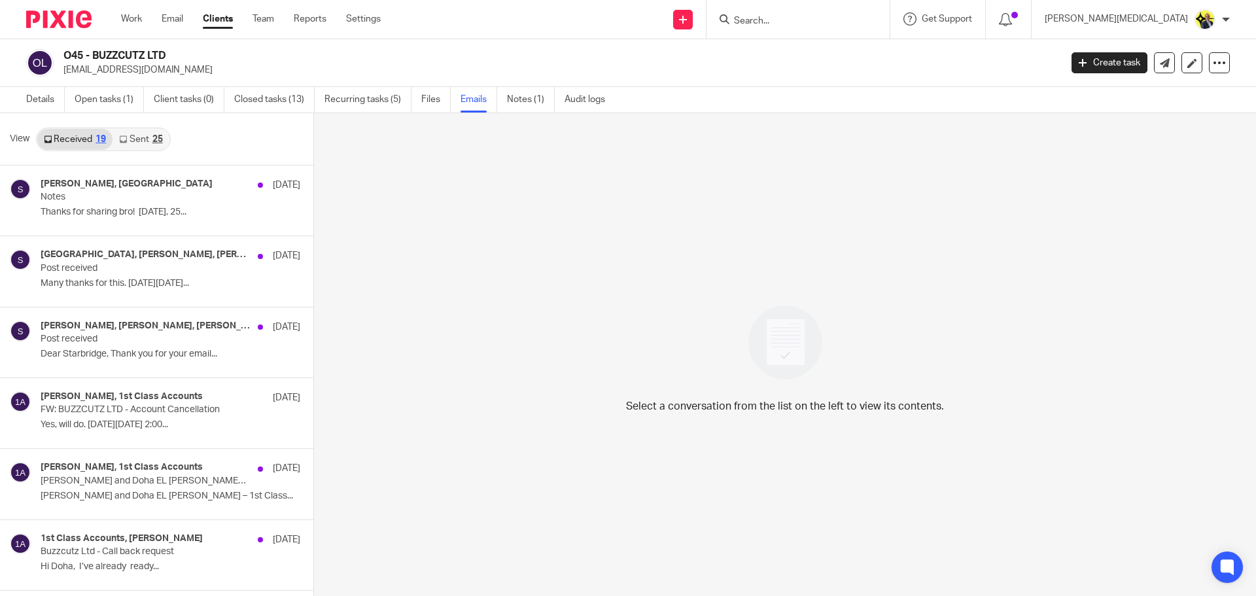
click at [137, 141] on link "Sent 25" at bounding box center [141, 139] width 56 height 21
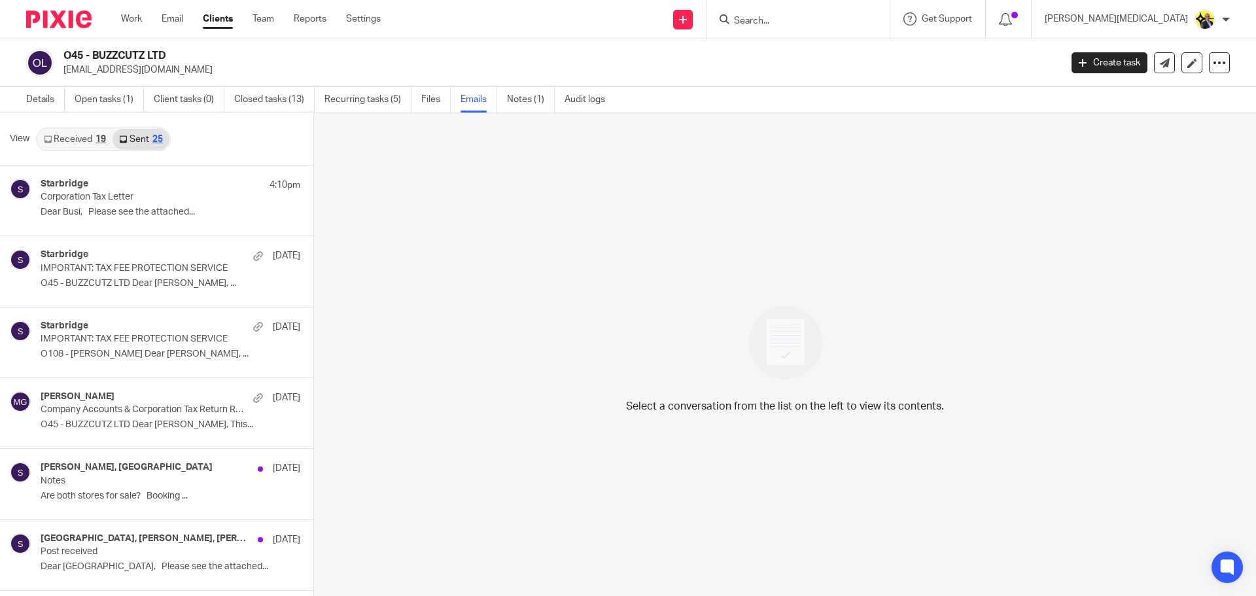
scroll to position [2, 0]
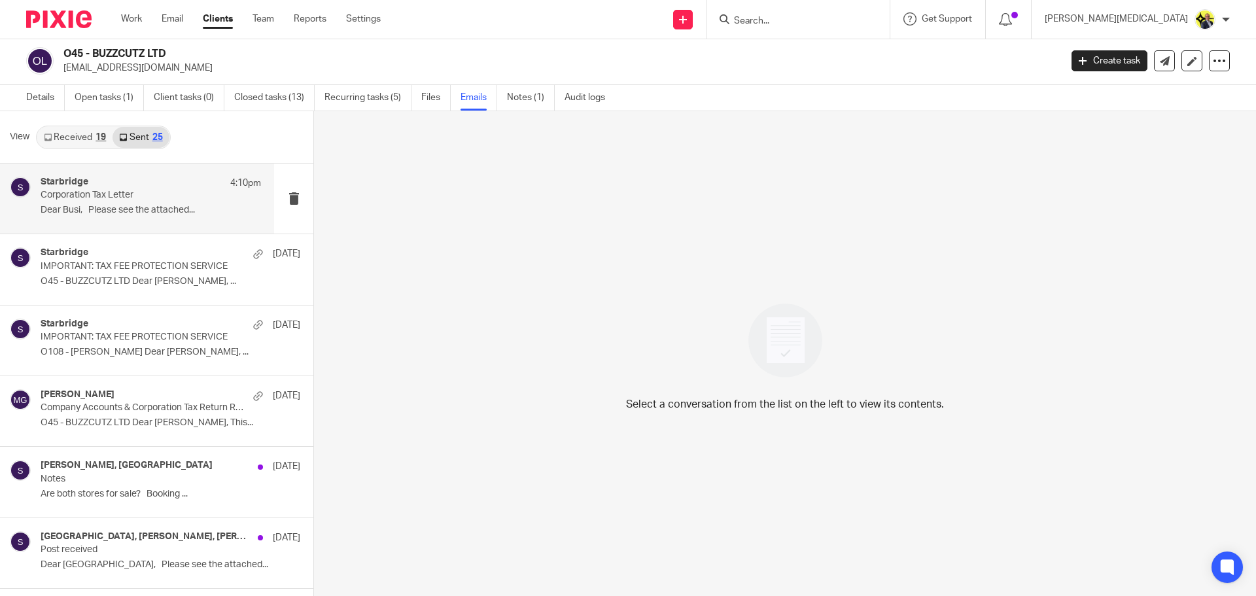
click at [137, 209] on p "Dear Busi, Please see the attached..." at bounding box center [151, 210] width 220 height 11
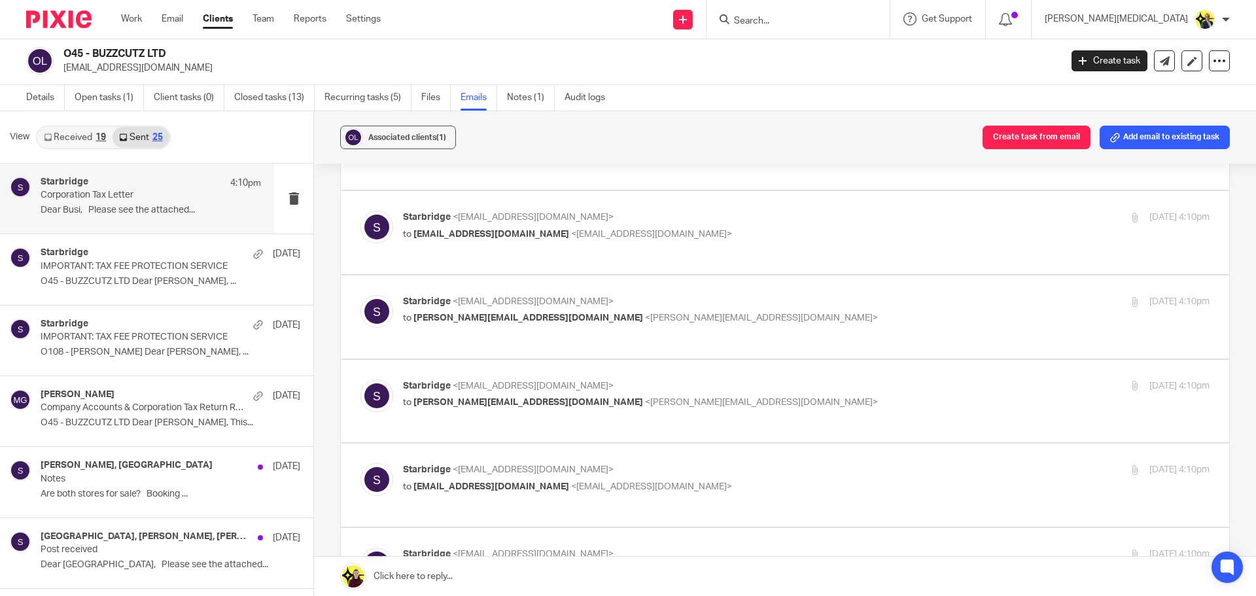
scroll to position [612, 0]
click at [645, 228] on p "to [EMAIL_ADDRESS][DOMAIN_NAME] <[EMAIL_ADDRESS][DOMAIN_NAME]>" at bounding box center [672, 235] width 538 height 14
checkbox input "true"
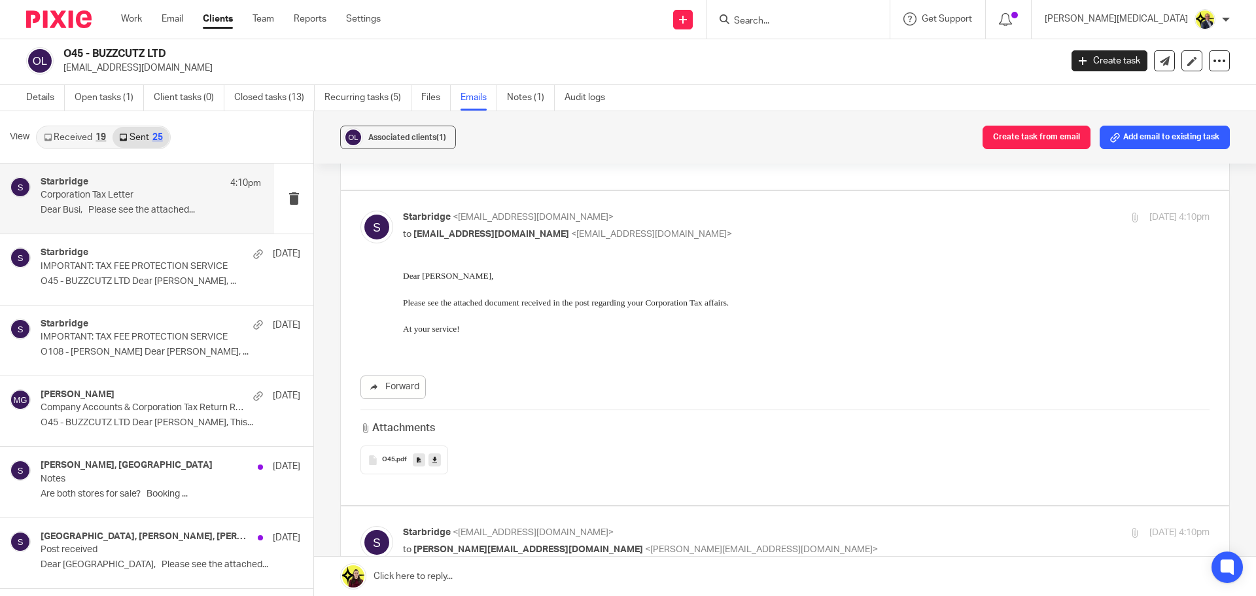
scroll to position [0, 0]
click at [386, 461] on span "O45" at bounding box center [388, 460] width 13 height 8
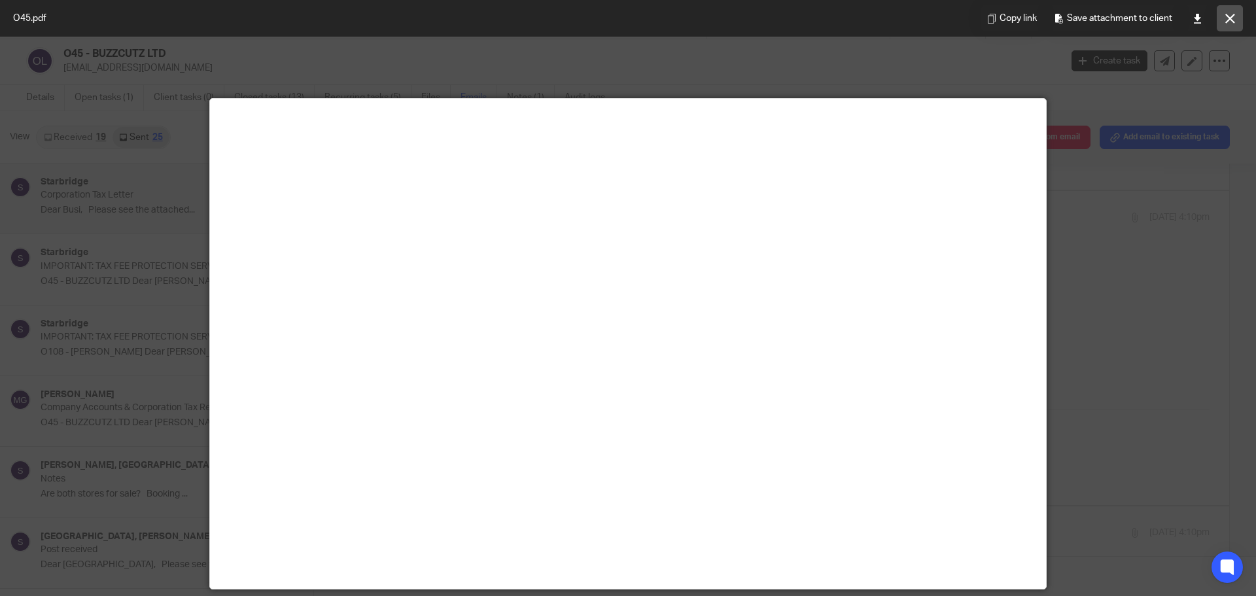
click at [1233, 18] on icon at bounding box center [1230, 19] width 10 height 10
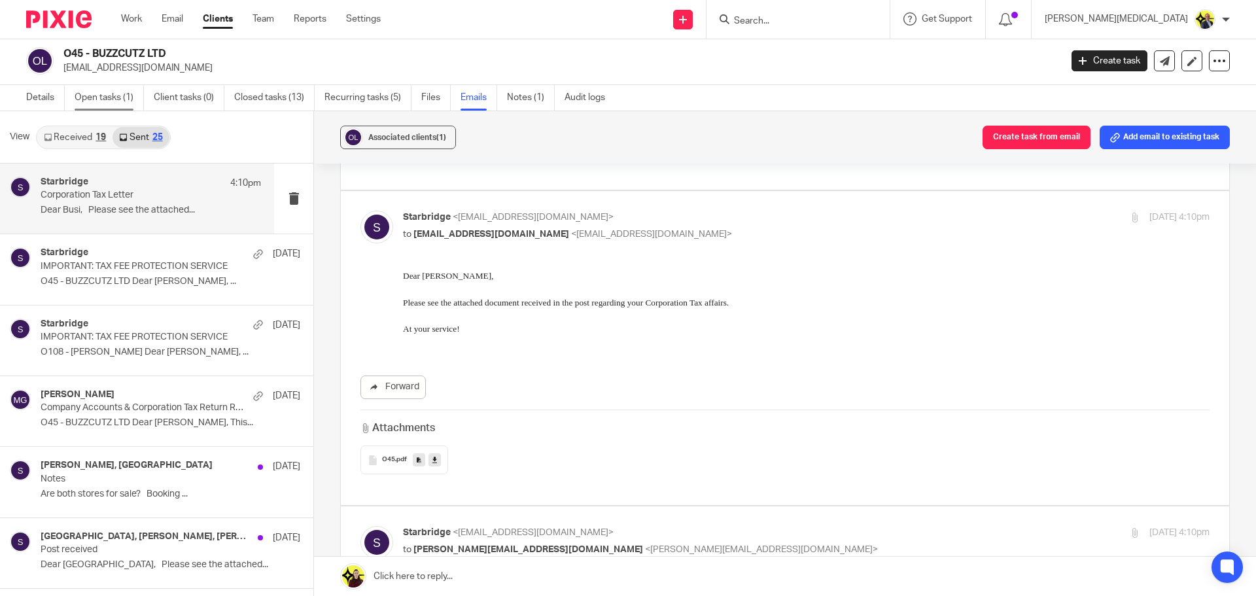
click at [97, 98] on link "Open tasks (1)" at bounding box center [109, 98] width 69 height 26
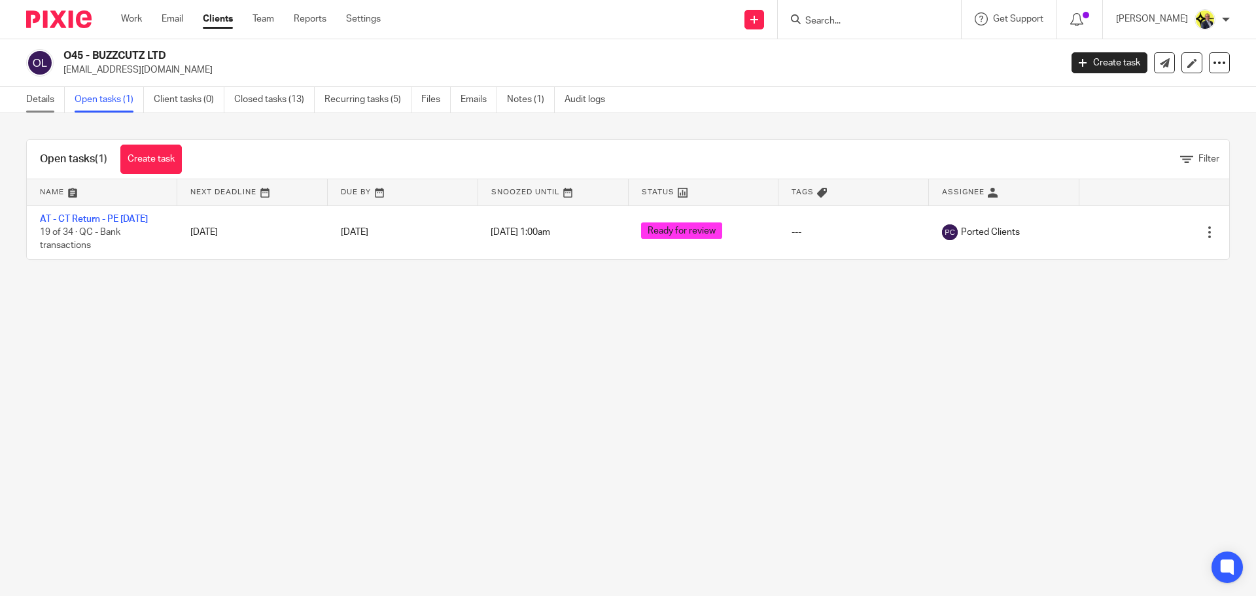
click at [52, 99] on link "Details" at bounding box center [45, 100] width 39 height 26
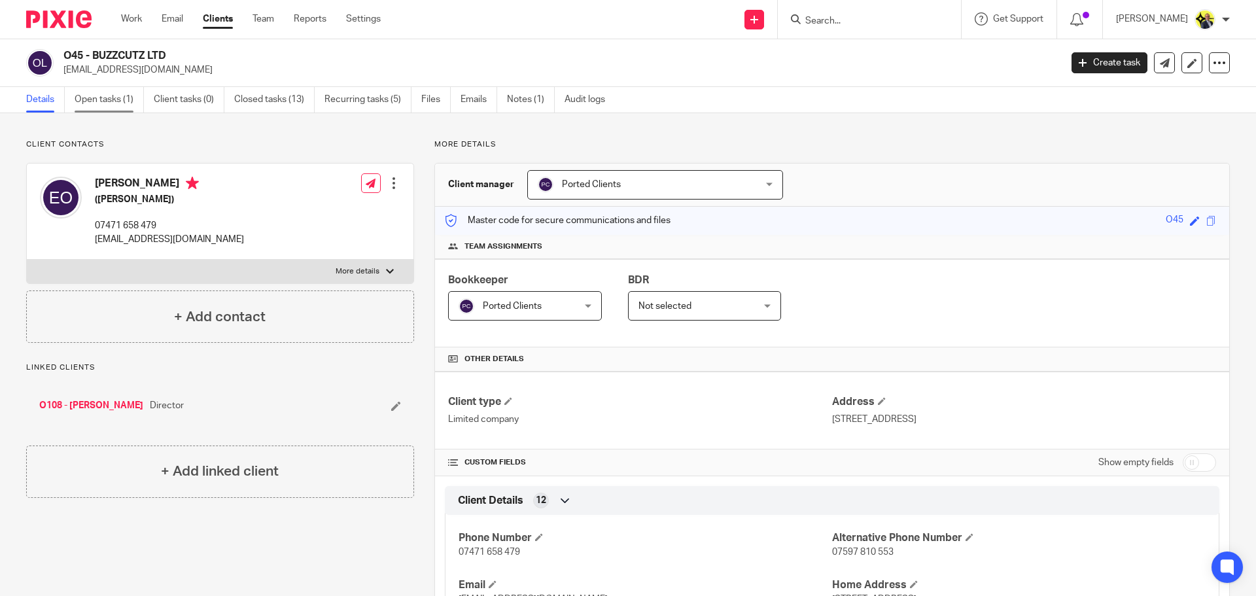
click at [115, 99] on link "Open tasks (1)" at bounding box center [109, 100] width 69 height 26
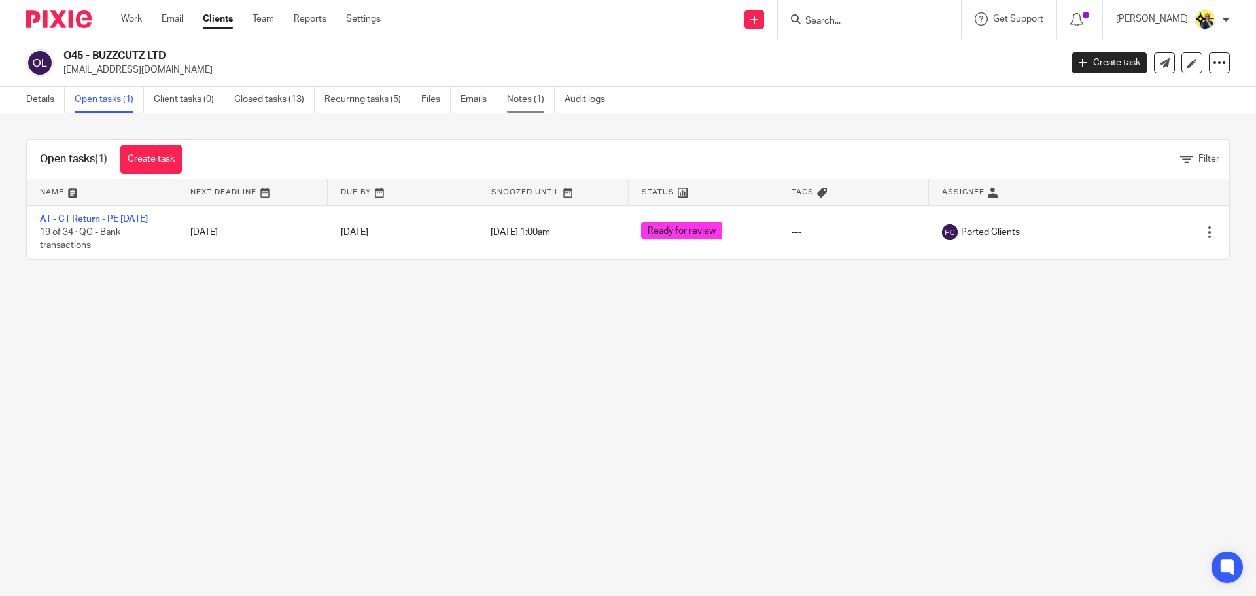
click at [538, 107] on link "Notes (1)" at bounding box center [531, 100] width 48 height 26
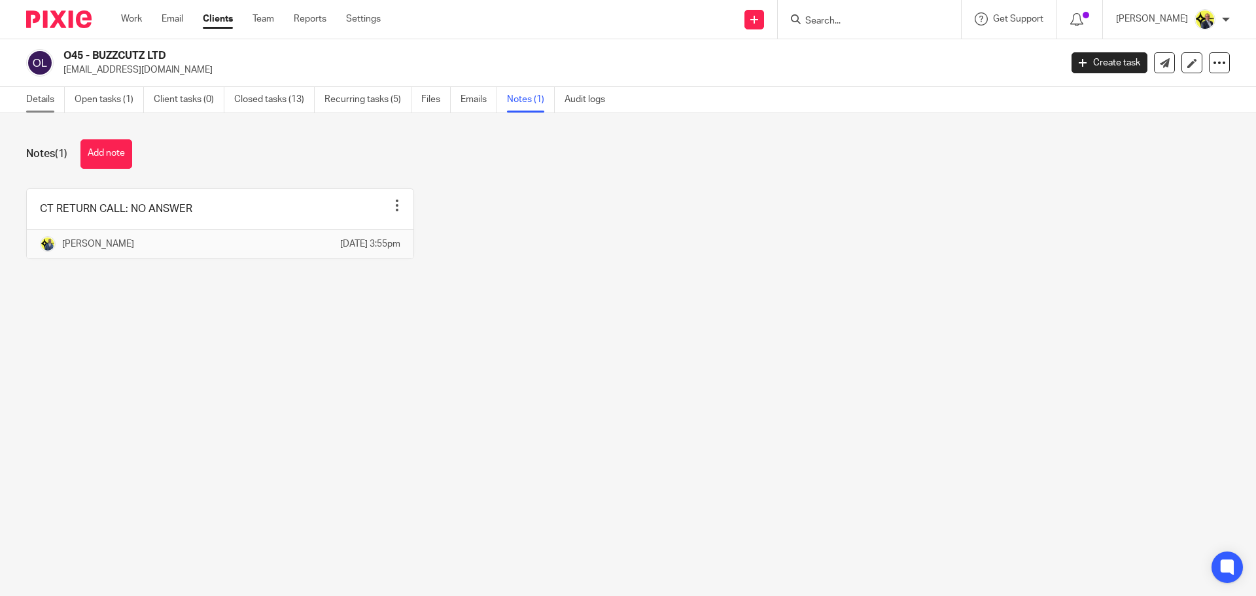
click at [38, 96] on link "Details" at bounding box center [45, 100] width 39 height 26
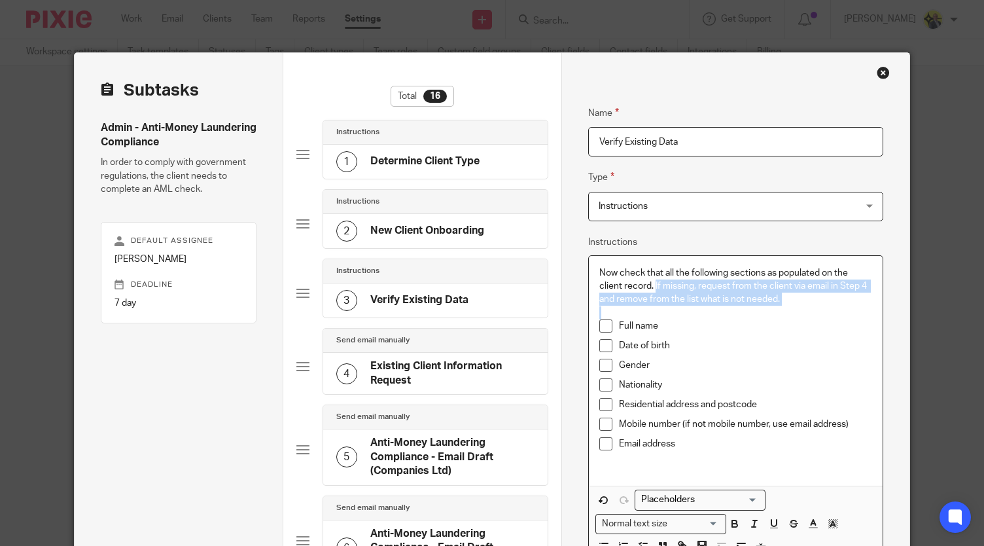
drag, startPoint x: 782, startPoint y: 306, endPoint x: 651, endPoint y: 283, distance: 133.4
click at [651, 283] on div "Now check that all the following sections as populated on the client record. If…" at bounding box center [736, 371] width 294 height 230
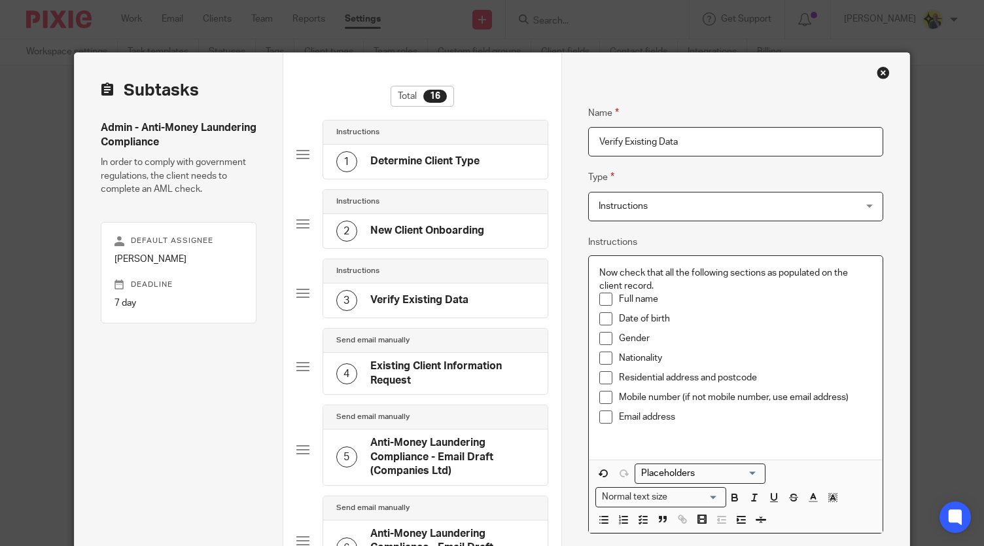
click at [611, 436] on p at bounding box center [735, 436] width 273 height 13
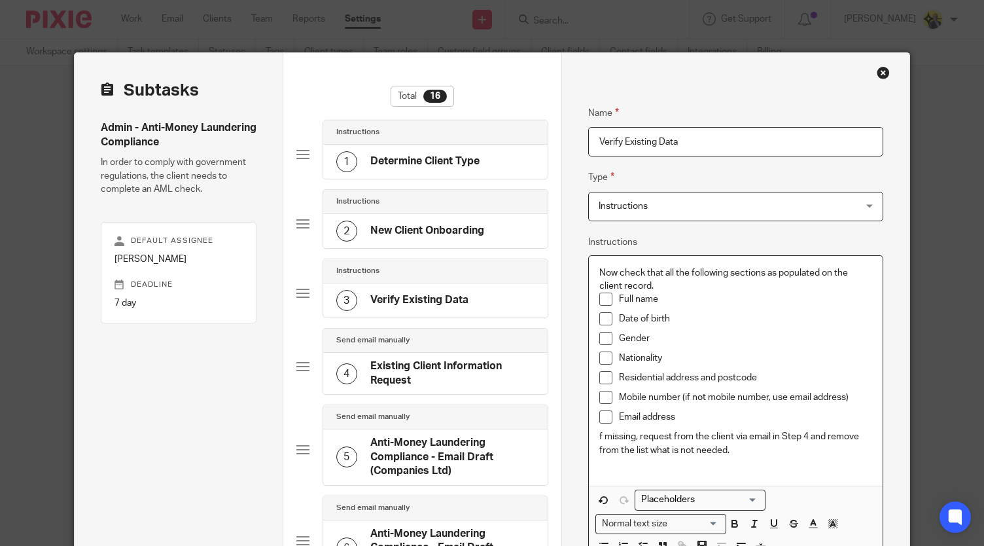
click at [592, 436] on div "Now check that all the following sections as populated on the client record. Fu…" at bounding box center [736, 371] width 294 height 230
click at [738, 452] on p "If missing, request from the client via email in Step 4 and remove from the lis…" at bounding box center [735, 443] width 273 height 27
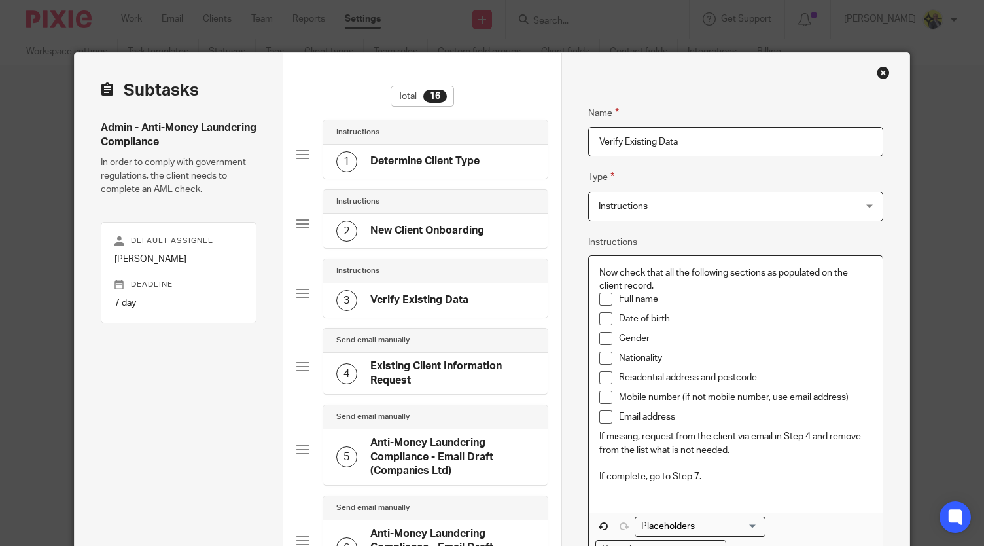
click at [712, 417] on p "Email address" at bounding box center [745, 416] width 253 height 13
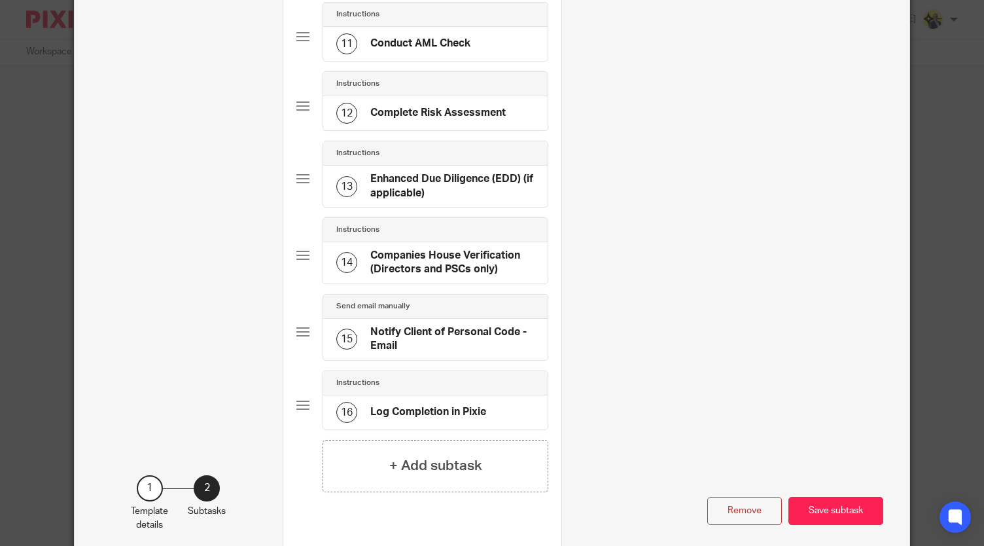
scroll to position [897, 0]
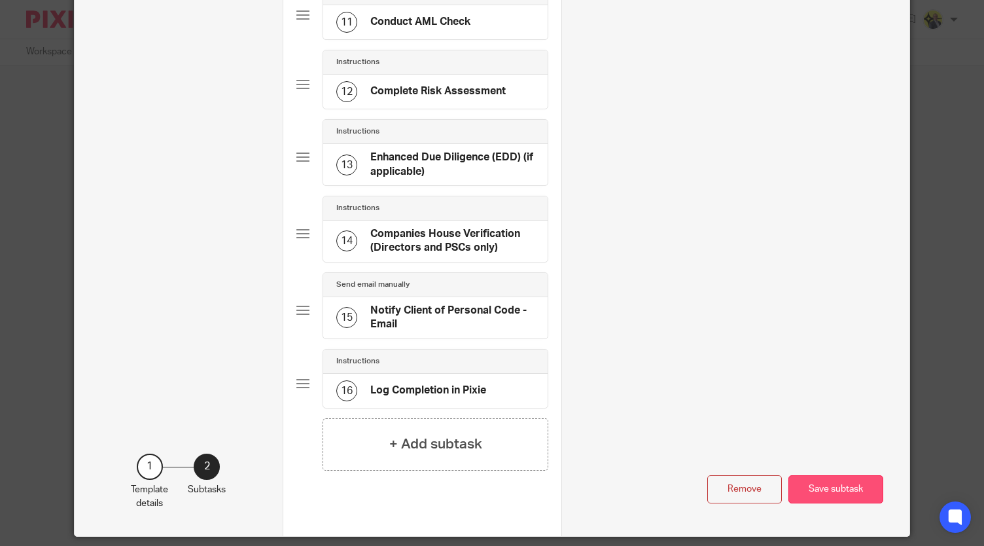
click at [817, 483] on button "Save subtask" at bounding box center [835, 489] width 95 height 28
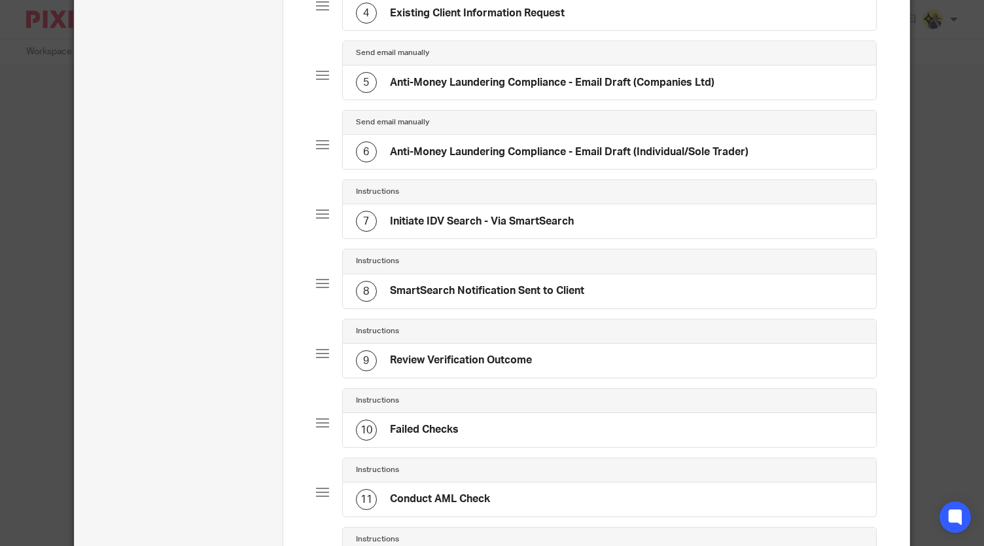
scroll to position [356, 0]
click at [611, 219] on div "7 Initiate IDV Search - Via SmartSearch" at bounding box center [609, 222] width 533 height 34
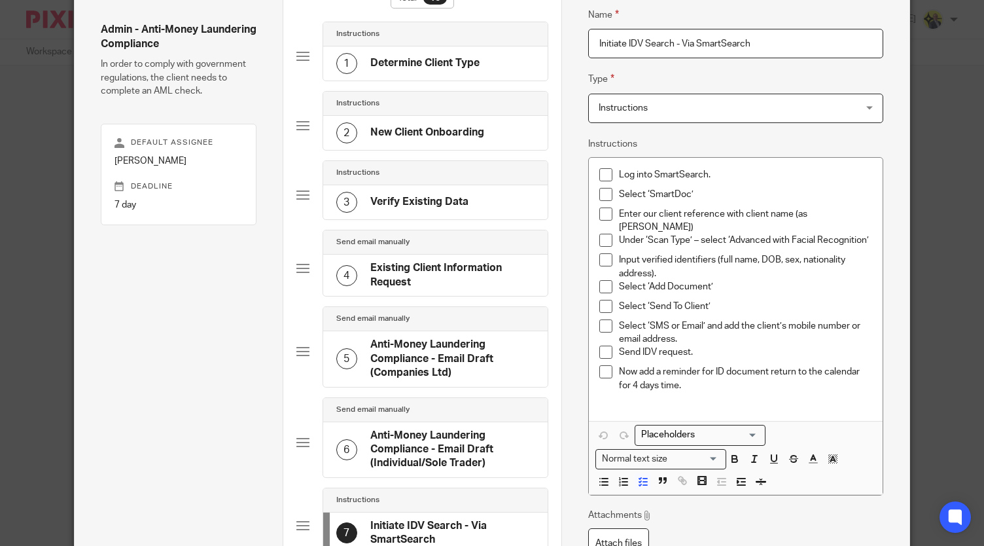
scroll to position [101, 0]
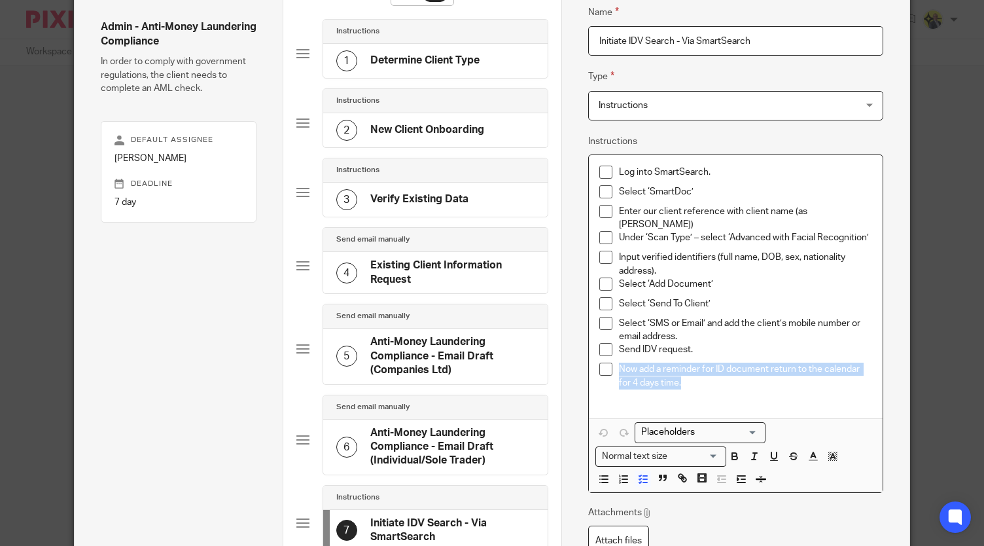
drag, startPoint x: 691, startPoint y: 375, endPoint x: 614, endPoint y: 366, distance: 77.0
click at [619, 366] on p "Now add a reminder for ID document return to the calendar for 4 days time." at bounding box center [745, 375] width 253 height 27
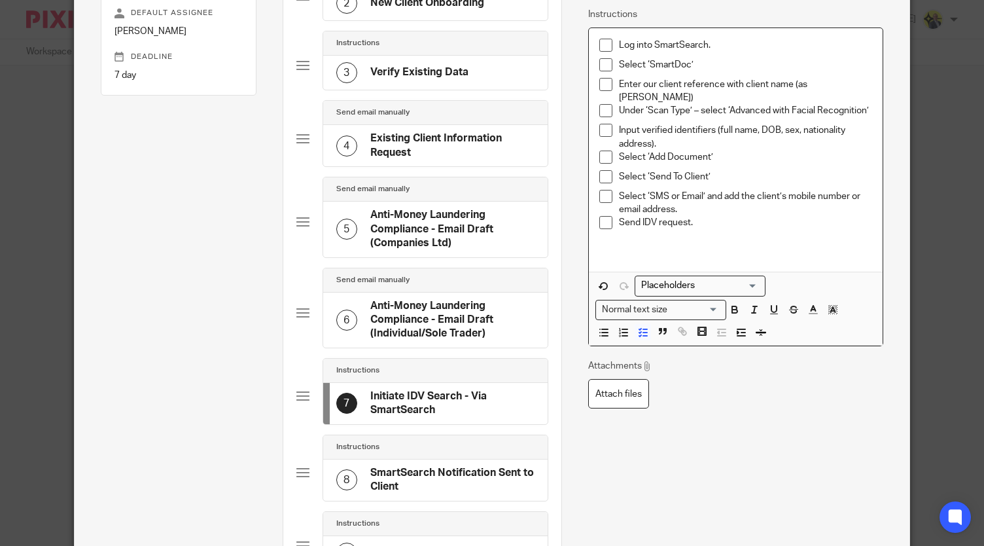
scroll to position [308, 0]
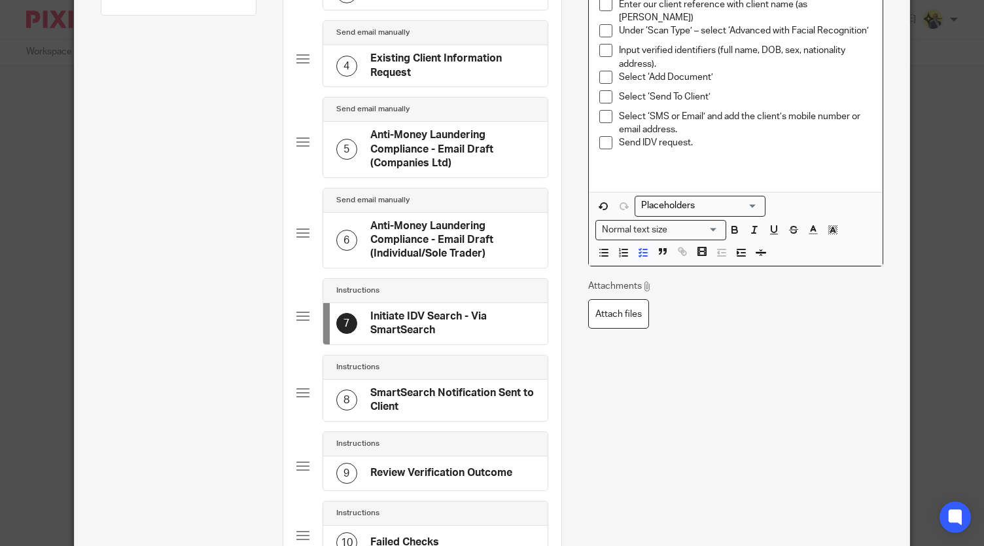
click at [472, 386] on h4 "SmartSearch Notification Sent to Client" at bounding box center [452, 400] width 164 height 28
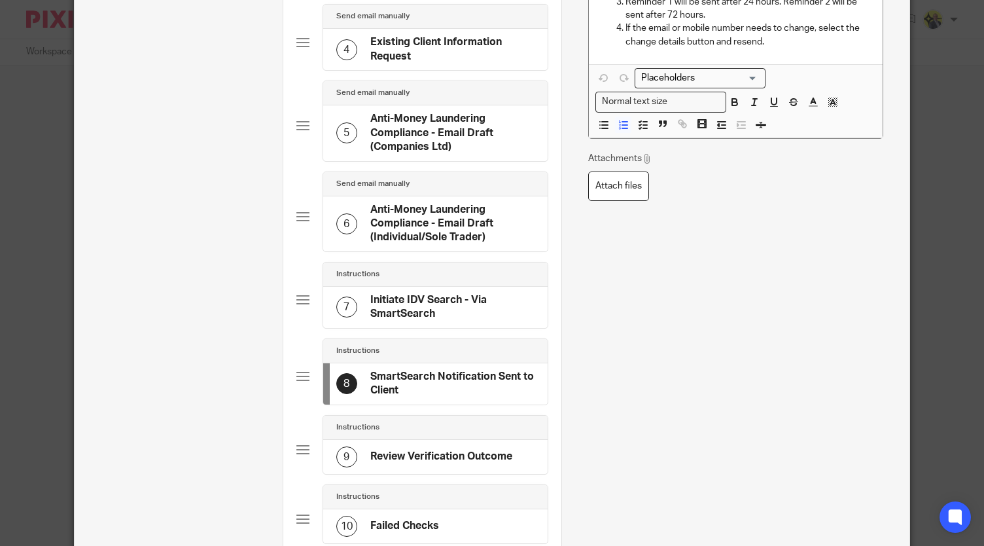
scroll to position [358, 0]
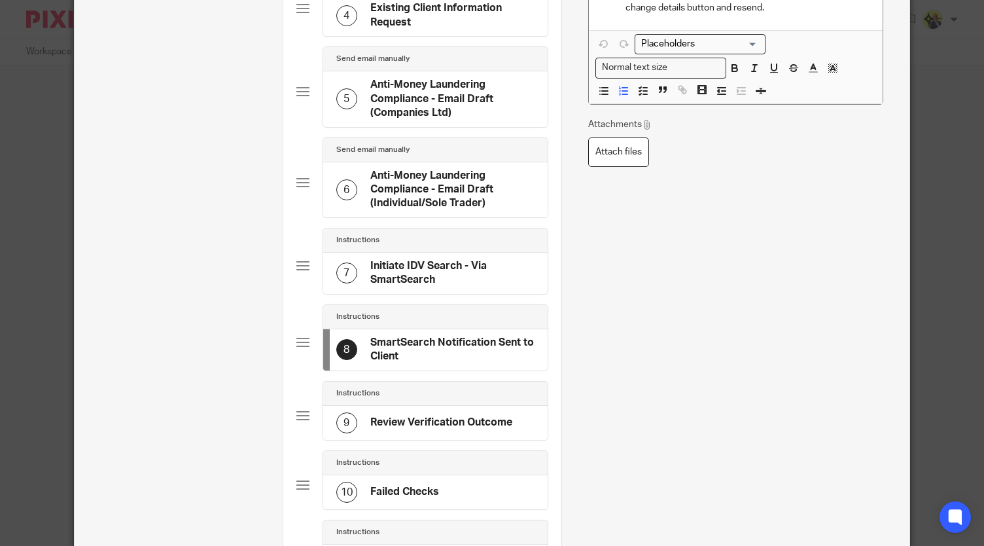
click at [451, 415] on h4 "Review Verification Outcome" at bounding box center [441, 422] width 142 height 14
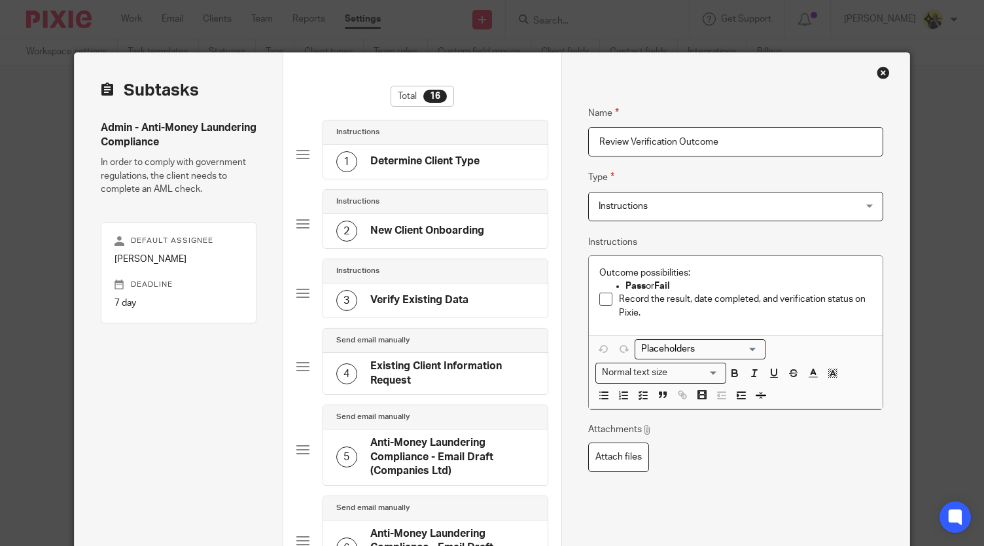
scroll to position [0, 0]
click at [653, 311] on p "Record the result, date completed, and verification status on Pixie." at bounding box center [745, 305] width 253 height 27
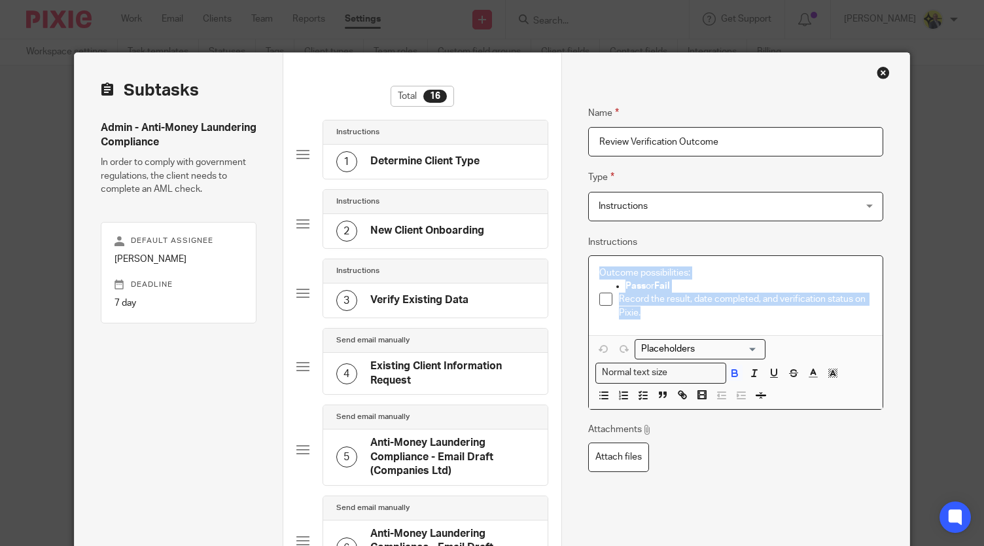
drag, startPoint x: 653, startPoint y: 311, endPoint x: 589, endPoint y: 275, distance: 73.0
click at [589, 275] on div "Outcome possibilities: Pass or Fail Record the result, date completed, and veri…" at bounding box center [736, 295] width 294 height 79
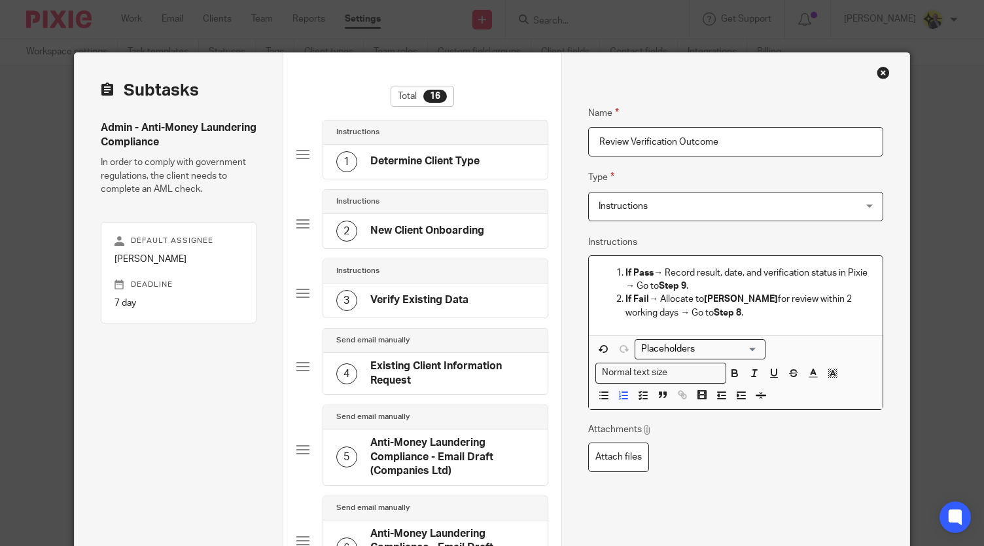
click at [625, 270] on li "If Pass → Record result, date, and verification status in Pixie → Go to Step 9 ." at bounding box center [748, 279] width 247 height 27
click at [625, 296] on li "If Fail → Allocate to Dan Whitehead for review within 2 working days → Go to St…" at bounding box center [748, 305] width 247 height 27
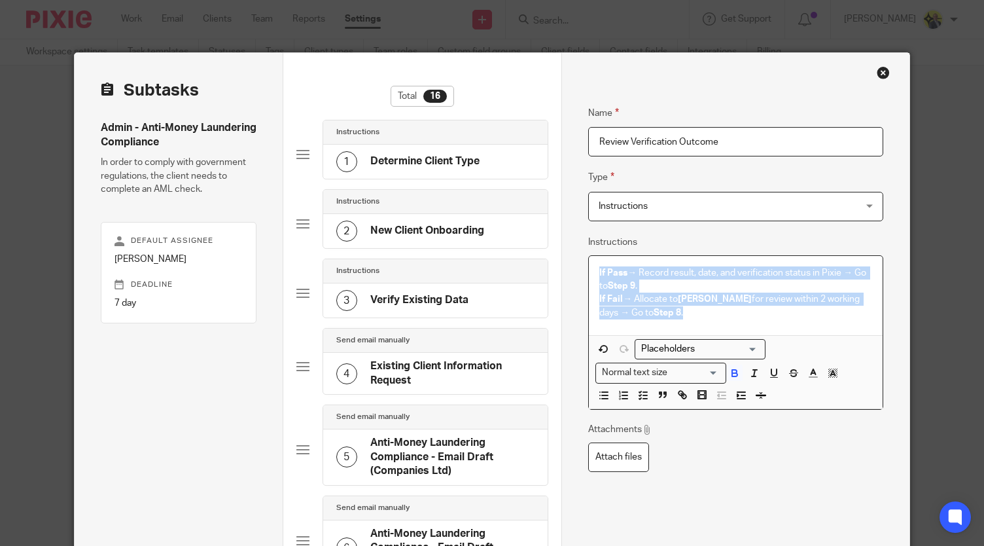
drag, startPoint x: 703, startPoint y: 314, endPoint x: 578, endPoint y: 273, distance: 131.0
click at [638, 395] on icon "button" at bounding box center [643, 395] width 12 height 12
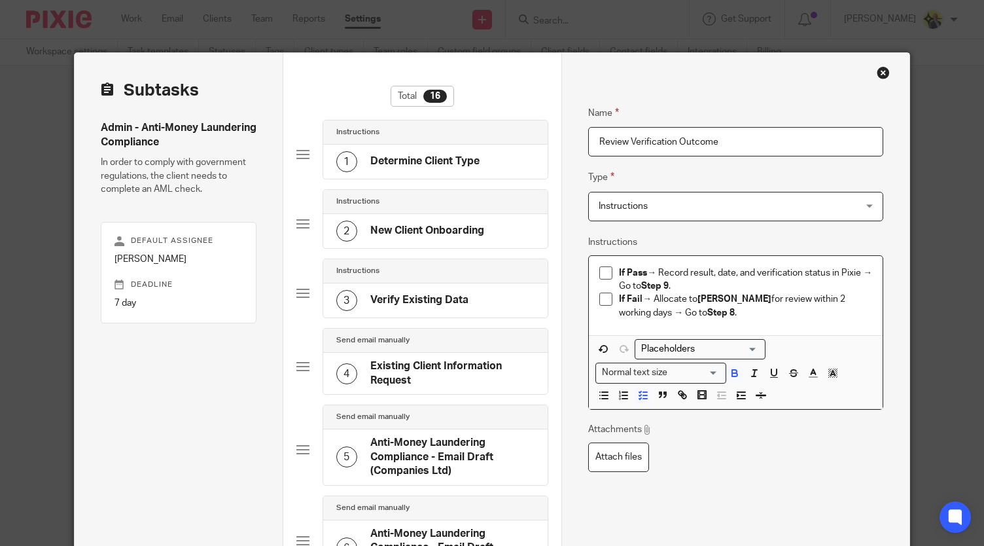
click at [699, 446] on div "Attachments Attach files" at bounding box center [735, 447] width 295 height 49
click at [867, 273] on p "If Pass → Record result, date, and verification status in Pixie → Go to Step 9 ." at bounding box center [745, 279] width 253 height 27
click at [651, 272] on p "If Pass → Record result, date, and verification status in Pixie - Go to Step 9 ." at bounding box center [745, 279] width 253 height 27
click at [647, 298] on p "If Fail → Allocate to Dan Whitehead for review within 2 working days → Go to St…" at bounding box center [745, 305] width 253 height 27
click at [642, 313] on p "If Fail - Allocate to Dan Whitehead for review within 2 working days → Go to St…" at bounding box center [745, 305] width 253 height 27
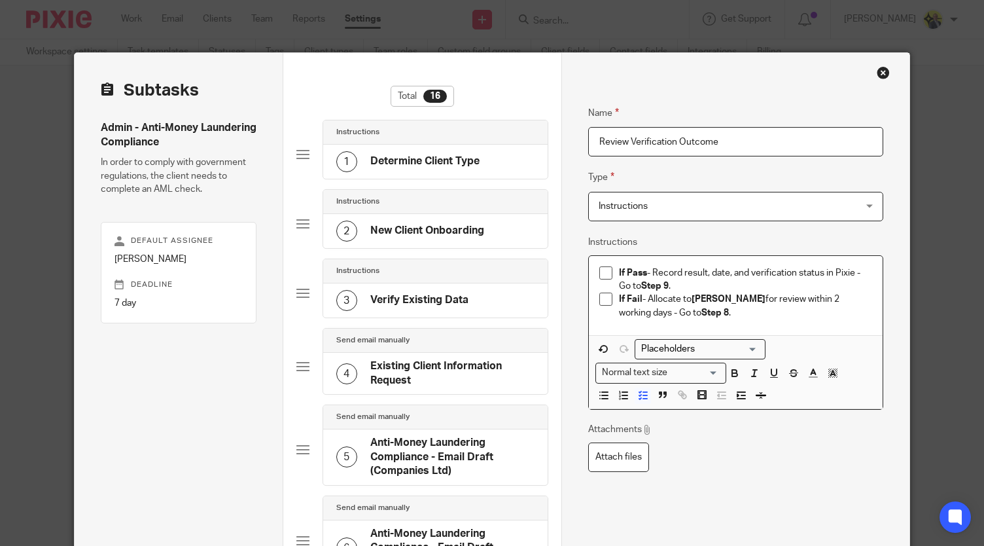
click at [712, 313] on p "If Fail - Allocate to Dan Whitehead for review within 2 working days - Go to St…" at bounding box center [745, 305] width 253 height 27
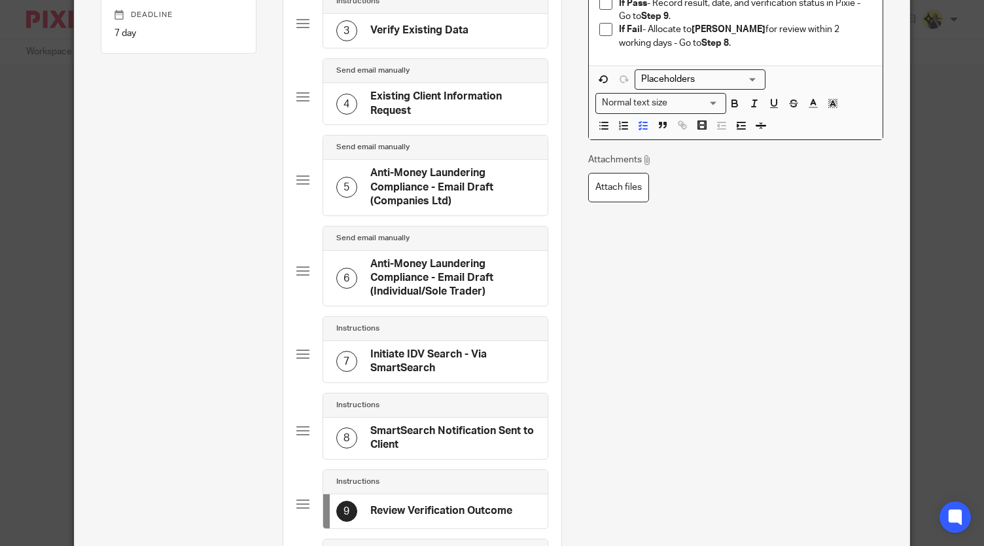
scroll to position [266, 0]
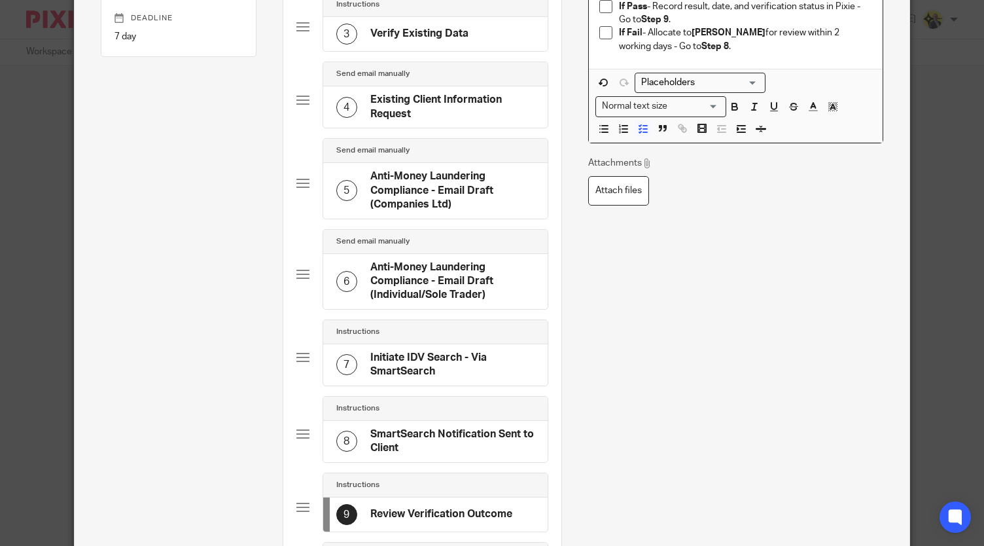
click at [701, 45] on strong "Step 8" at bounding box center [714, 46] width 27 height 9
click at [720, 188] on div "Attachments Attach files" at bounding box center [735, 180] width 295 height 49
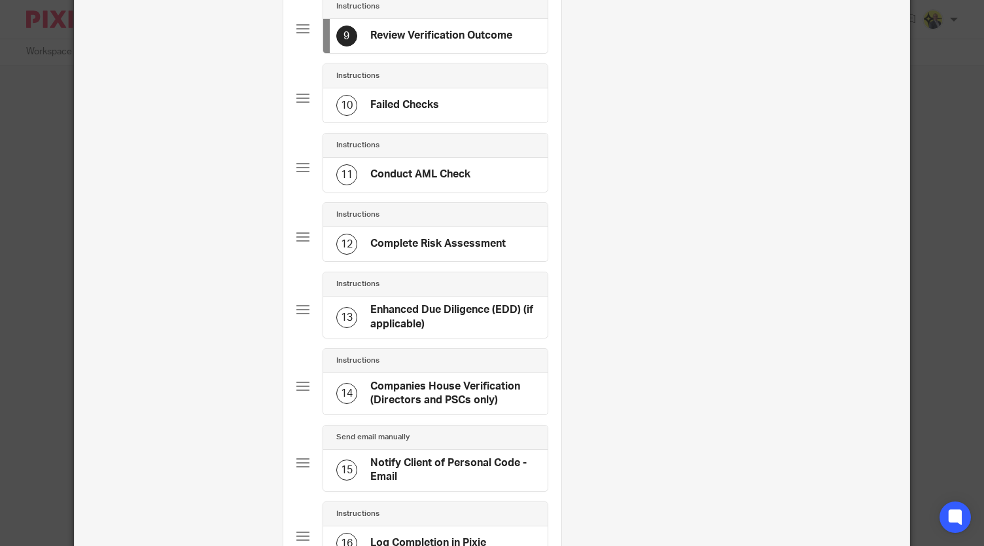
scroll to position [869, 0]
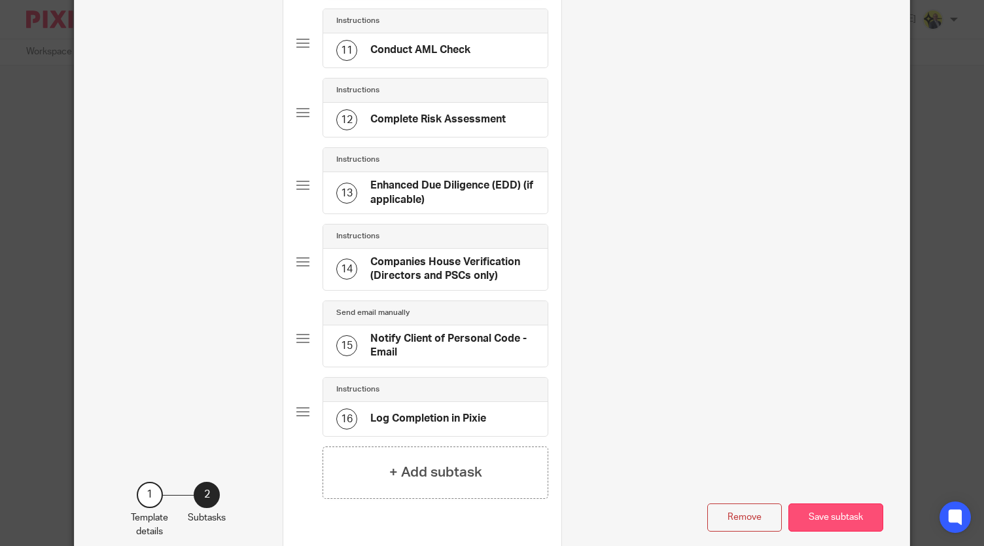
click at [826, 503] on button "Save subtask" at bounding box center [835, 517] width 95 height 28
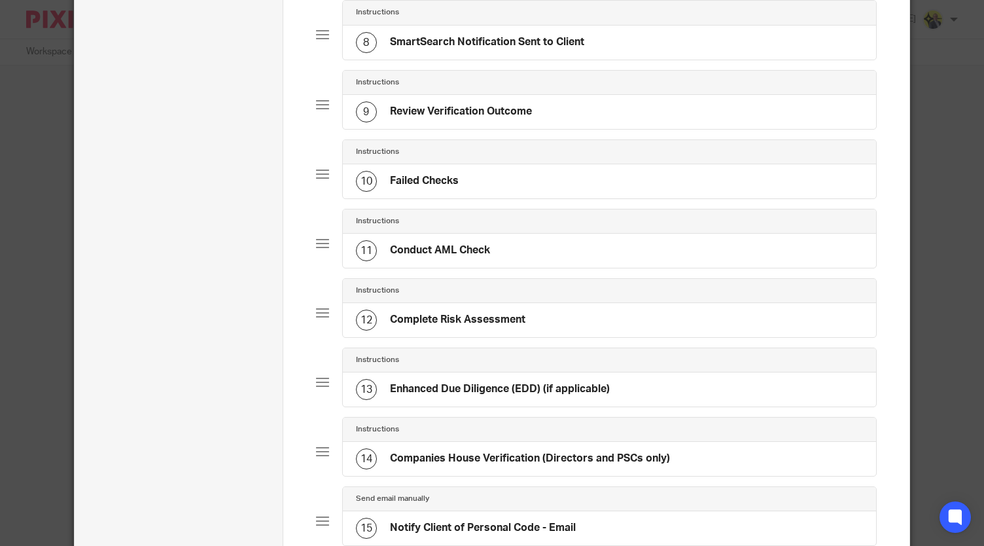
scroll to position [589, 0]
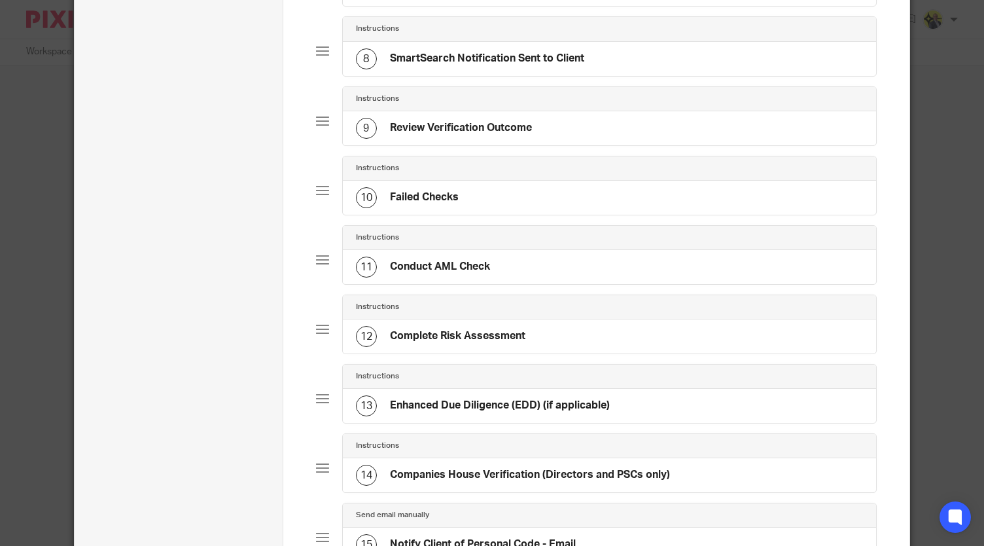
click at [574, 129] on div "9 Review Verification Outcome" at bounding box center [609, 128] width 533 height 34
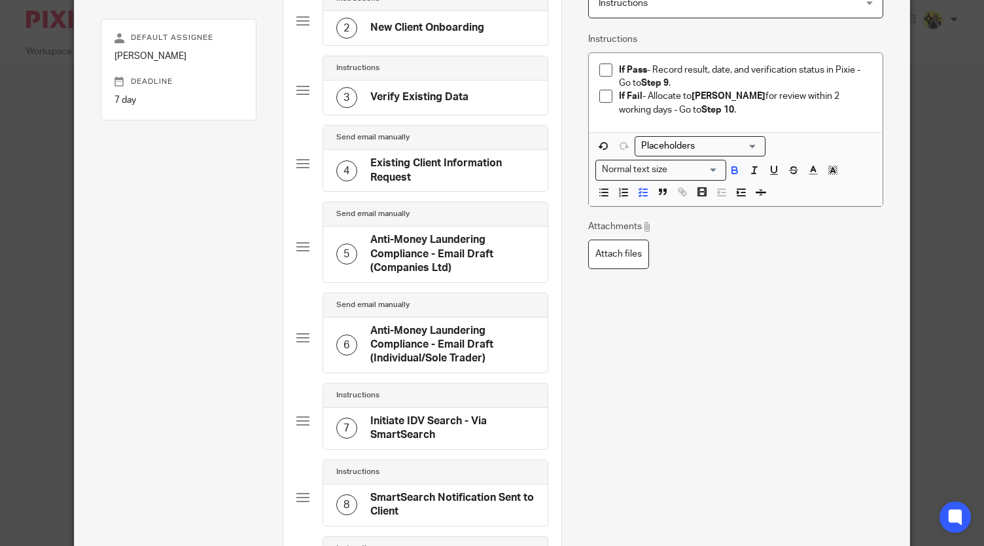
scroll to position [153, 0]
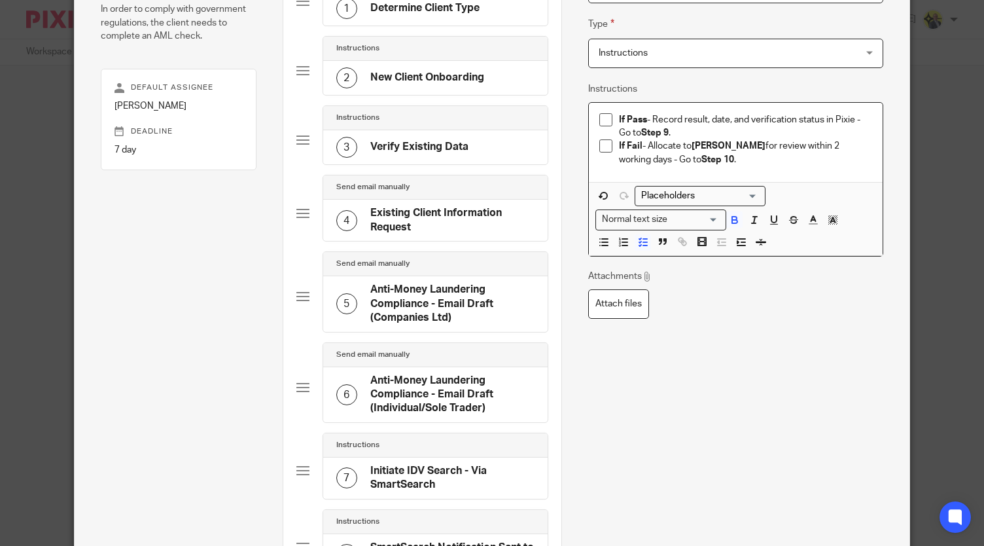
click at [665, 129] on strong "Step 9" at bounding box center [654, 132] width 27 height 9
click at [727, 317] on div "Name Review Verification Outcome Type Instructions Instructions Instructions Do…" at bounding box center [735, 357] width 295 height 849
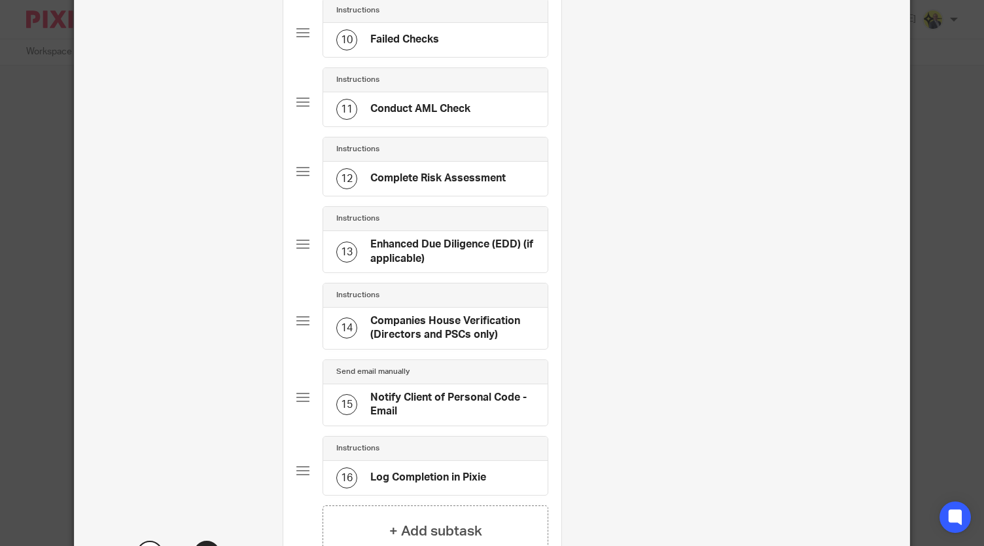
scroll to position [929, 0]
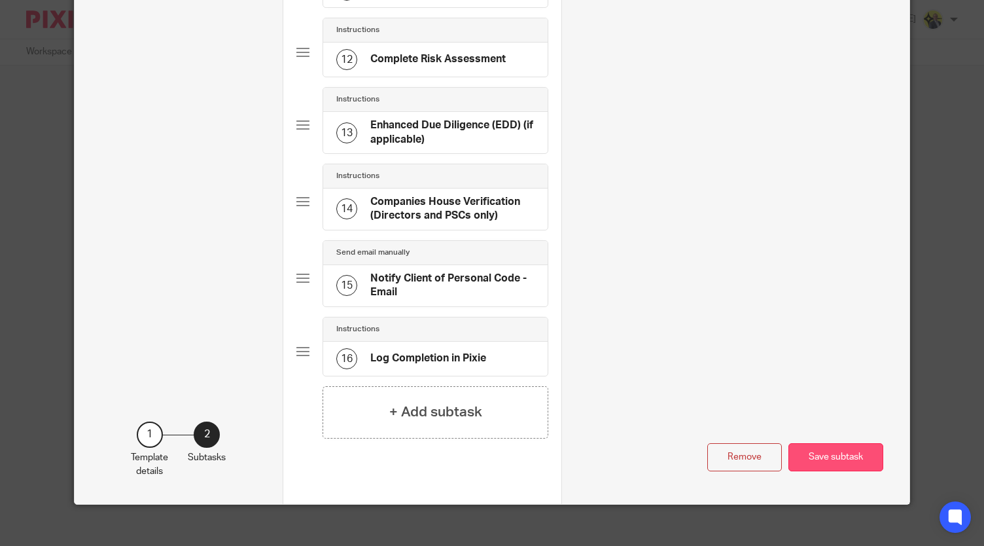
click at [836, 446] on button "Save subtask" at bounding box center [835, 457] width 95 height 28
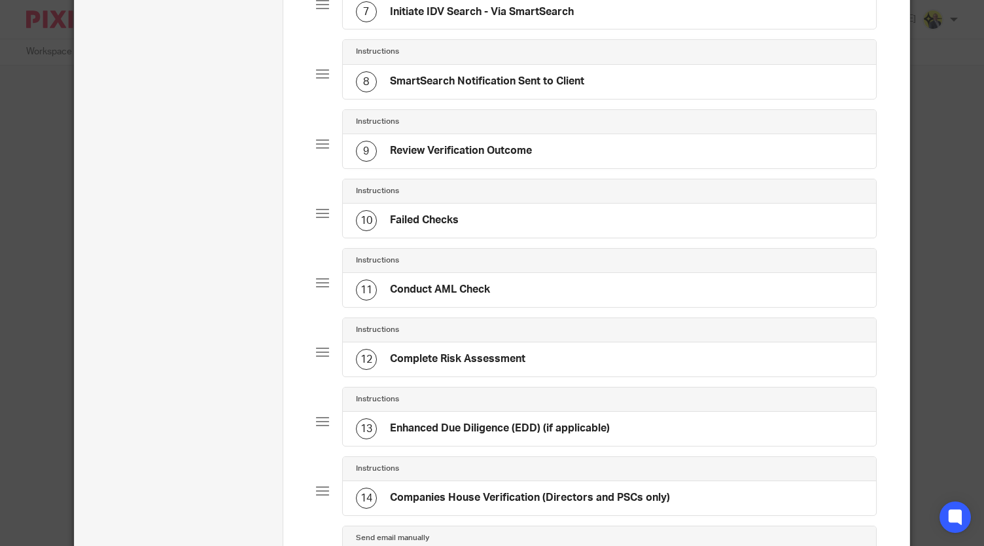
scroll to position [565, 0]
click at [546, 204] on div "10 Failed Checks" at bounding box center [609, 221] width 533 height 34
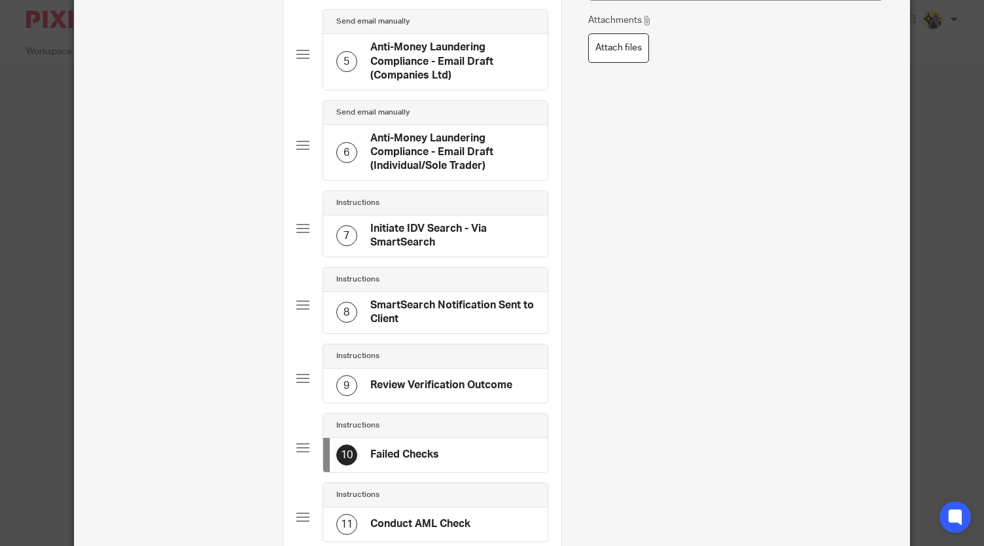
scroll to position [509, 0]
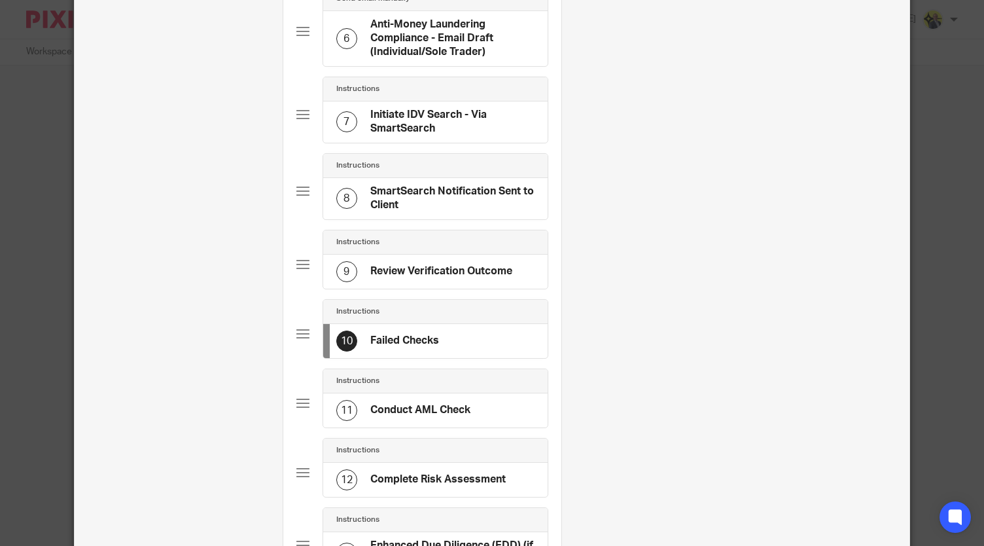
click at [472, 397] on div "11 Conduct AML Check" at bounding box center [435, 410] width 224 height 34
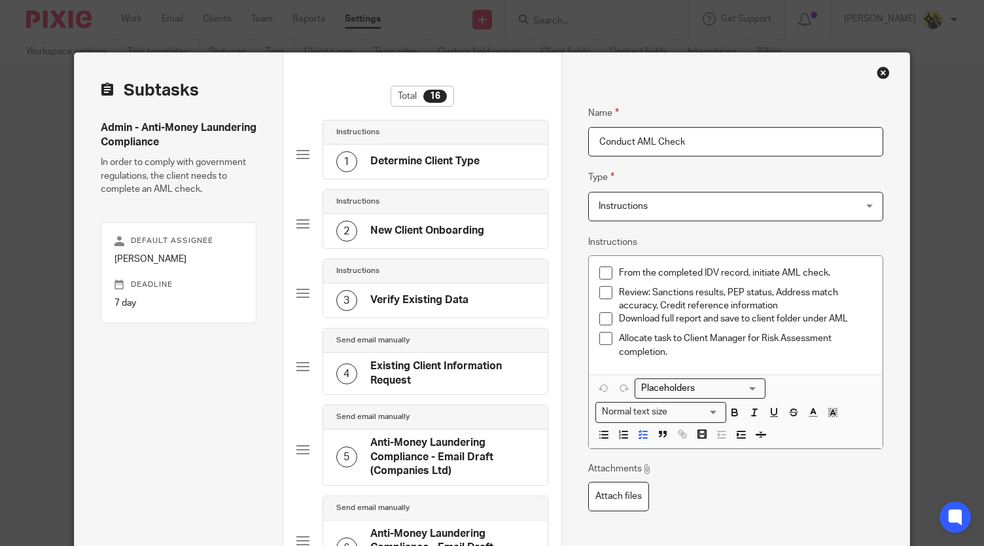
scroll to position [0, 0]
click at [793, 273] on p "From the completed IDV record, initiate AML check." at bounding box center [745, 272] width 253 height 13
click at [791, 279] on div "From the completed IDV record, initiate AML check." at bounding box center [745, 276] width 253 height 20
click at [774, 270] on p "From the completed IDV record, initiate AML check." at bounding box center [745, 272] width 253 height 13
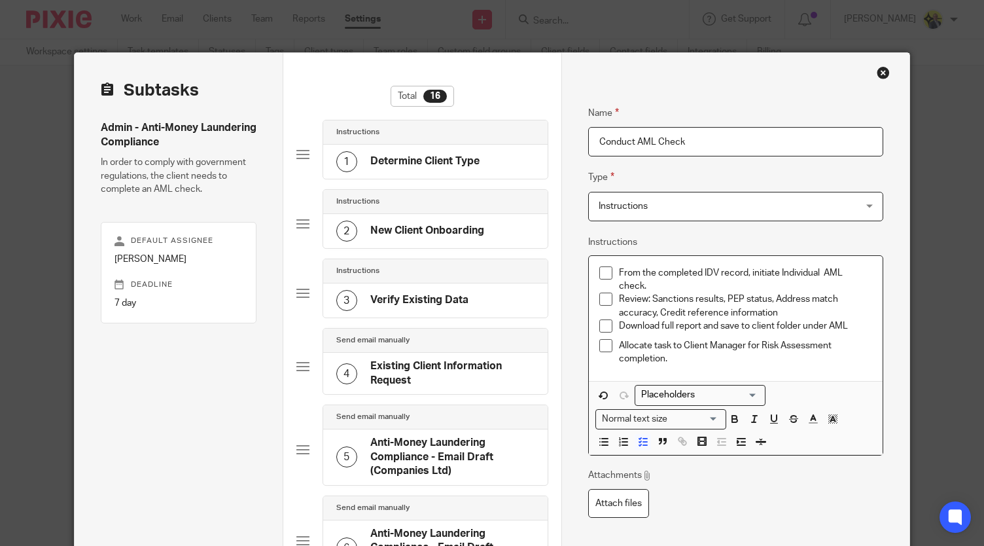
click at [673, 286] on p "From the completed IDV record, initiate Individual AML check." at bounding box center [745, 279] width 253 height 27
click at [780, 309] on p "Review: Sanctions results, PEP status, Address match accuracy, Credit reference…" at bounding box center [745, 305] width 253 height 27
drag, startPoint x: 843, startPoint y: 323, endPoint x: 827, endPoint y: 323, distance: 16.4
click at [827, 323] on p "Download full report and save to client folder under AML" at bounding box center [745, 325] width 253 height 13
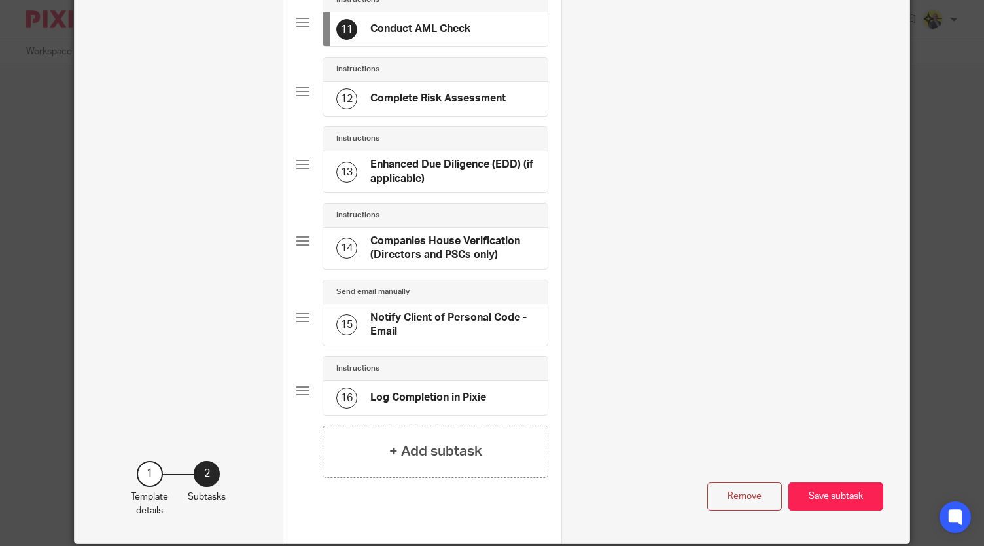
scroll to position [890, 0]
click at [467, 391] on h4 "Log Completion in Pixie" at bounding box center [428, 398] width 116 height 14
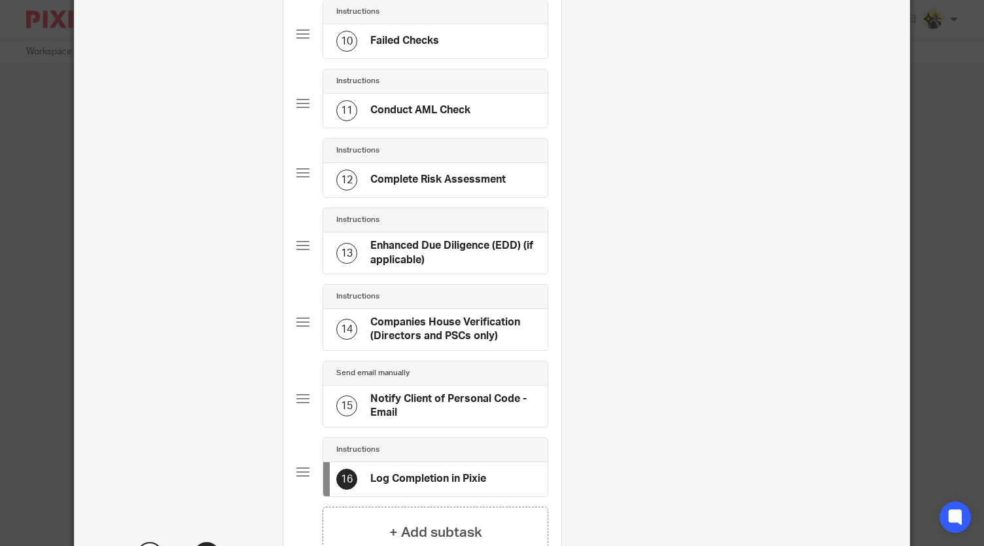
scroll to position [807, 0]
click at [429, 393] on h4 "Notify Client of Personal Code - Email" at bounding box center [452, 407] width 164 height 28
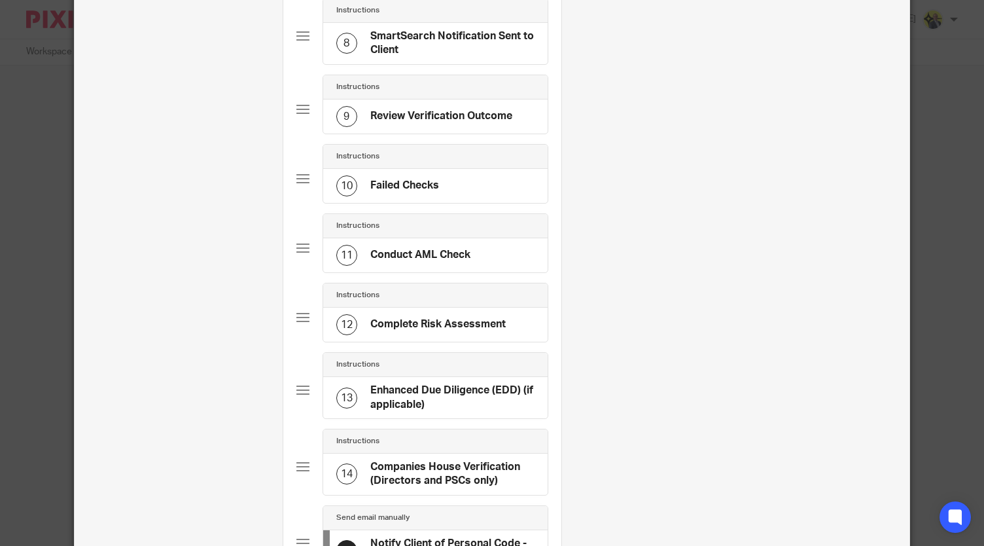
scroll to position [732, 0]
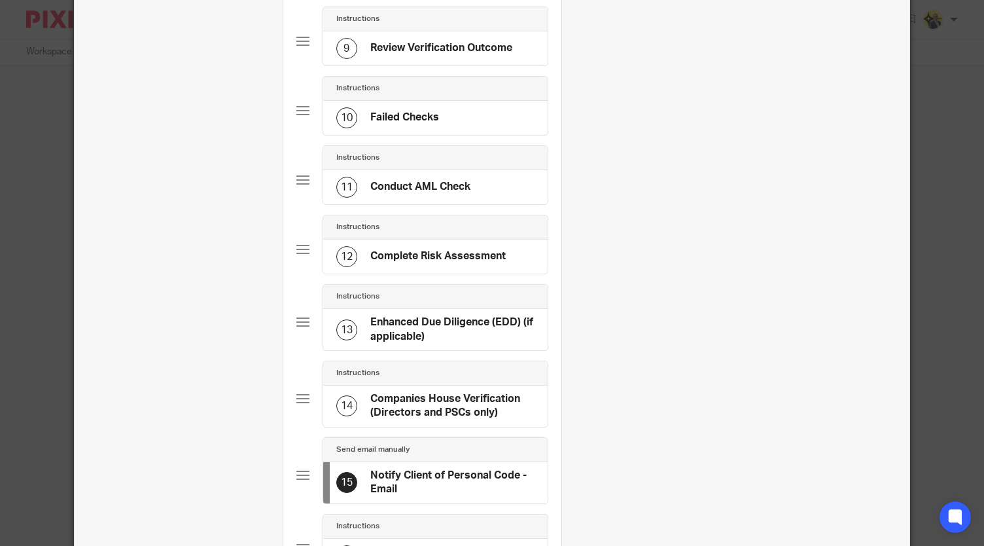
click at [449, 392] on h4 "Companies House Verification (Directors and PSCs only)" at bounding box center [452, 406] width 164 height 28
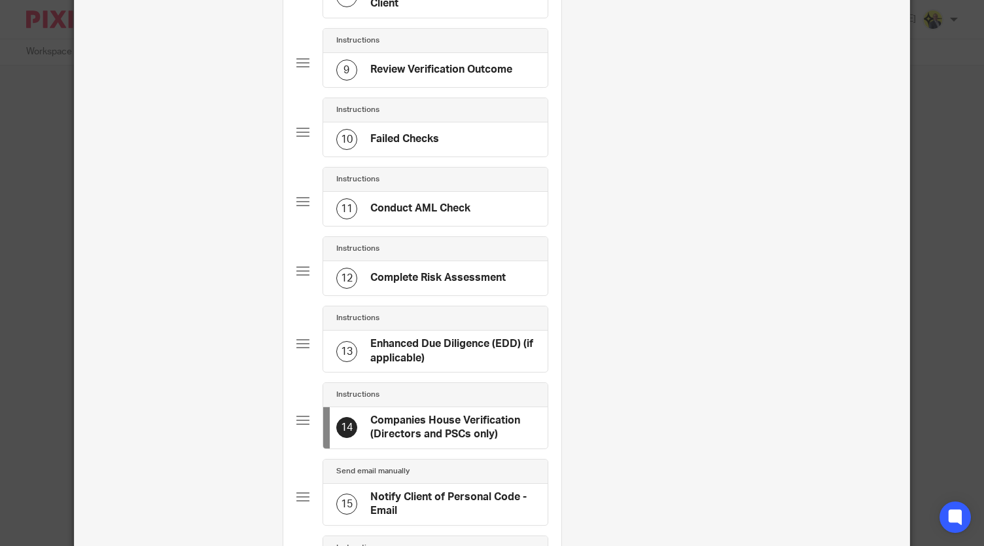
scroll to position [711, 0]
click at [429, 337] on h4 "Enhanced Due Diligence (EDD) (if applicable)" at bounding box center [452, 351] width 164 height 28
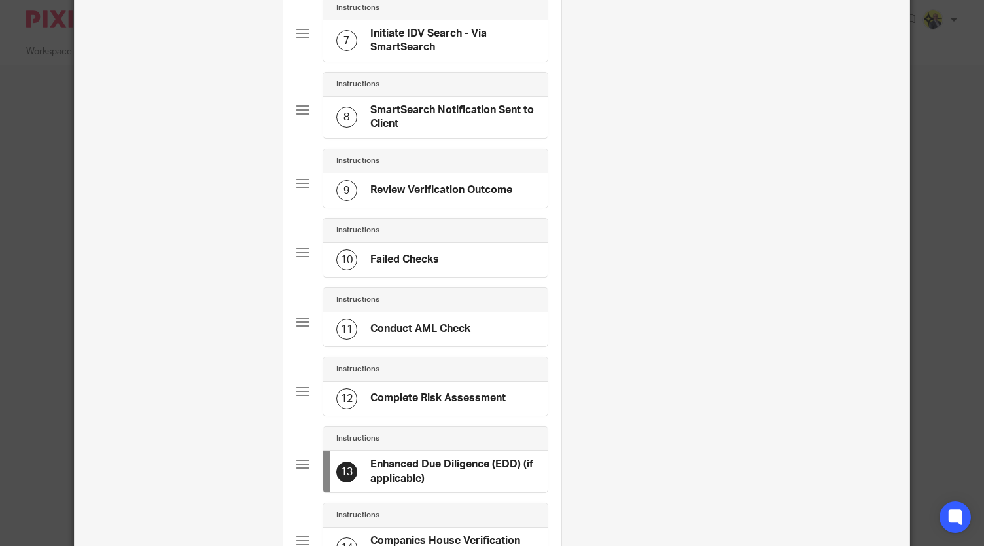
scroll to position [591, 0]
click at [425, 391] on h4 "Complete Risk Assessment" at bounding box center [437, 398] width 135 height 14
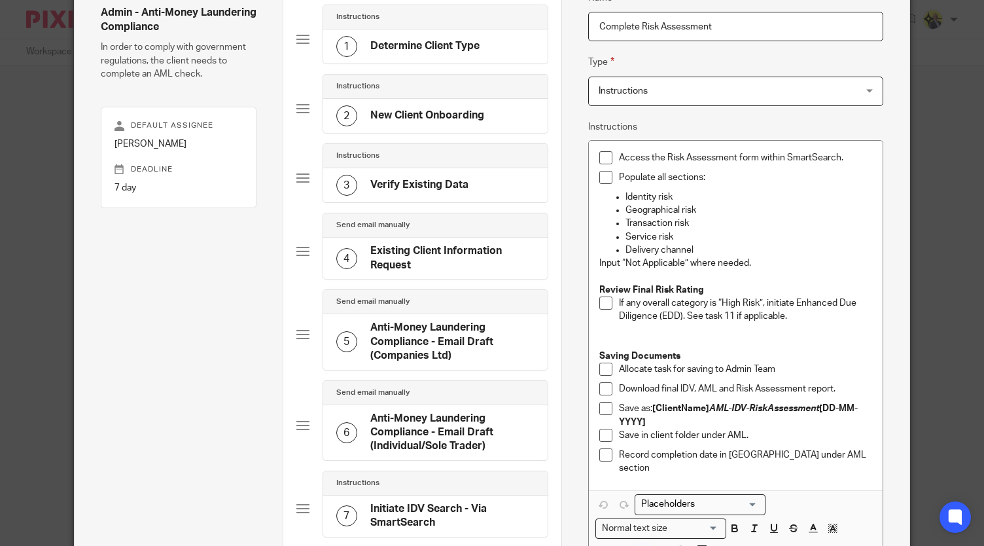
scroll to position [116, 0]
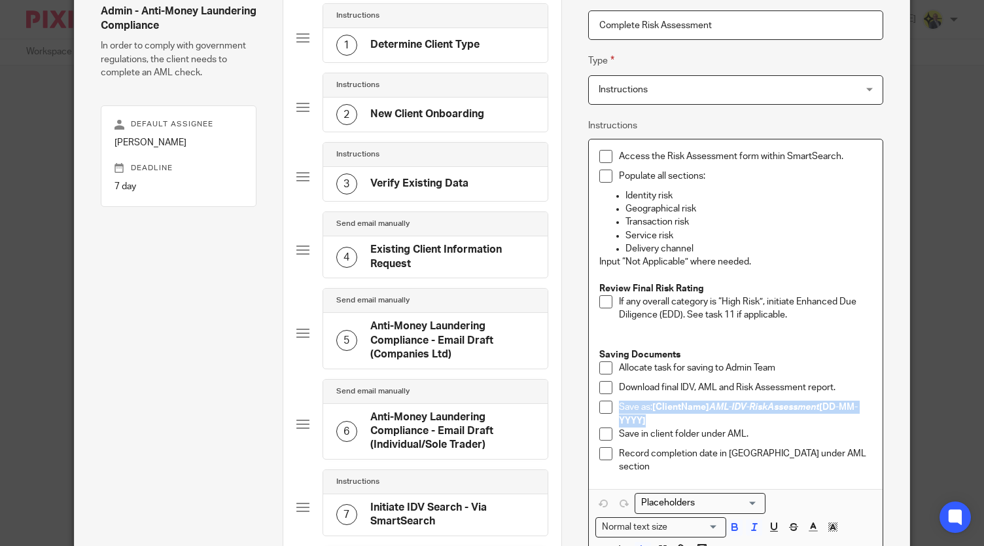
drag, startPoint x: 650, startPoint y: 419, endPoint x: 615, endPoint y: 404, distance: 38.4
click at [619, 404] on p "Save as: [ClientName] AML-IDV-RiskAssessment [DD-MM-YYYY]" at bounding box center [745, 413] width 253 height 27
copy p "Save as: [ClientName] AML-IDV-RiskAssessment [DD-MM-YYYY]"
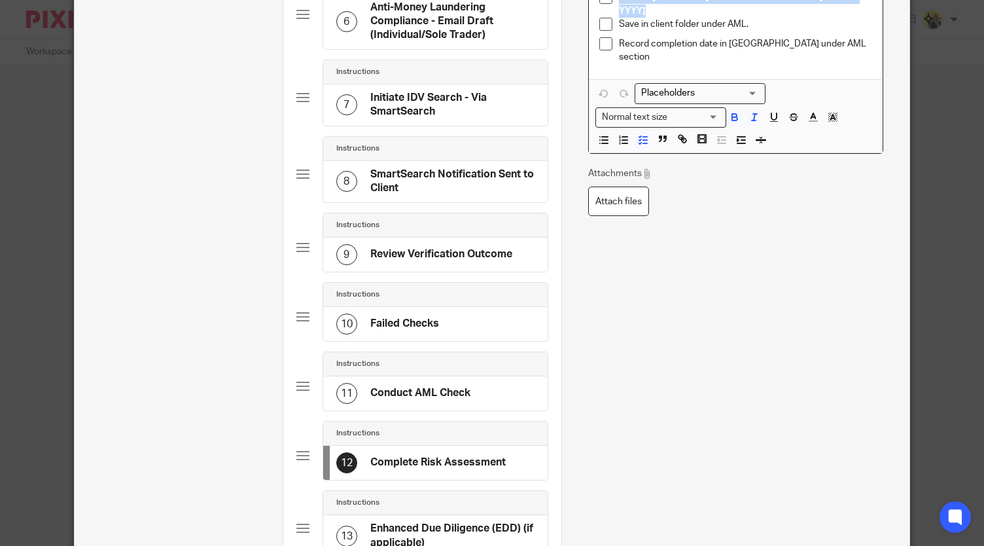
scroll to position [527, 0]
click at [440, 385] on h4 "Conduct AML Check" at bounding box center [420, 392] width 100 height 14
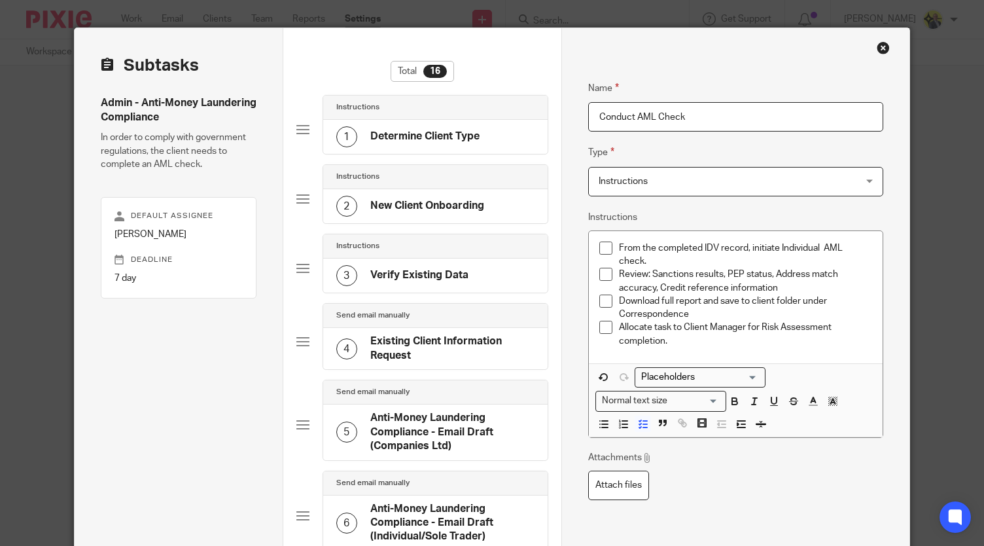
scroll to position [26, 0]
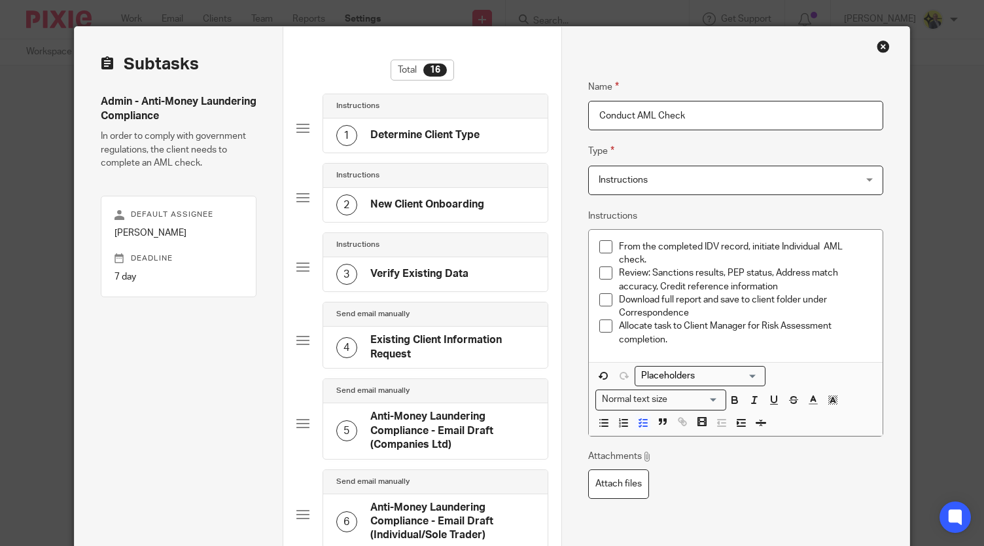
click at [696, 314] on p "Download full report and save to client folder under Correspondence" at bounding box center [745, 306] width 253 height 27
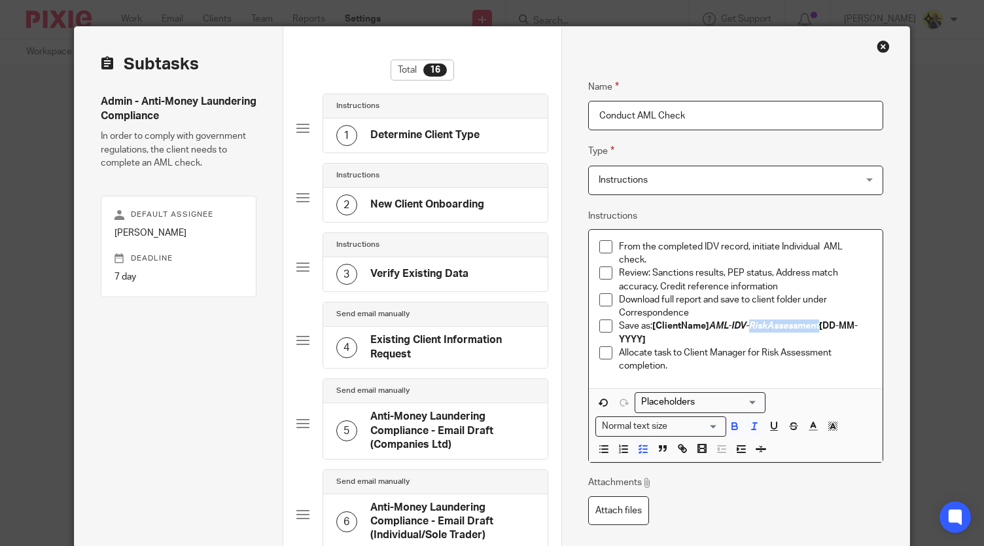
drag, startPoint x: 745, startPoint y: 325, endPoint x: 817, endPoint y: 323, distance: 71.3
click at [817, 323] on em "AML-IDV-RiskAssessment" at bounding box center [764, 325] width 110 height 9
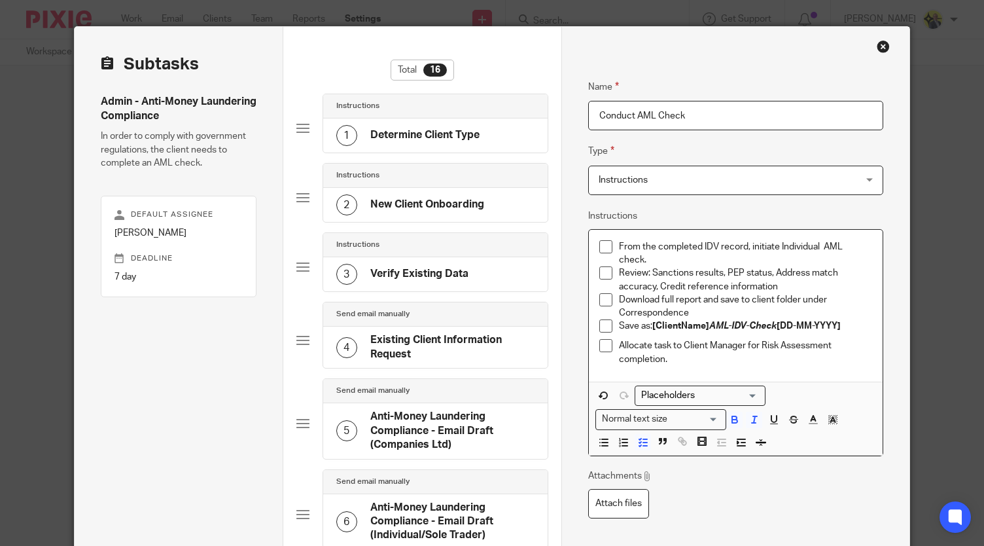
click at [777, 354] on p "Allocate task to Client Manager for Risk Assessment completion." at bounding box center [745, 352] width 253 height 27
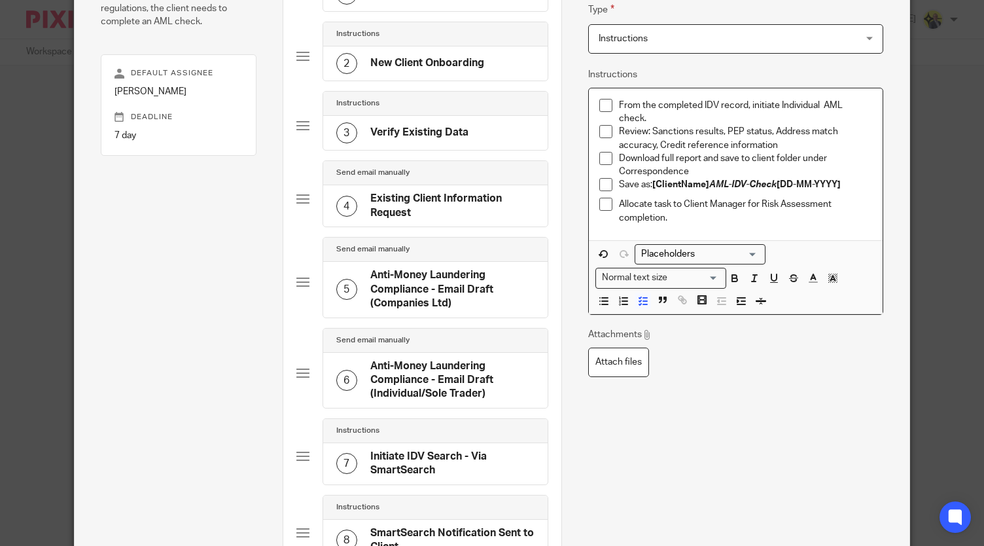
scroll to position [167, 0]
click at [619, 203] on p "Allocate the task to Client Manager for Risk Assessment completion." at bounding box center [745, 211] width 253 height 27
click at [721, 215] on p "If Pass: Allocate the task to Client Manager for Risk Assessment completion." at bounding box center [745, 211] width 253 height 27
click at [728, 218] on p "If Pass: Allocate the task to the Client Manager for Risk Assessment completion." at bounding box center [745, 211] width 253 height 27
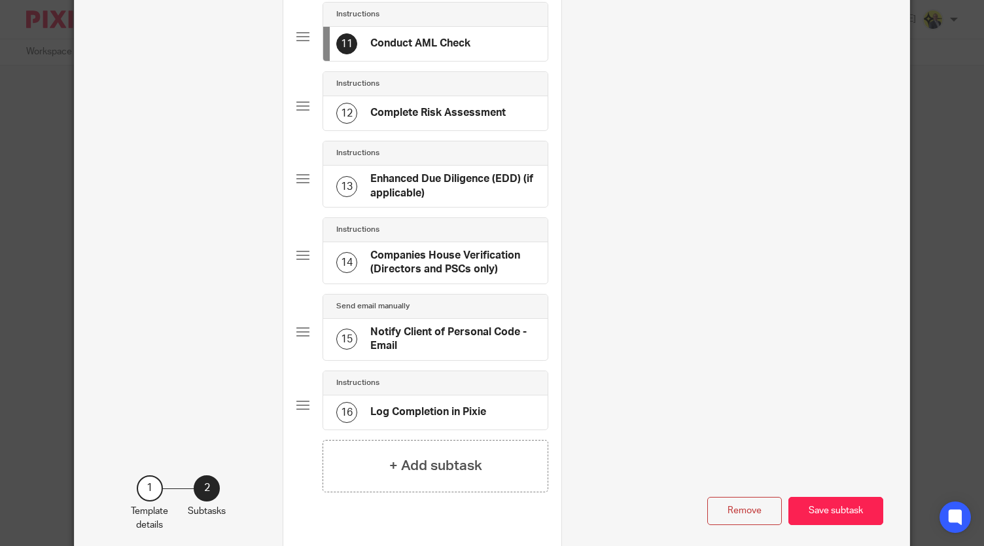
scroll to position [903, 0]
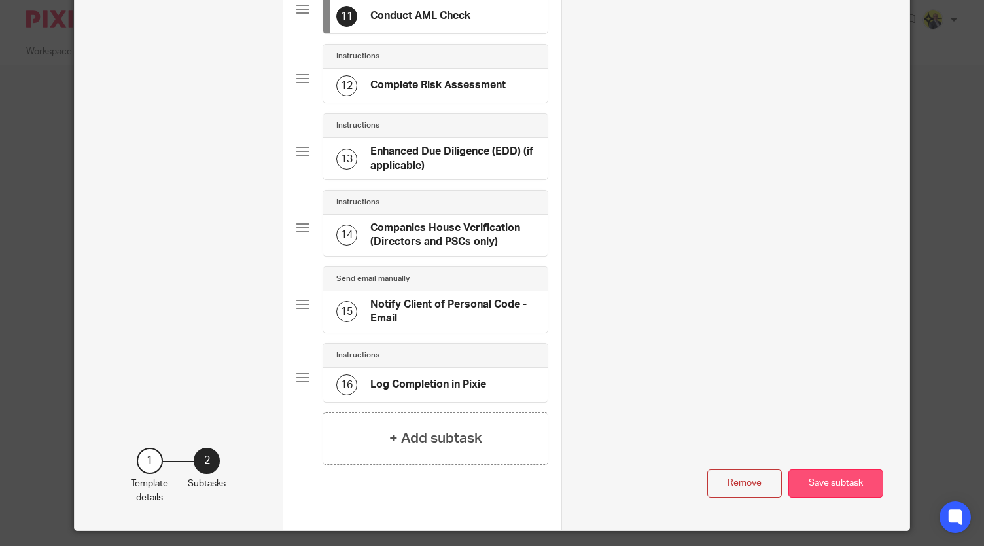
click at [847, 469] on button "Save subtask" at bounding box center [835, 483] width 95 height 28
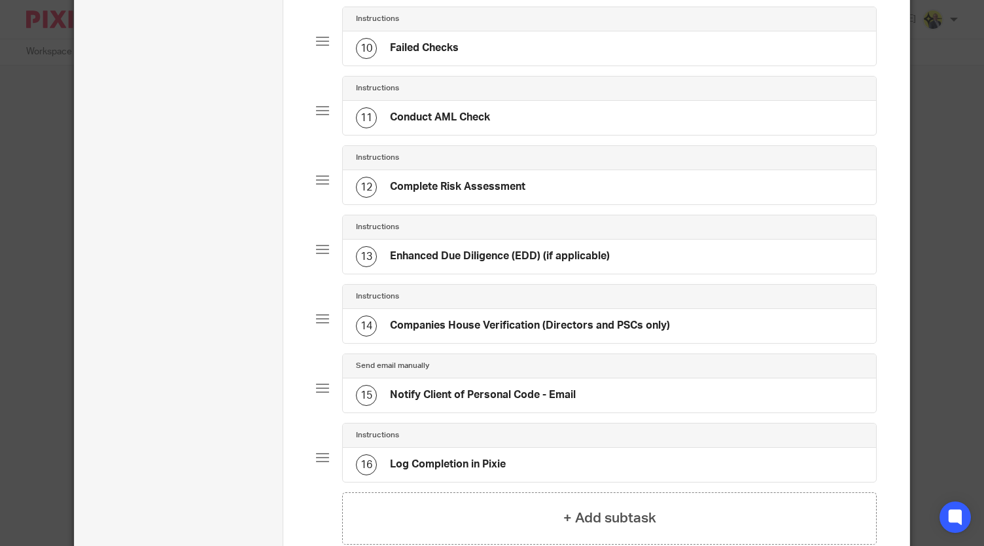
scroll to position [737, 0]
click at [548, 183] on div "12 Complete Risk Assessment" at bounding box center [609, 188] width 533 height 34
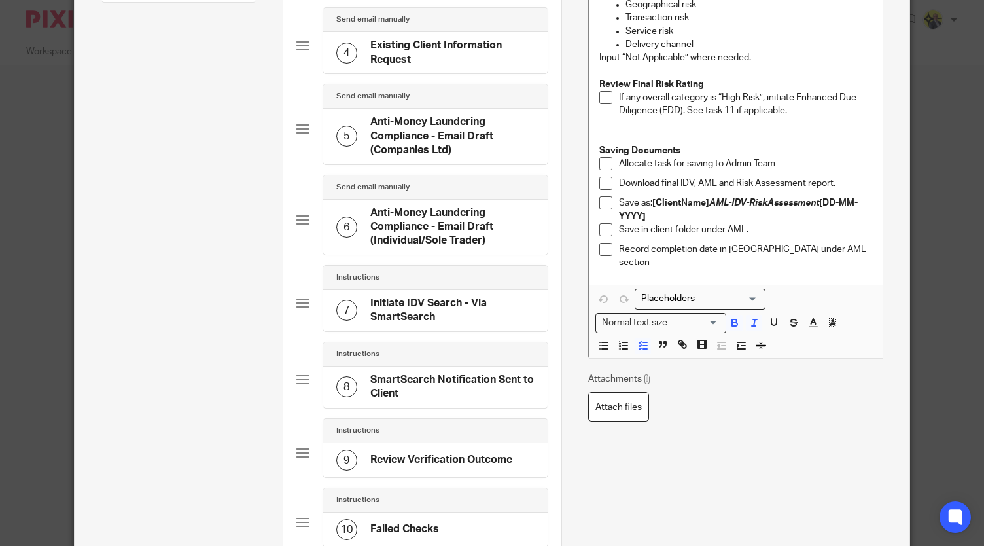
scroll to position [311, 0]
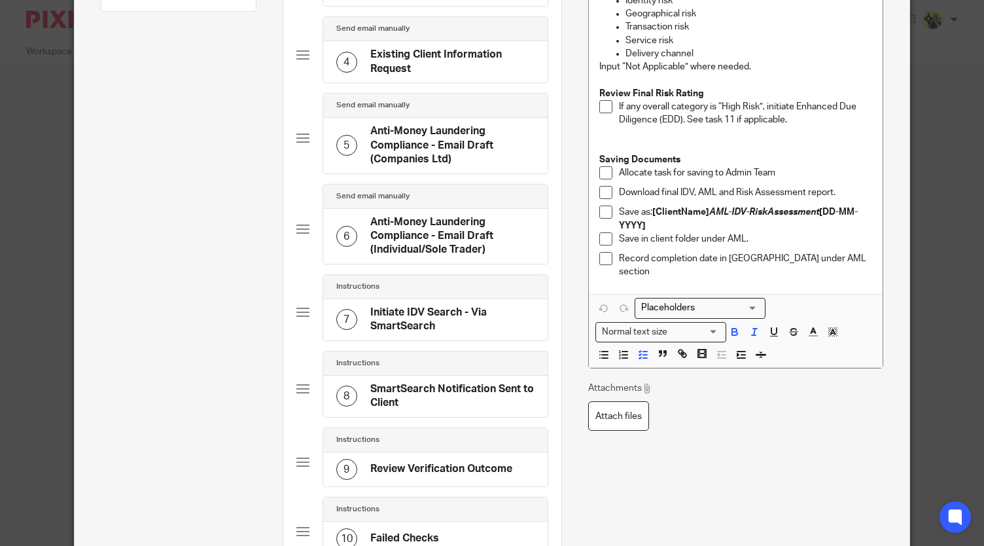
click at [729, 118] on p "If any overall category is “High Risk”, initiate Enhanced Due Diligence (EDD). …" at bounding box center [745, 113] width 253 height 27
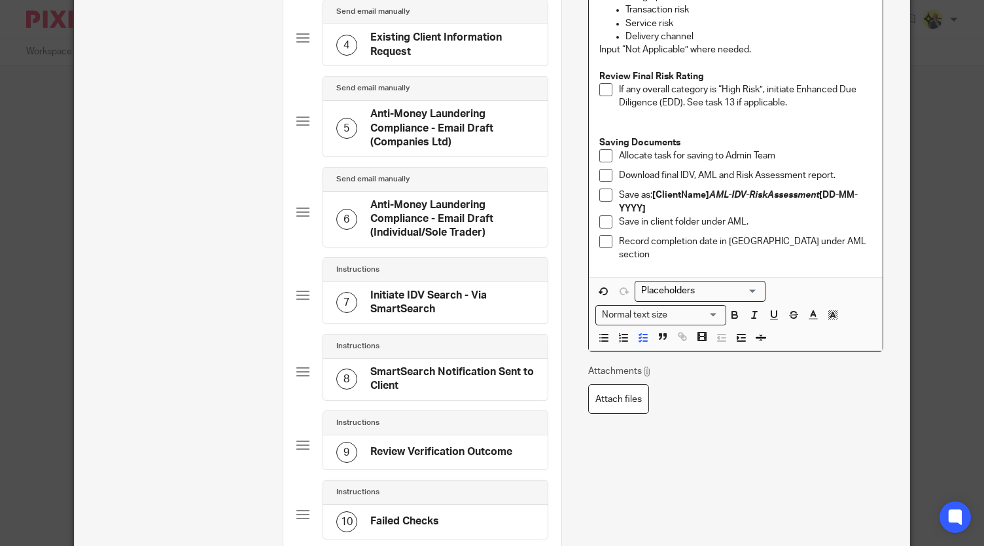
scroll to position [330, 0]
click at [653, 154] on p "Allocate a task for saving to Admin Team" at bounding box center [745, 154] width 253 height 13
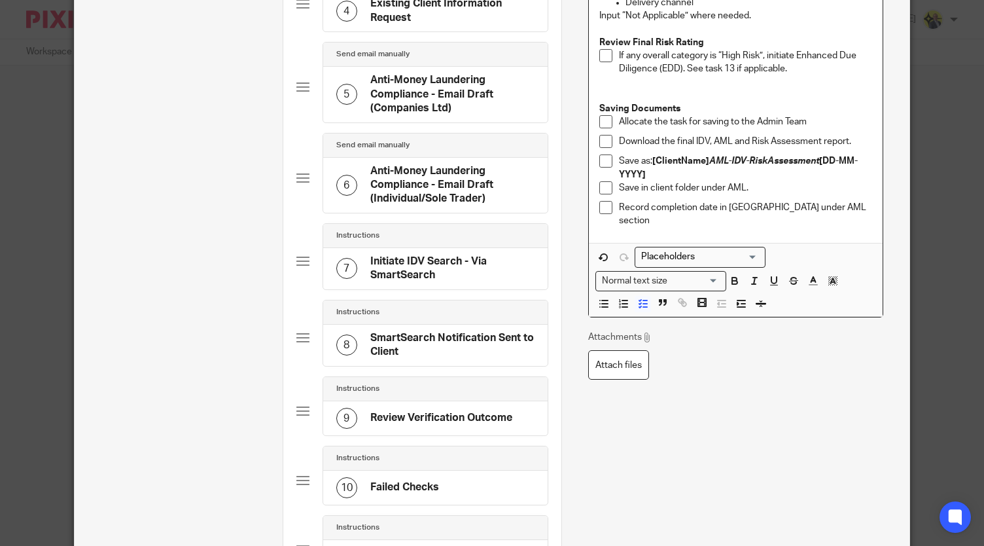
scroll to position [362, 0]
click at [739, 188] on p "Save in client folder under AML." at bounding box center [745, 187] width 253 height 13
click at [741, 222] on div "Access the Risk Assessment form within SmartSearch. Populate all sections: Iden…" at bounding box center [736, 68] width 294 height 350
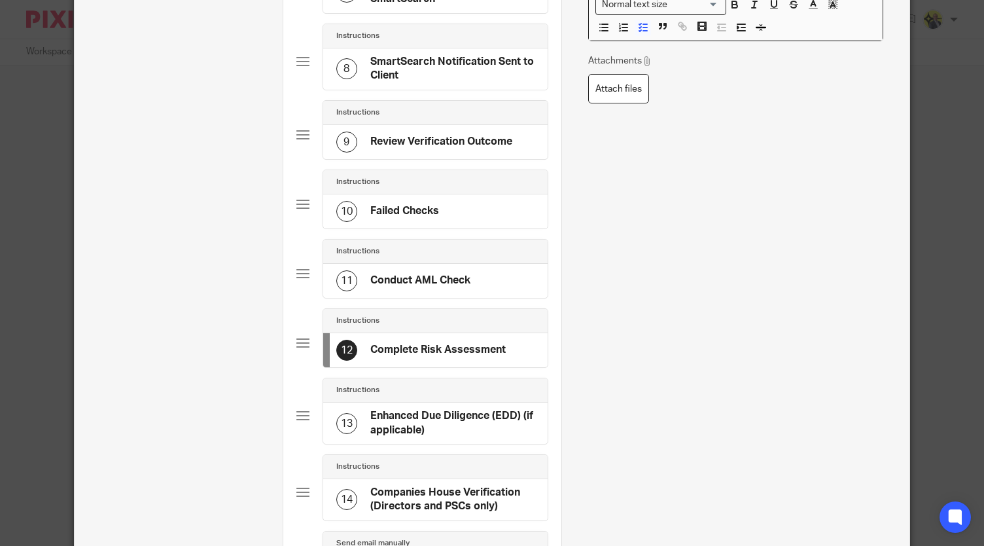
scroll to position [642, 0]
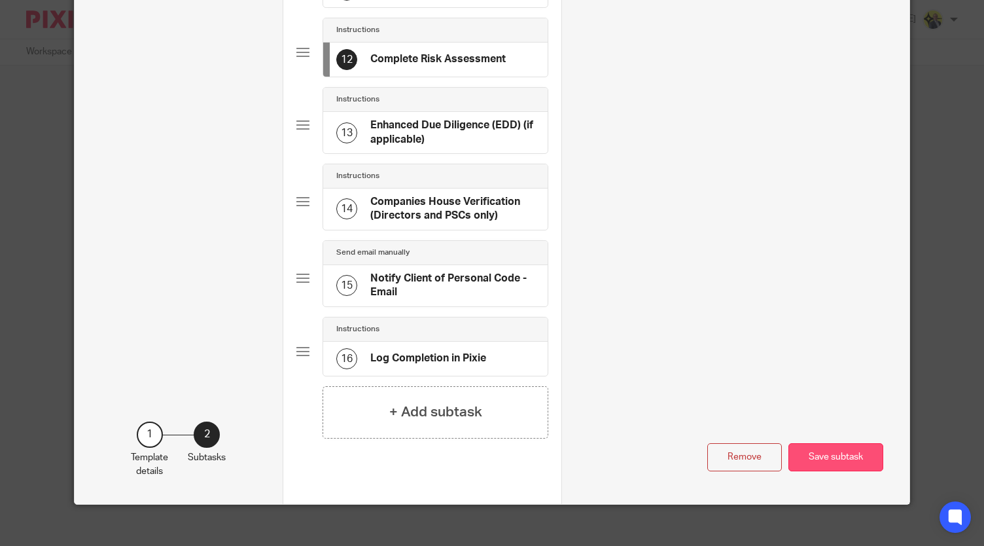
click at [826, 446] on button "Save subtask" at bounding box center [835, 457] width 95 height 28
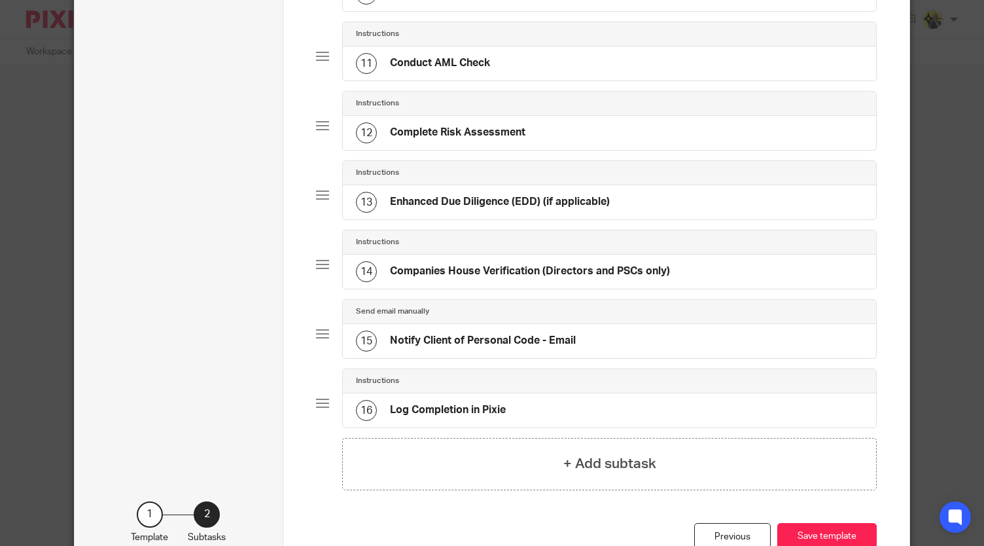
scroll to position [794, 0]
click at [575, 134] on div "12 Complete Risk Assessment" at bounding box center [609, 131] width 533 height 34
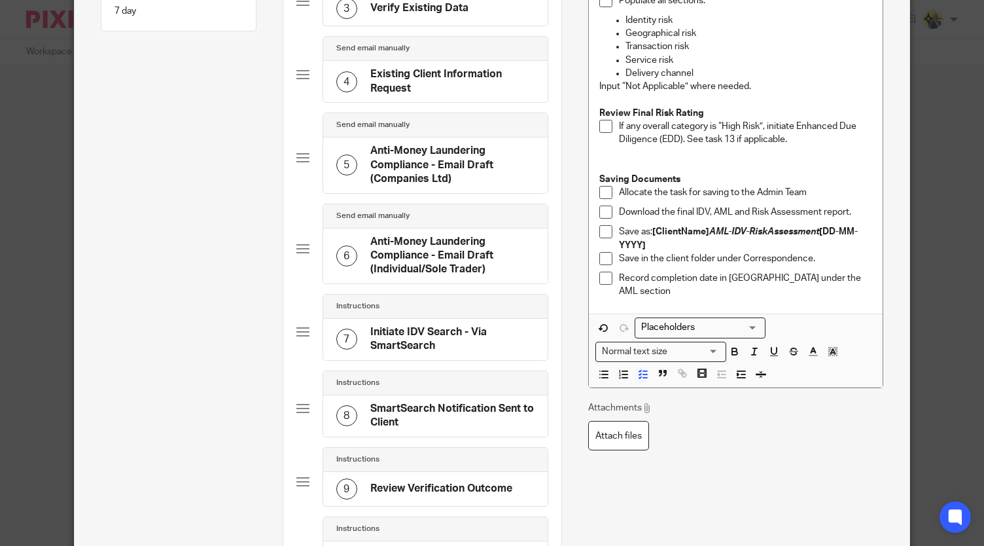
scroll to position [287, 0]
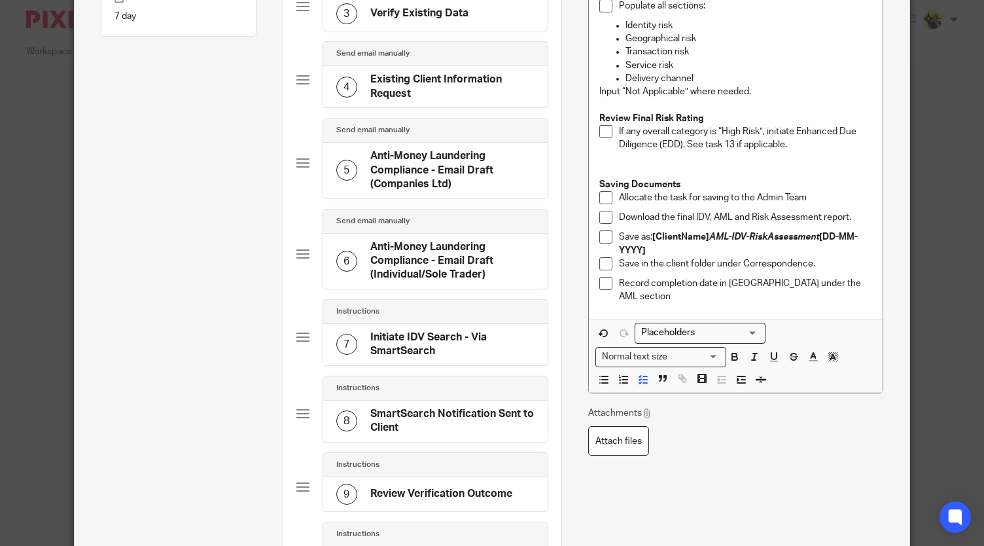
click at [854, 287] on p "Record completion date in Pixie under the AML section" at bounding box center [745, 290] width 253 height 27
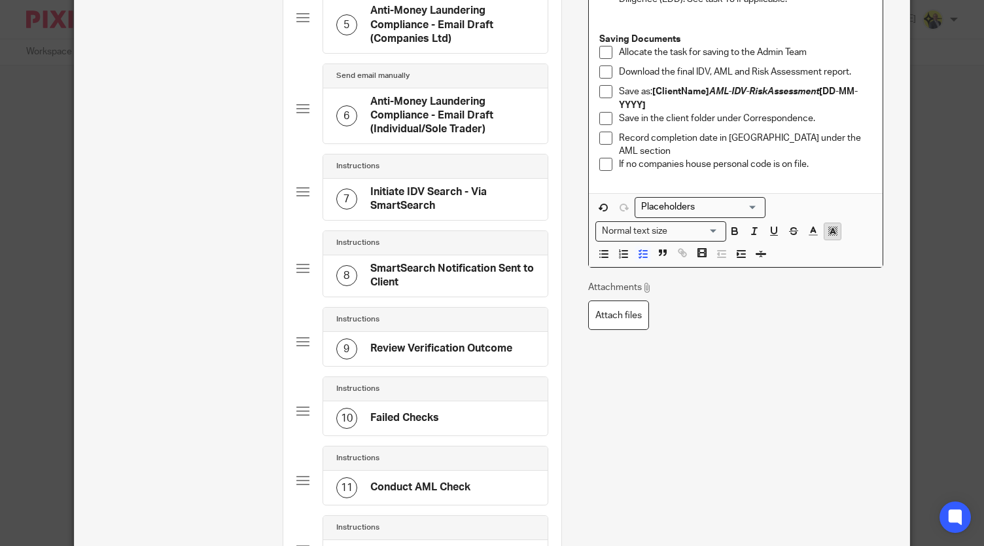
scroll to position [346, 0]
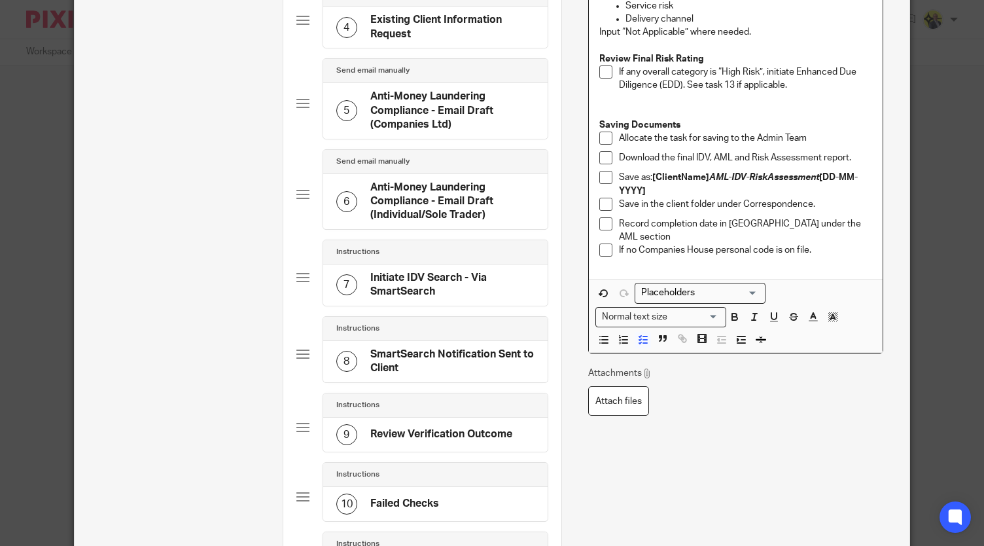
click at [822, 243] on p "If no Companies House personal code is on file." at bounding box center [745, 249] width 253 height 13
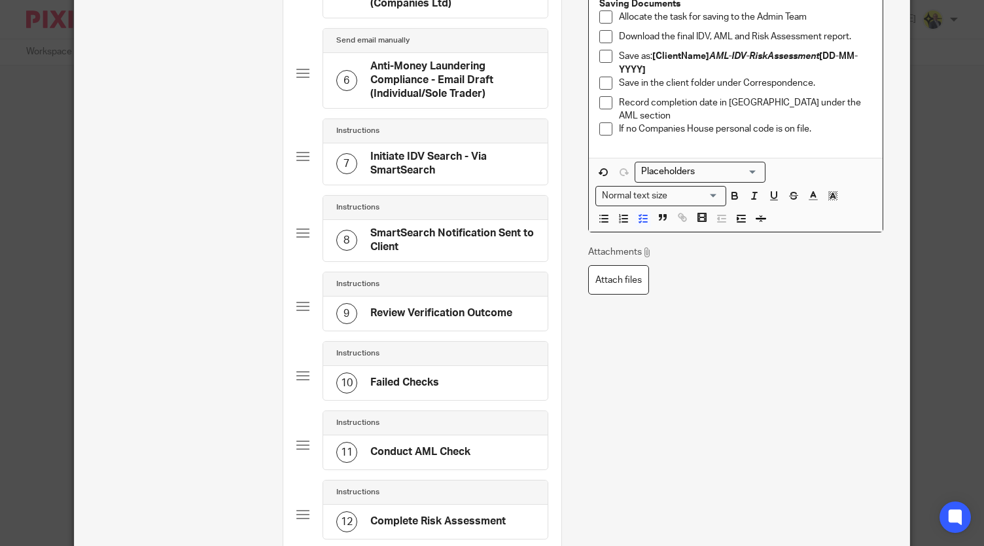
scroll to position [415, 0]
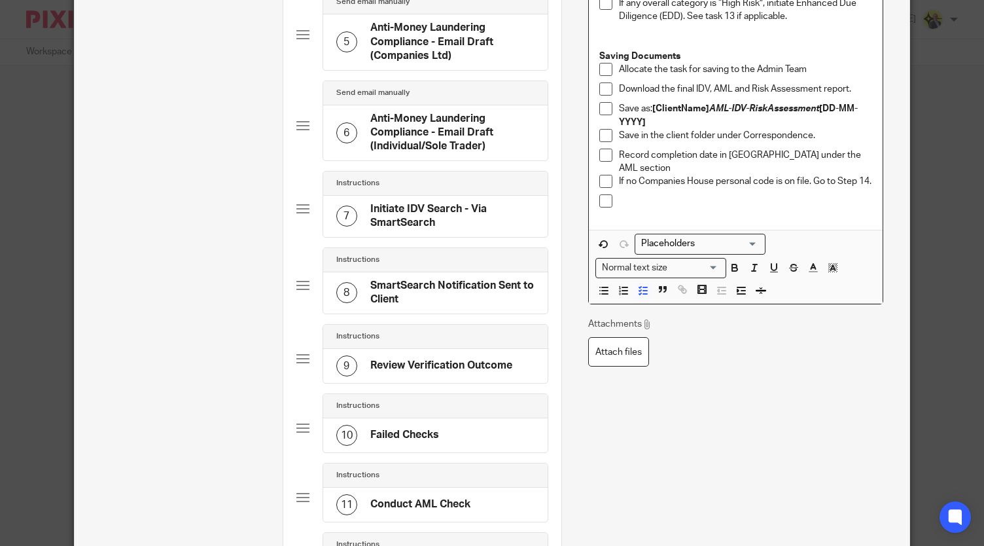
click at [632, 175] on p "If no Companies House personal code is on file. Go to Step 14." at bounding box center [745, 181] width 253 height 13
click at [849, 157] on p "Record completion date in Pixie under the AML section" at bounding box center [745, 162] width 253 height 27
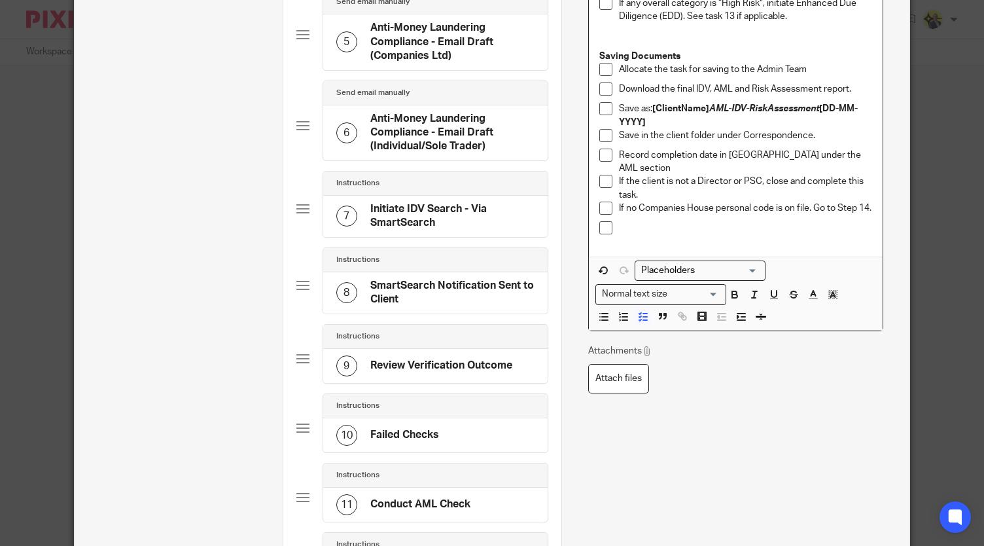
click at [619, 202] on p "If no Companies House personal code is on file. Go to Step 14." at bounding box center [745, 208] width 253 height 13
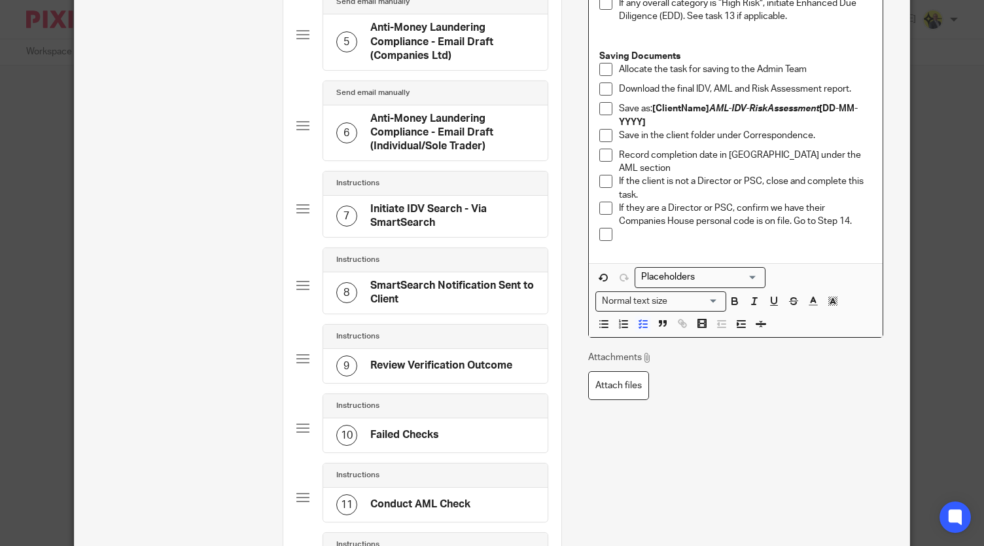
click at [751, 214] on p "If they are a Director or PSC, confirm we have their Companies House personal c…" at bounding box center [745, 215] width 253 height 27
click at [645, 237] on div at bounding box center [745, 238] width 253 height 20
click at [752, 216] on p "If they are a Director or PSC, confirm we have their Companies House personal c…" at bounding box center [745, 215] width 253 height 27
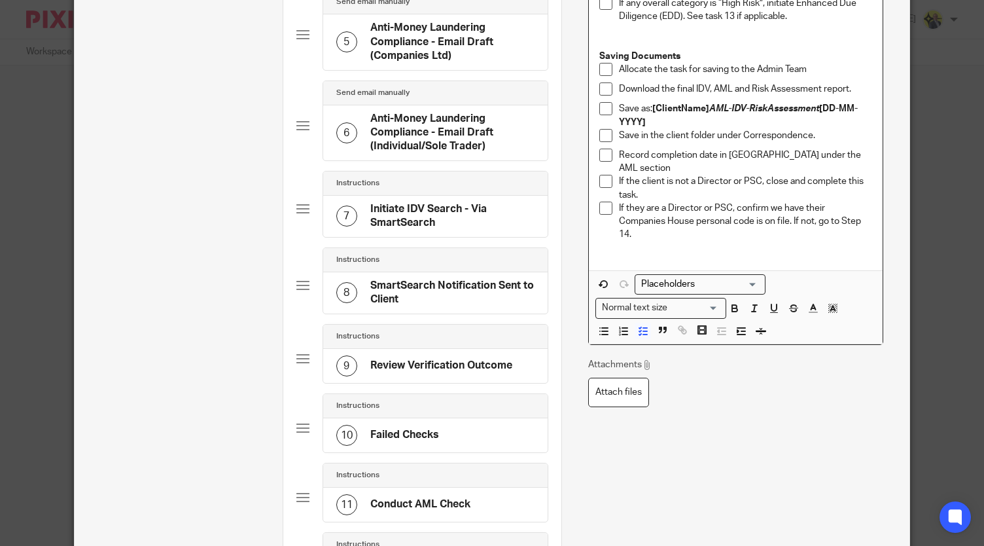
click at [789, 233] on p "If they are a Director or PSC, confirm we have their Companies House personal c…" at bounding box center [745, 222] width 253 height 40
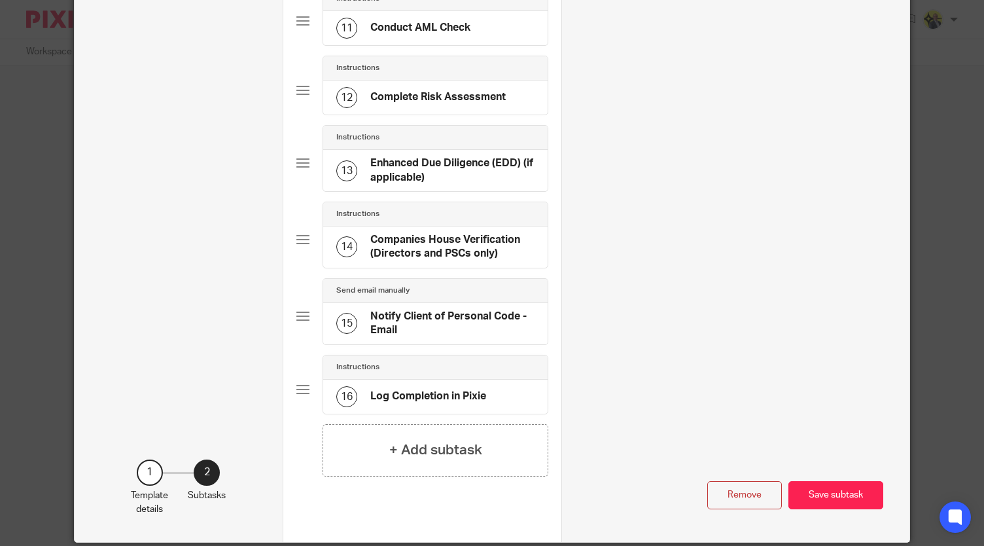
scroll to position [890, 0]
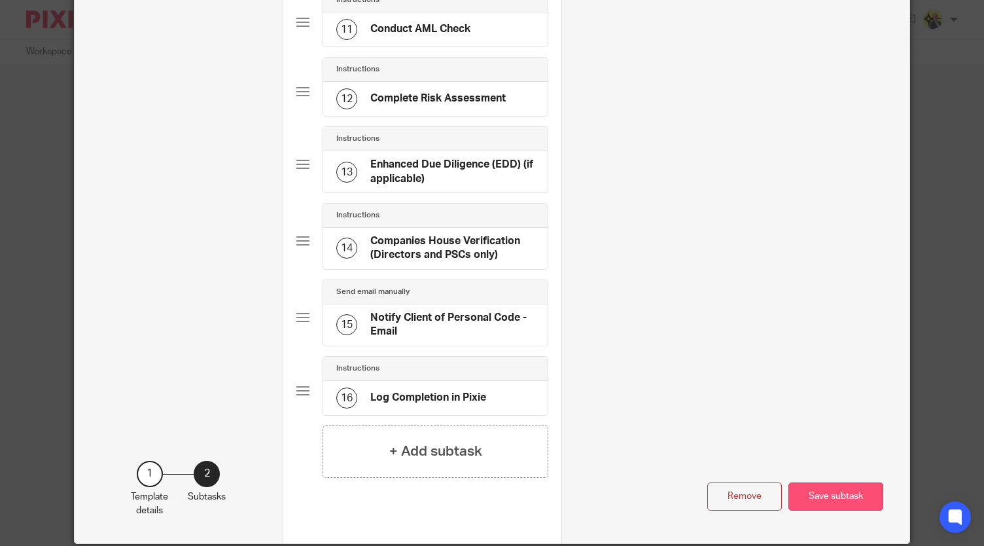
click at [826, 482] on button "Save subtask" at bounding box center [835, 496] width 95 height 28
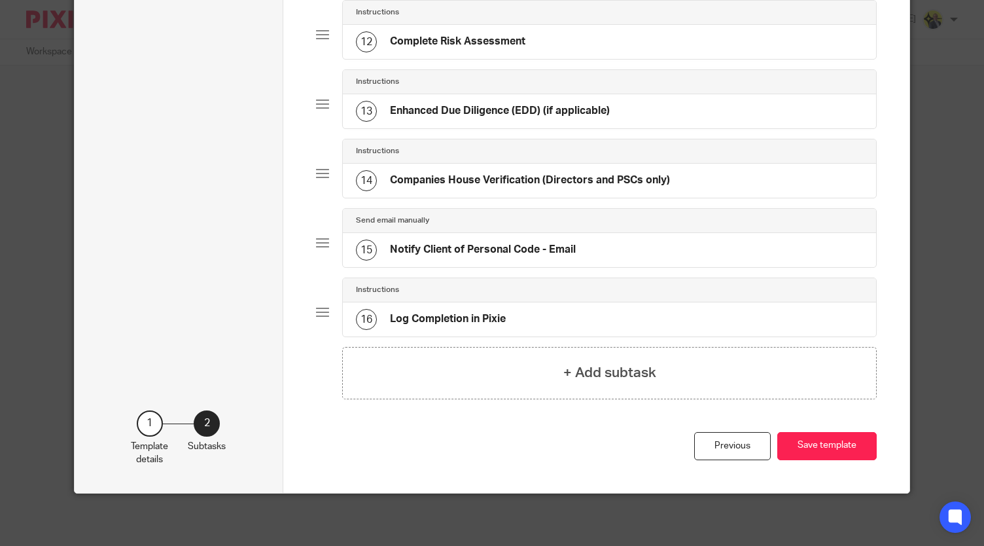
scroll to position [872, 0]
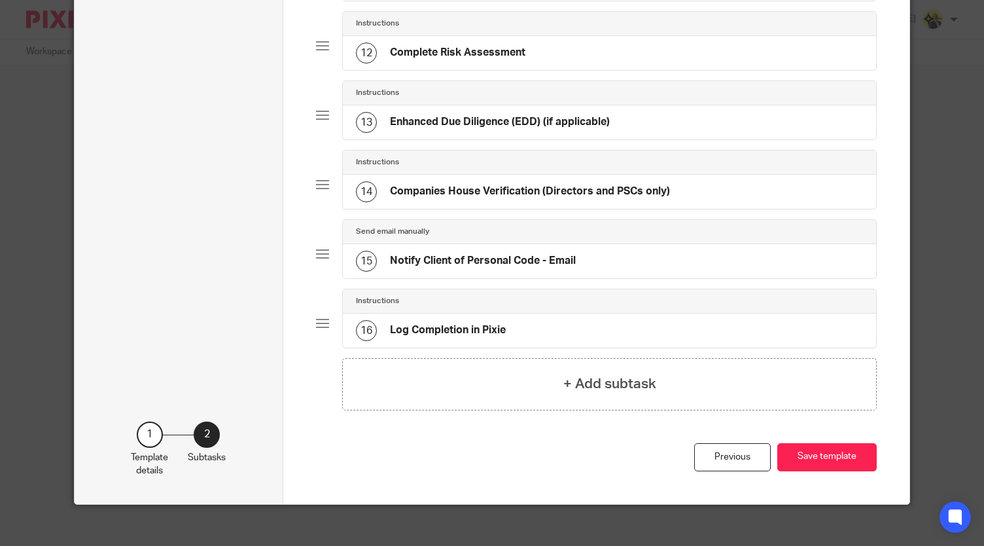
click at [668, 181] on div "14 Companies House Verification (Directors and PSCs only)" at bounding box center [609, 192] width 533 height 34
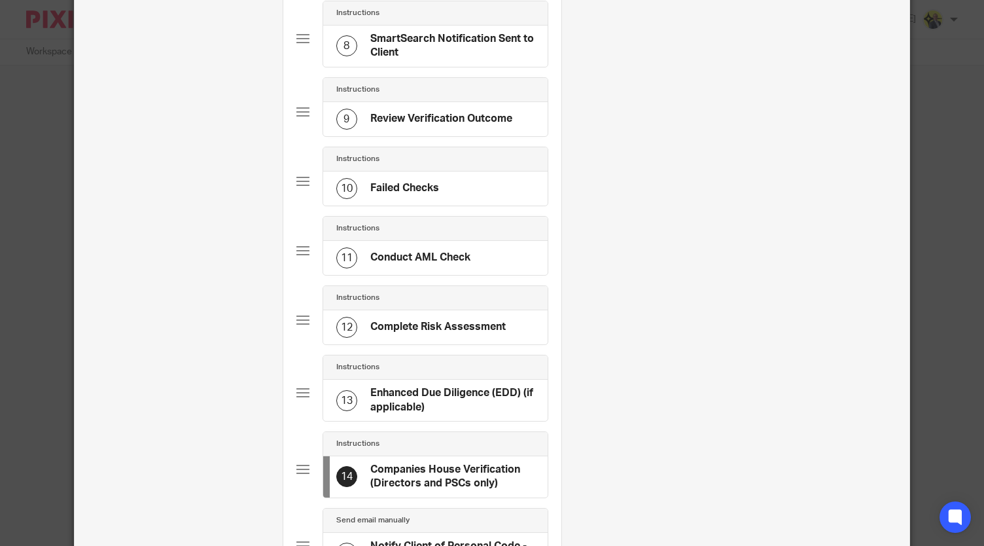
scroll to position [662, 0]
click at [434, 323] on h4 "Complete Risk Assessment" at bounding box center [437, 326] width 135 height 14
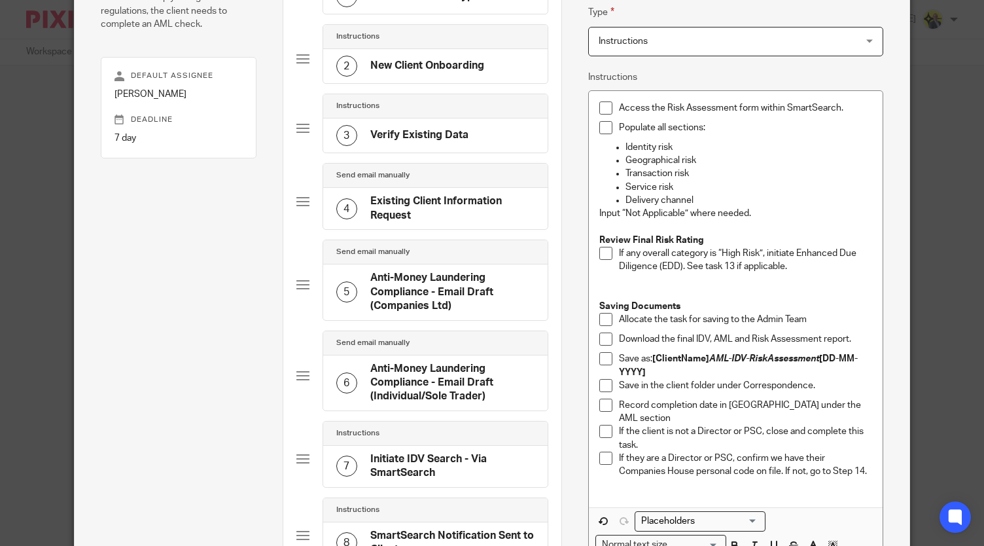
scroll to position [194, 0]
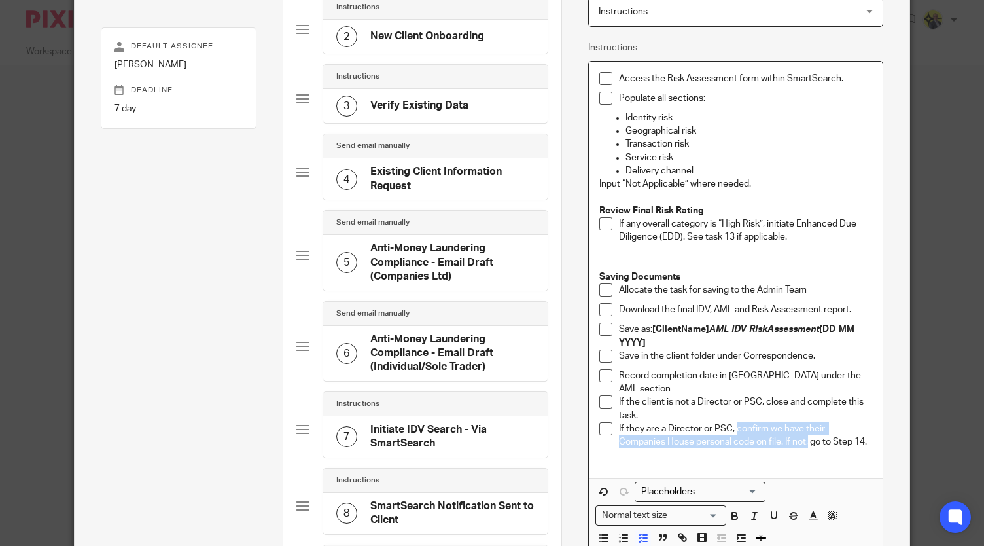
drag, startPoint x: 733, startPoint y: 421, endPoint x: 804, endPoint y: 436, distance: 72.9
click at [804, 436] on p "If they are a Director or PSC, confirm we have their Companies House personal c…" at bounding box center [745, 435] width 253 height 27
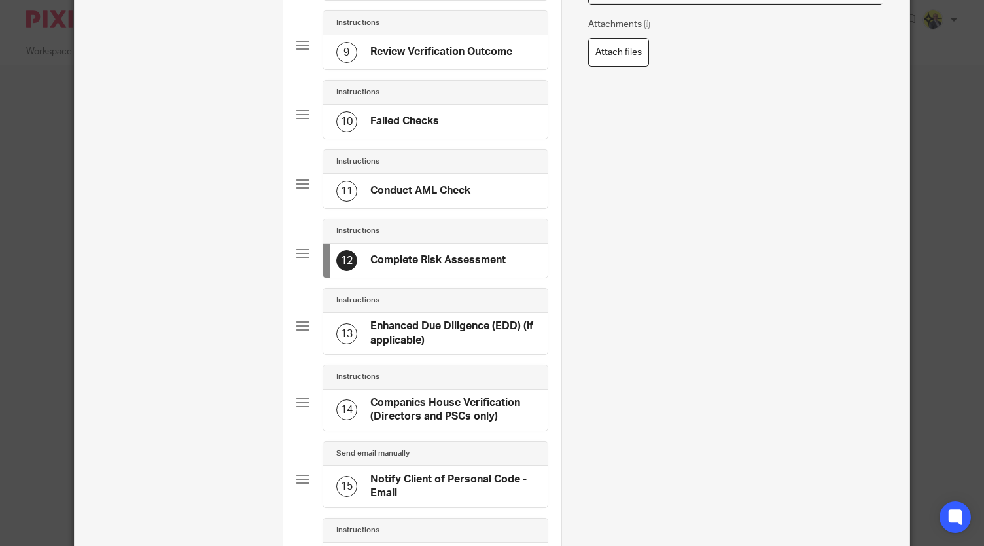
scroll to position [924, 0]
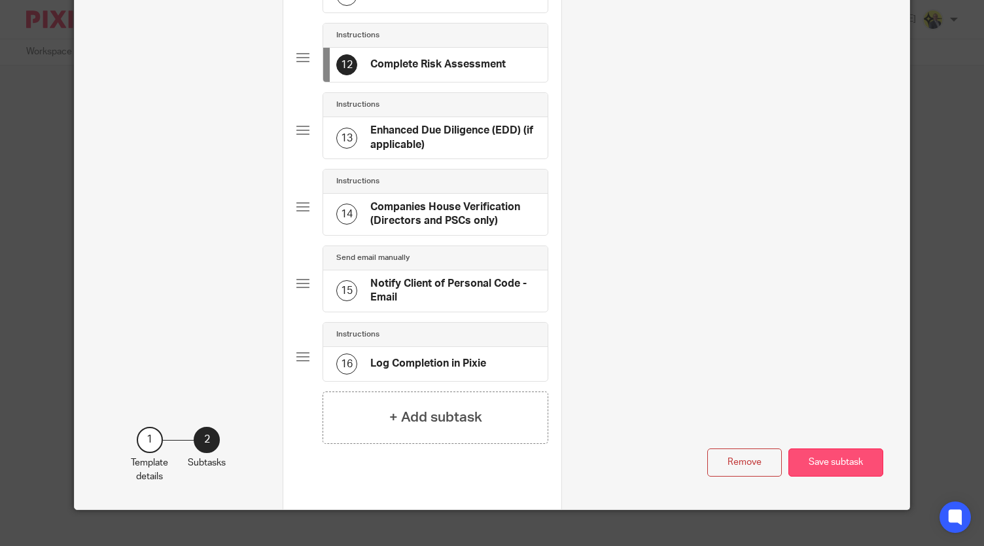
click at [819, 451] on button "Save subtask" at bounding box center [835, 462] width 95 height 28
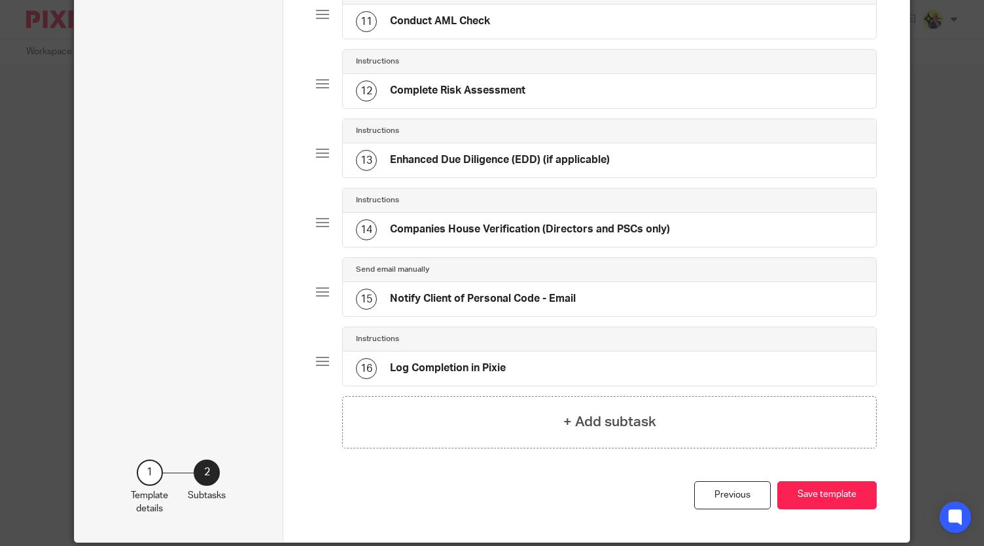
scroll to position [798, 0]
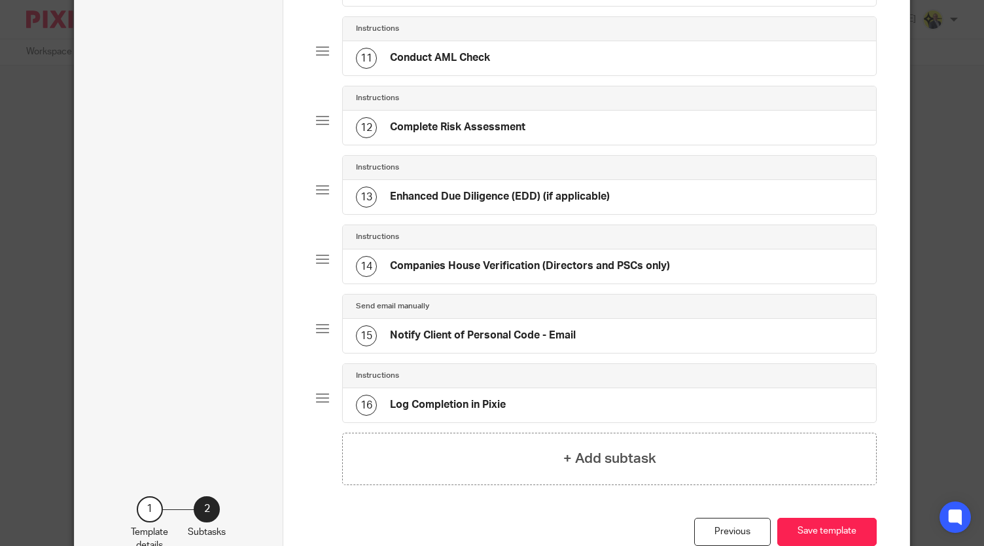
click at [440, 259] on h4 "Companies House Verification (Directors and PSCs only)" at bounding box center [530, 266] width 280 height 14
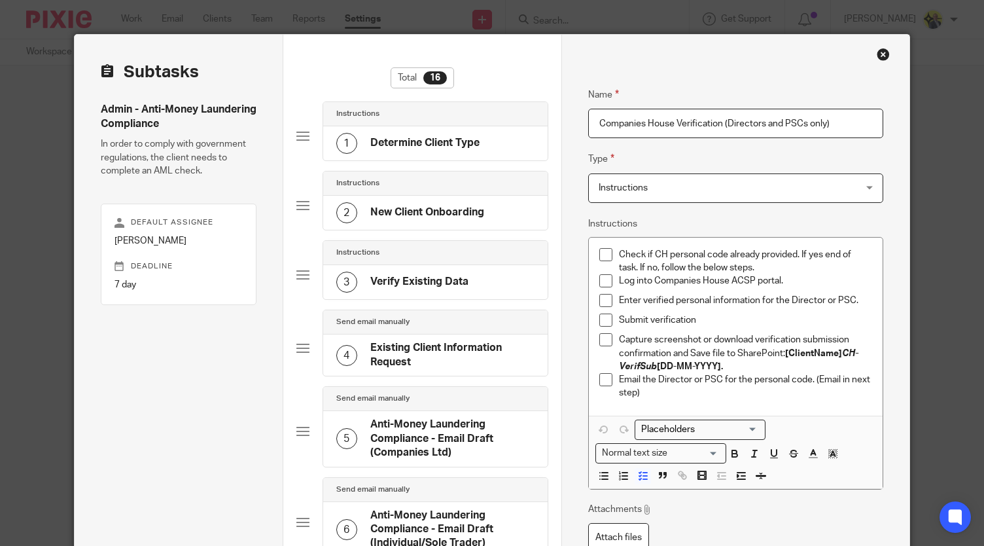
scroll to position [21, 0]
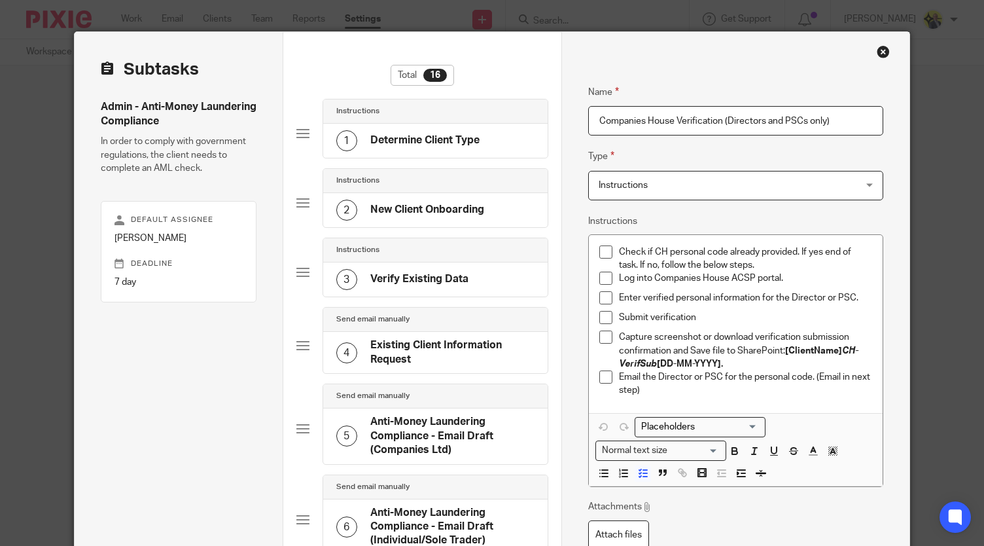
click at [652, 251] on p "Check if CH personal code already provided. If yes end of task. If no, follow t…" at bounding box center [745, 258] width 253 height 27
click at [803, 251] on p "Check if the Companies House personal code already provided. If yes end of task…" at bounding box center [745, 258] width 253 height 27
click at [852, 249] on p "Check if the Companies House personal code has already provided. If yes end of …" at bounding box center [745, 258] width 253 height 27
click at [749, 265] on p "Check if the Companies House personal code has already been provided. If yes en…" at bounding box center [745, 258] width 253 height 27
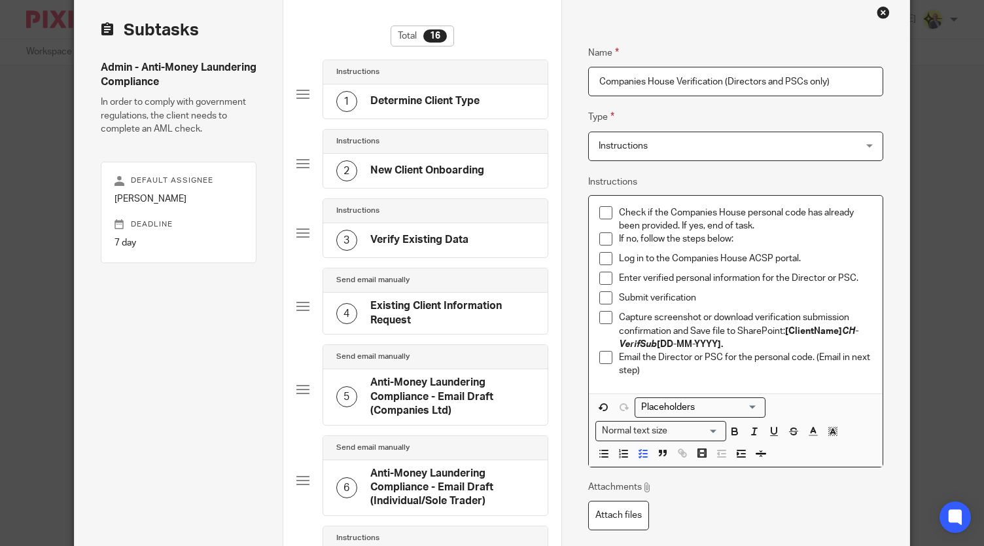
scroll to position [60, 0]
click at [699, 301] on p "Submit verification" at bounding box center [745, 297] width 253 height 13
click at [612, 275] on li "Enter verified personal information for the Director or PSC." at bounding box center [735, 282] width 273 height 20
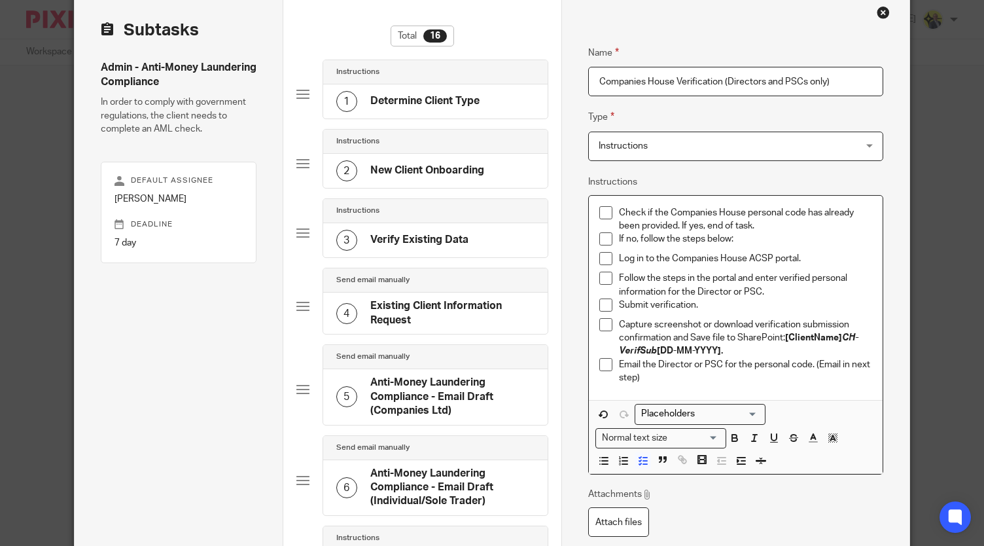
click at [724, 307] on p "Submit verification." at bounding box center [745, 304] width 253 height 13
drag, startPoint x: 650, startPoint y: 322, endPoint x: 705, endPoint y: 322, distance: 55.0
click at [705, 322] on p "Capture screenshot or download verification submission confirmation and Save fi…" at bounding box center [745, 338] width 253 height 40
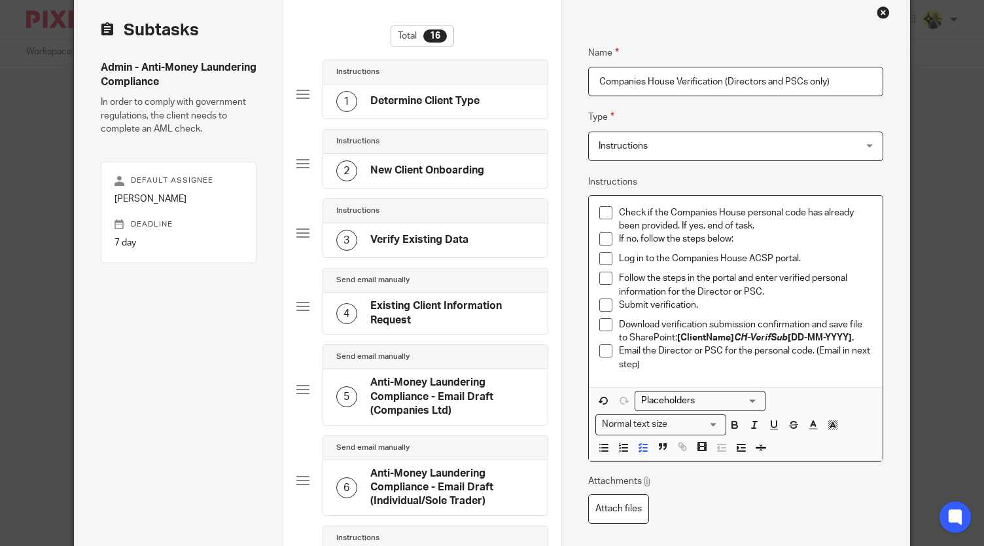
click at [625, 336] on p "Download verification submission confirmation and save file to SharePoint: [Cli…" at bounding box center [745, 331] width 253 height 27
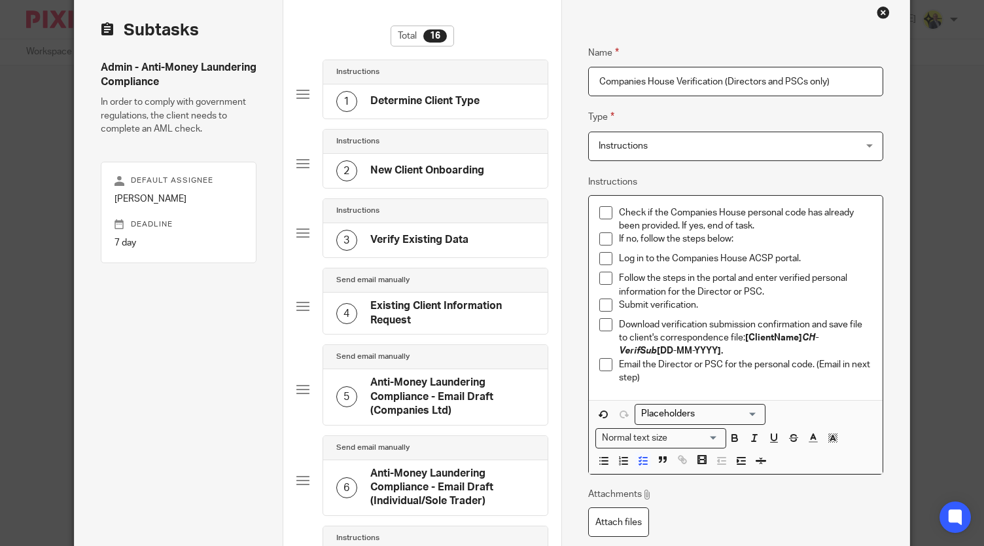
click at [657, 378] on p "Email the Director or PSC for the personal code. (Email in next step)" at bounding box center [745, 371] width 253 height 27
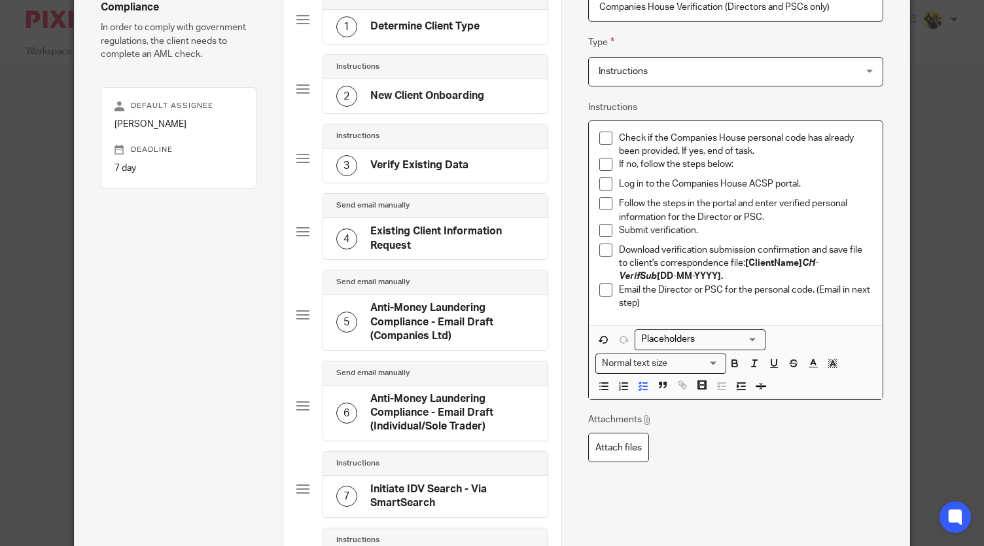
scroll to position [134, 0]
drag, startPoint x: 632, startPoint y: 302, endPoint x: 648, endPoint y: 304, distance: 16.6
click at [648, 304] on p "Email the Director or PSC for the personal code. (Email in next step)" at bounding box center [745, 297] width 253 height 27
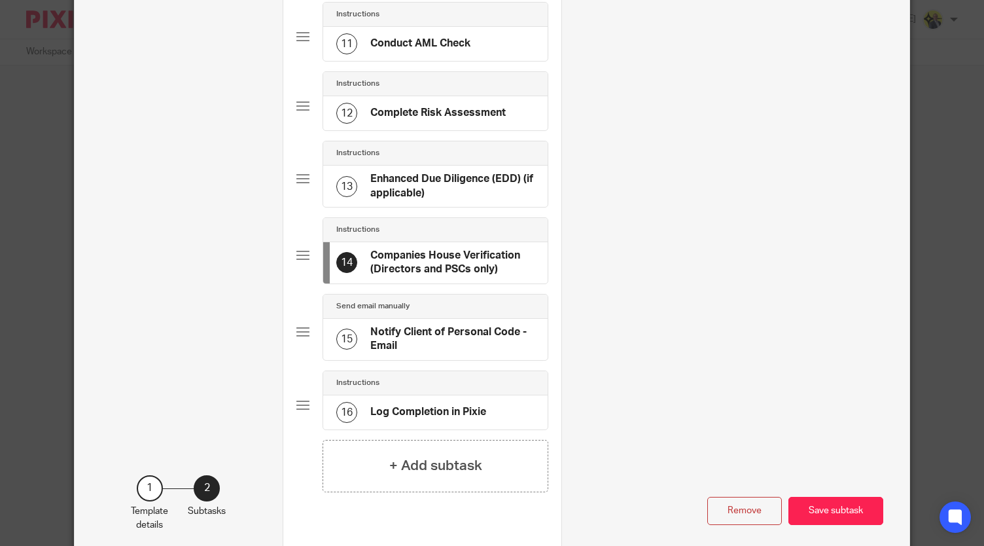
scroll to position [879, 0]
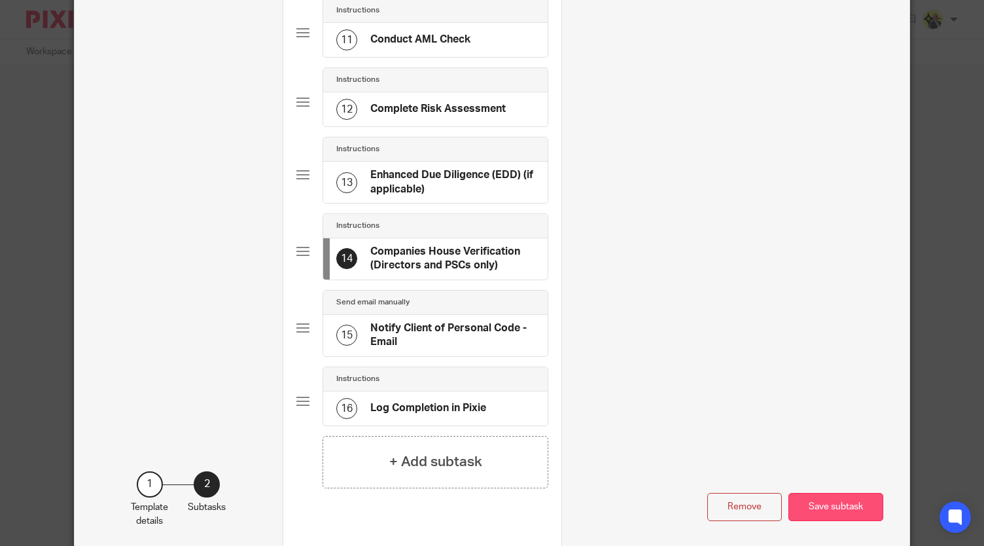
click at [824, 498] on button "Save subtask" at bounding box center [835, 507] width 95 height 28
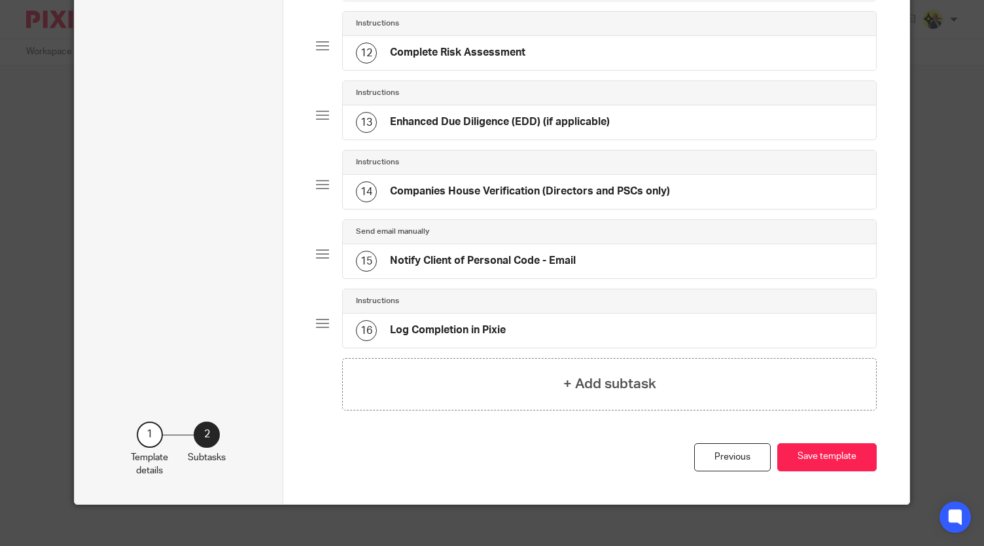
click at [597, 245] on div "15 Notify Client of Personal Code - Email" at bounding box center [609, 261] width 533 height 34
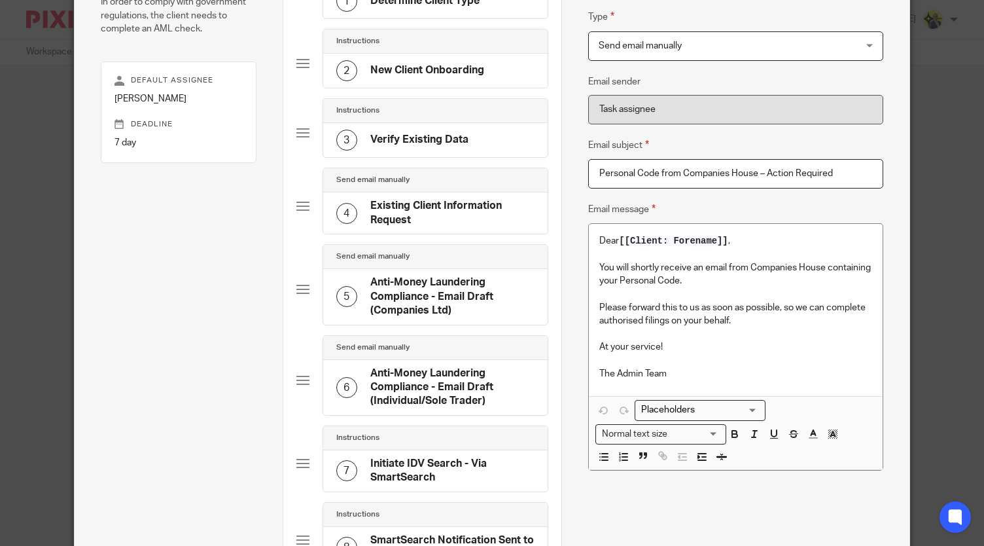
scroll to position [166, 0]
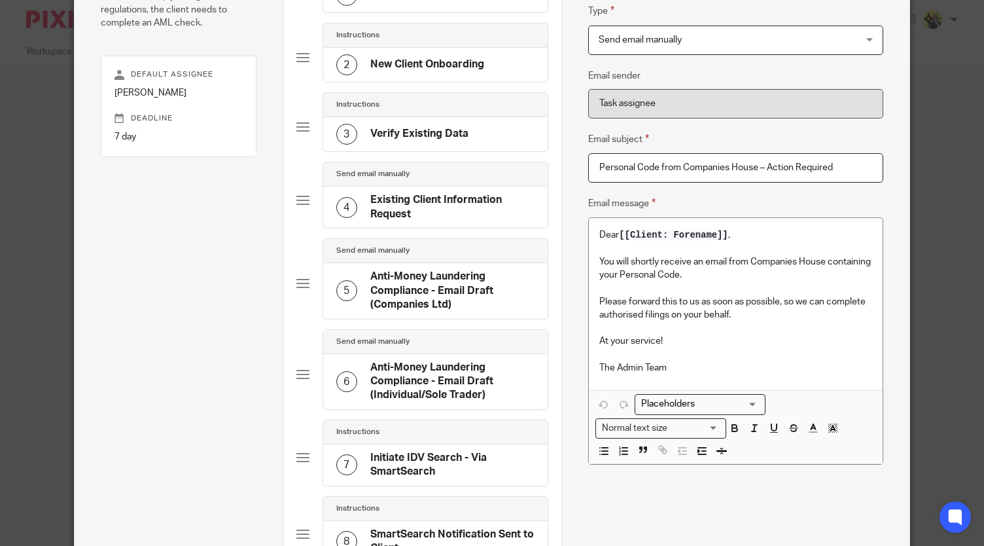
click at [589, 233] on div "Dear [[Client: Forename]] , You will shortly receive an email from Companies Ho…" at bounding box center [736, 304] width 294 height 172
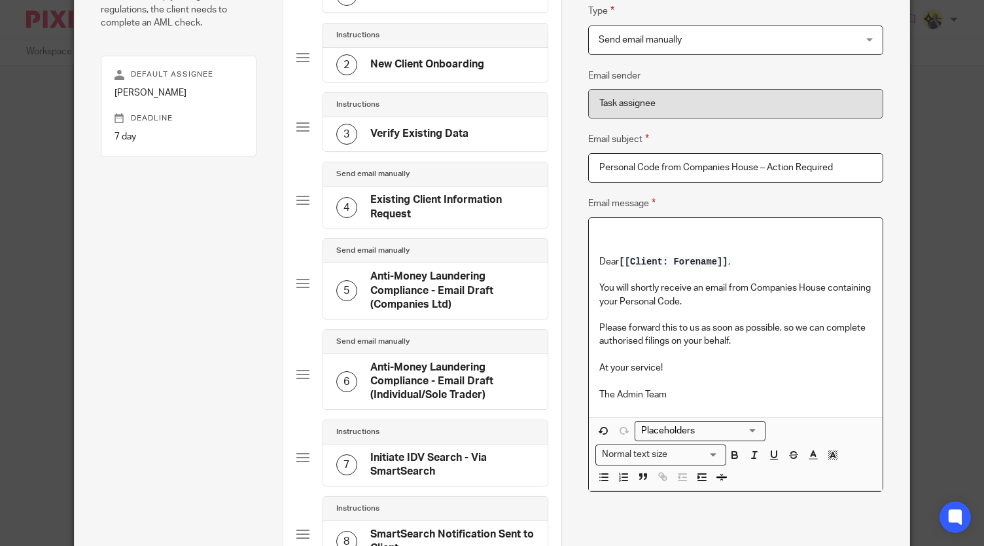
click at [744, 427] on input "Search for option" at bounding box center [697, 431] width 121 height 14
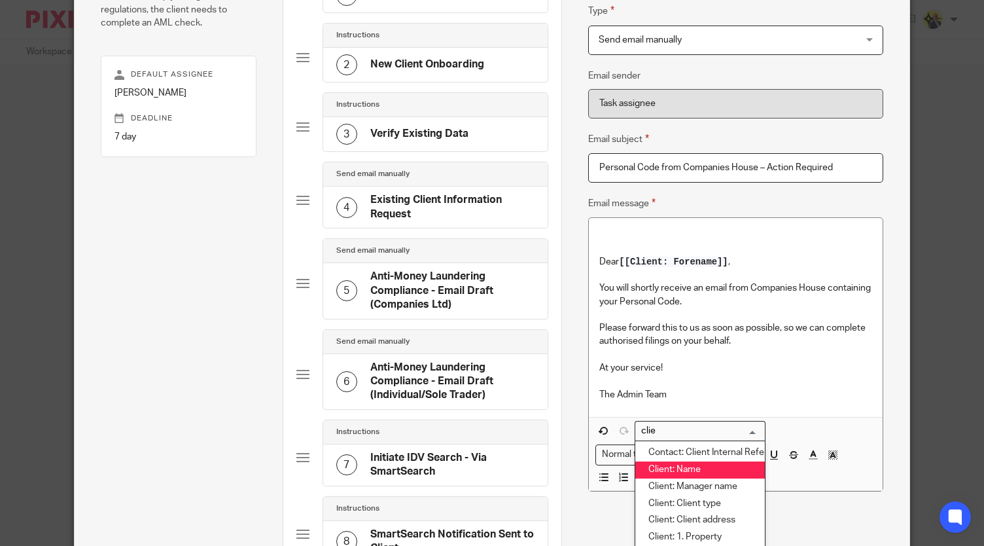
click at [710, 469] on li "Client: Name" at bounding box center [700, 469] width 130 height 17
type input "clie"
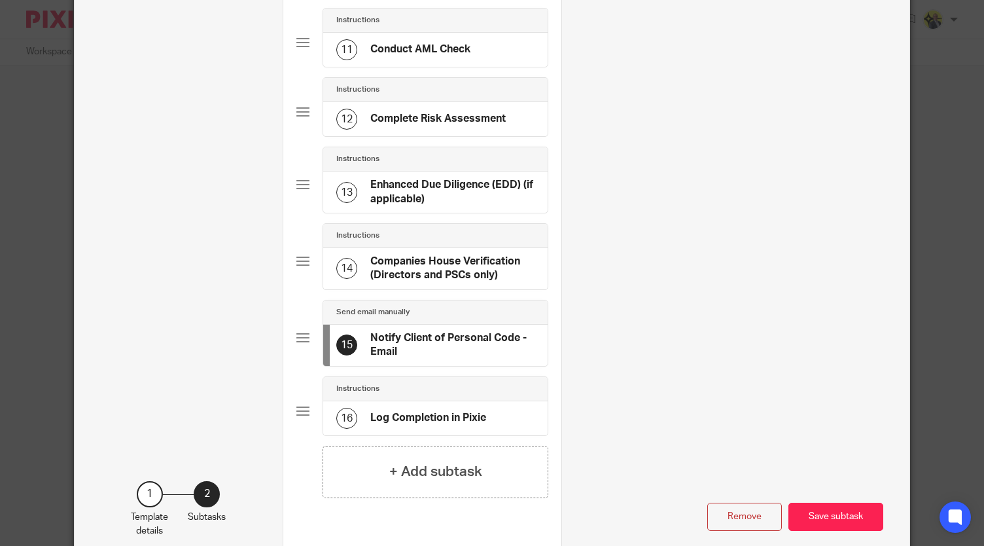
scroll to position [929, 0]
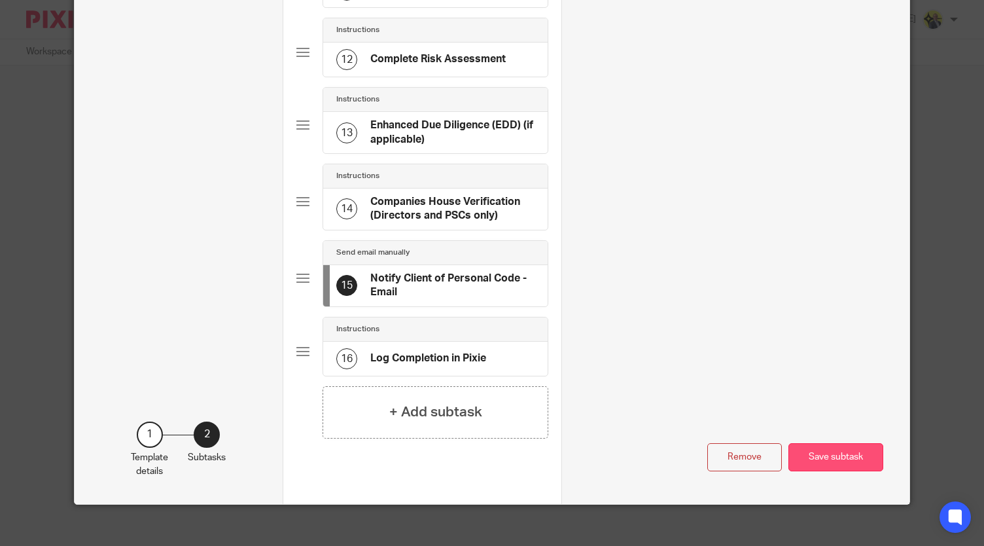
click at [842, 443] on button "Save subtask" at bounding box center [835, 457] width 95 height 28
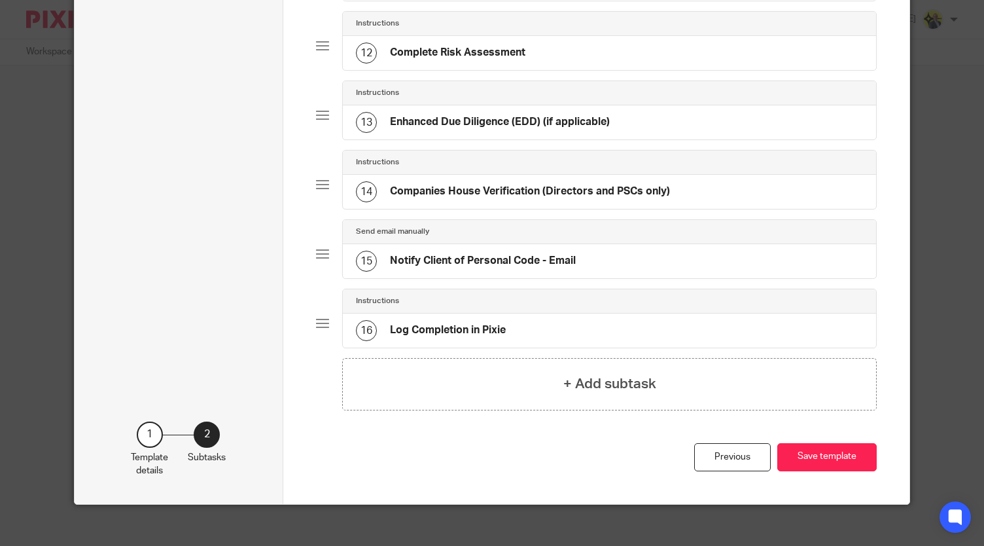
click at [515, 313] on div "16 Log Completion in Pixie" at bounding box center [609, 330] width 533 height 34
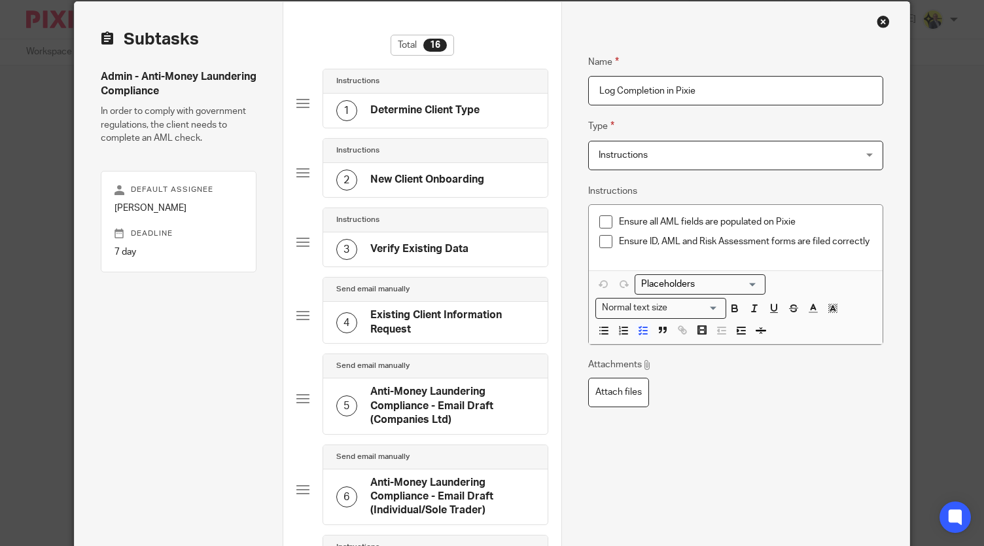
scroll to position [69, 0]
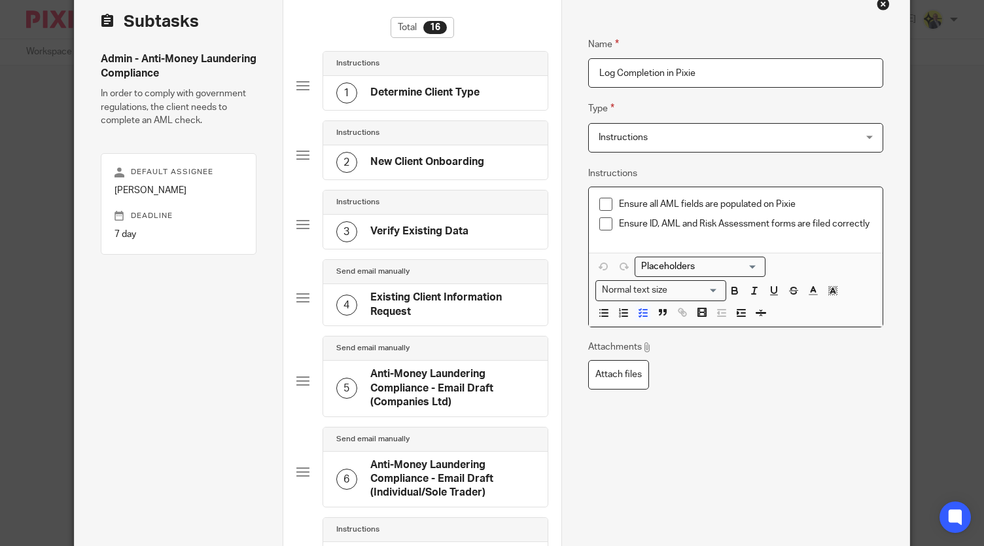
click at [807, 223] on p "Ensure ID, AML and Risk Assessment forms are filed correctly" at bounding box center [745, 223] width 253 height 13
click at [729, 231] on p "Ensure ID, AML and Risk Assessment forms are saved and stored correctly" at bounding box center [745, 230] width 253 height 27
click at [791, 202] on p "Ensure all AML fields are populated on Pixie" at bounding box center [745, 204] width 253 height 13
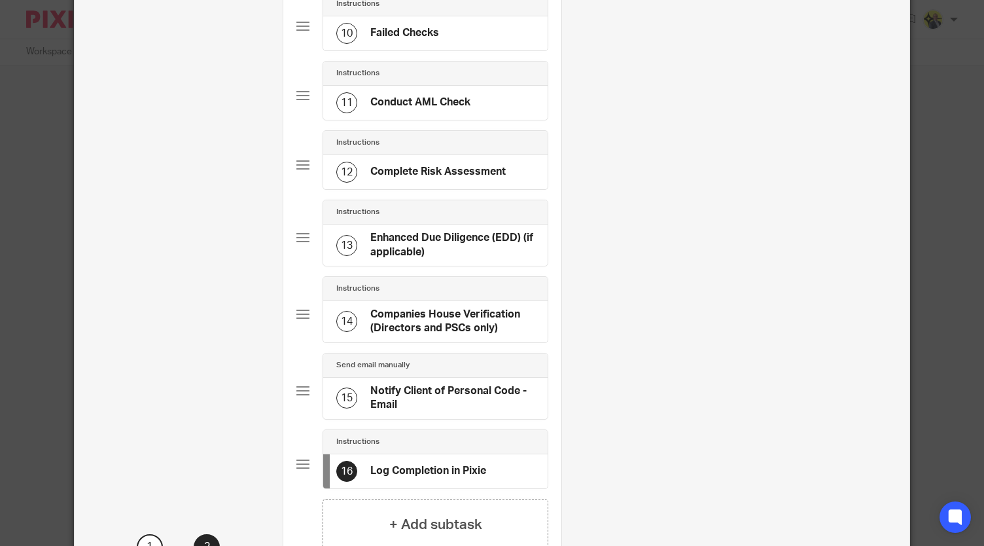
scroll to position [929, 0]
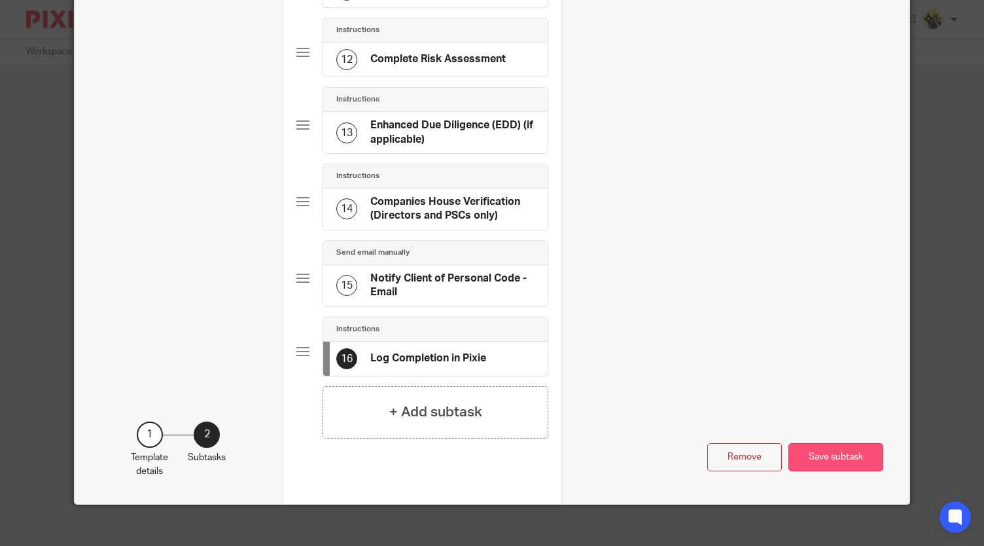
click at [826, 455] on button "Save subtask" at bounding box center [835, 457] width 95 height 28
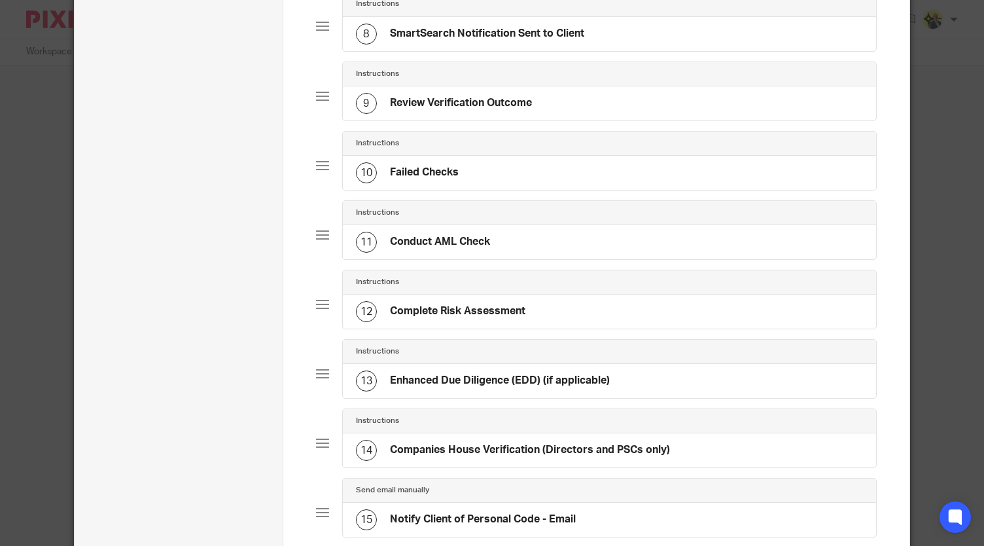
scroll to position [872, 0]
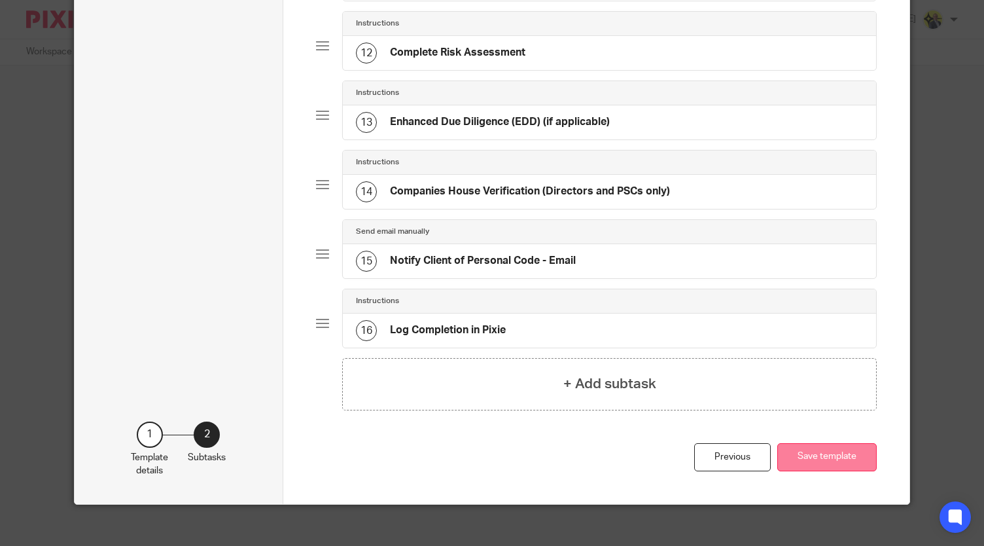
click at [839, 452] on button "Save template" at bounding box center [826, 457] width 99 height 28
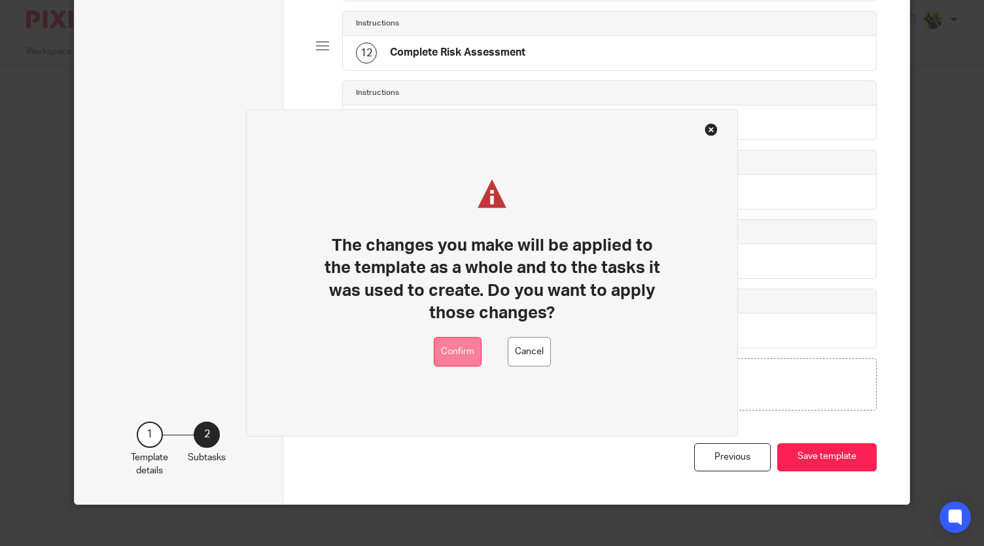
click at [451, 354] on button "Confirm" at bounding box center [458, 351] width 48 height 29
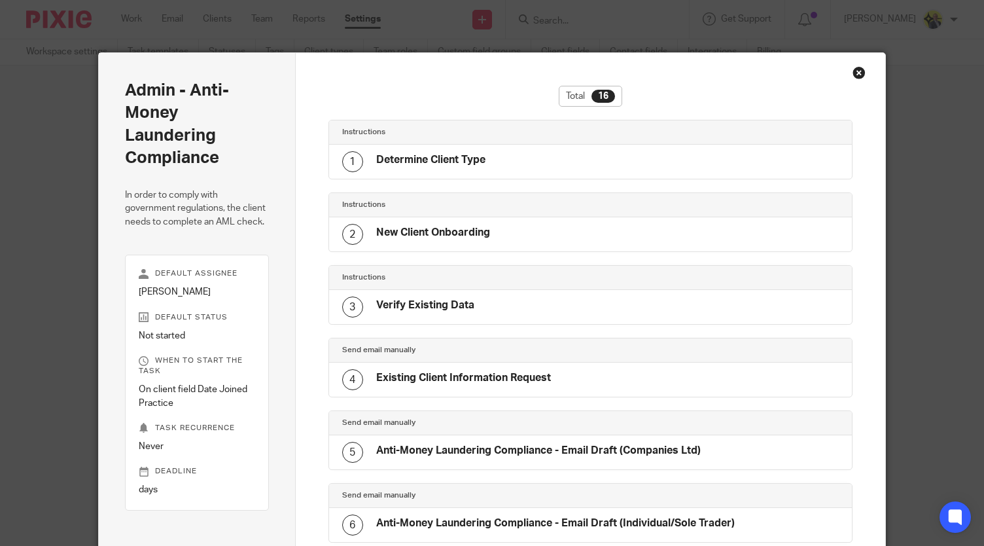
click at [853, 74] on div "Close this dialog window" at bounding box center [858, 72] width 13 height 13
